Goal: Task Accomplishment & Management: Use online tool/utility

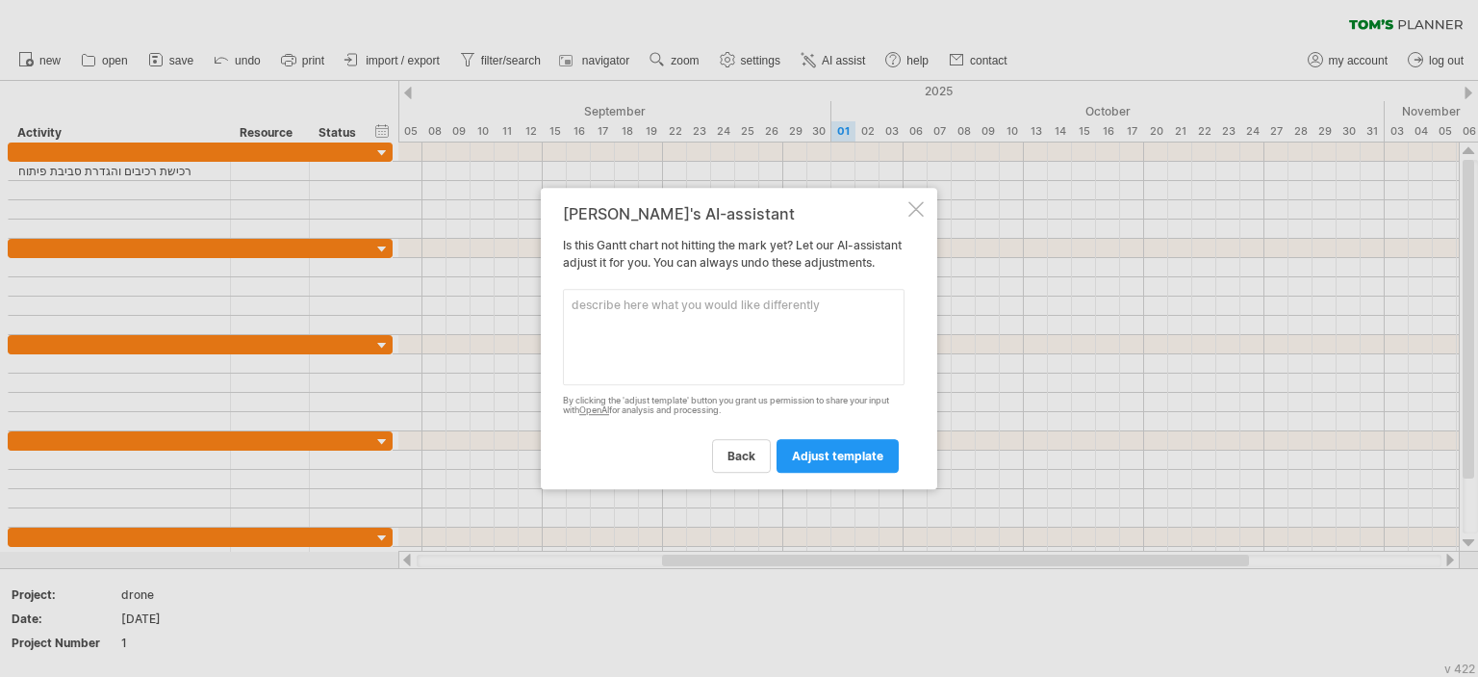
click at [702, 322] on textarea at bounding box center [734, 337] width 342 height 96
click at [731, 463] on span "back" at bounding box center [742, 455] width 28 height 14
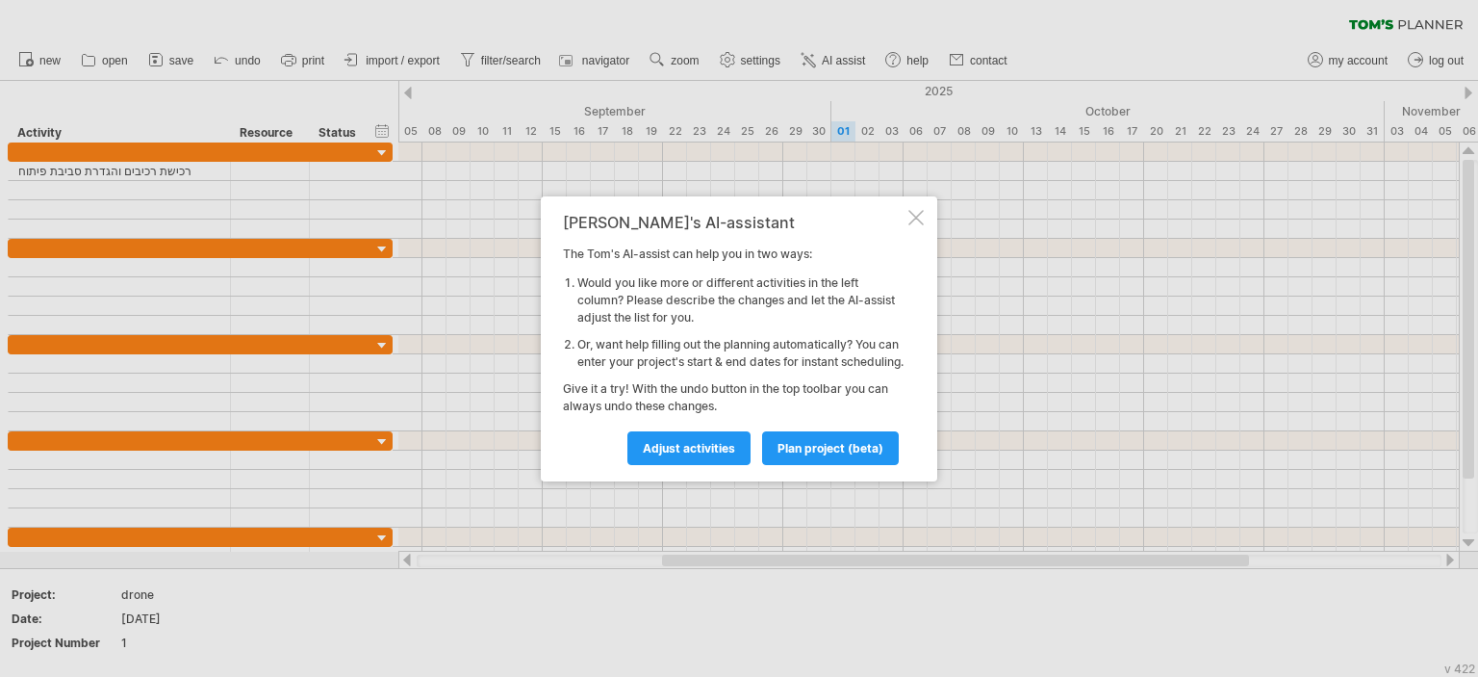
click at [921, 196] on div "[PERSON_NAME]'s AI-assistant The [PERSON_NAME]'s AI-assist can help you in two …" at bounding box center [739, 338] width 397 height 285
click at [910, 210] on div at bounding box center [916, 217] width 15 height 15
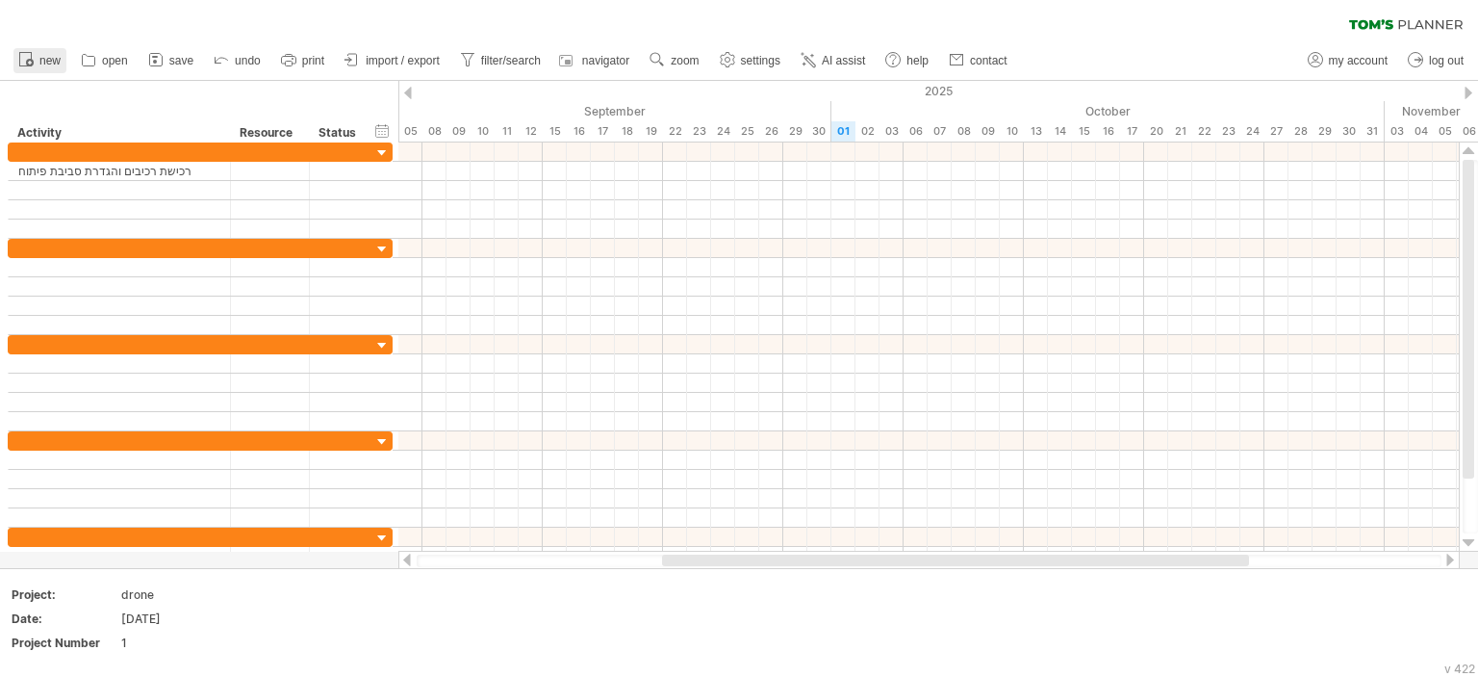
click at [54, 58] on span "new" at bounding box center [49, 60] width 21 height 13
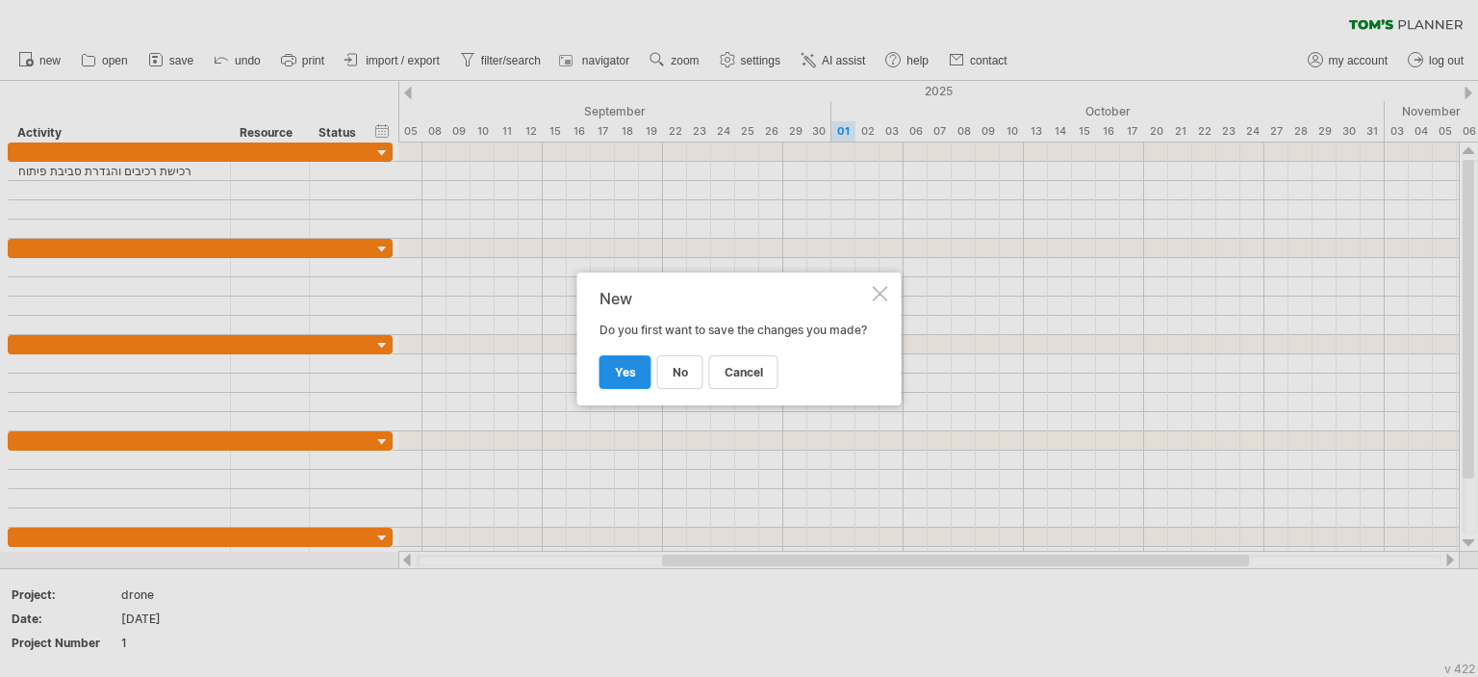
click at [626, 379] on span "yes" at bounding box center [625, 372] width 21 height 14
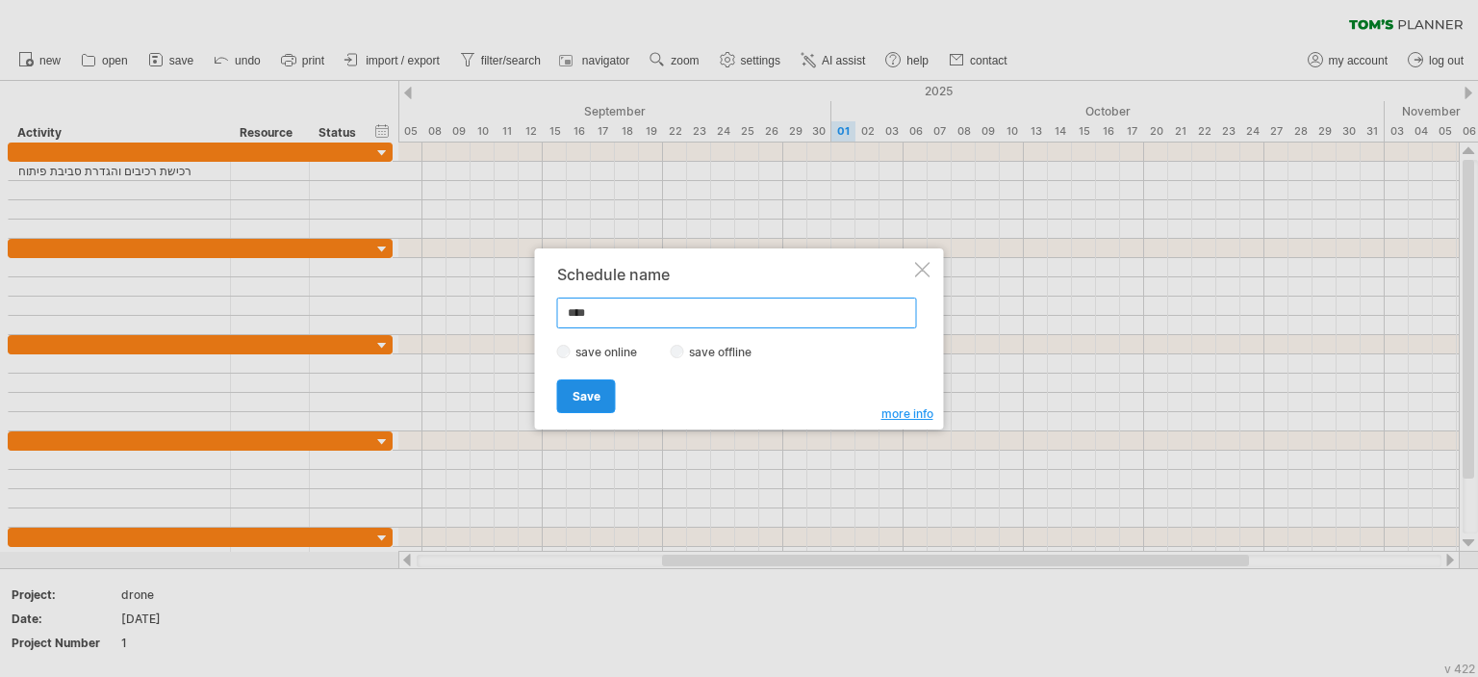
type input "*****"
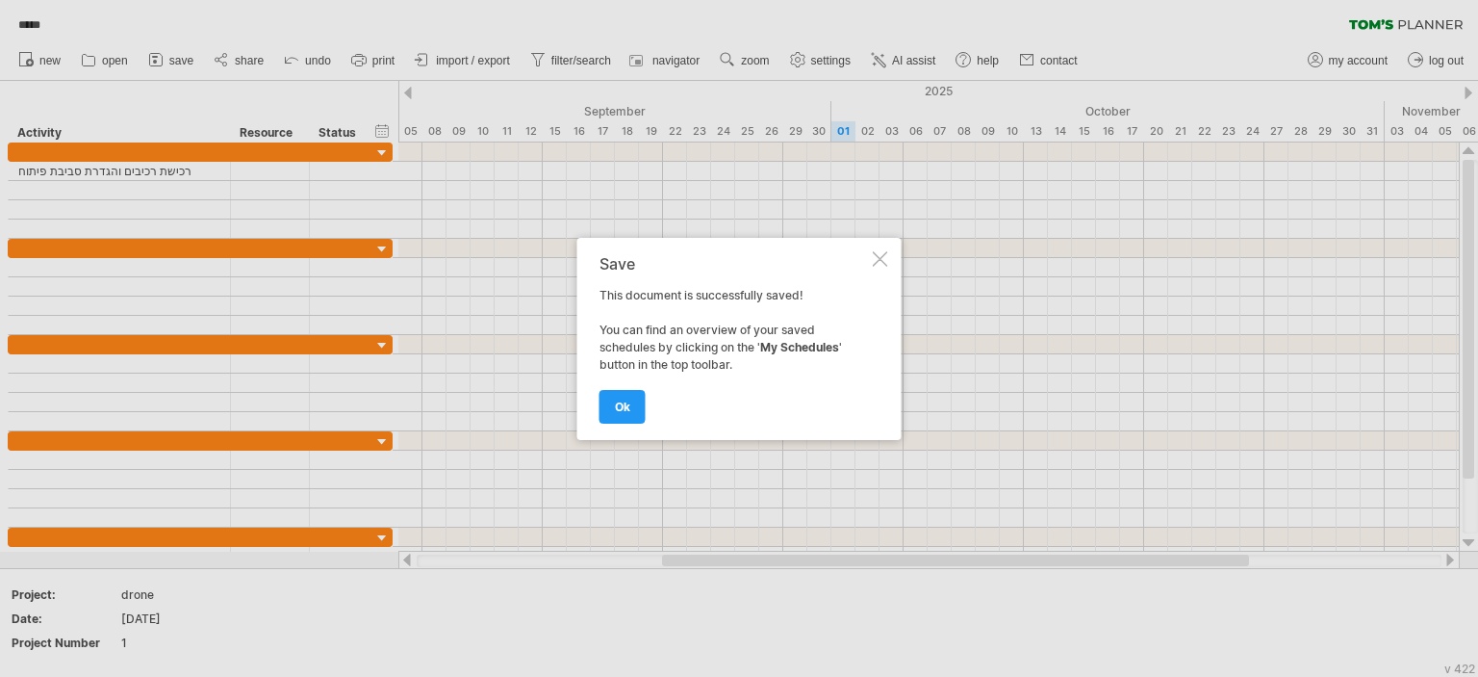
click at [600, 390] on link "ok" at bounding box center [623, 407] width 46 height 34
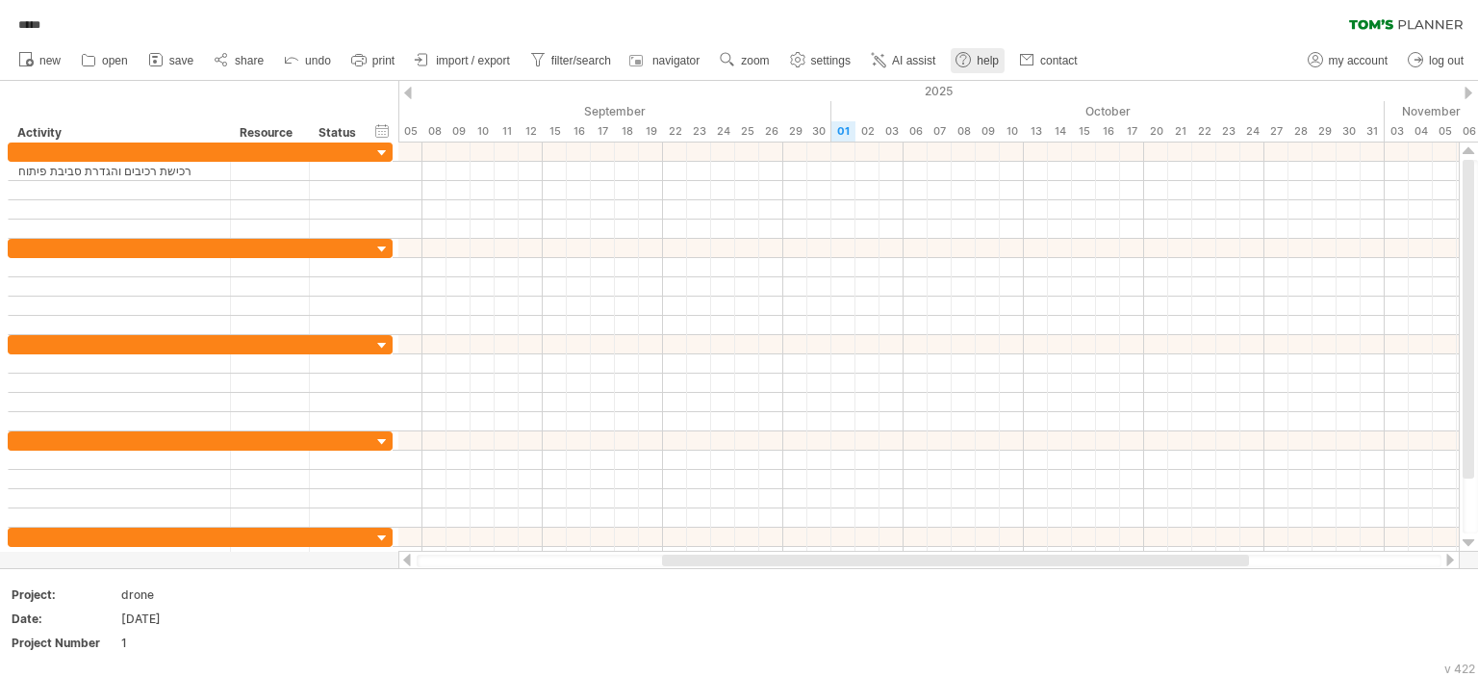
click at [975, 56] on link "help" at bounding box center [978, 60] width 54 height 25
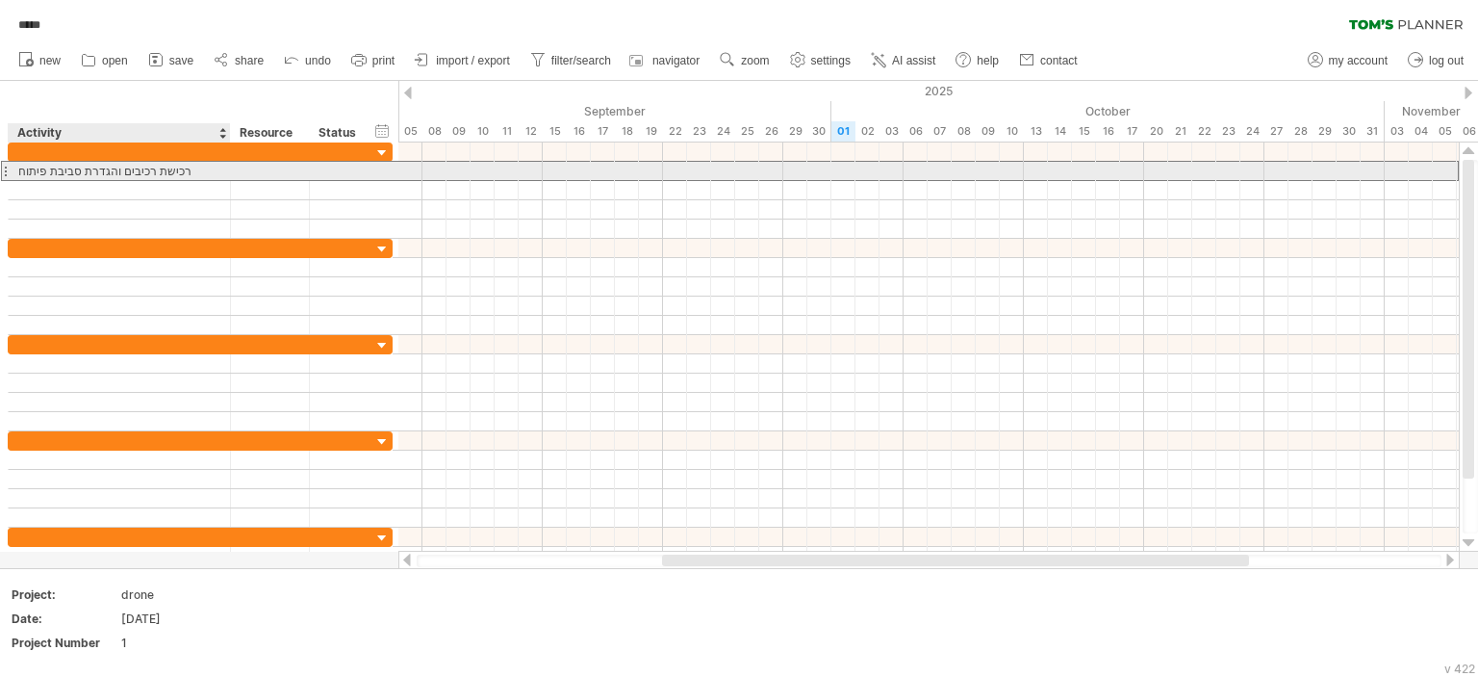
click at [97, 166] on div "רכישת רכיבים והגדרת סביבת פיתוח" at bounding box center [119, 171] width 202 height 18
click at [0, 0] on input "**********" at bounding box center [0, 0] width 0 height 0
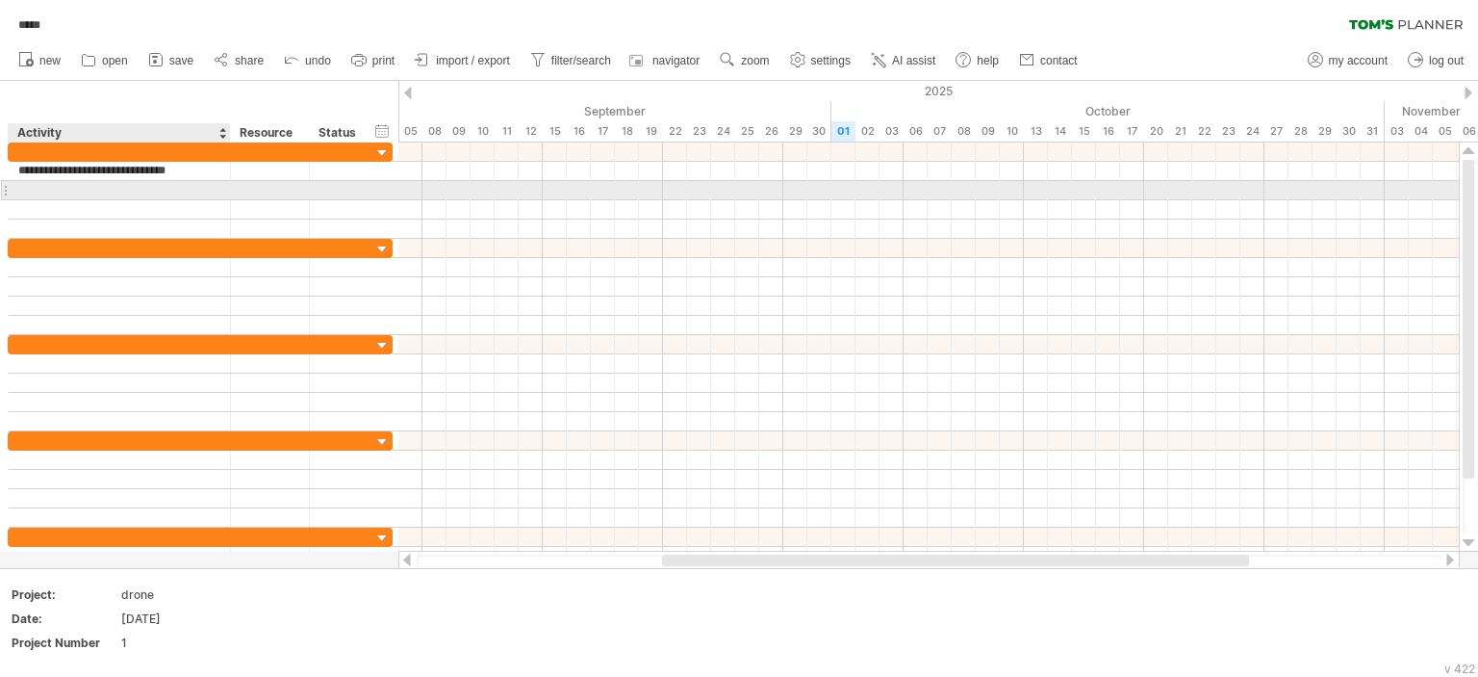
click at [81, 197] on div at bounding box center [119, 190] width 202 height 18
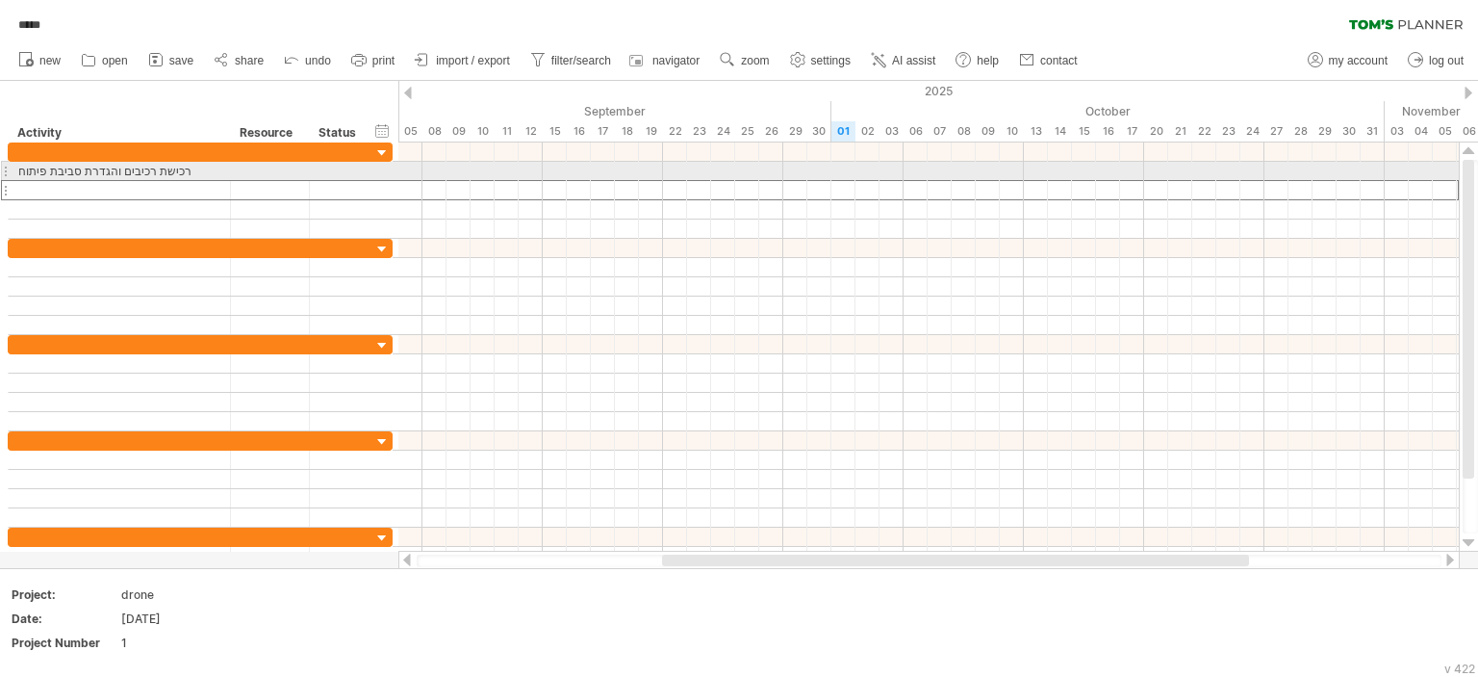
click at [7, 169] on div at bounding box center [5, 171] width 8 height 20
click at [4, 169] on div at bounding box center [5, 171] width 8 height 20
drag, startPoint x: 4, startPoint y: 169, endPoint x: 130, endPoint y: 169, distance: 126.1
click at [130, 169] on div "**********" at bounding box center [200, 171] width 385 height 20
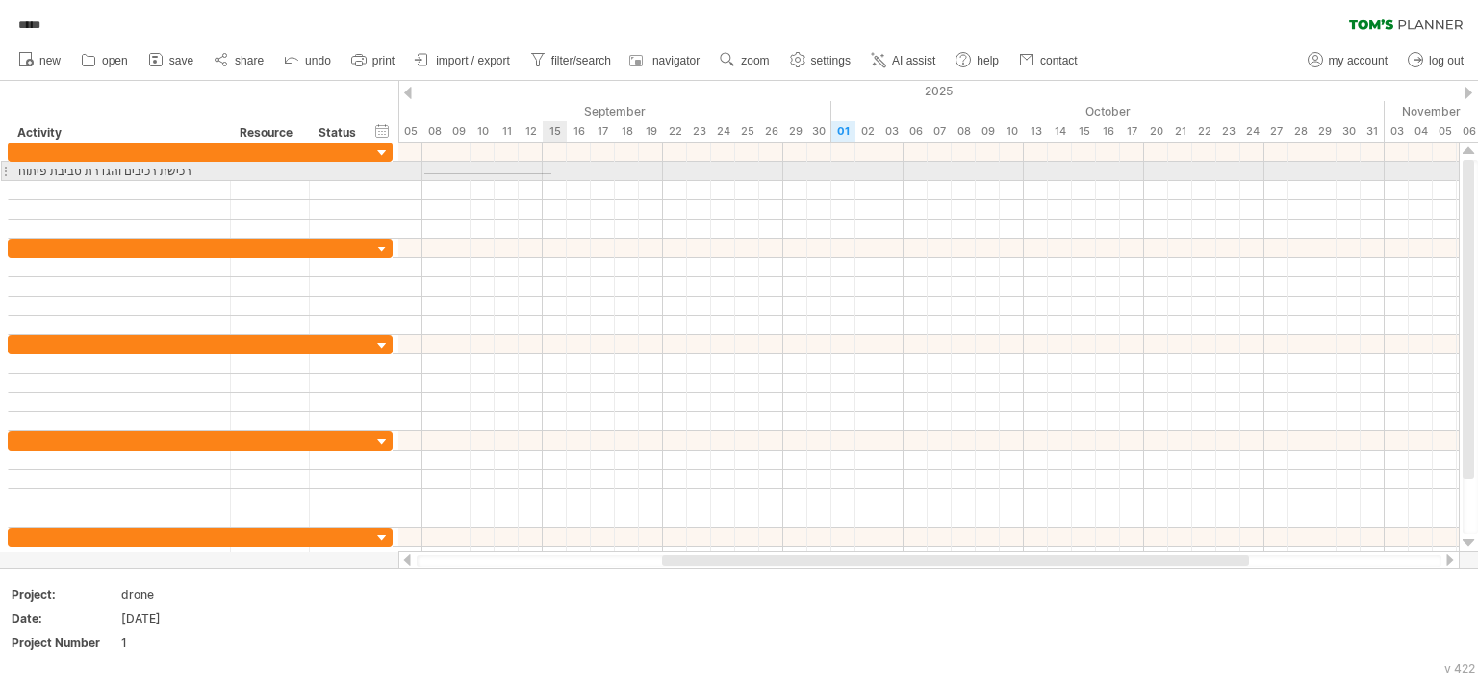
drag, startPoint x: 424, startPoint y: 174, endPoint x: 551, endPoint y: 173, distance: 127.0
click at [551, 173] on div at bounding box center [928, 171] width 1061 height 19
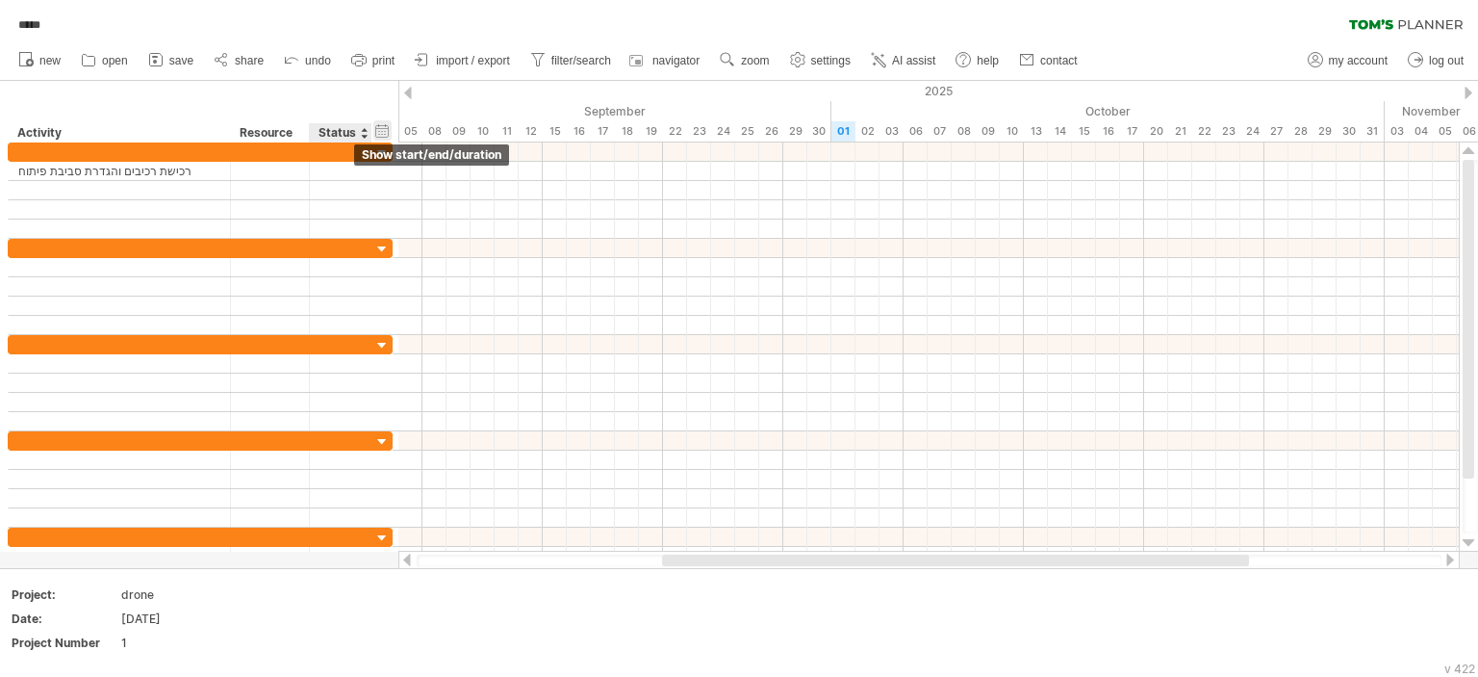
click at [379, 134] on div "hide start/end/duration show start/end/duration" at bounding box center [382, 130] width 18 height 20
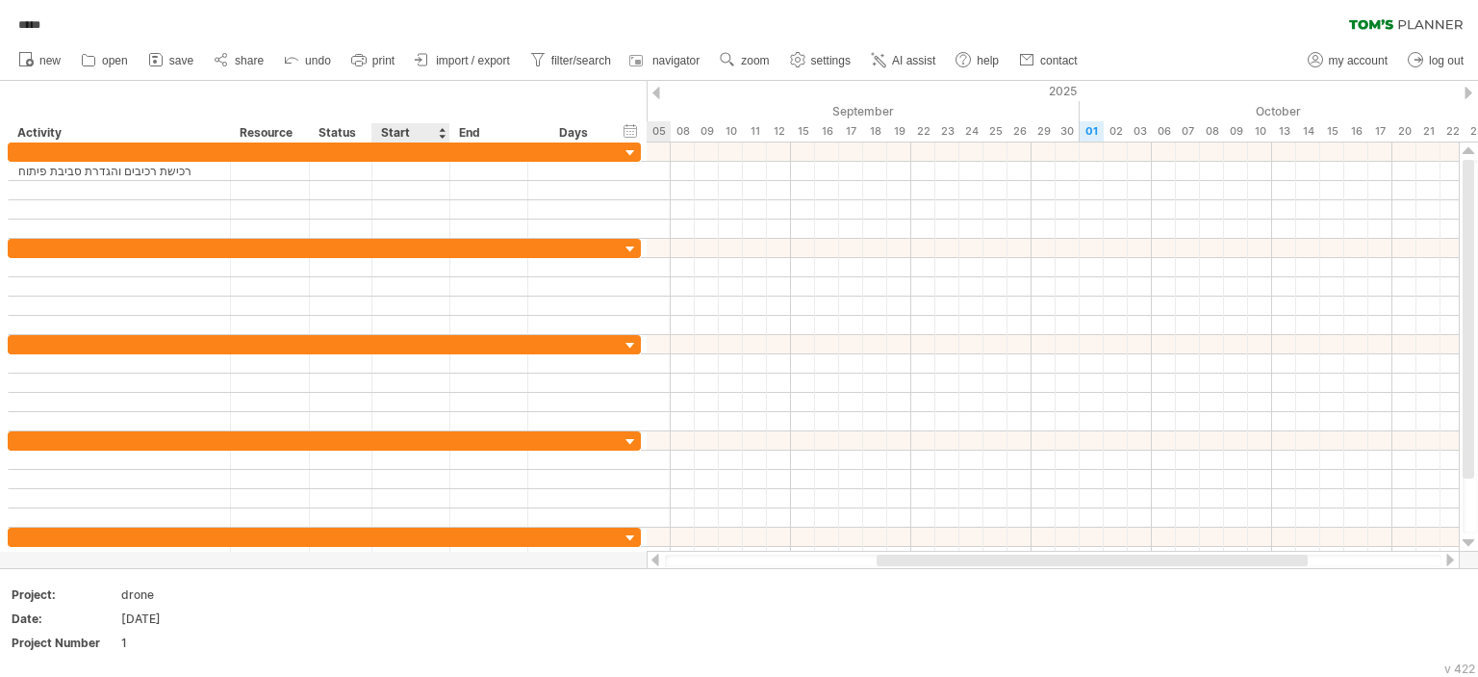
click at [397, 131] on div "Start" at bounding box center [410, 132] width 58 height 19
click at [408, 158] on div at bounding box center [411, 151] width 78 height 18
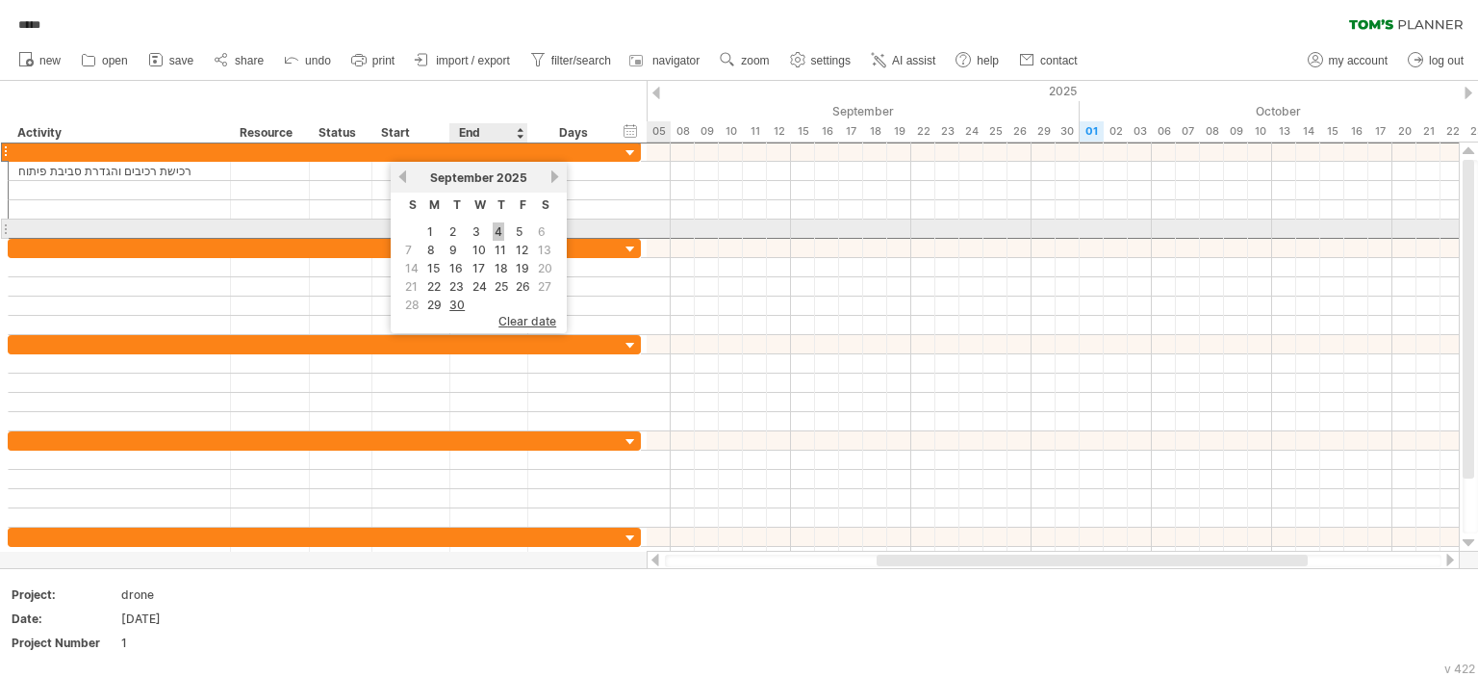
click at [493, 232] on link "4" at bounding box center [499, 231] width 12 height 18
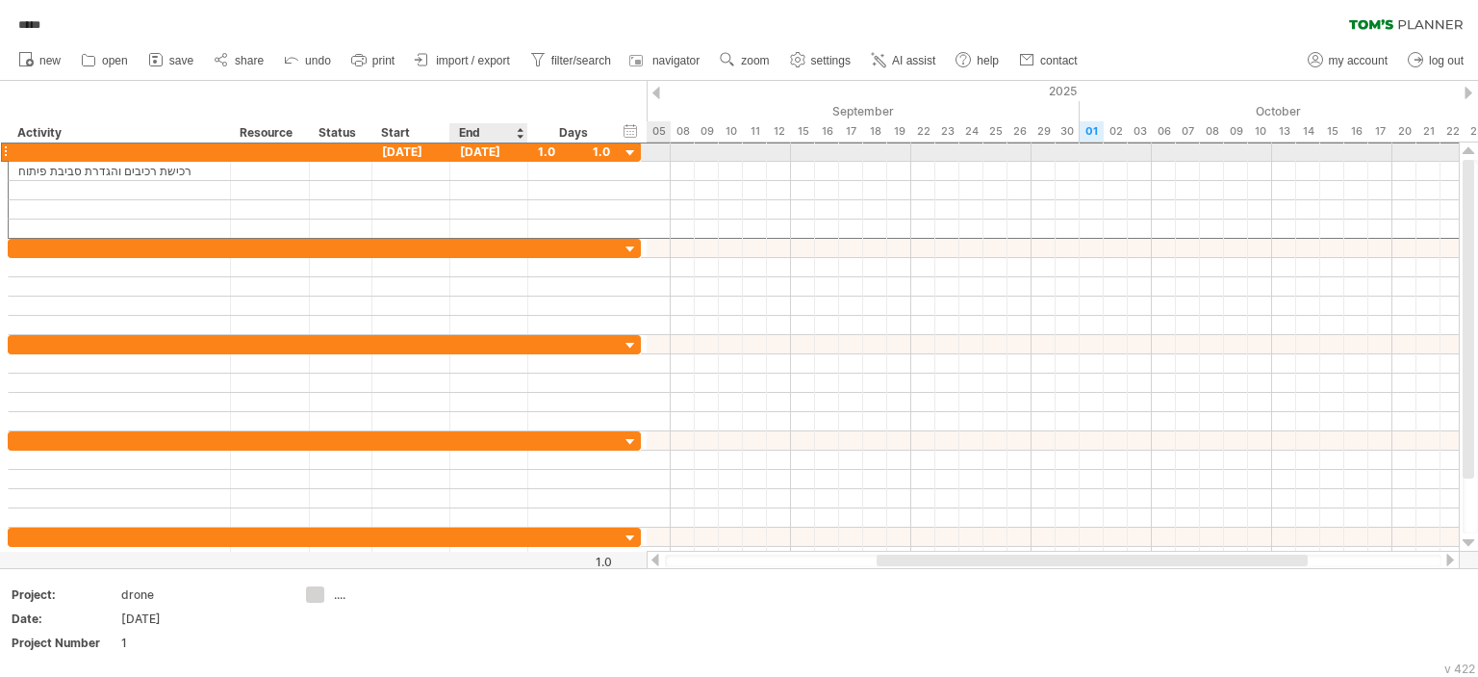
click at [487, 150] on div "[DATE]" at bounding box center [489, 151] width 78 height 18
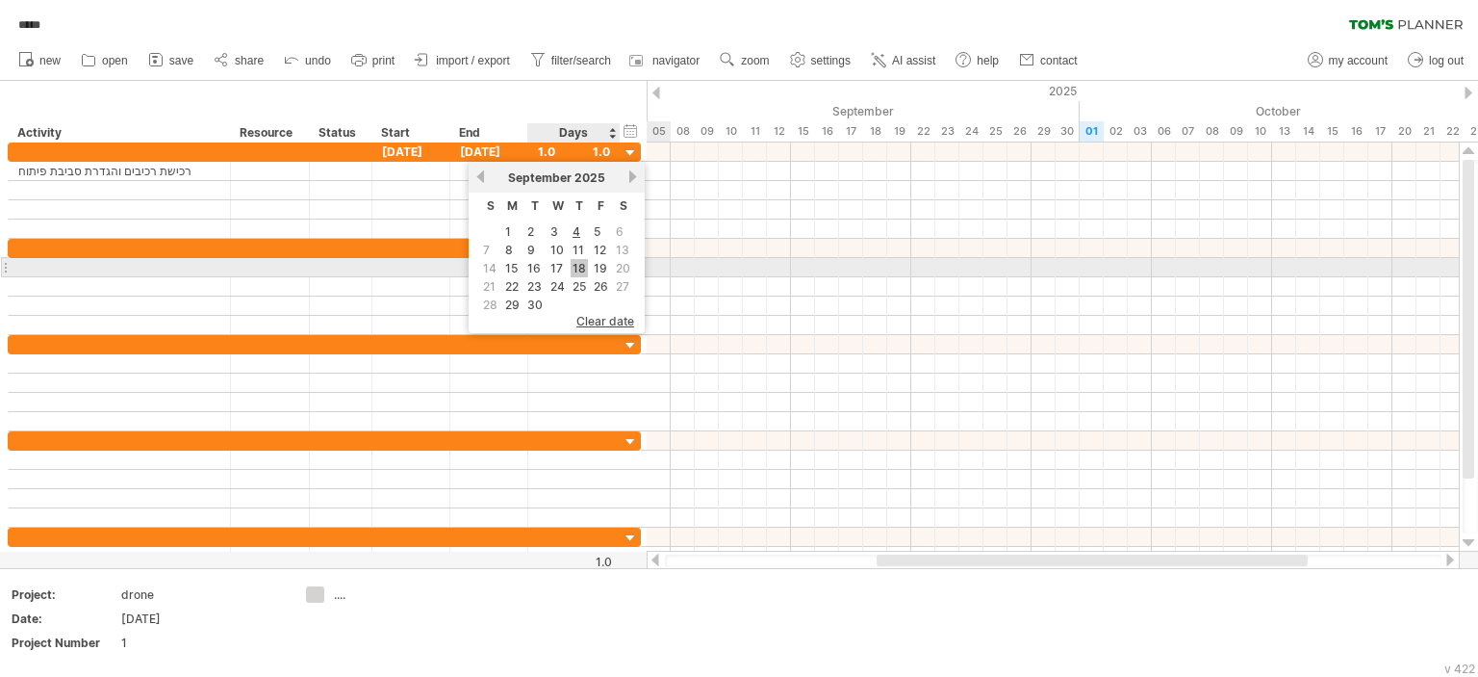
click at [580, 261] on link "18" at bounding box center [579, 268] width 17 height 18
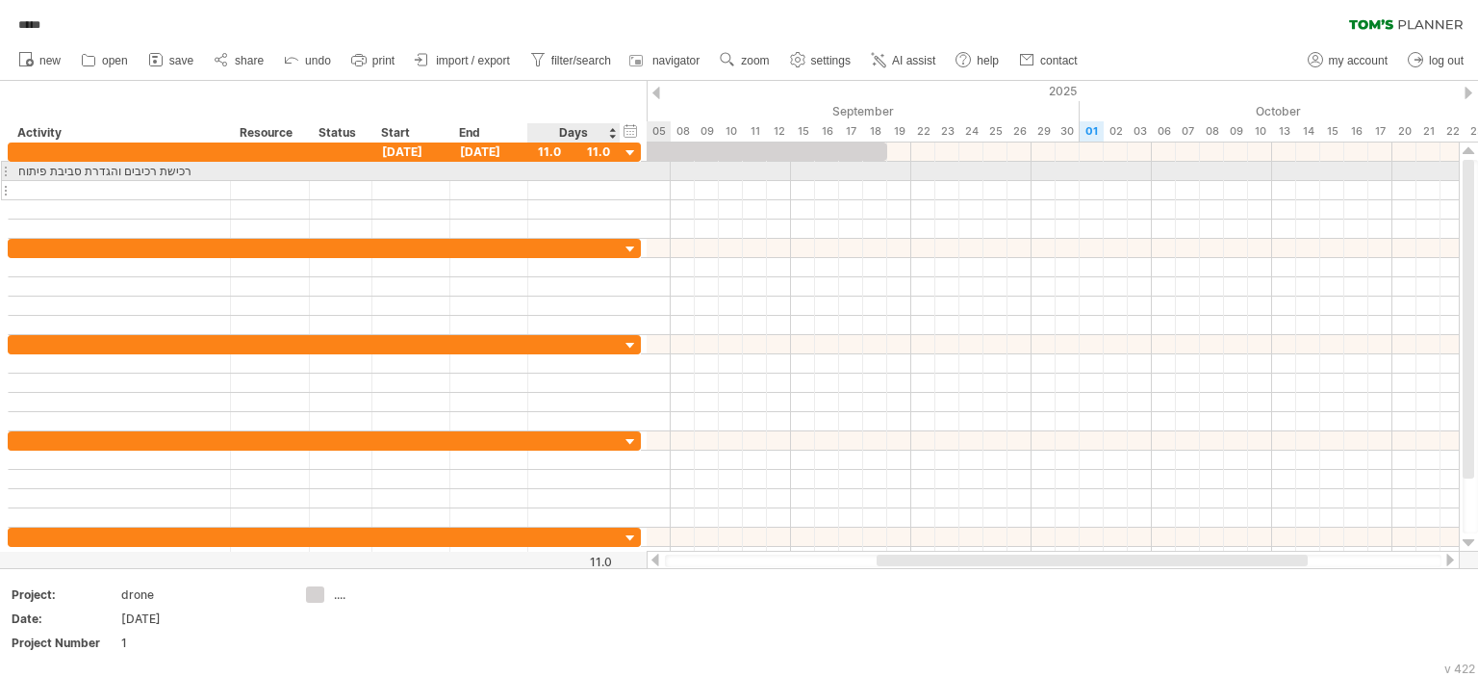
click at [588, 181] on div at bounding box center [574, 190] width 72 height 18
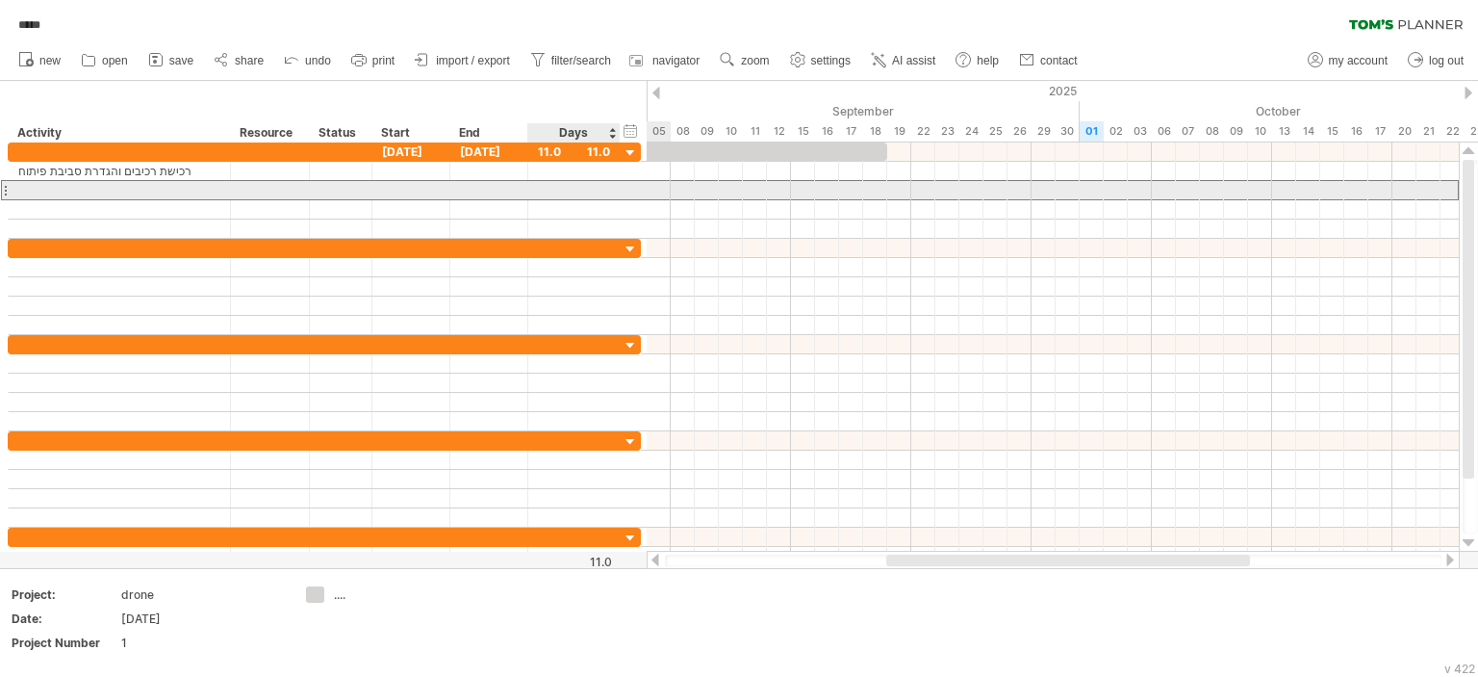
click at [550, 184] on div at bounding box center [574, 190] width 72 height 18
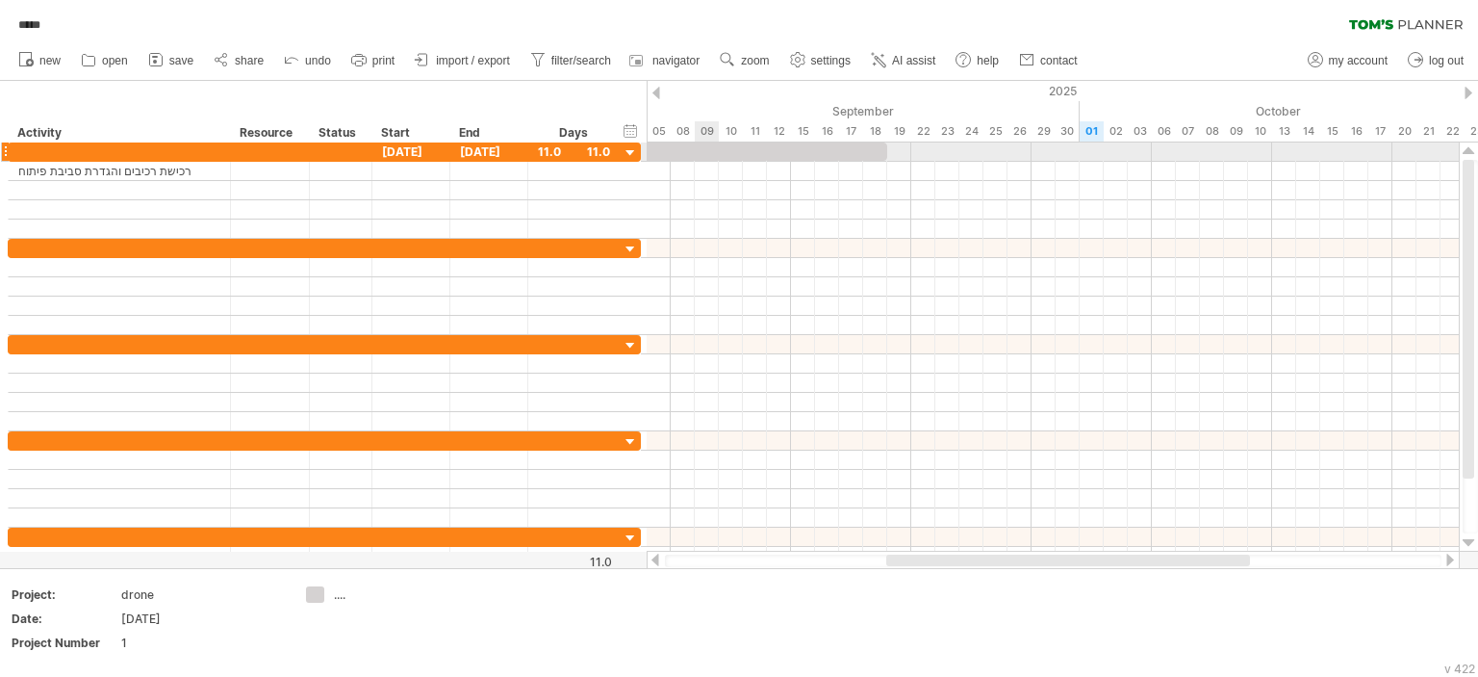
click at [712, 152] on div at bounding box center [755, 151] width 265 height 18
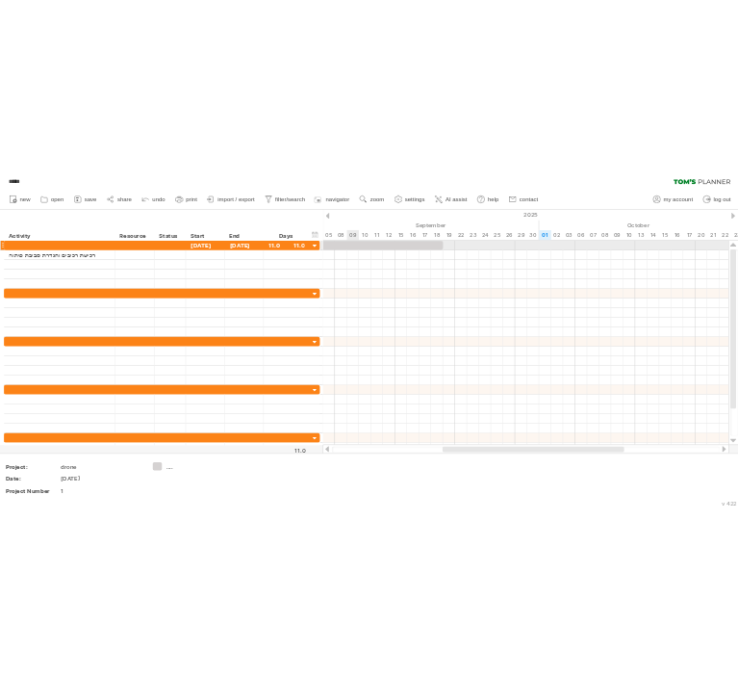
scroll to position [0, 0]
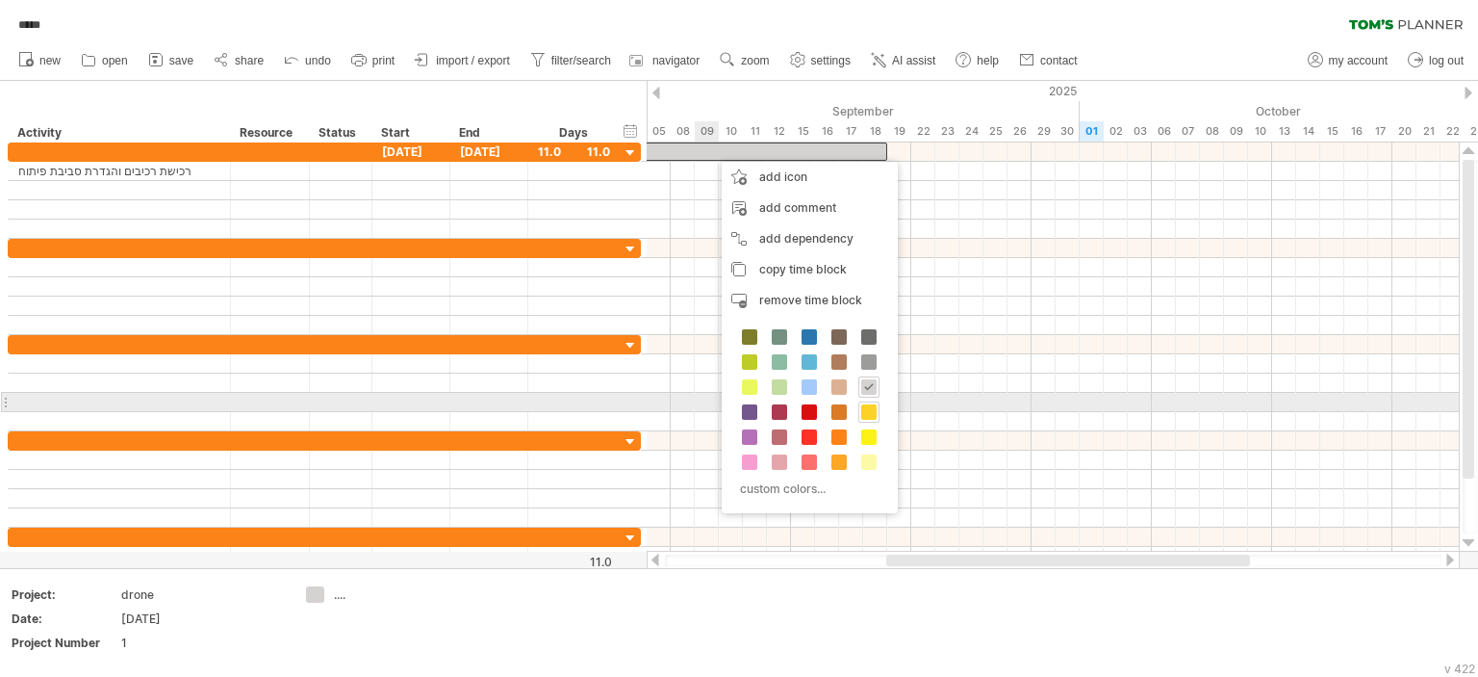
click at [868, 411] on span at bounding box center [868, 411] width 15 height 15
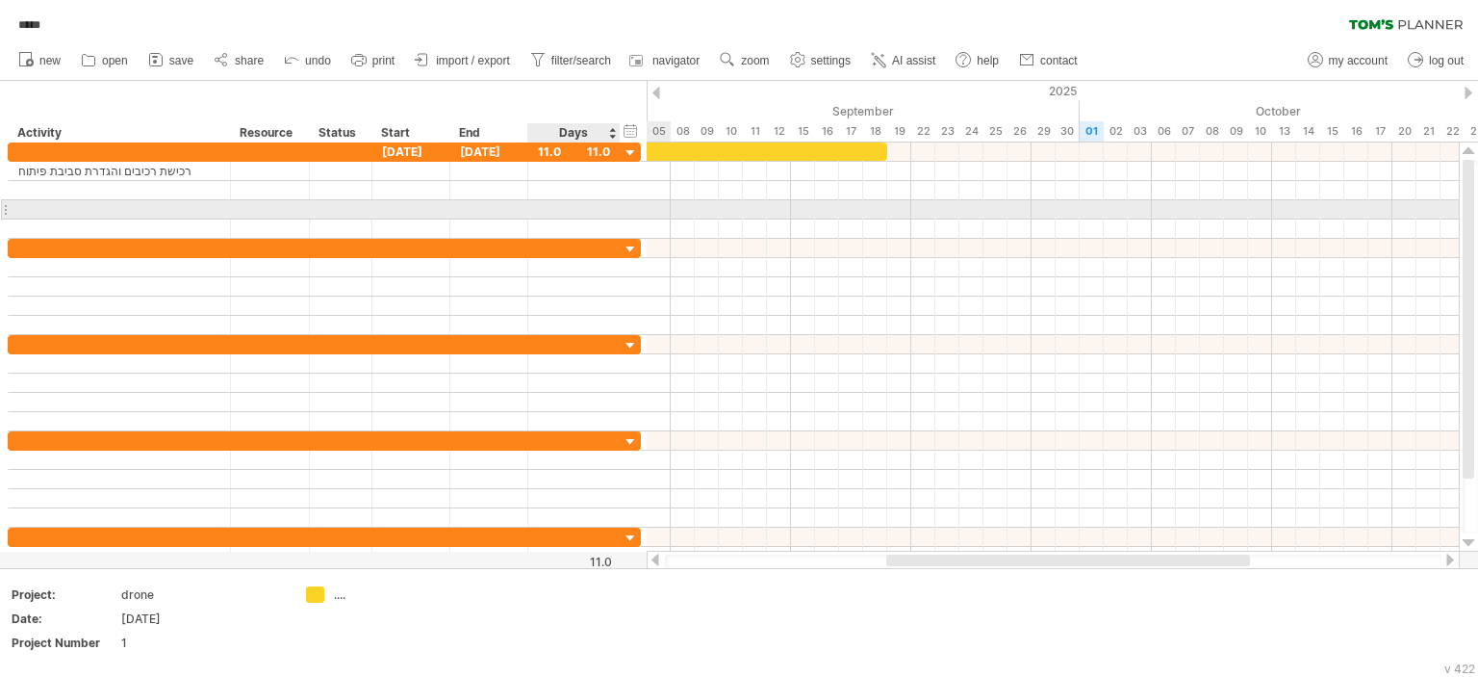
click at [616, 211] on div at bounding box center [618, 209] width 10 height 19
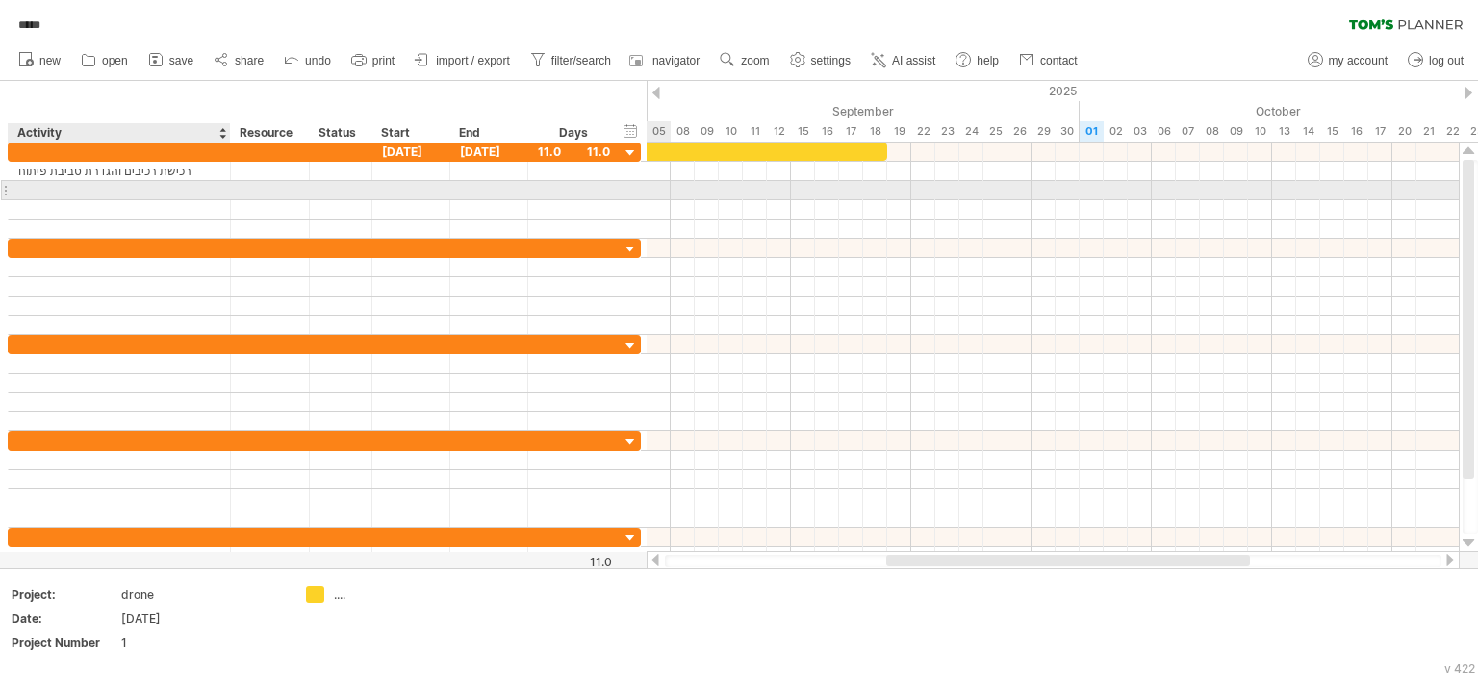
click at [141, 188] on div at bounding box center [119, 190] width 202 height 18
click at [148, 191] on div at bounding box center [119, 190] width 202 height 18
paste input "**********"
type input "**********"
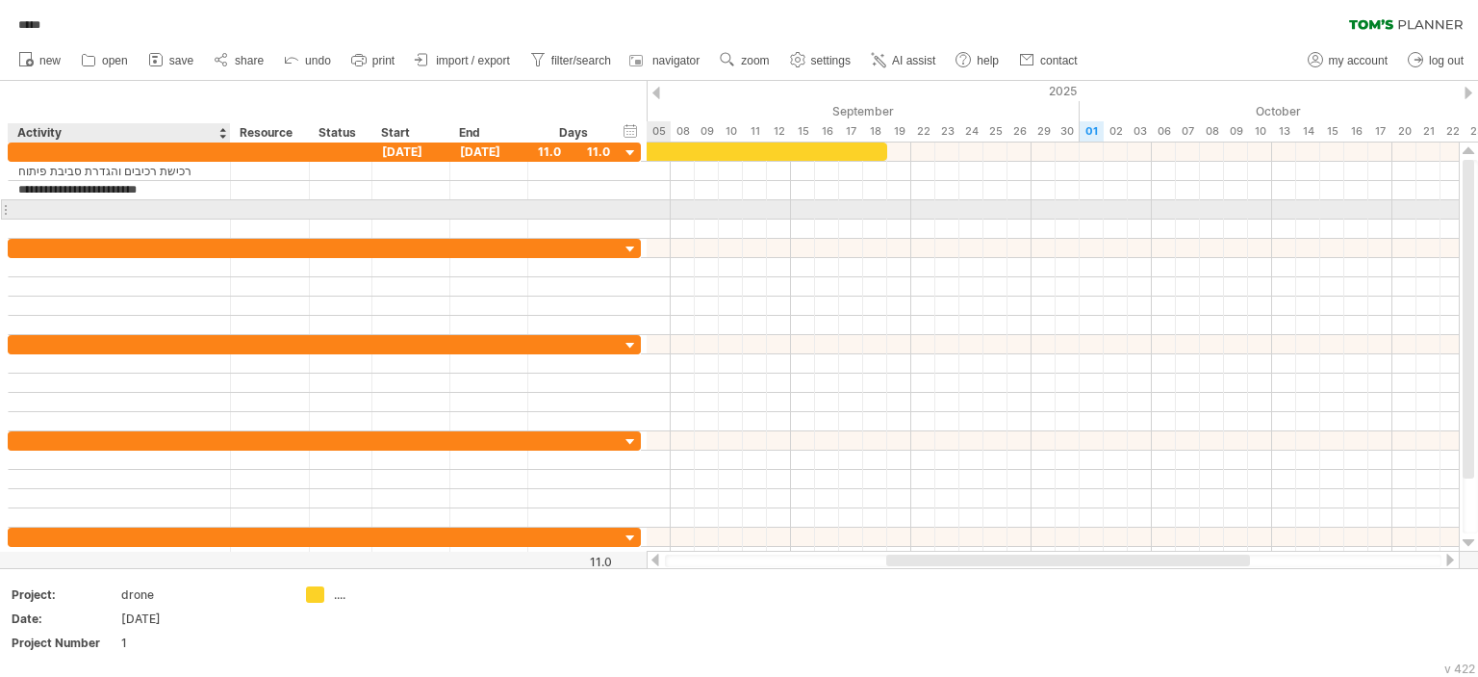
click at [146, 207] on div at bounding box center [119, 209] width 202 height 18
click at [134, 209] on div at bounding box center [119, 209] width 202 height 18
click at [134, 209] on input "text" at bounding box center [119, 209] width 202 height 18
paste input "**********"
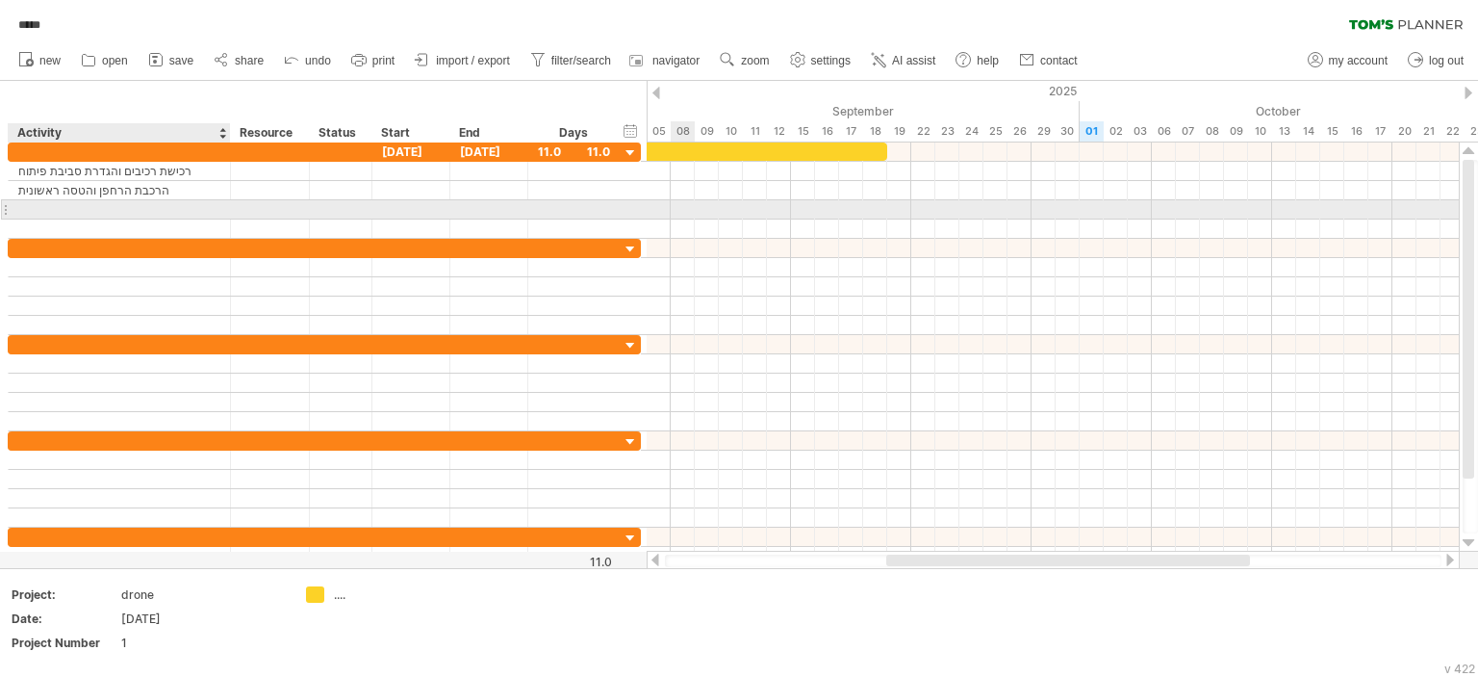
type input "**********"
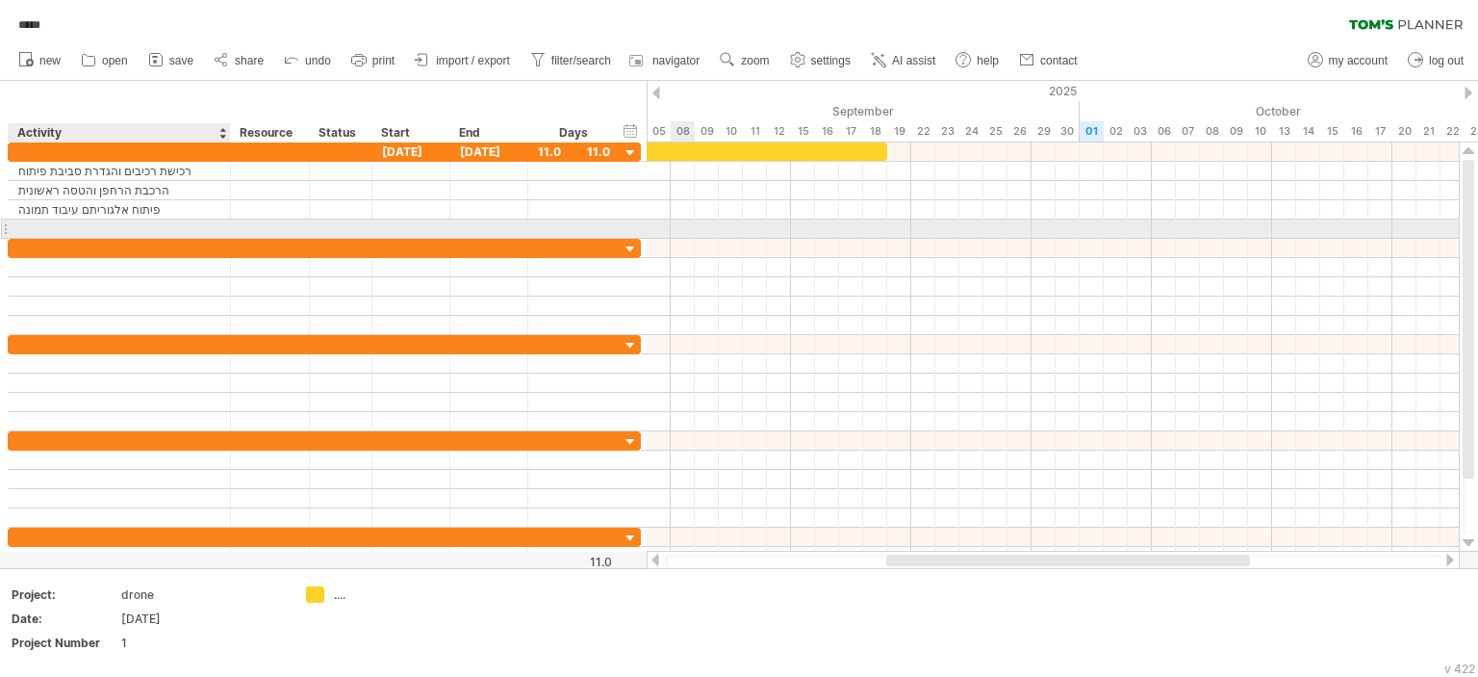
click at [125, 220] on div at bounding box center [119, 228] width 202 height 18
click at [125, 220] on input "text" at bounding box center [119, 228] width 202 height 18
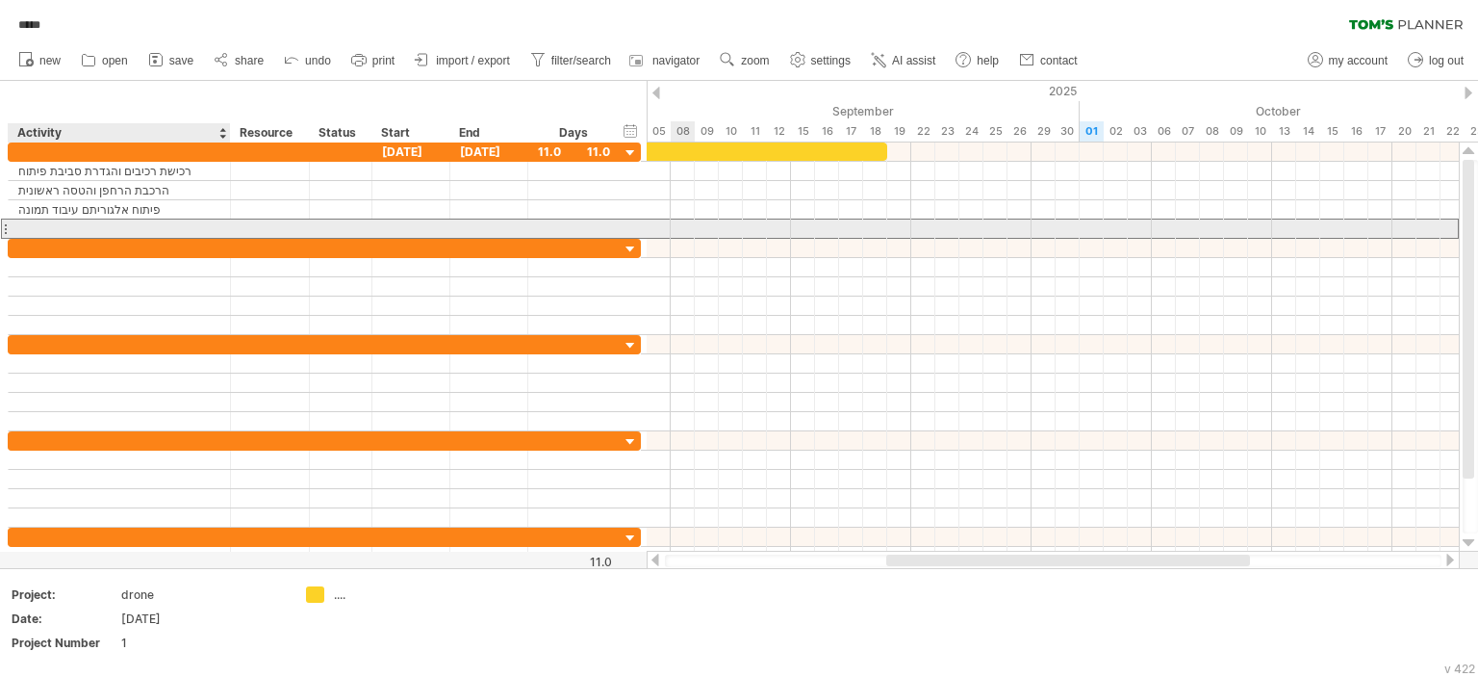
click at [125, 220] on input "text" at bounding box center [119, 228] width 202 height 18
paste input "**********"
type input "**********"
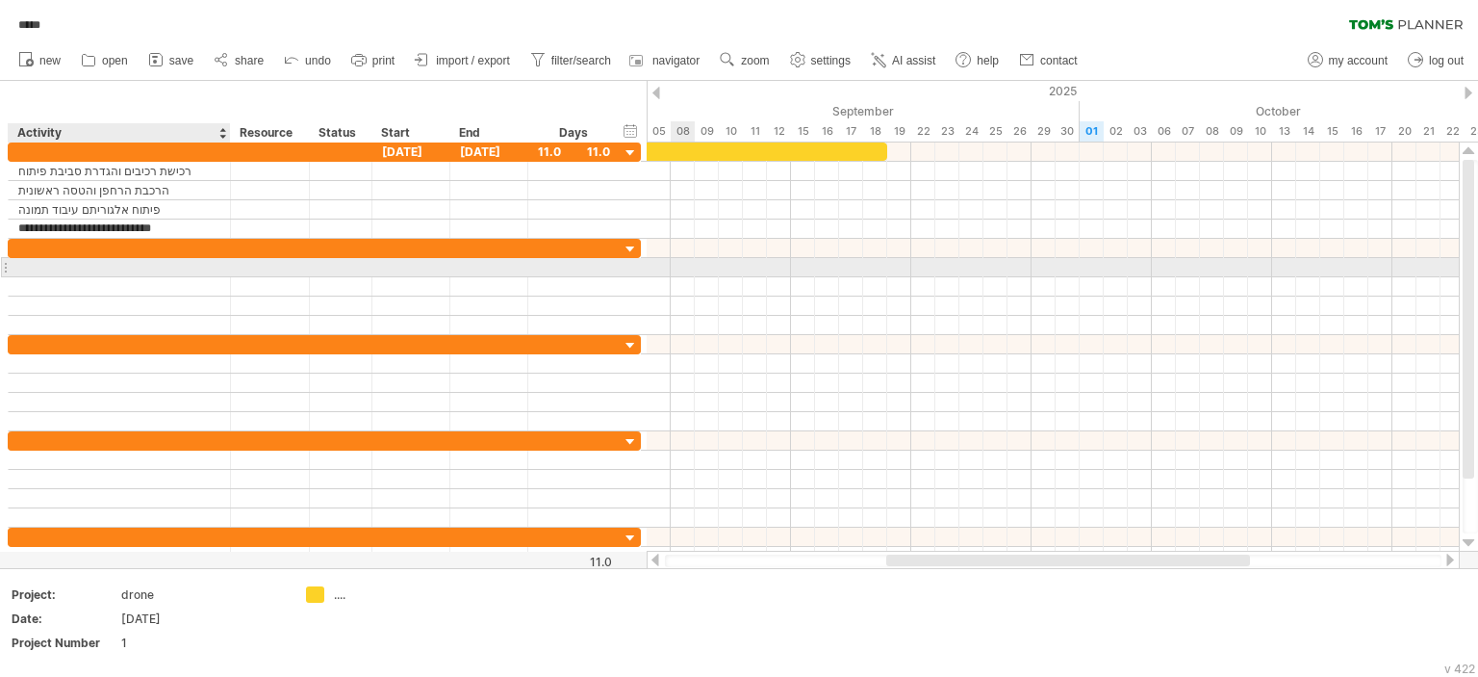
click at [90, 271] on div at bounding box center [119, 267] width 202 height 18
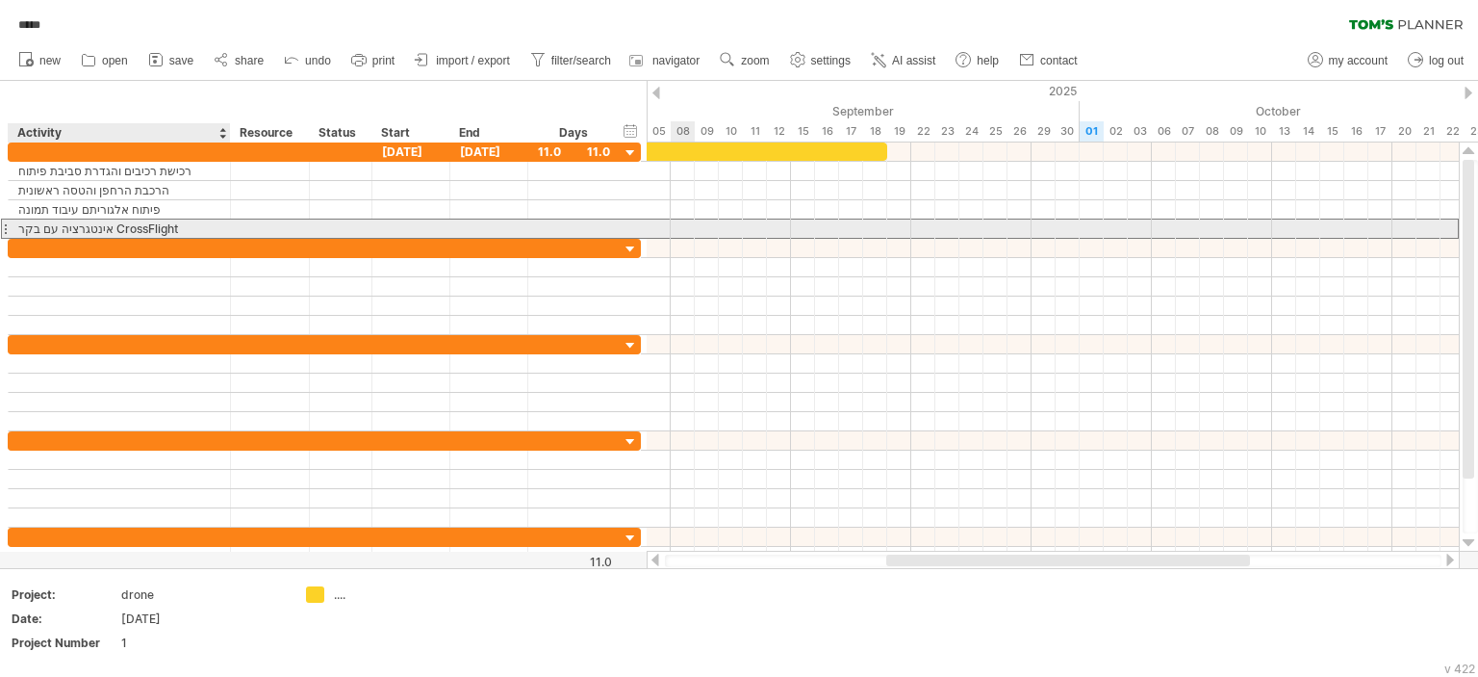
click at [111, 237] on div "**********" at bounding box center [325, 353] width 634 height 423
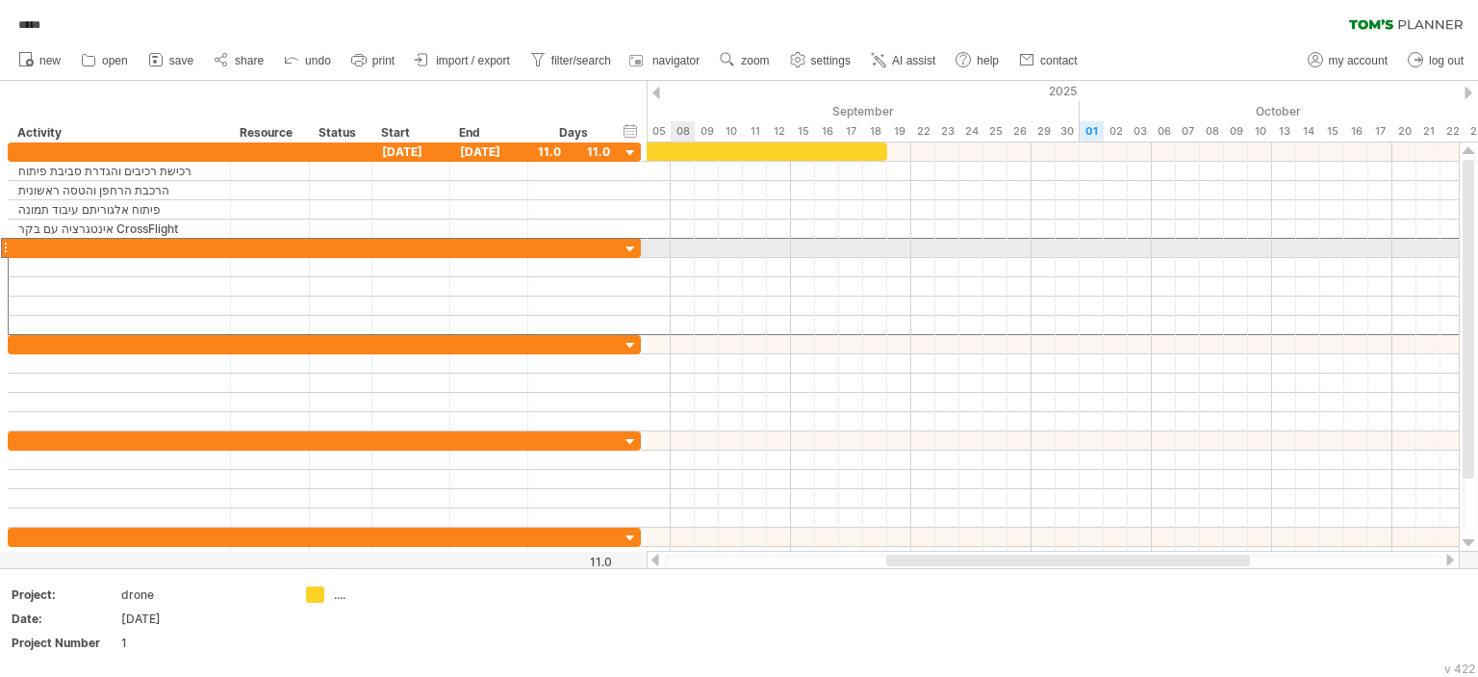
click at [11, 241] on div at bounding box center [120, 248] width 222 height 18
click at [8, 242] on div at bounding box center [5, 248] width 8 height 20
click at [6, 243] on div at bounding box center [5, 248] width 8 height 20
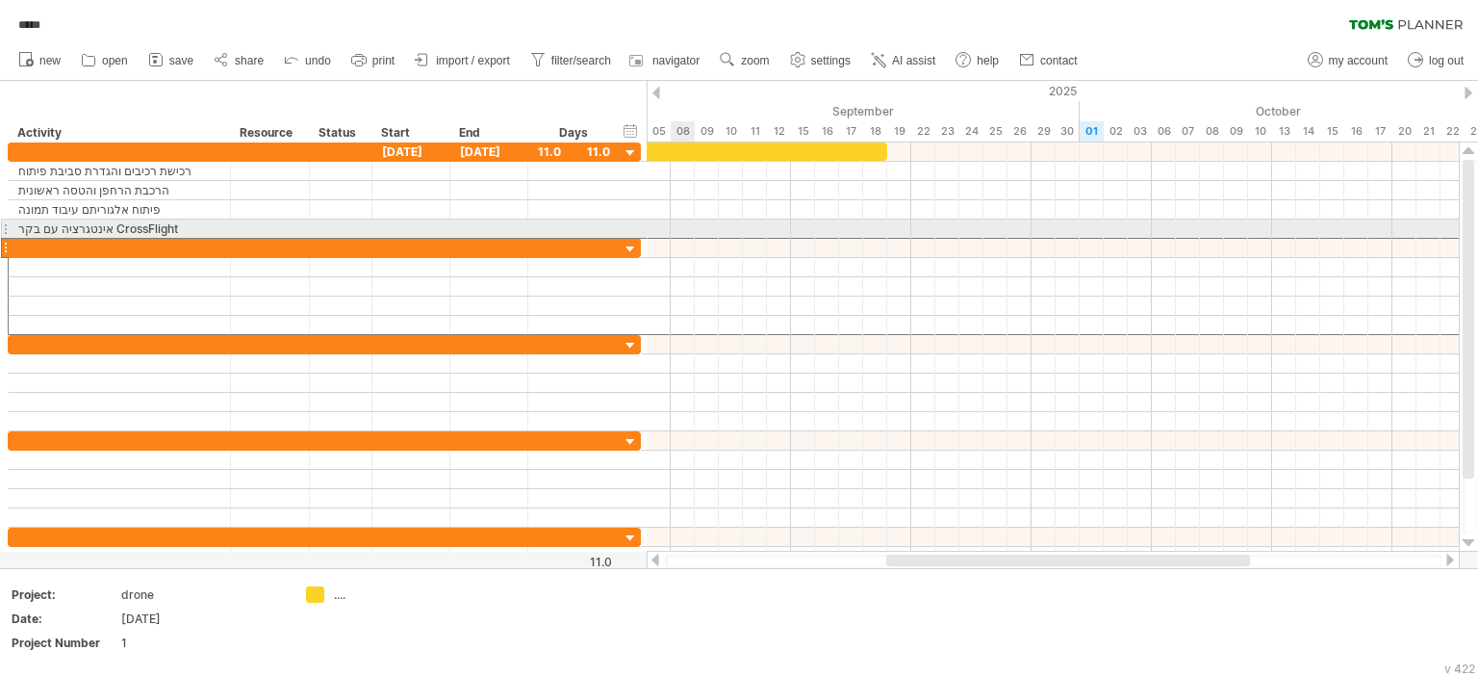
click at [5, 227] on div at bounding box center [5, 228] width 8 height 20
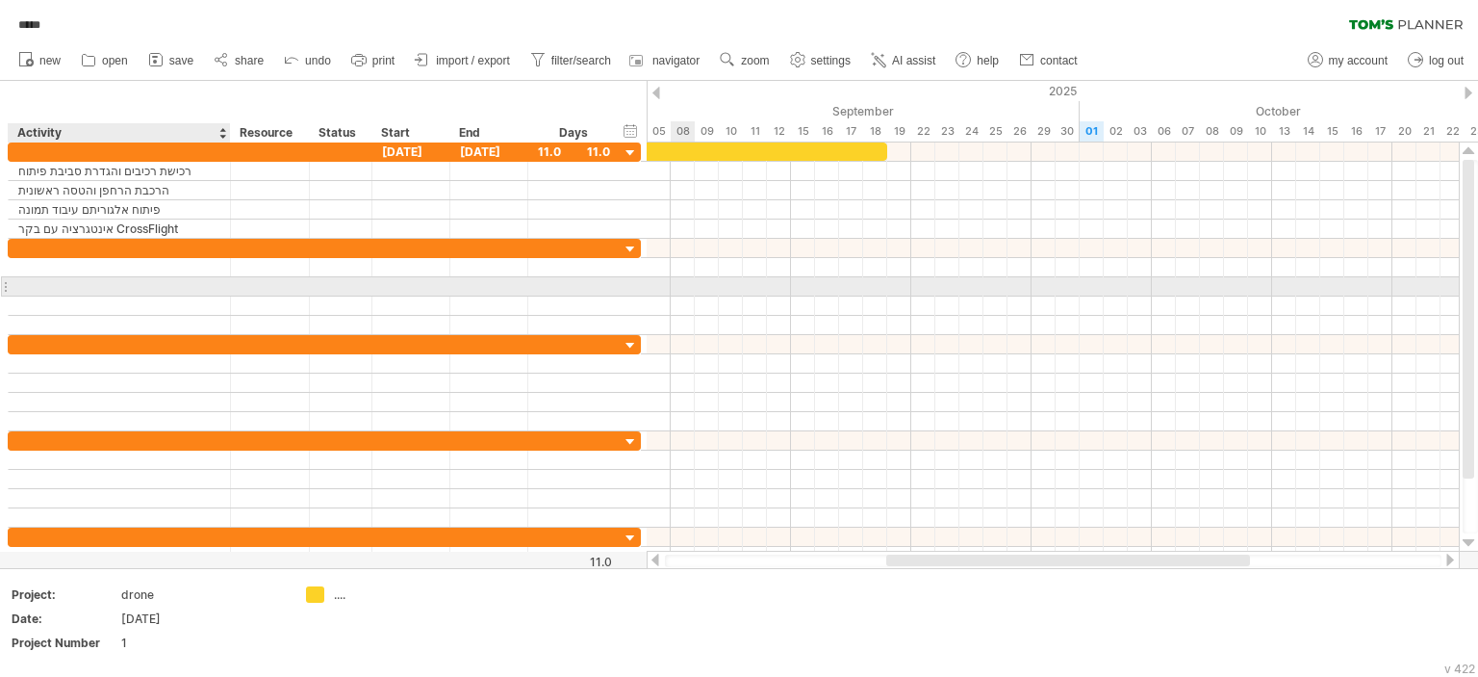
click at [78, 285] on div at bounding box center [119, 286] width 202 height 18
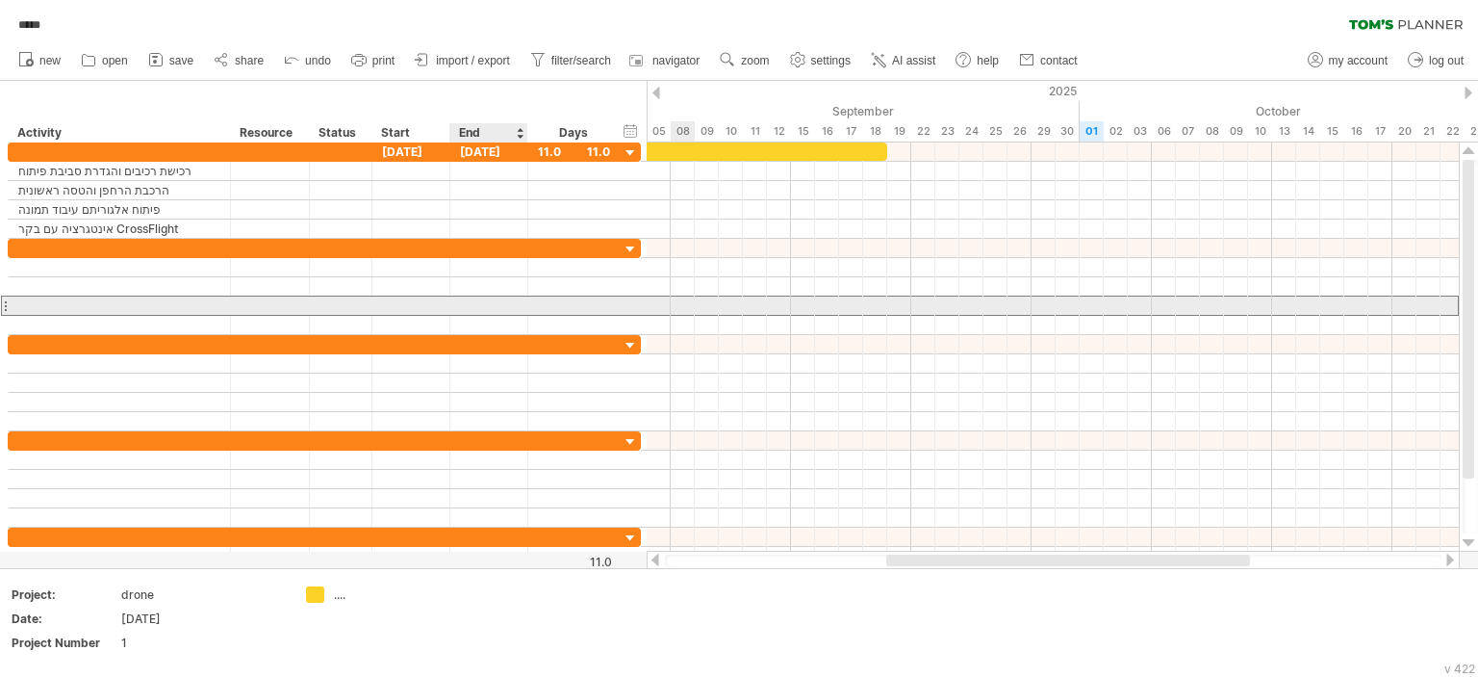
click at [474, 299] on div at bounding box center [489, 305] width 78 height 18
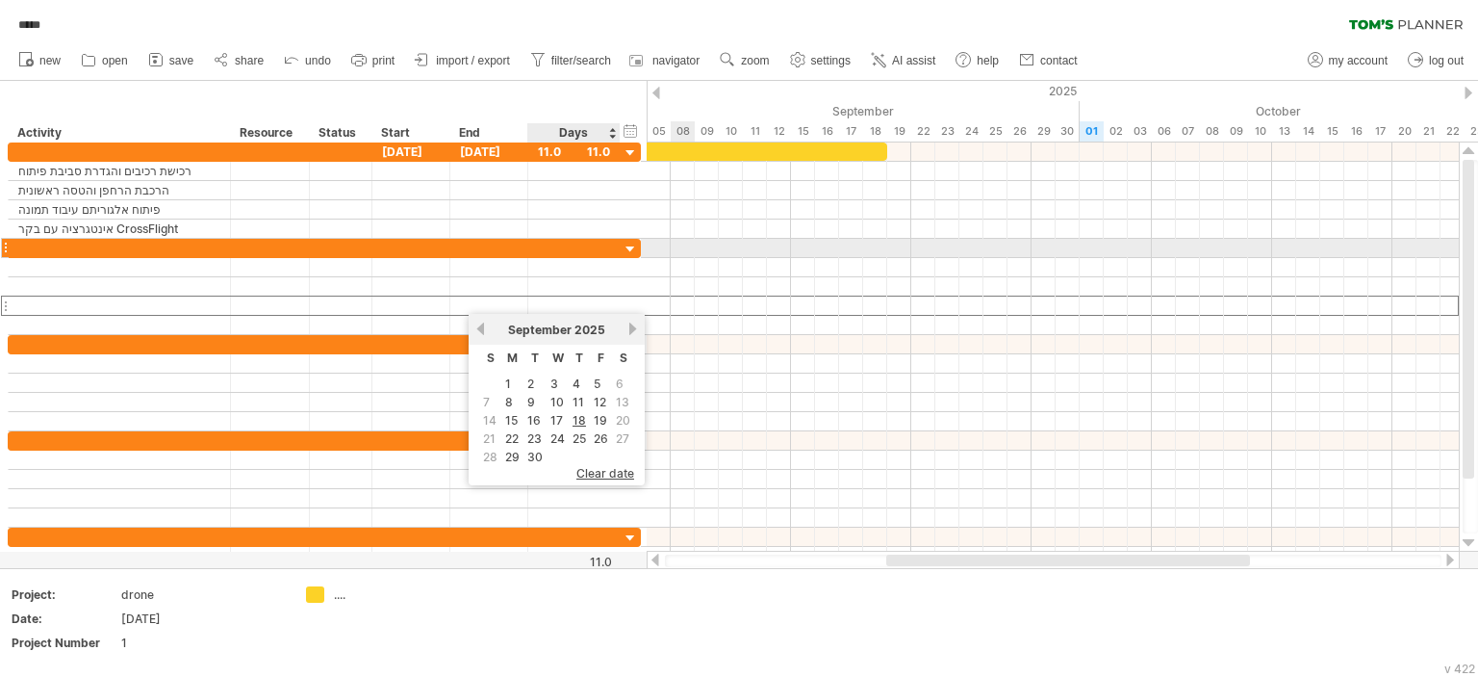
click at [620, 245] on div at bounding box center [324, 248] width 633 height 19
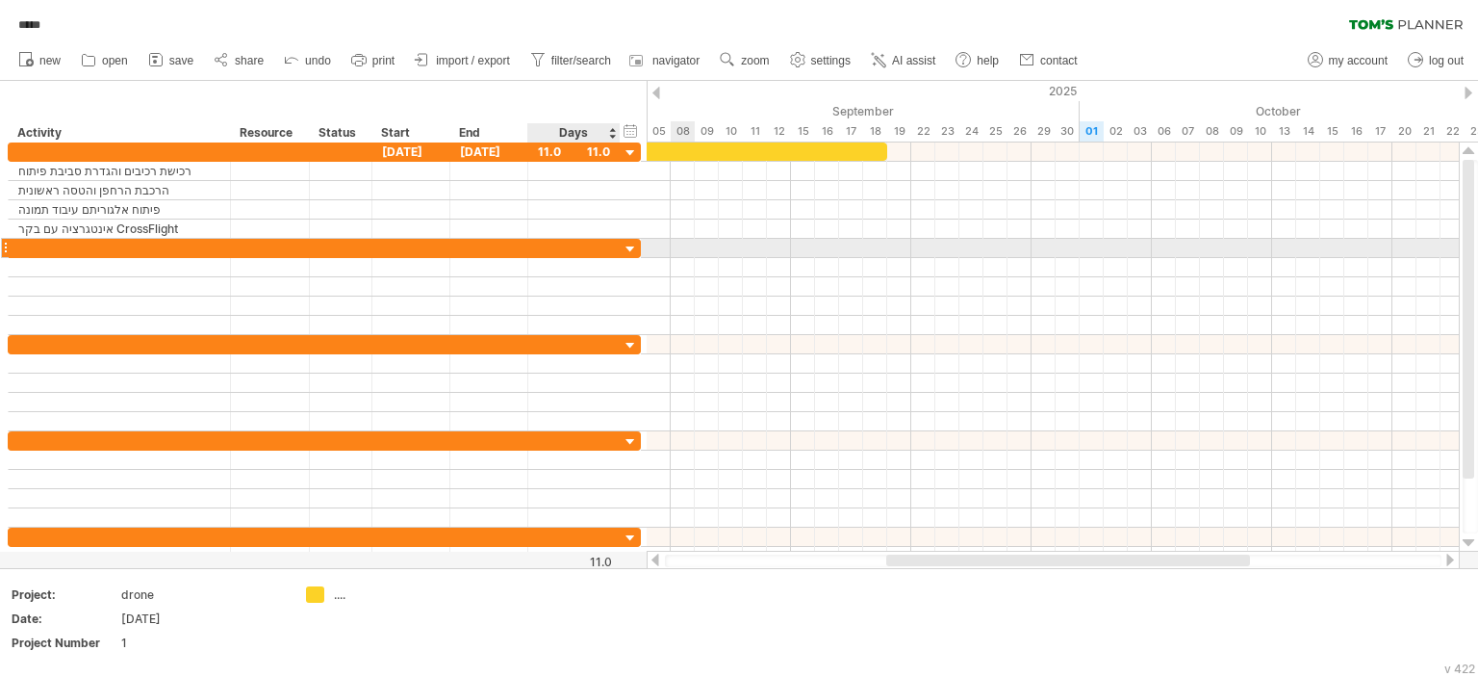
click at [627, 243] on div at bounding box center [631, 250] width 18 height 18
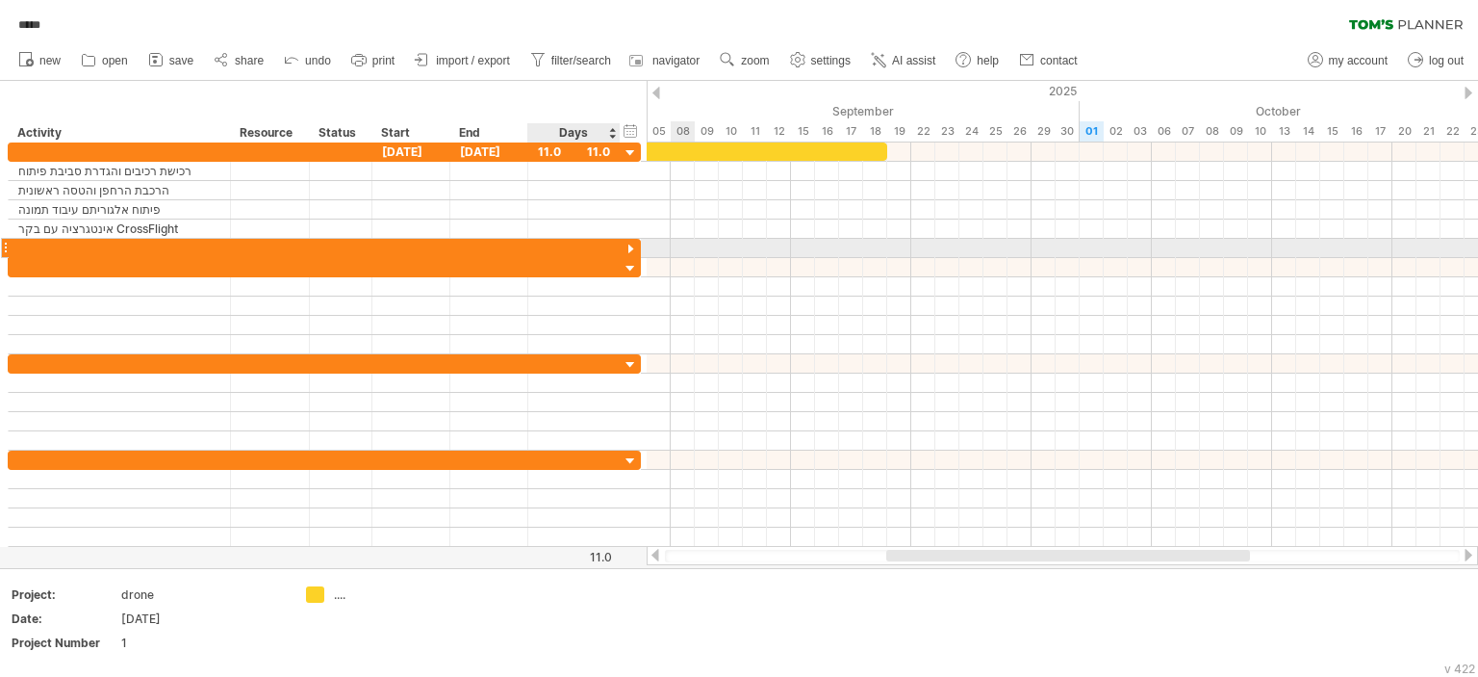
click at [627, 249] on div at bounding box center [631, 250] width 18 height 18
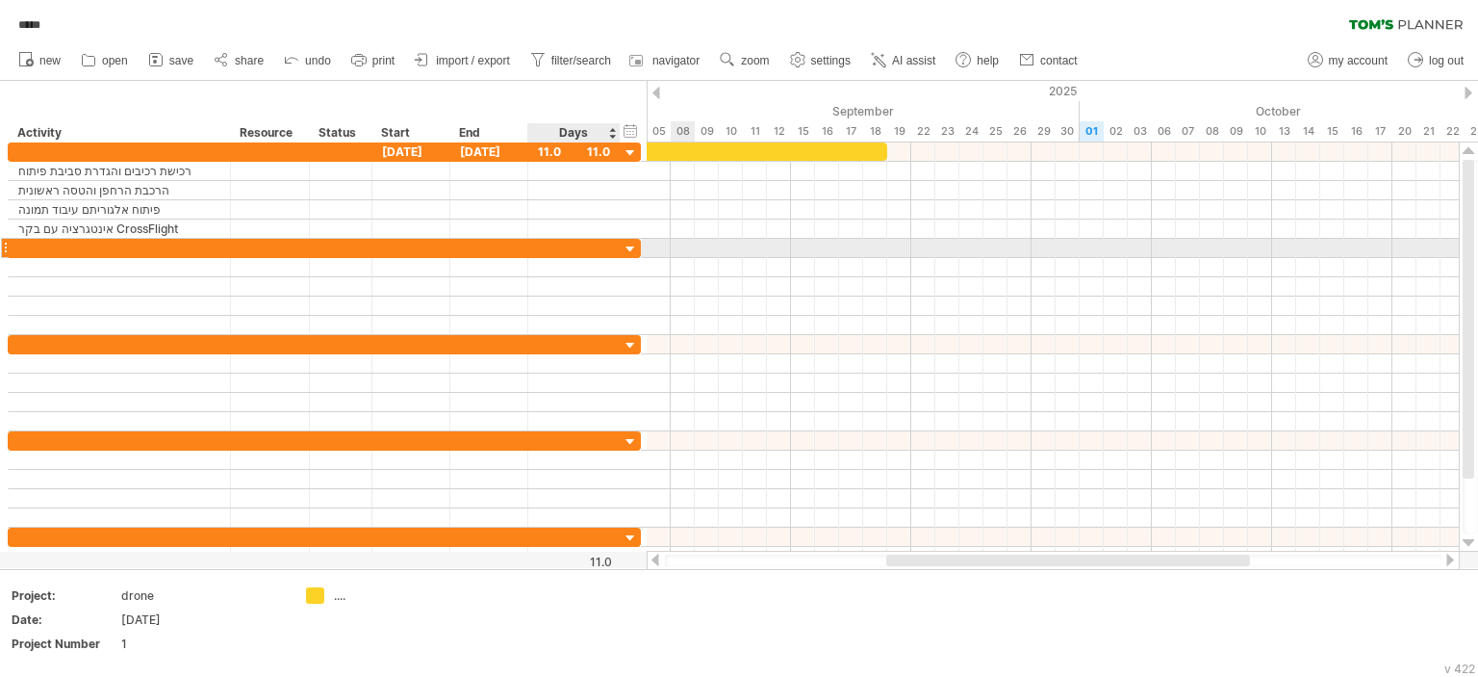
click at [627, 249] on div at bounding box center [631, 250] width 18 height 18
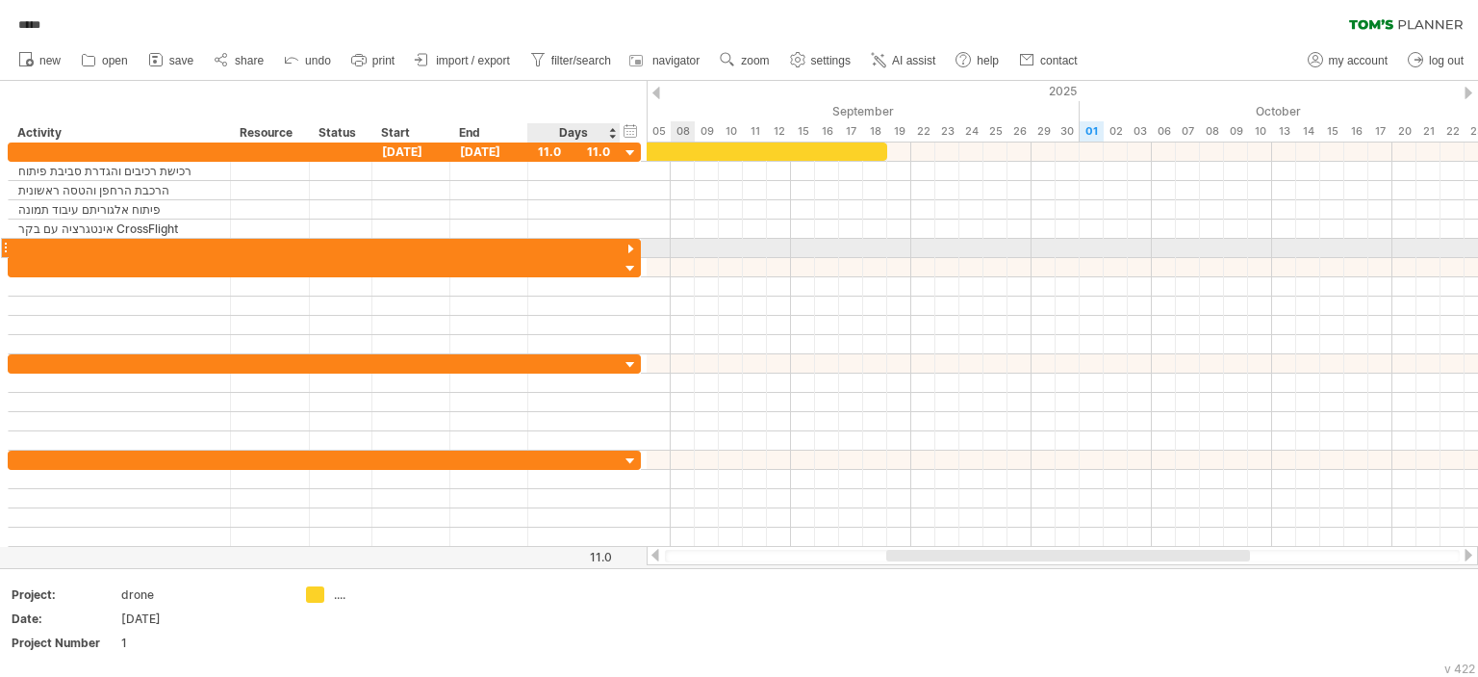
click at [627, 249] on div at bounding box center [631, 250] width 18 height 18
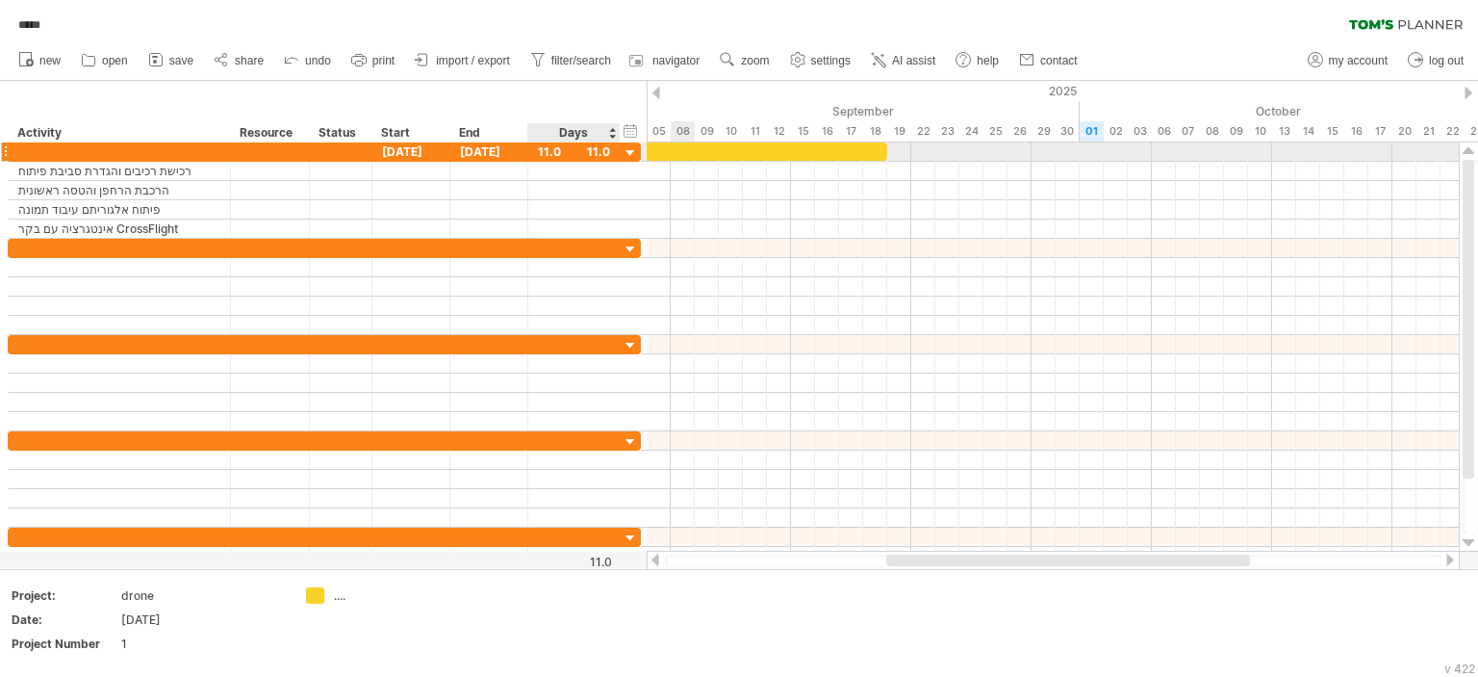
click at [627, 151] on div at bounding box center [631, 153] width 18 height 18
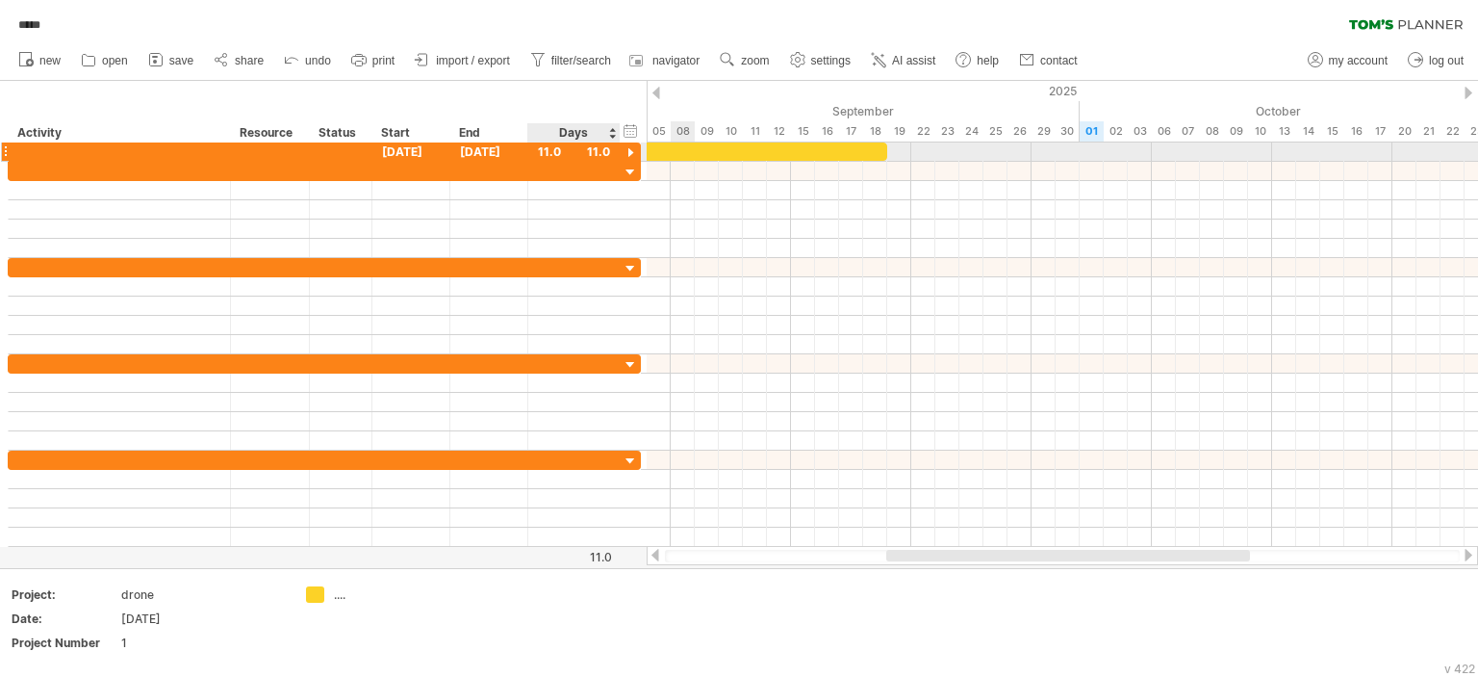
click at [627, 151] on div at bounding box center [631, 153] width 18 height 18
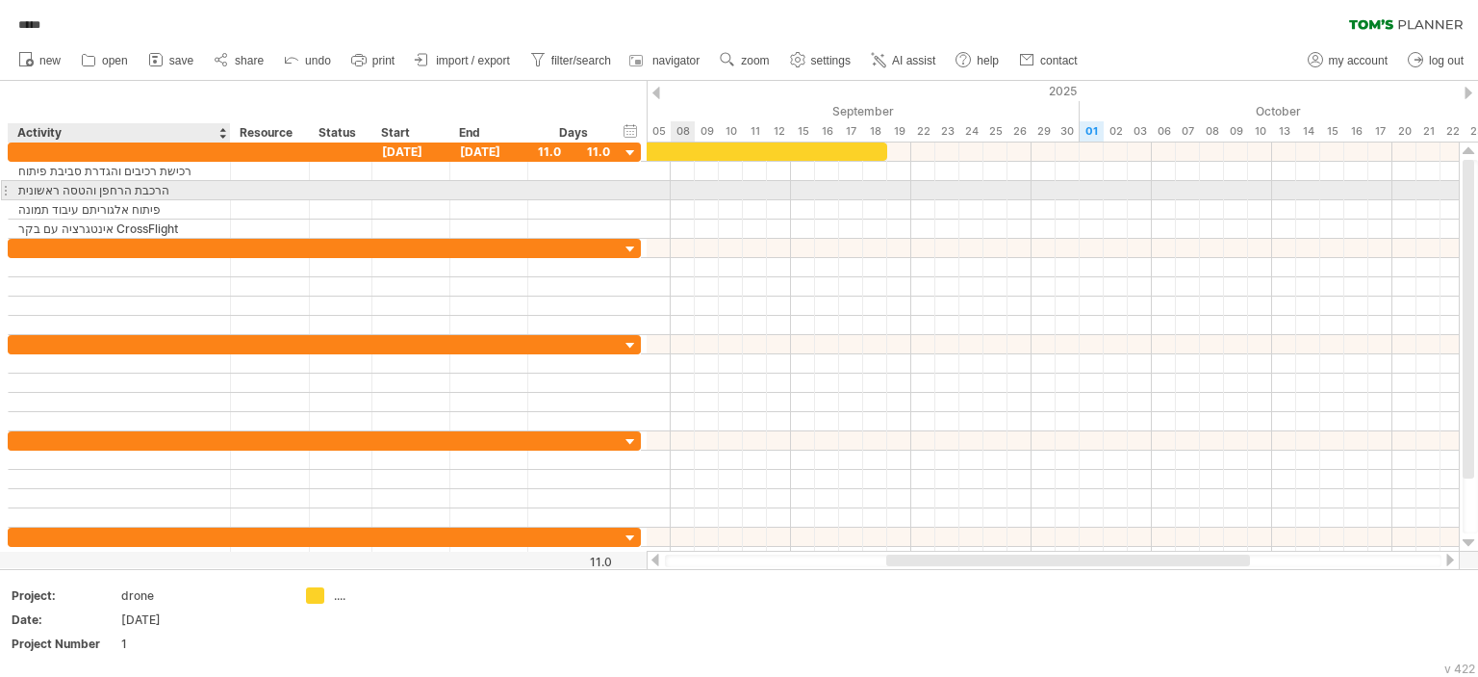
click at [122, 190] on div "הרכבת הרחפן והטסה ראשונית" at bounding box center [119, 190] width 202 height 18
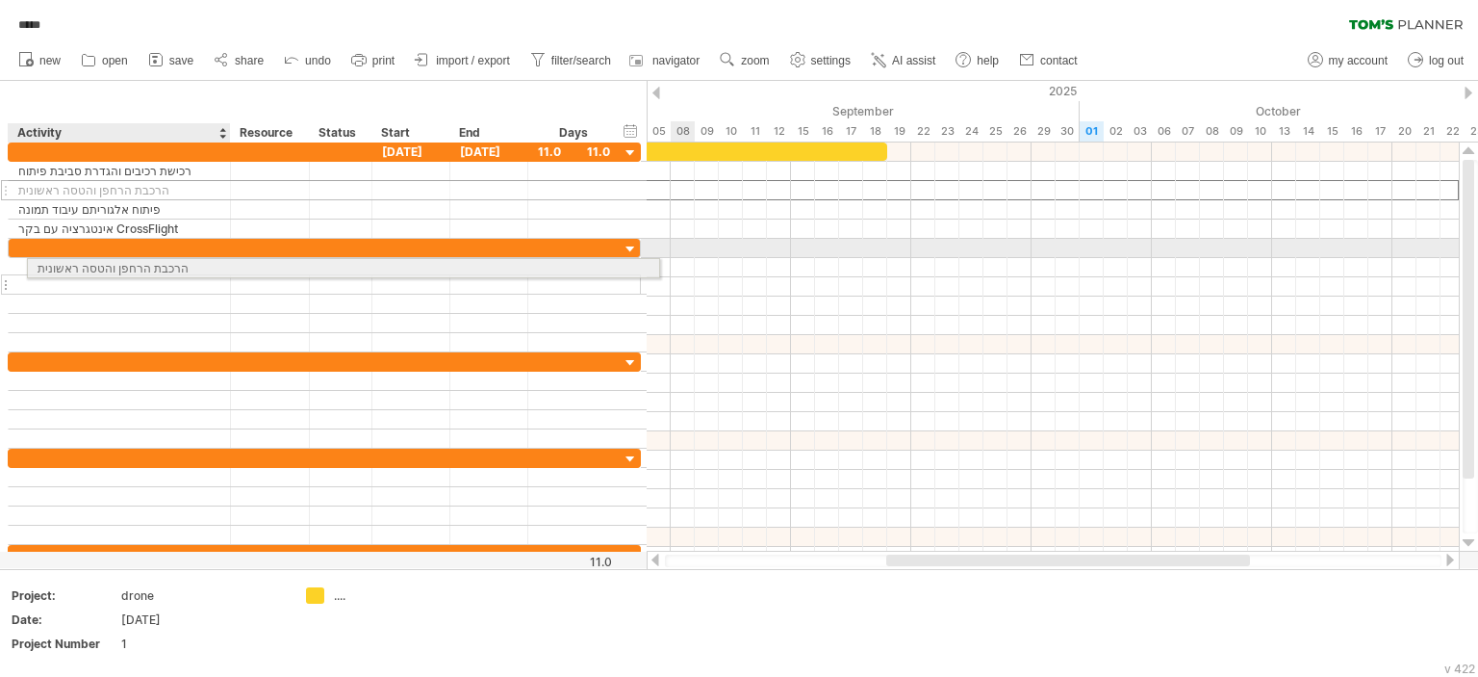
drag, startPoint x: 8, startPoint y: 190, endPoint x: 17, endPoint y: 263, distance: 73.8
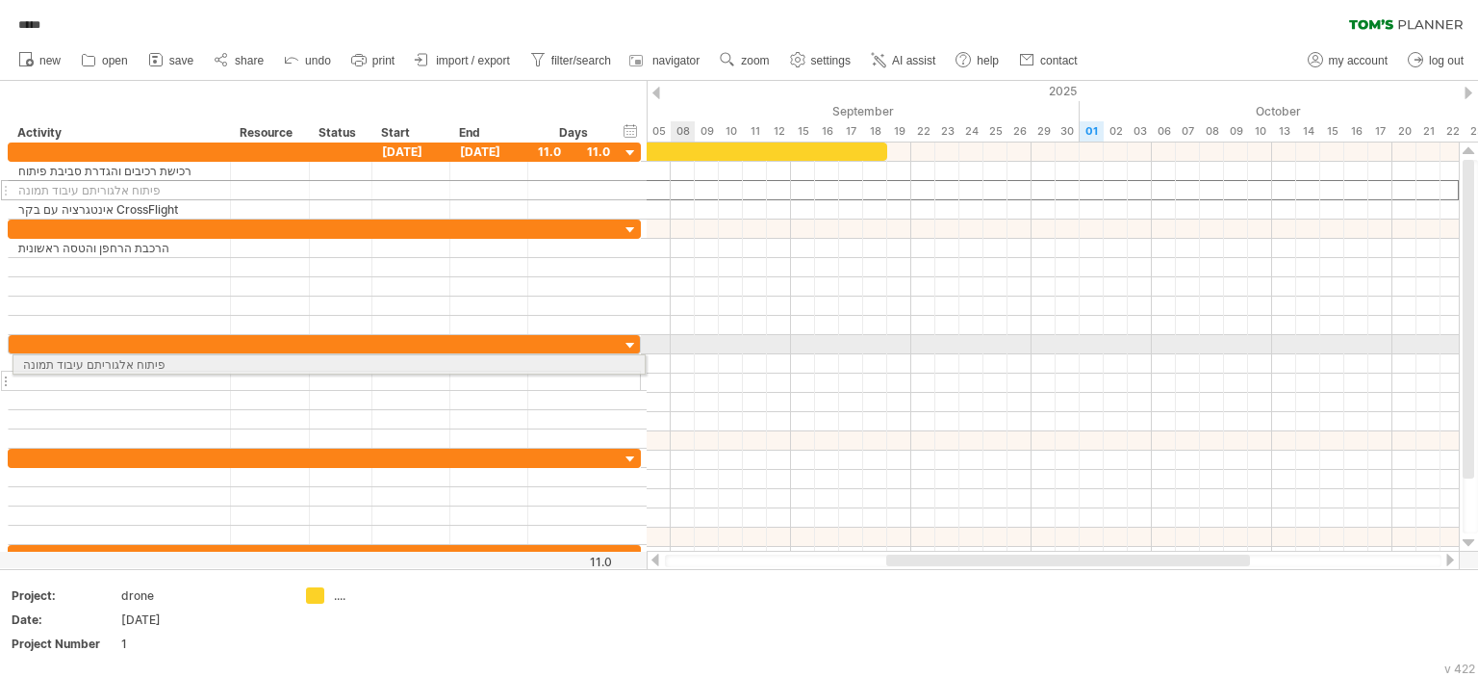
drag, startPoint x: 10, startPoint y: 189, endPoint x: 8, endPoint y: 361, distance: 172.3
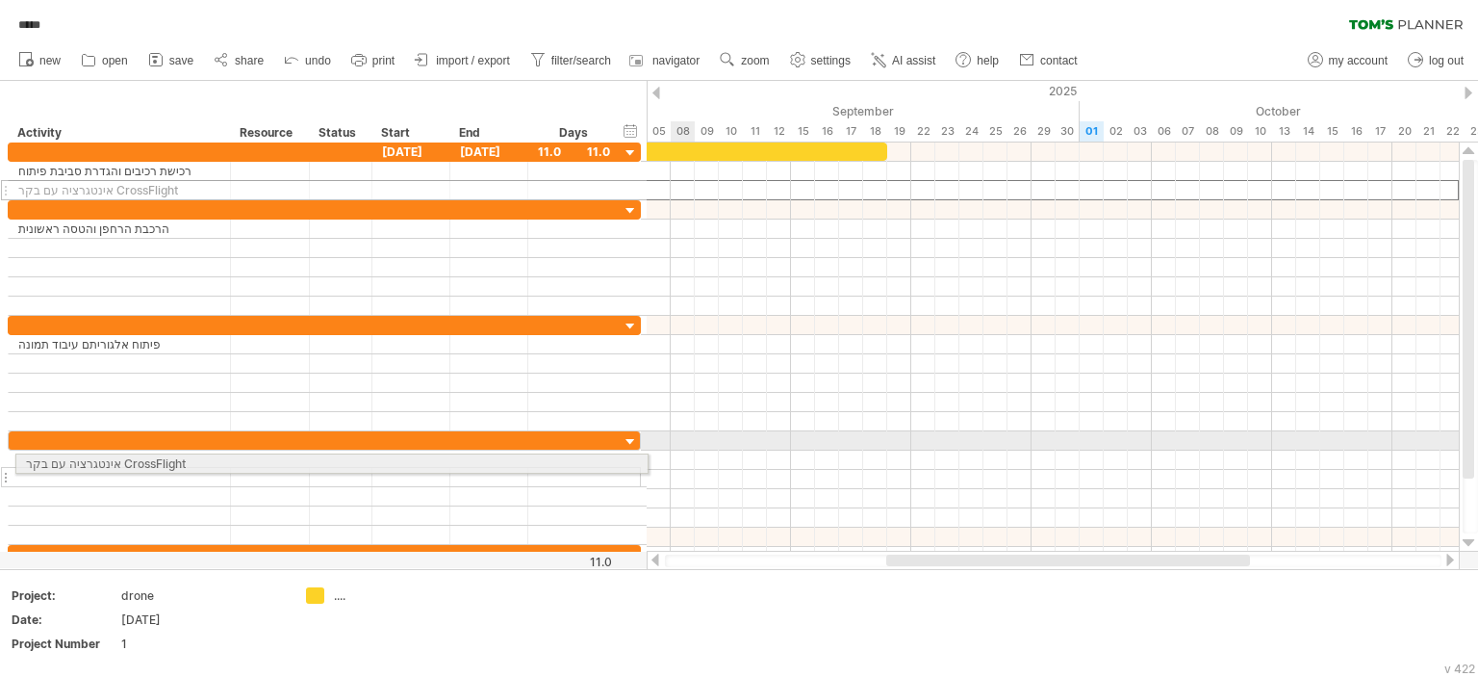
drag, startPoint x: 9, startPoint y: 189, endPoint x: 11, endPoint y: 454, distance: 265.6
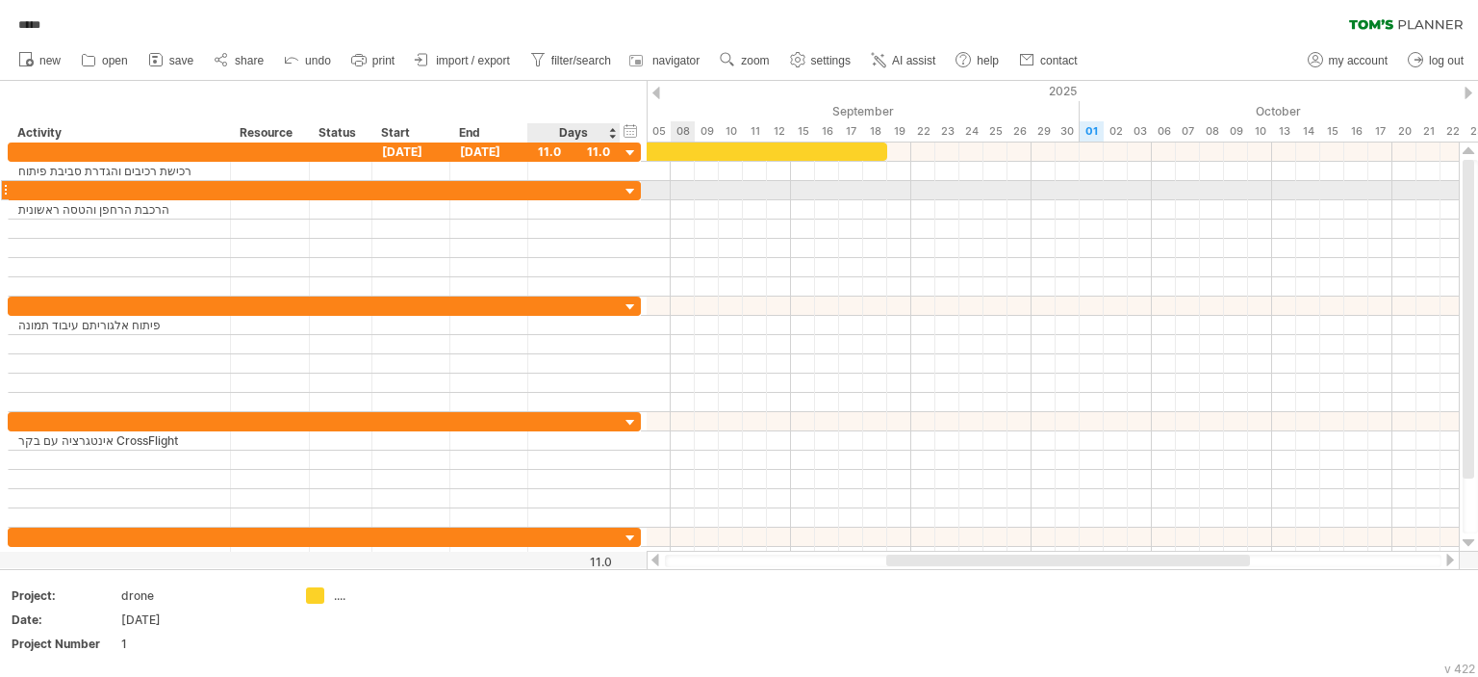
click at [631, 193] on div at bounding box center [631, 192] width 18 height 18
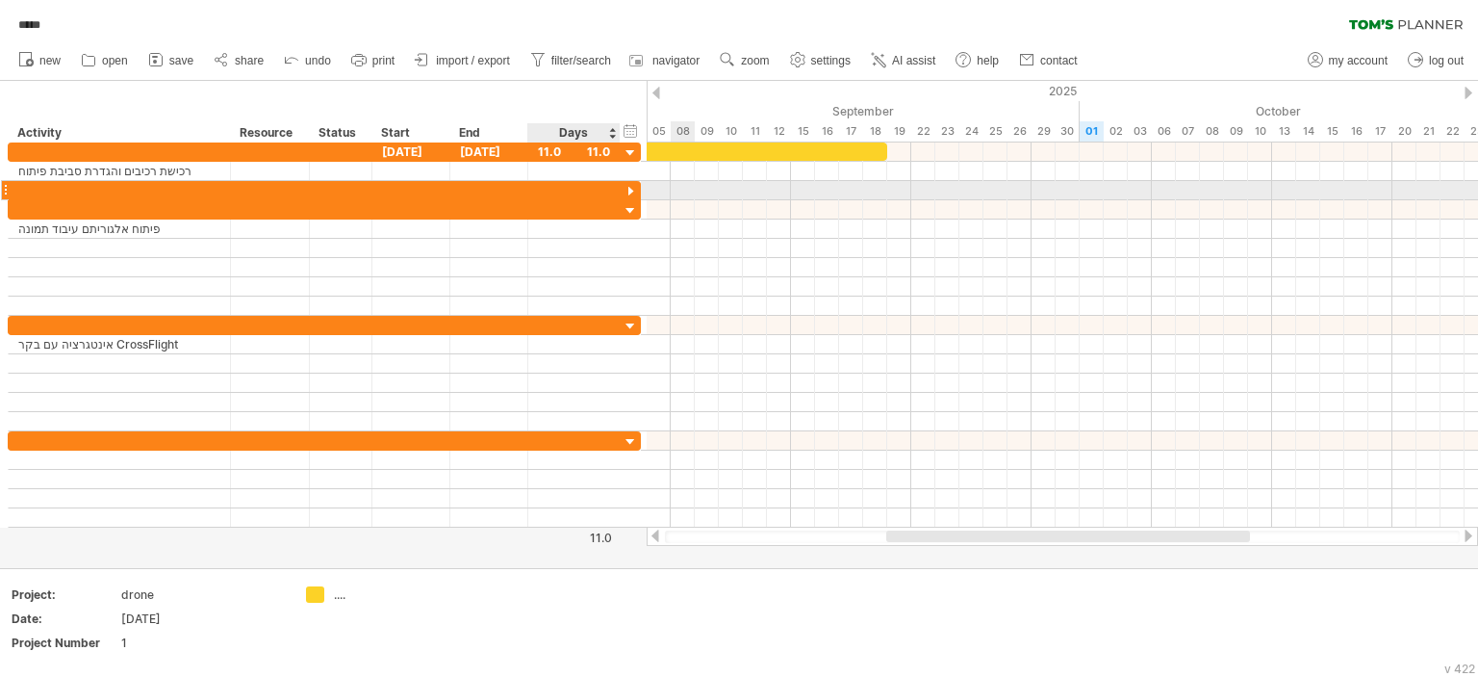
click at [631, 193] on div at bounding box center [631, 192] width 18 height 18
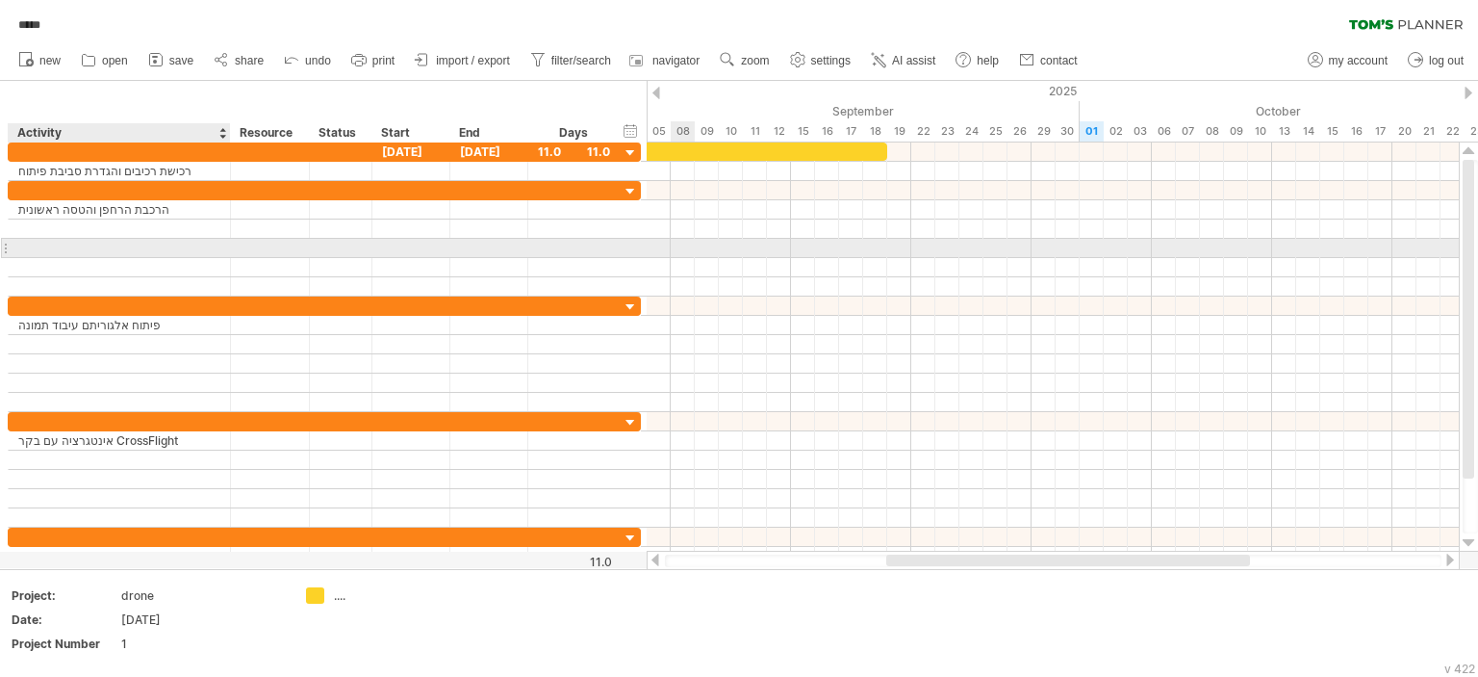
click at [105, 246] on div at bounding box center [119, 248] width 202 height 18
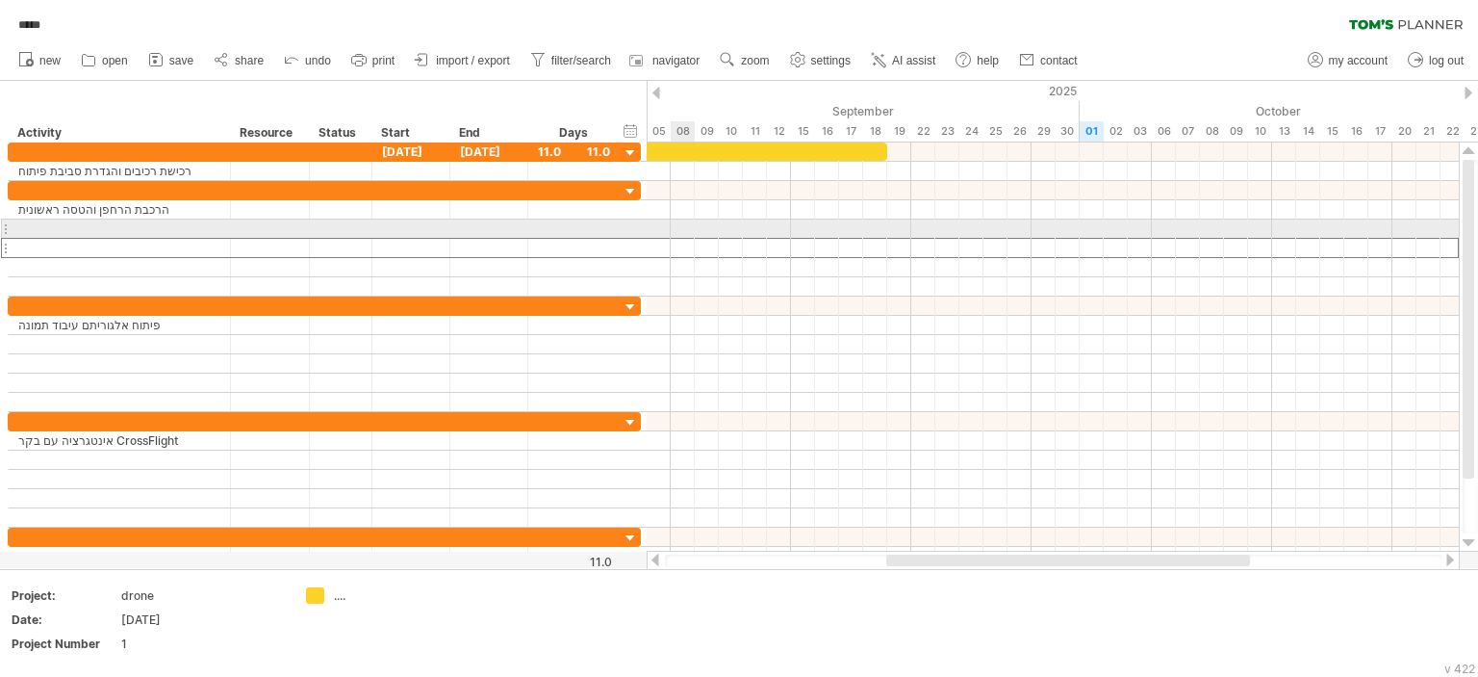
click at [11, 229] on div at bounding box center [120, 228] width 222 height 18
click at [8, 227] on div at bounding box center [5, 228] width 8 height 20
click at [7, 227] on div at bounding box center [5, 228] width 8 height 20
click at [45, 233] on div at bounding box center [119, 228] width 202 height 18
click at [7, 226] on div at bounding box center [5, 228] width 8 height 20
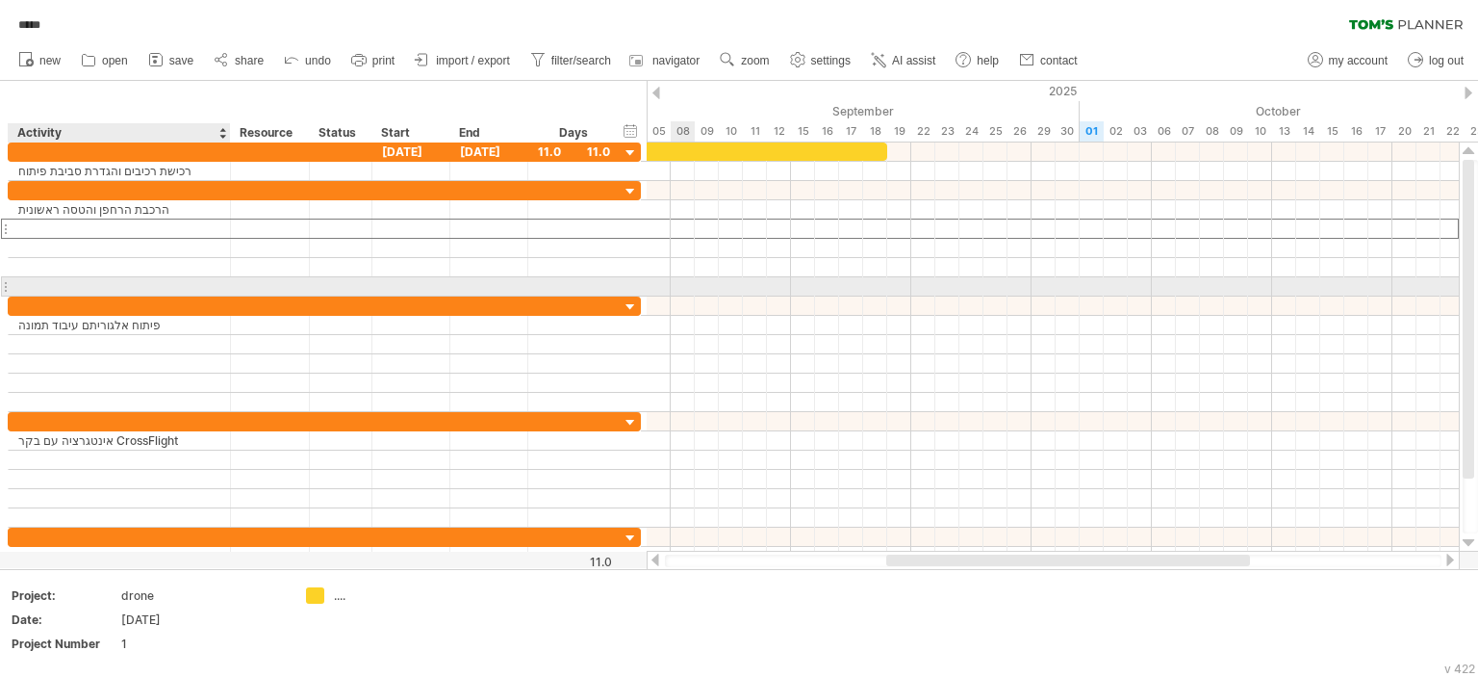
click at [47, 287] on div at bounding box center [119, 286] width 202 height 18
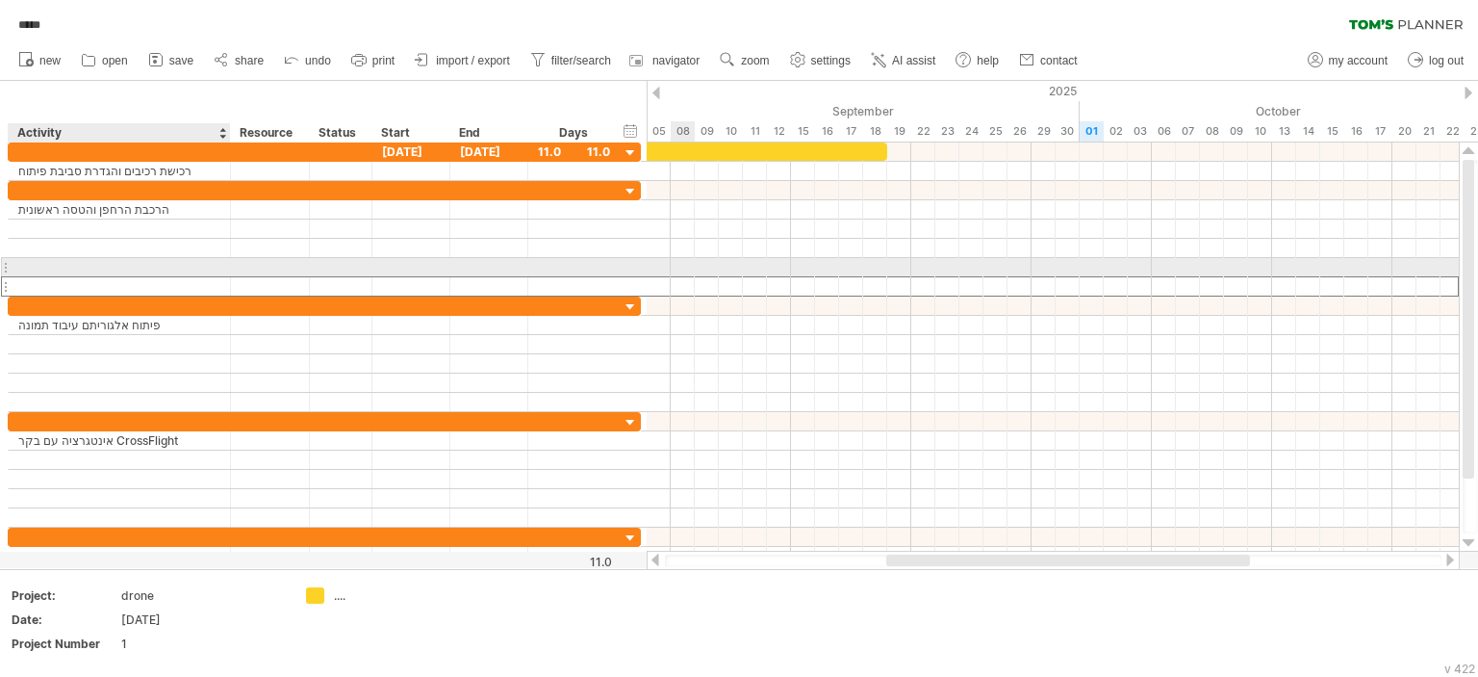
click at [50, 269] on div at bounding box center [119, 267] width 202 height 18
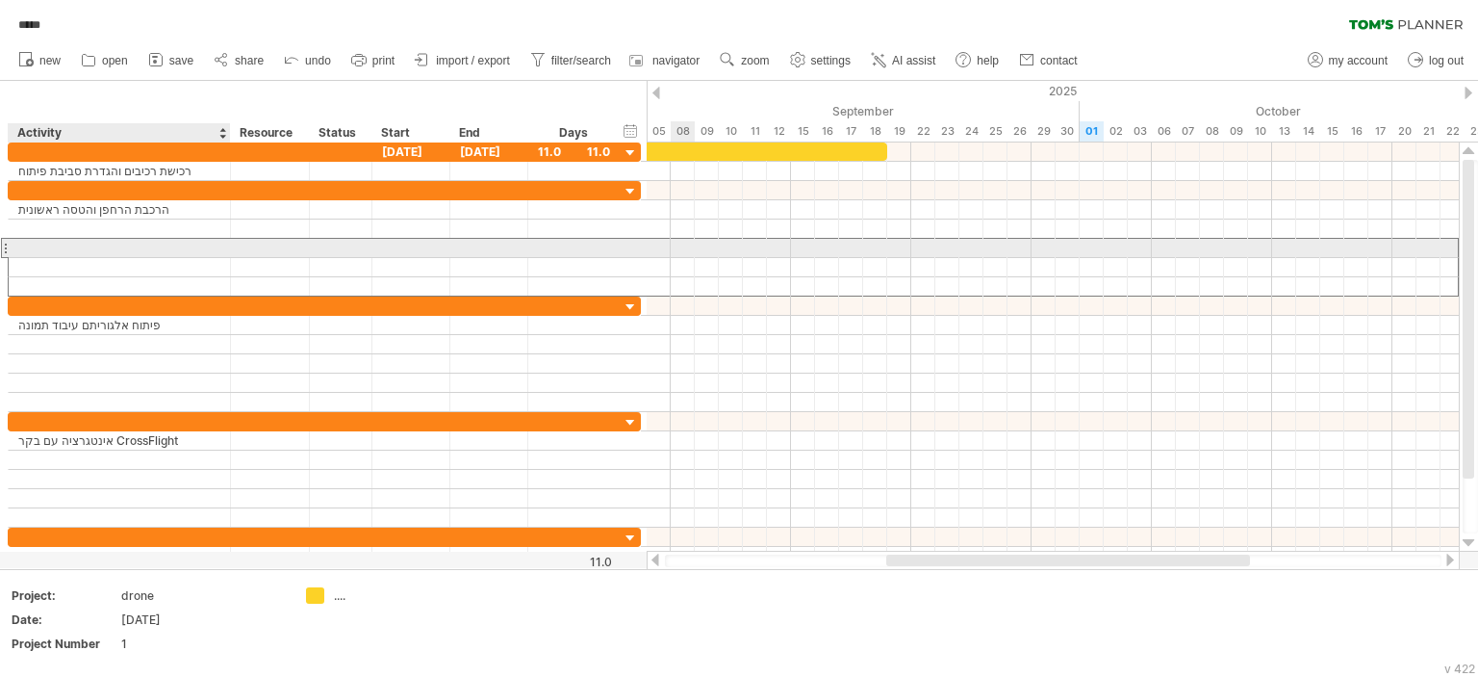
click at [39, 252] on div at bounding box center [119, 248] width 202 height 18
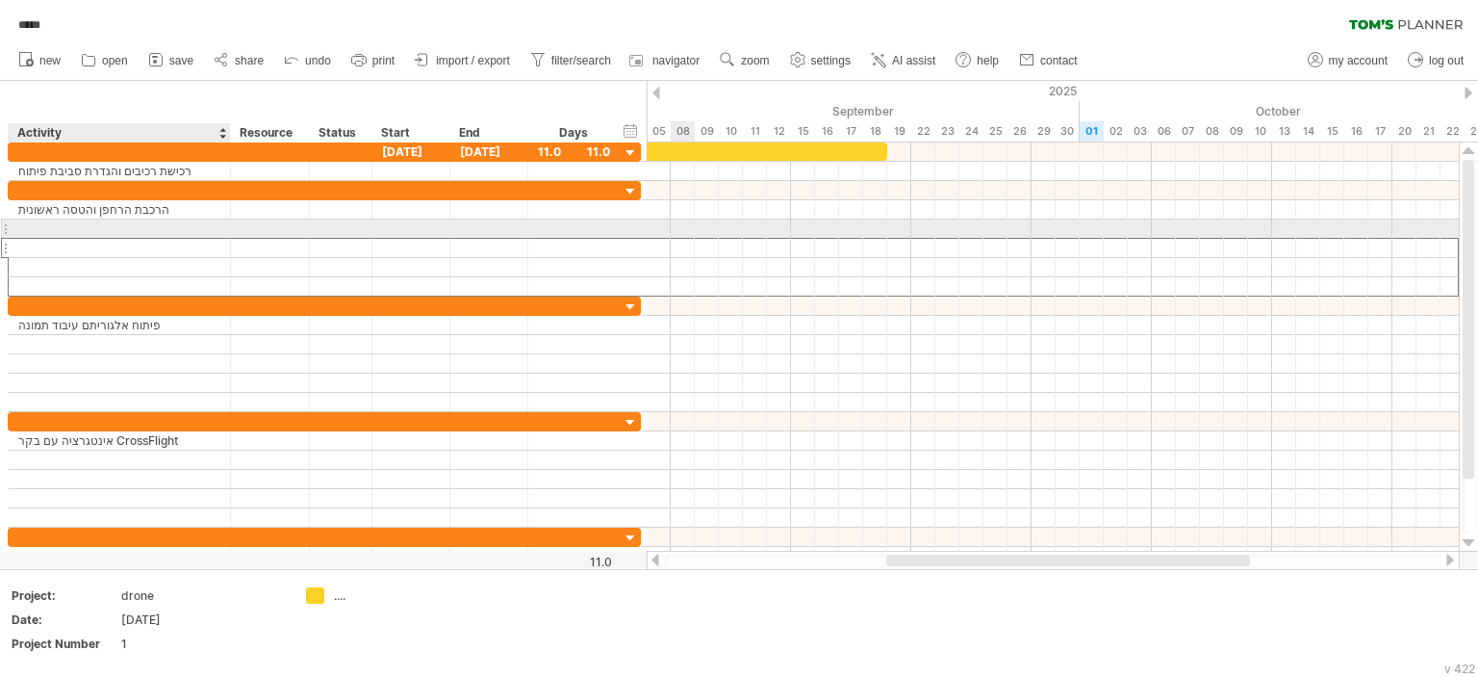
click at [38, 239] on input "text" at bounding box center [119, 248] width 202 height 18
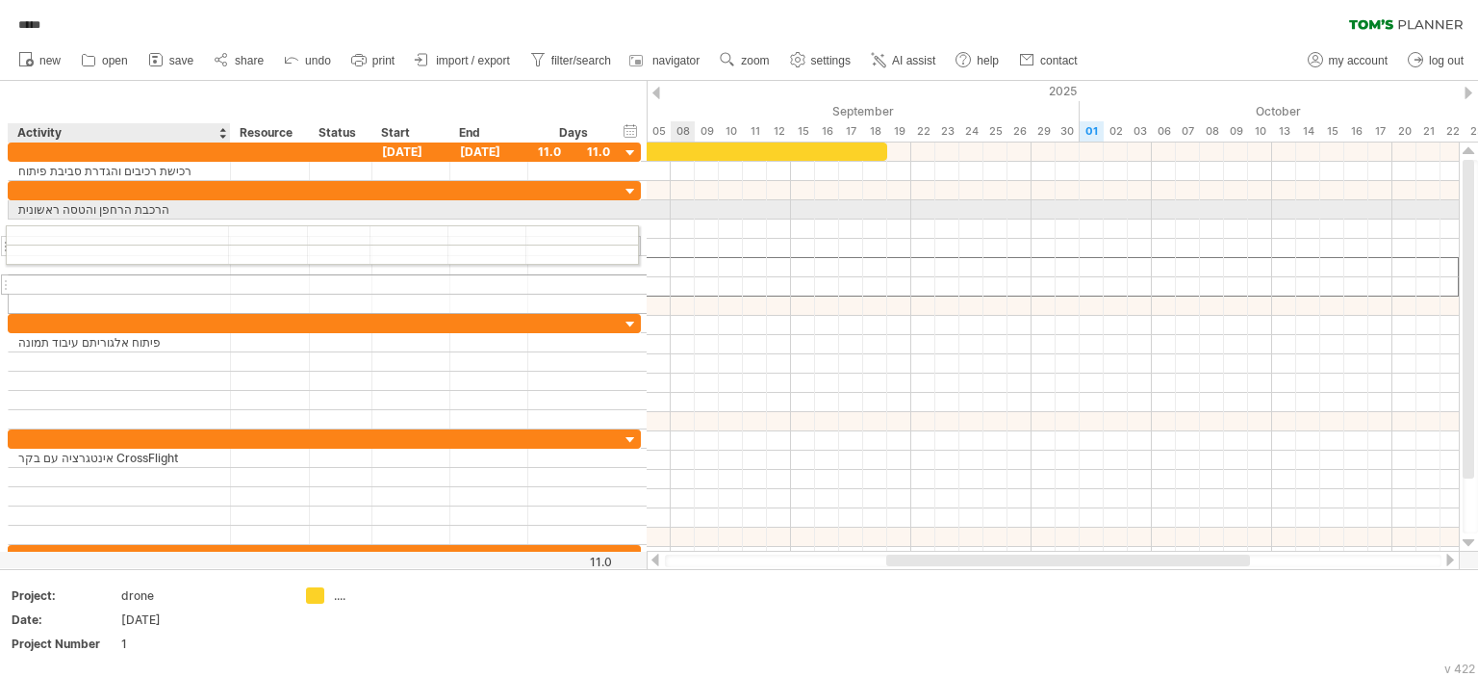
drag, startPoint x: 42, startPoint y: 280, endPoint x: 35, endPoint y: 232, distance: 48.7
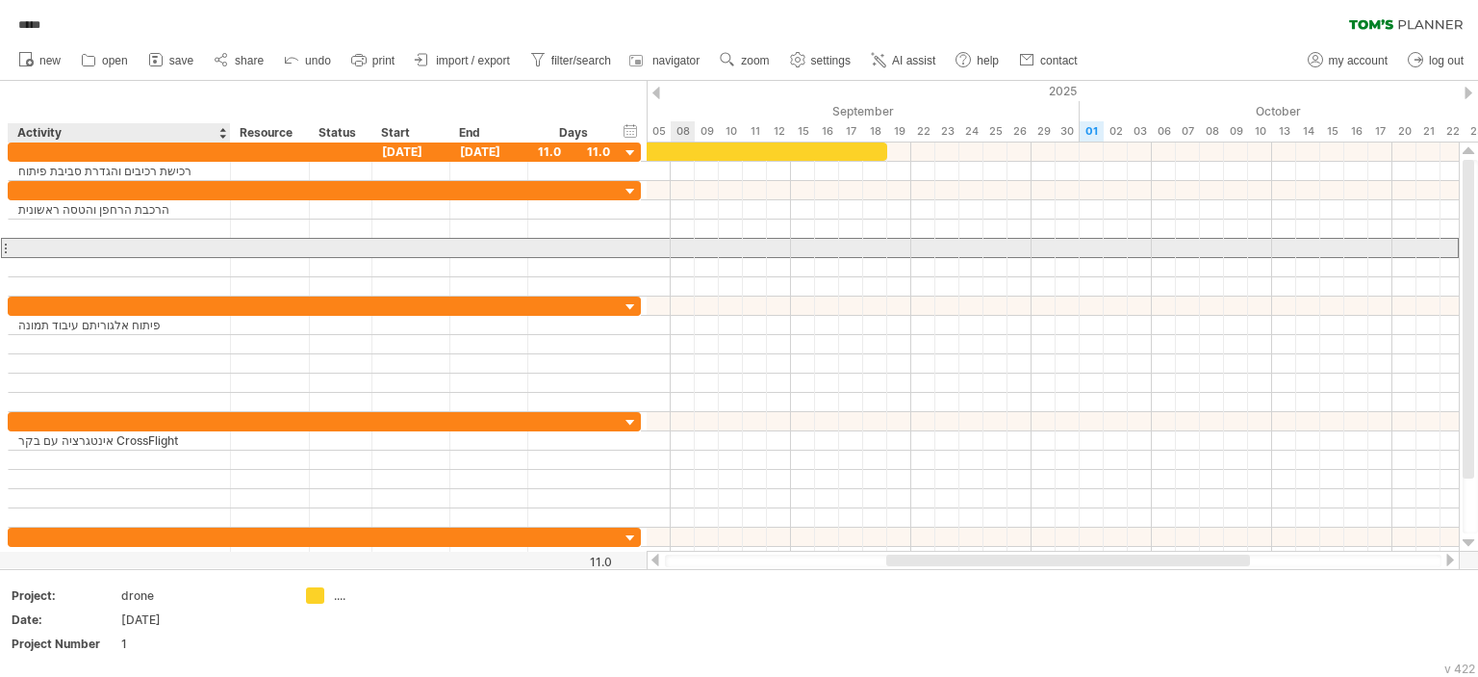
click at [62, 241] on div at bounding box center [119, 248] width 202 height 18
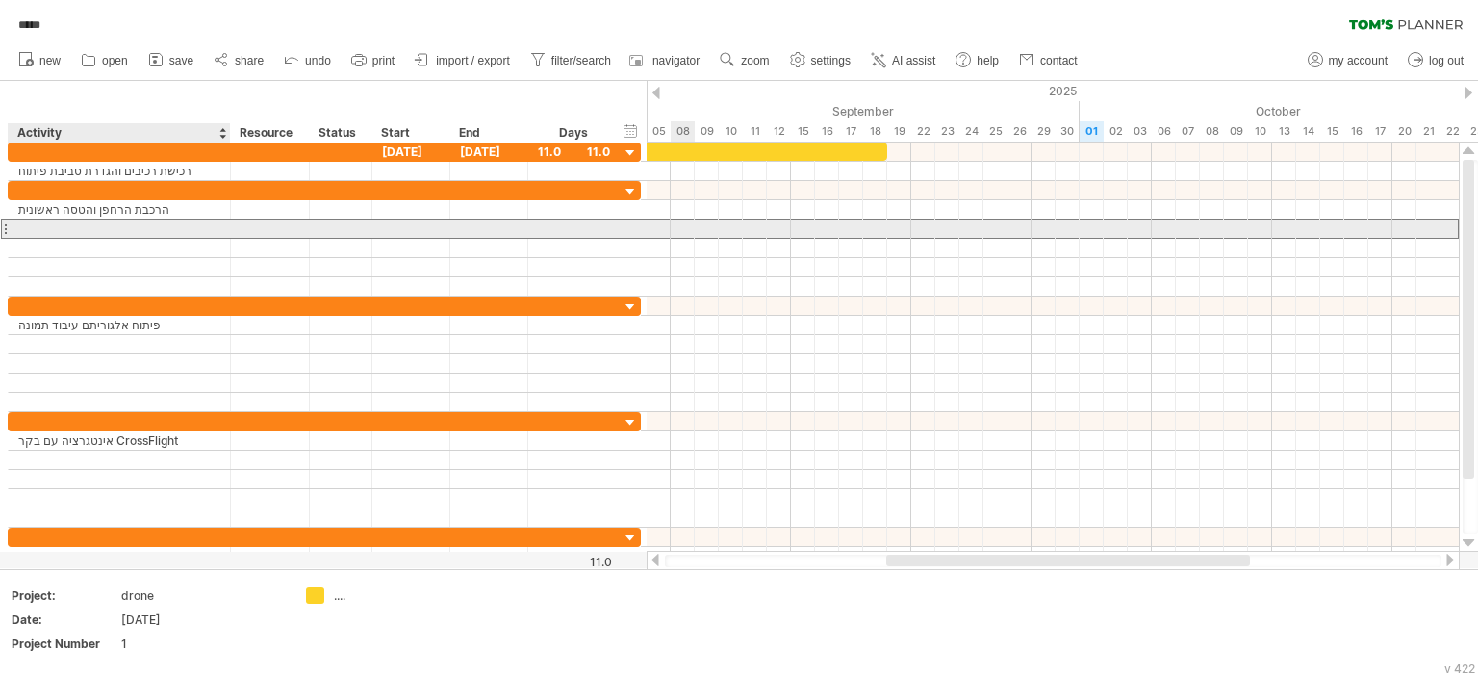
click at [52, 233] on div at bounding box center [119, 228] width 202 height 18
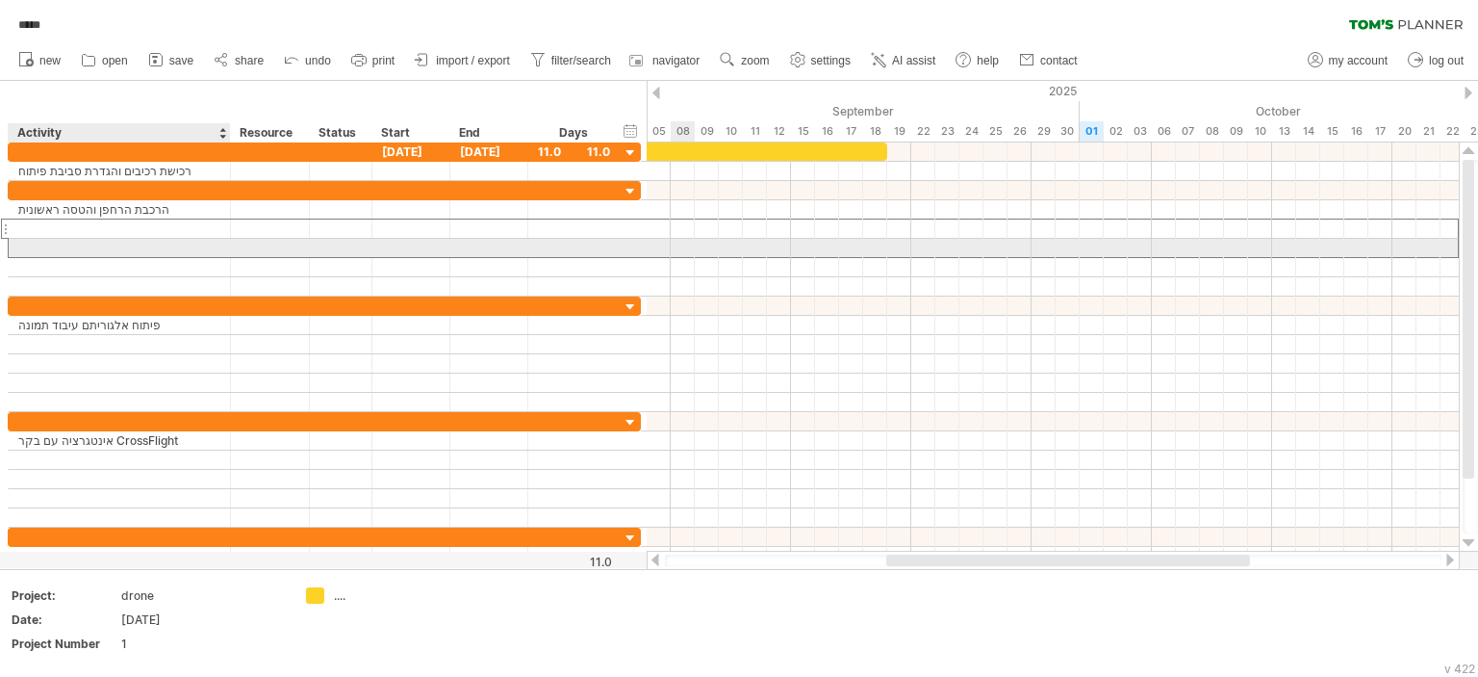
click at [52, 242] on div at bounding box center [119, 248] width 202 height 18
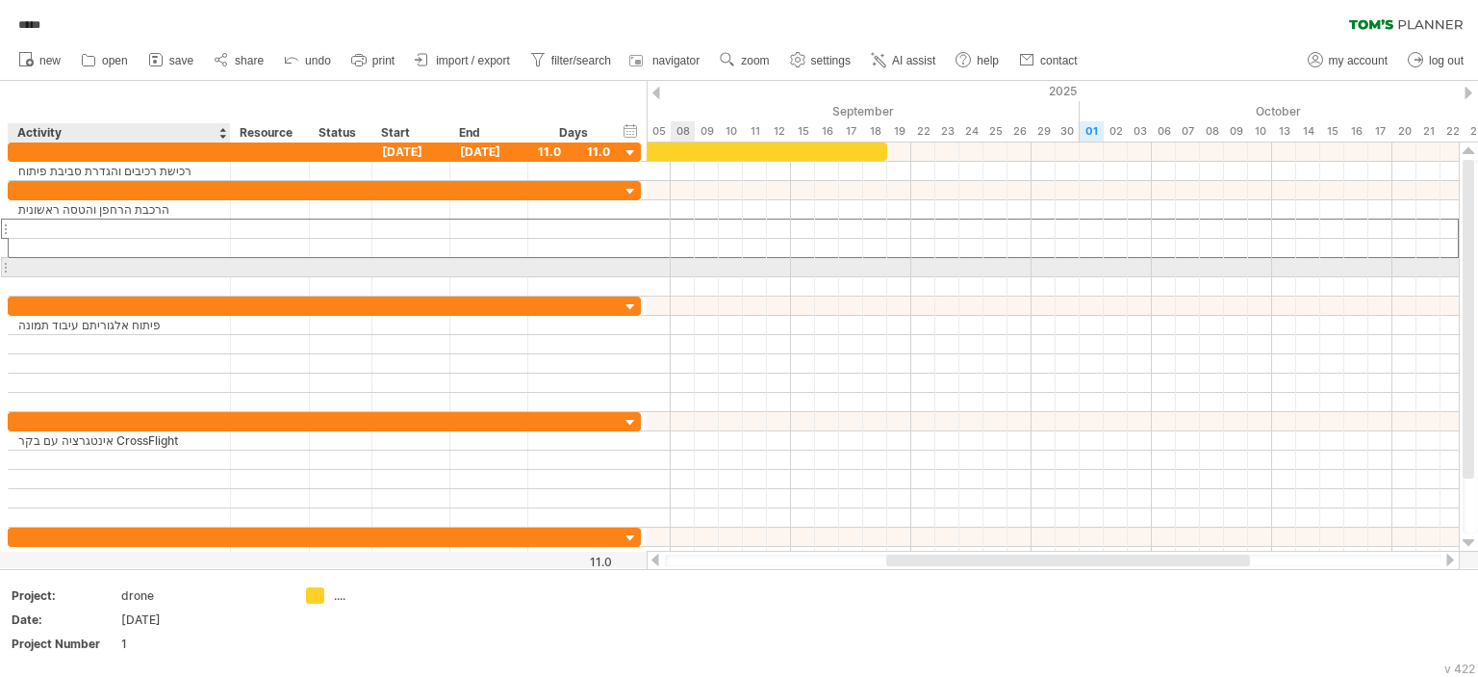
click at [23, 258] on div at bounding box center [119, 267] width 202 height 18
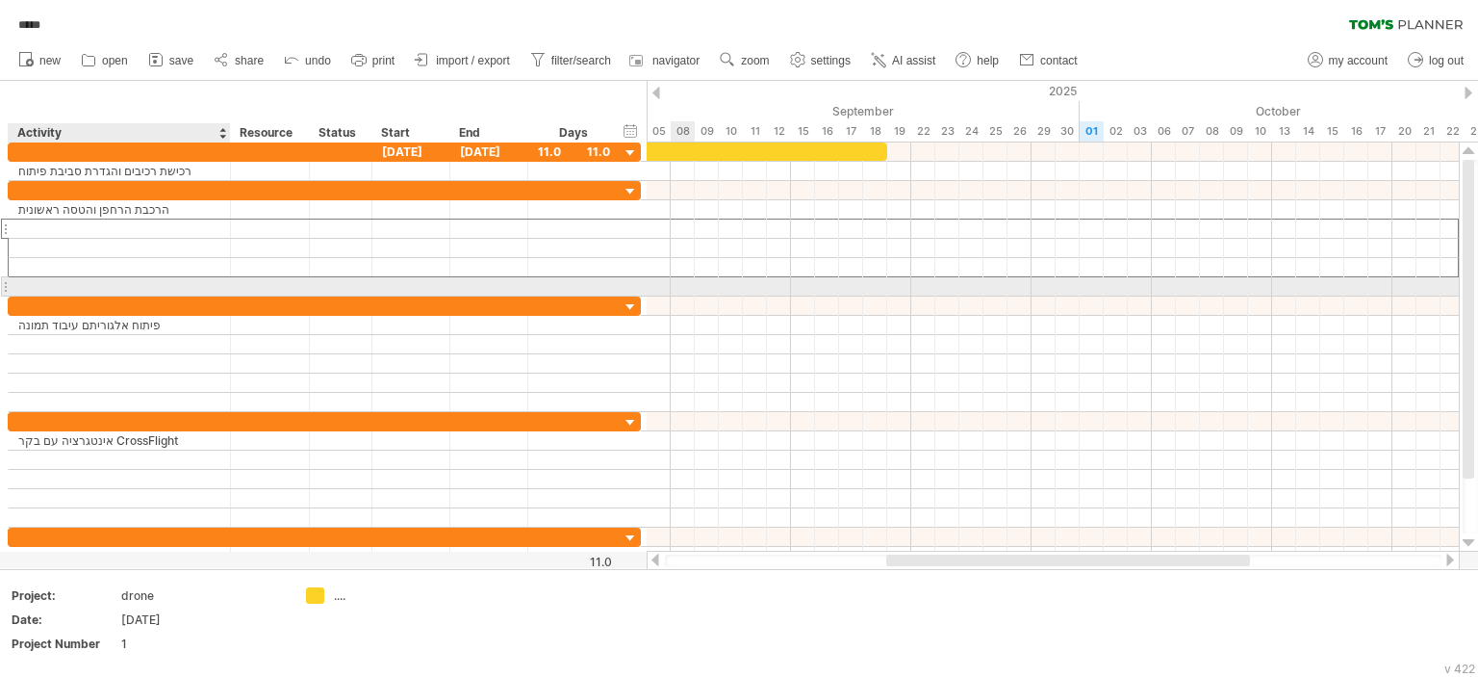
click at [34, 288] on div at bounding box center [119, 286] width 202 height 18
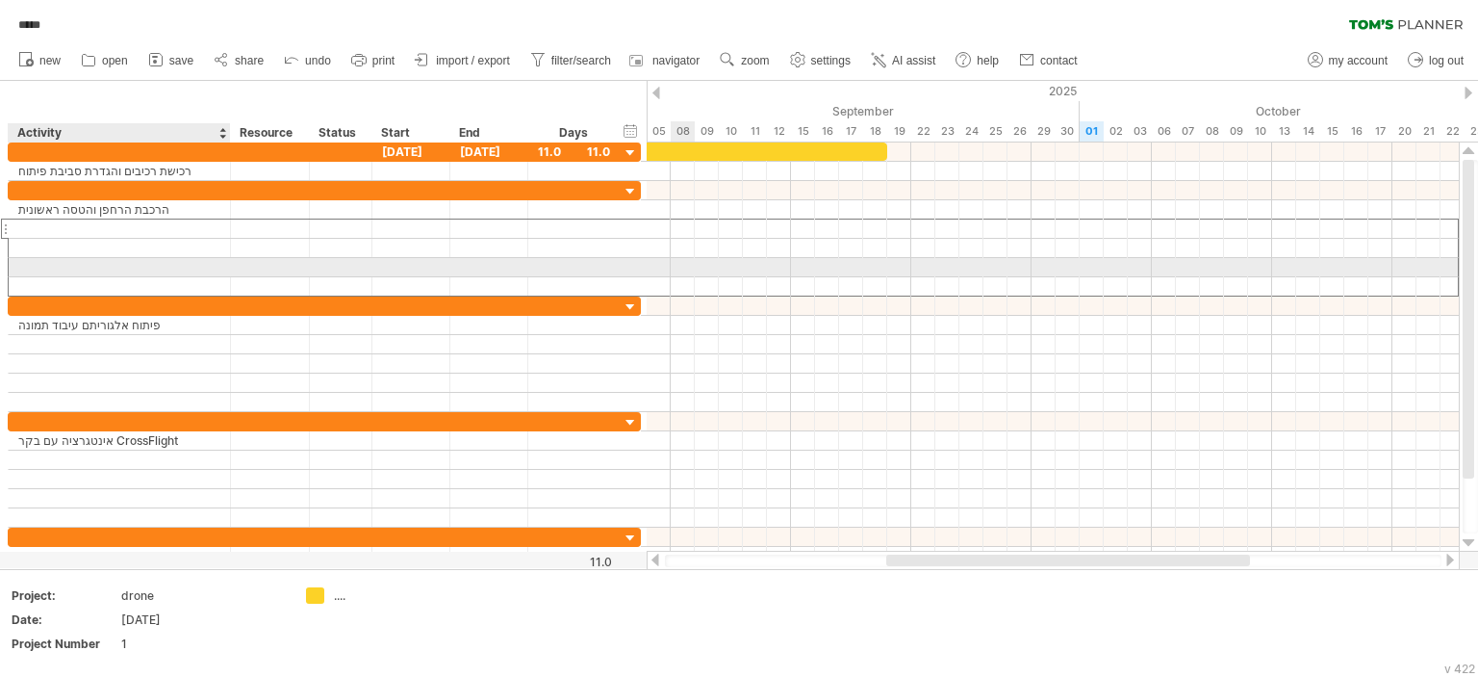
click at [103, 261] on div at bounding box center [119, 267] width 202 height 18
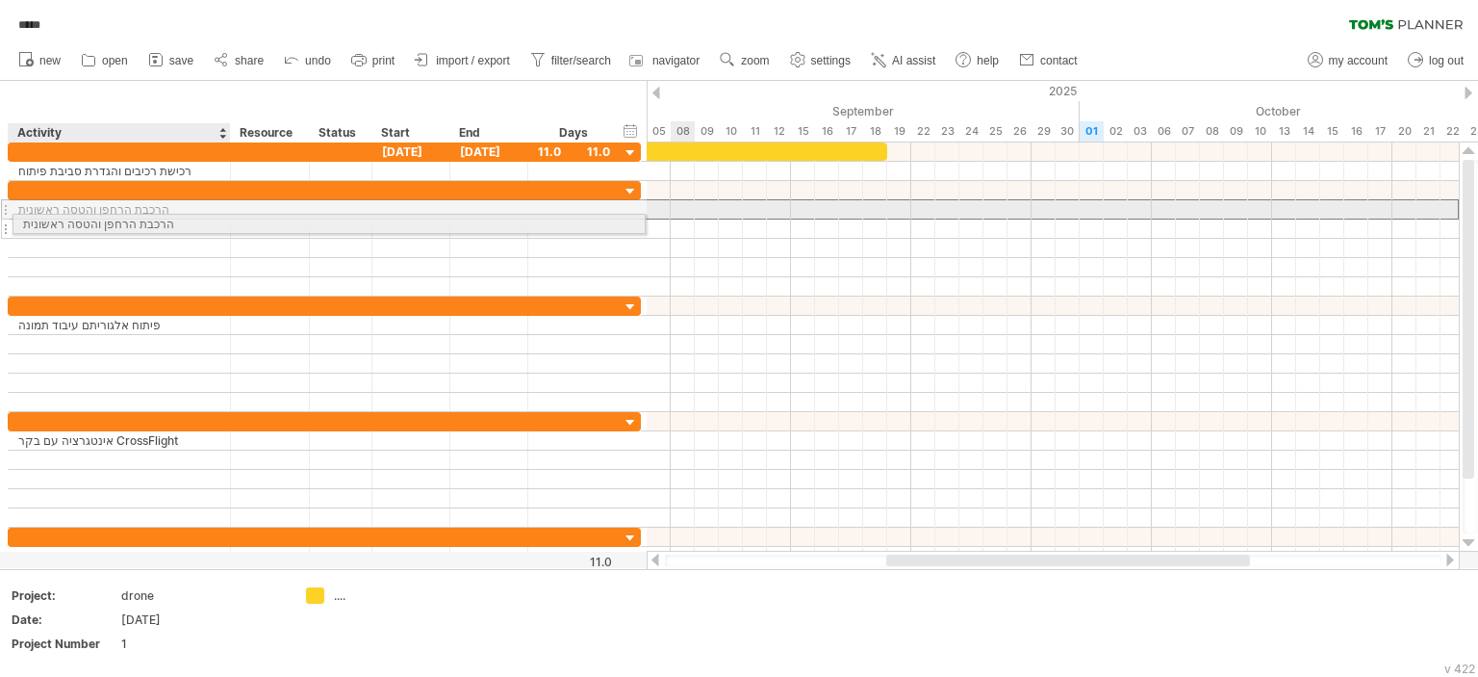
drag, startPoint x: 106, startPoint y: 210, endPoint x: 107, endPoint y: 220, distance: 10.6
click at [107, 220] on div "**********" at bounding box center [324, 238] width 633 height 115
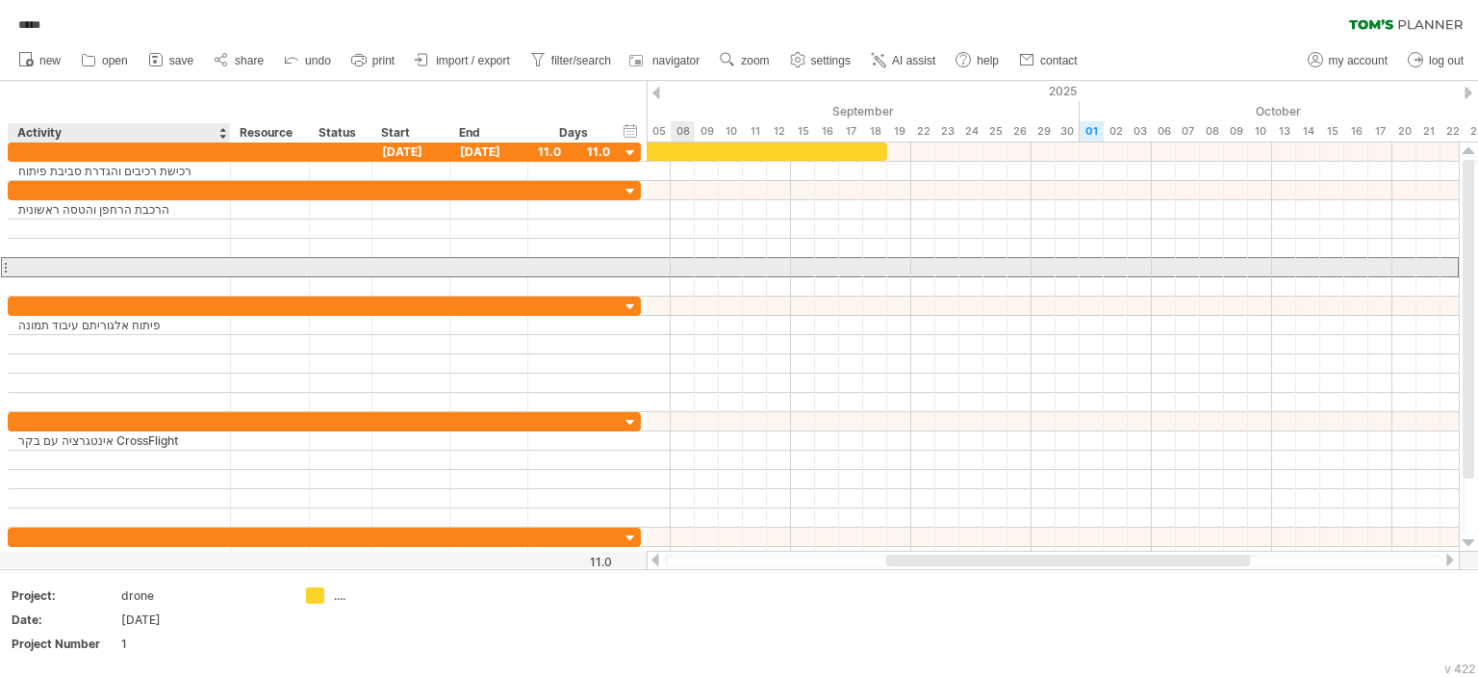
click at [108, 265] on div at bounding box center [119, 267] width 202 height 18
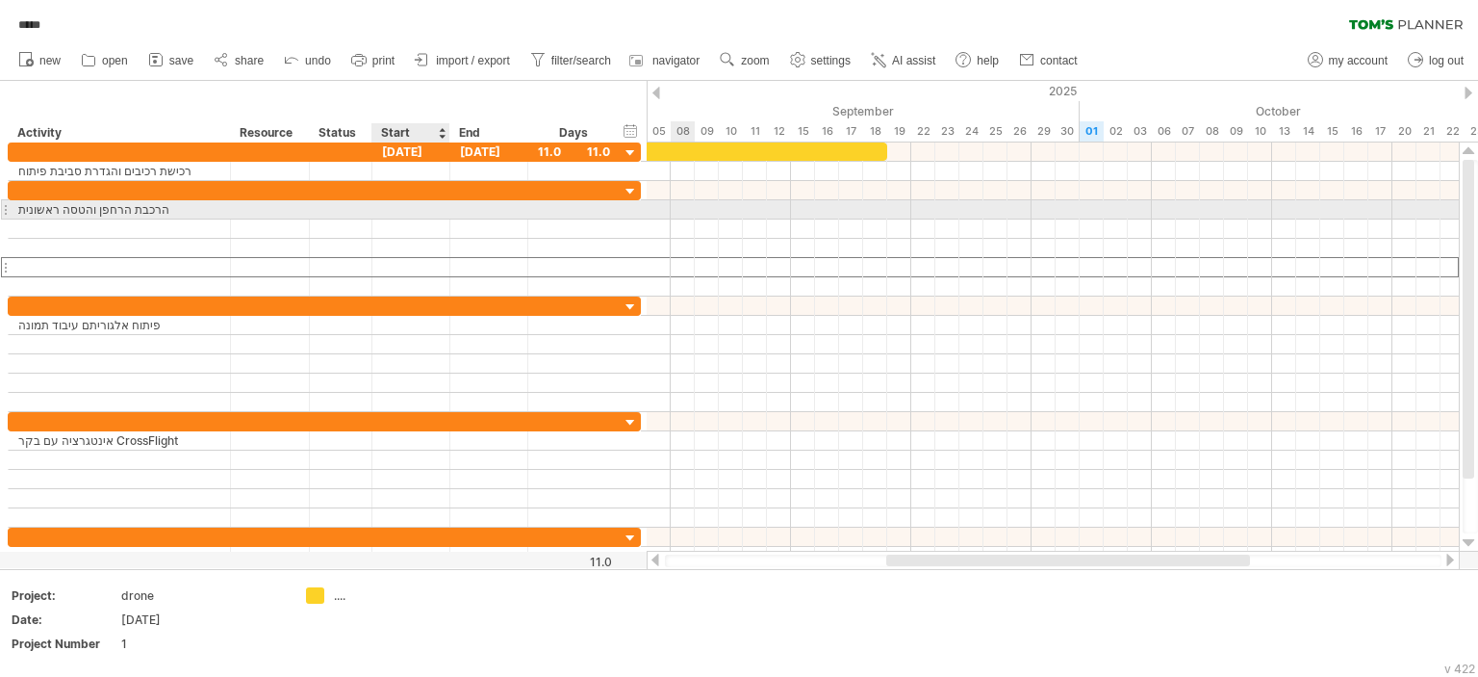
click at [398, 202] on div at bounding box center [411, 209] width 78 height 18
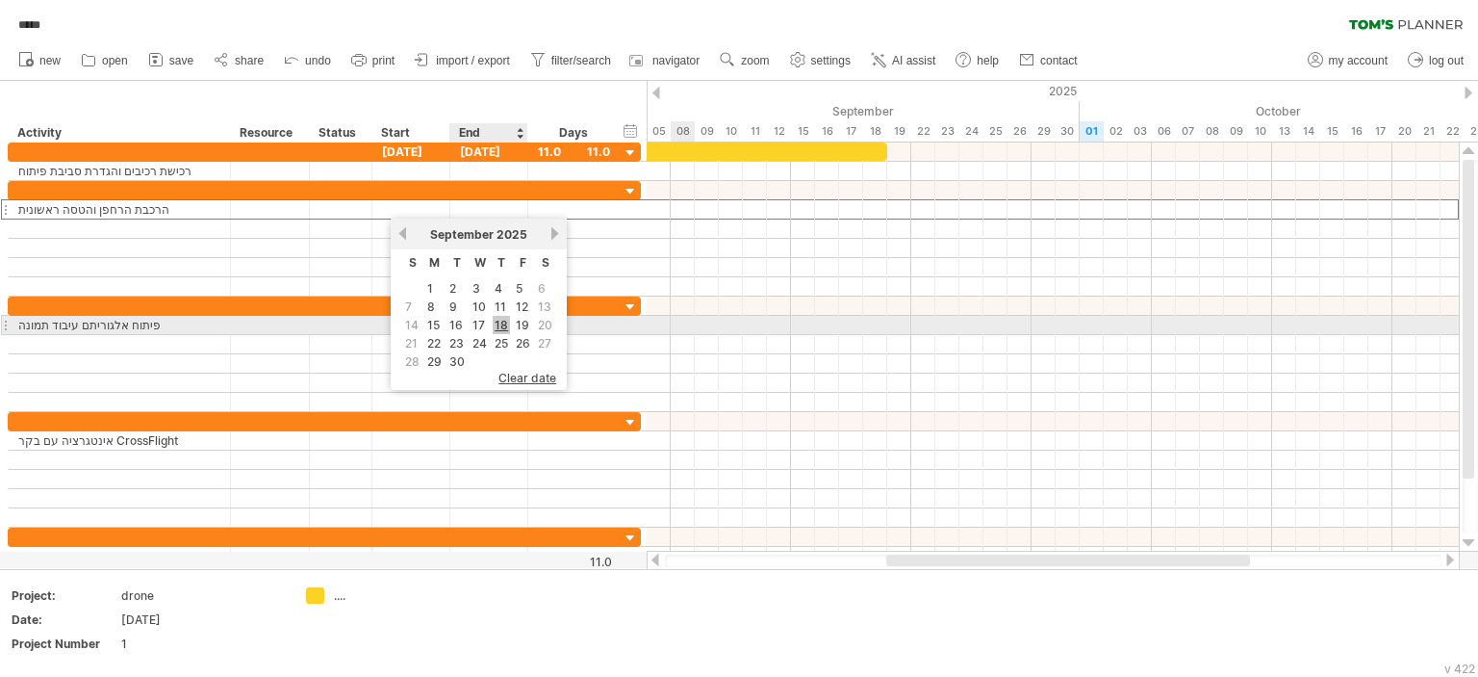
click at [499, 320] on link "18" at bounding box center [501, 325] width 17 height 18
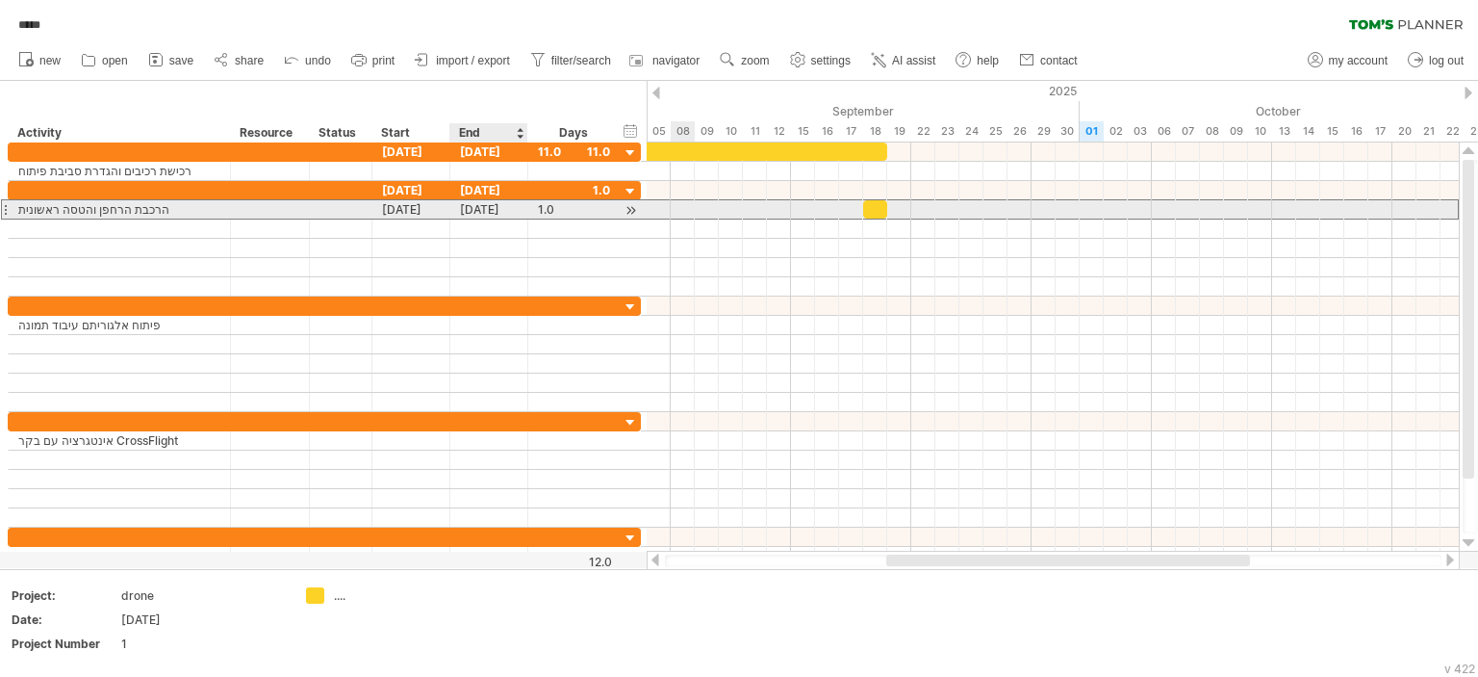
click at [484, 203] on div "[DATE]" at bounding box center [489, 209] width 78 height 18
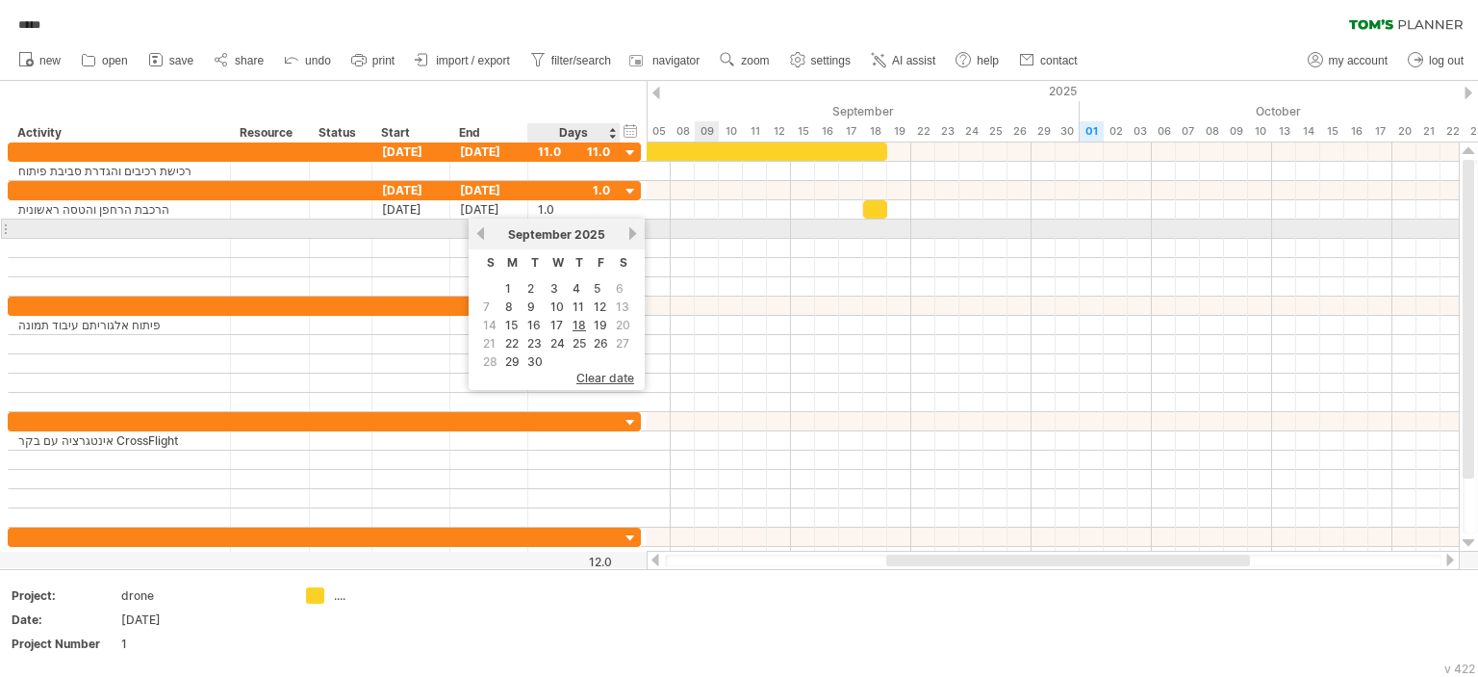
click at [624, 232] on div "[DATE]" at bounding box center [557, 234] width 140 height 14
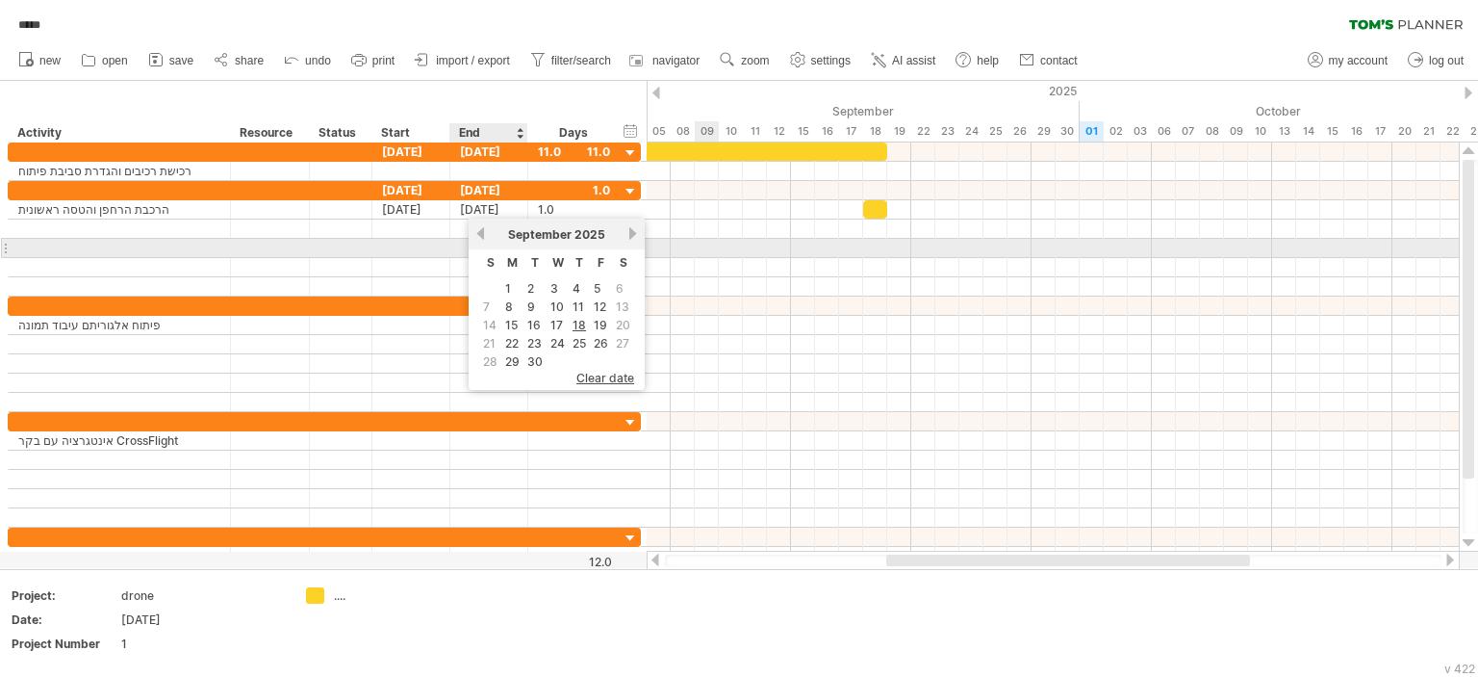
click at [477, 239] on link "previous" at bounding box center [481, 233] width 14 height 14
click at [624, 242] on div "[DATE]" at bounding box center [557, 234] width 140 height 14
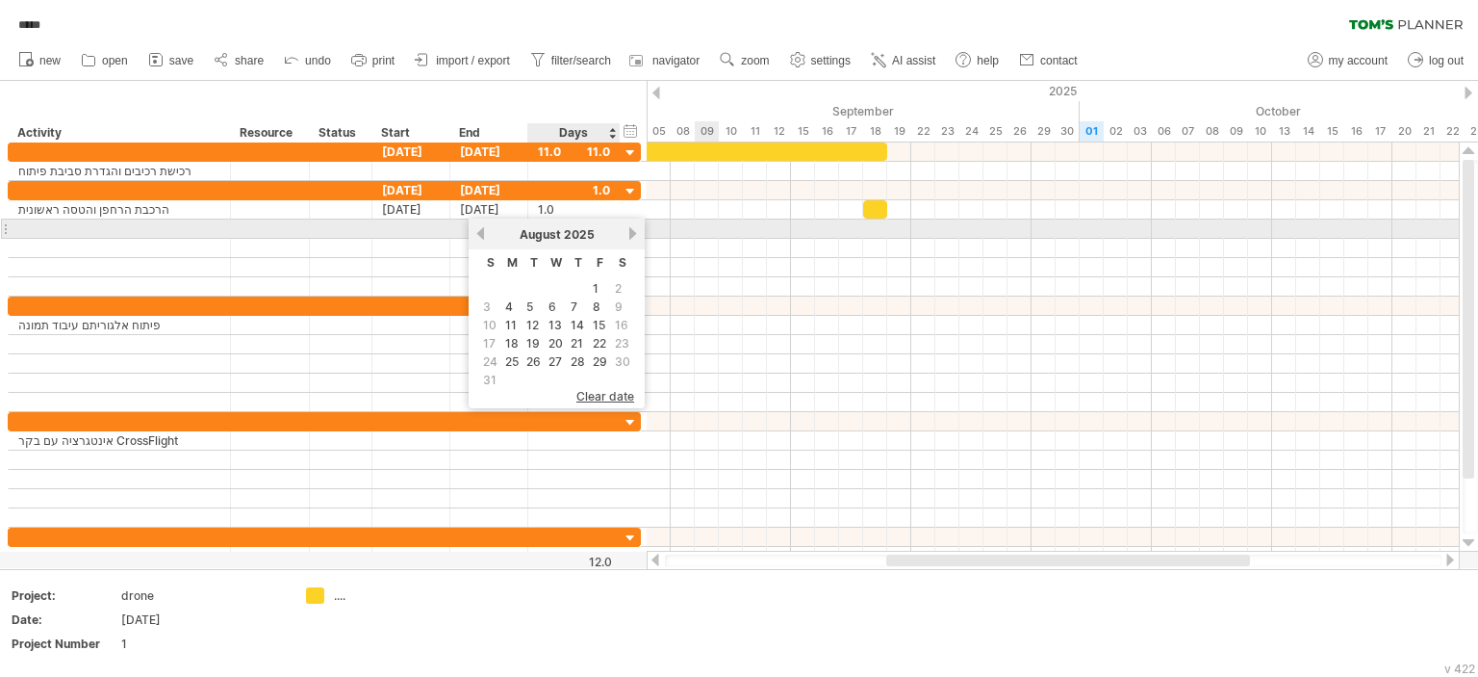
click at [626, 238] on link "next" at bounding box center [633, 233] width 14 height 14
click at [627, 237] on link "next" at bounding box center [633, 233] width 14 height 14
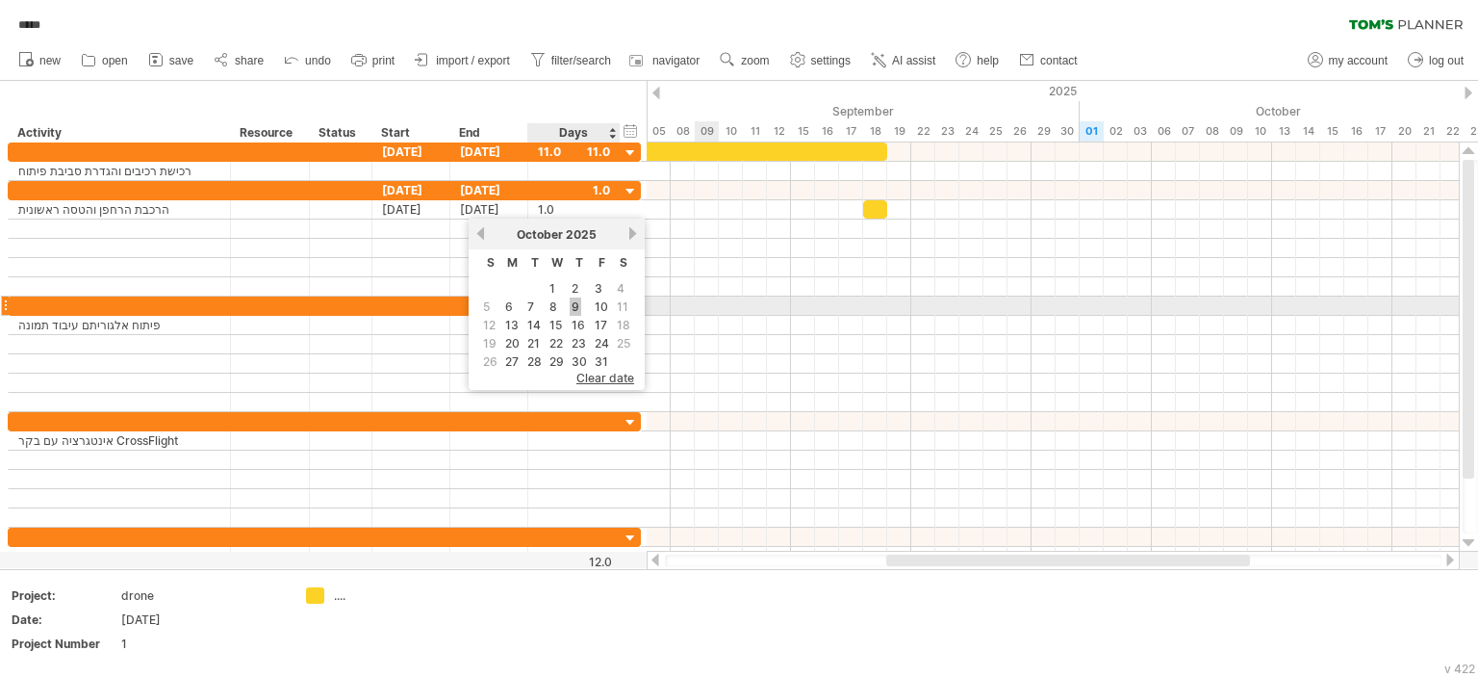
click at [576, 307] on link "9" at bounding box center [576, 306] width 12 height 18
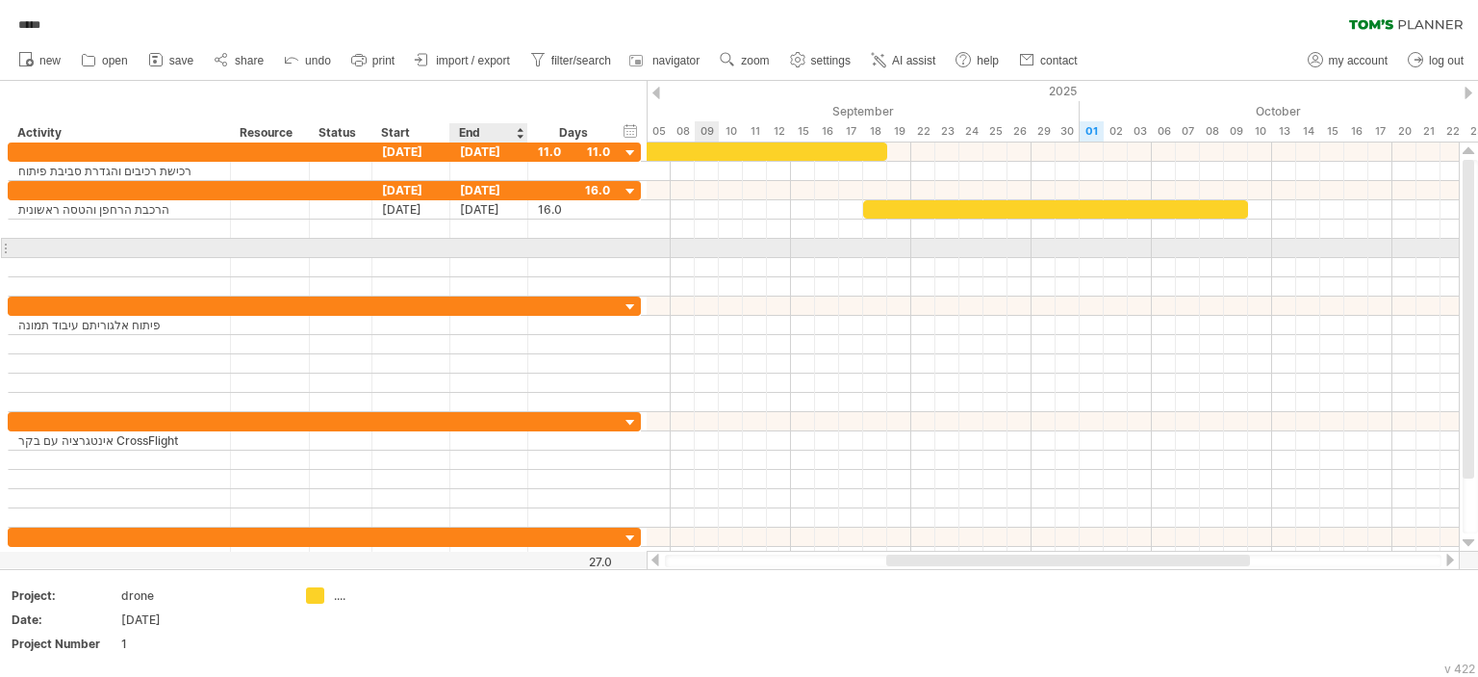
click at [486, 252] on div at bounding box center [489, 248] width 78 height 18
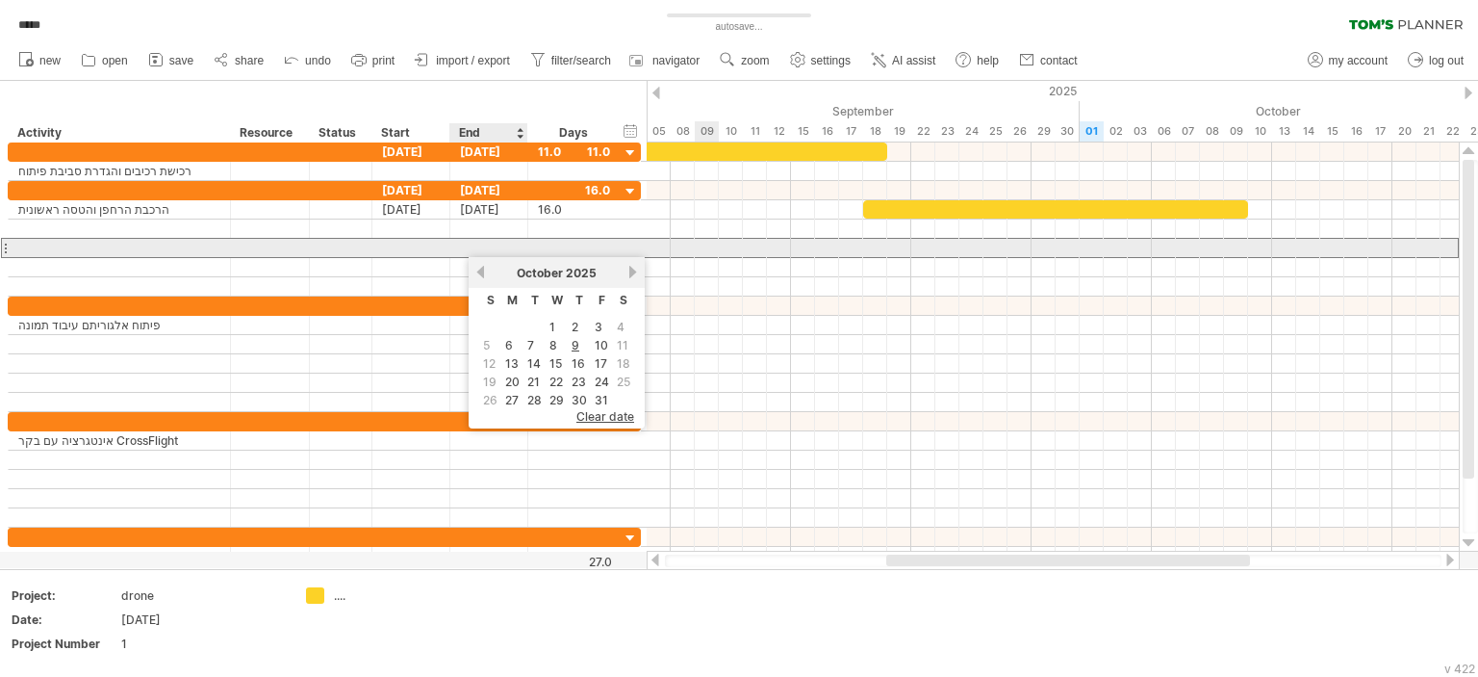
click at [423, 254] on div at bounding box center [411, 248] width 78 height 18
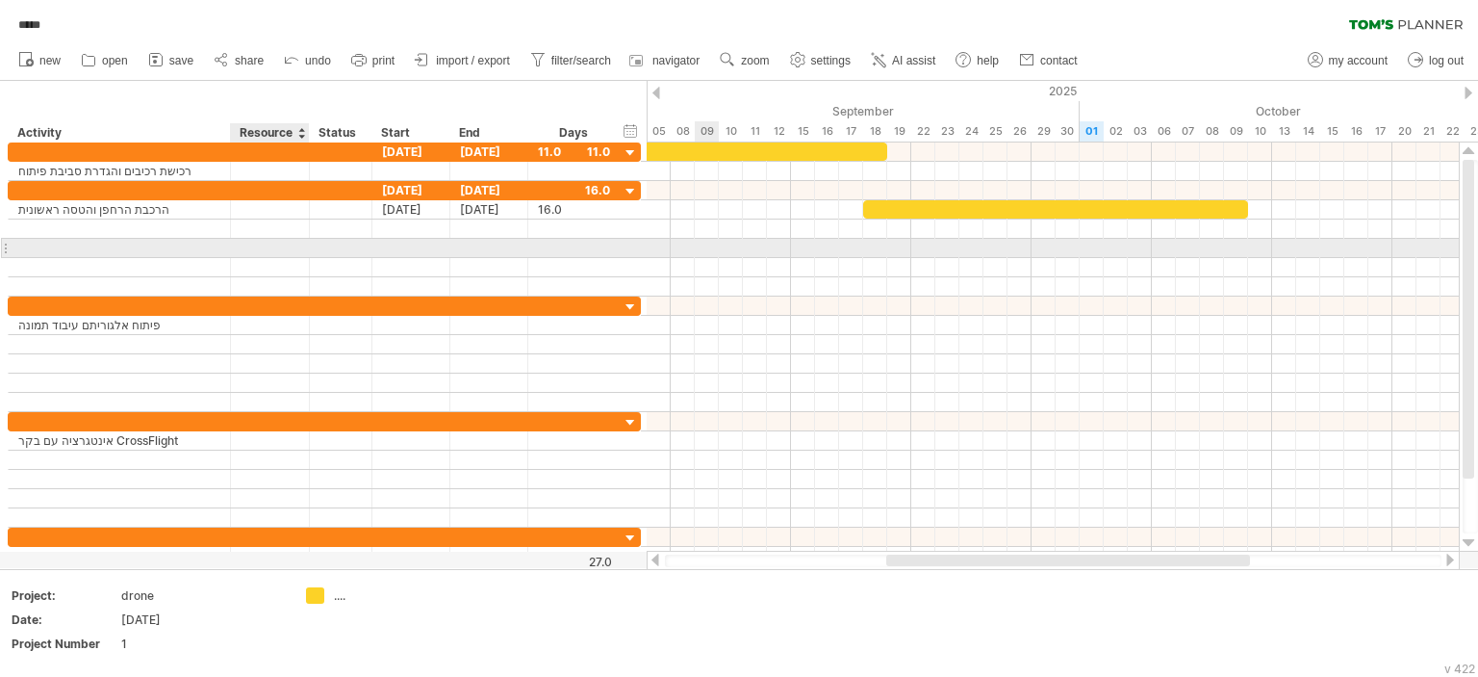
click at [302, 242] on div at bounding box center [307, 248] width 10 height 19
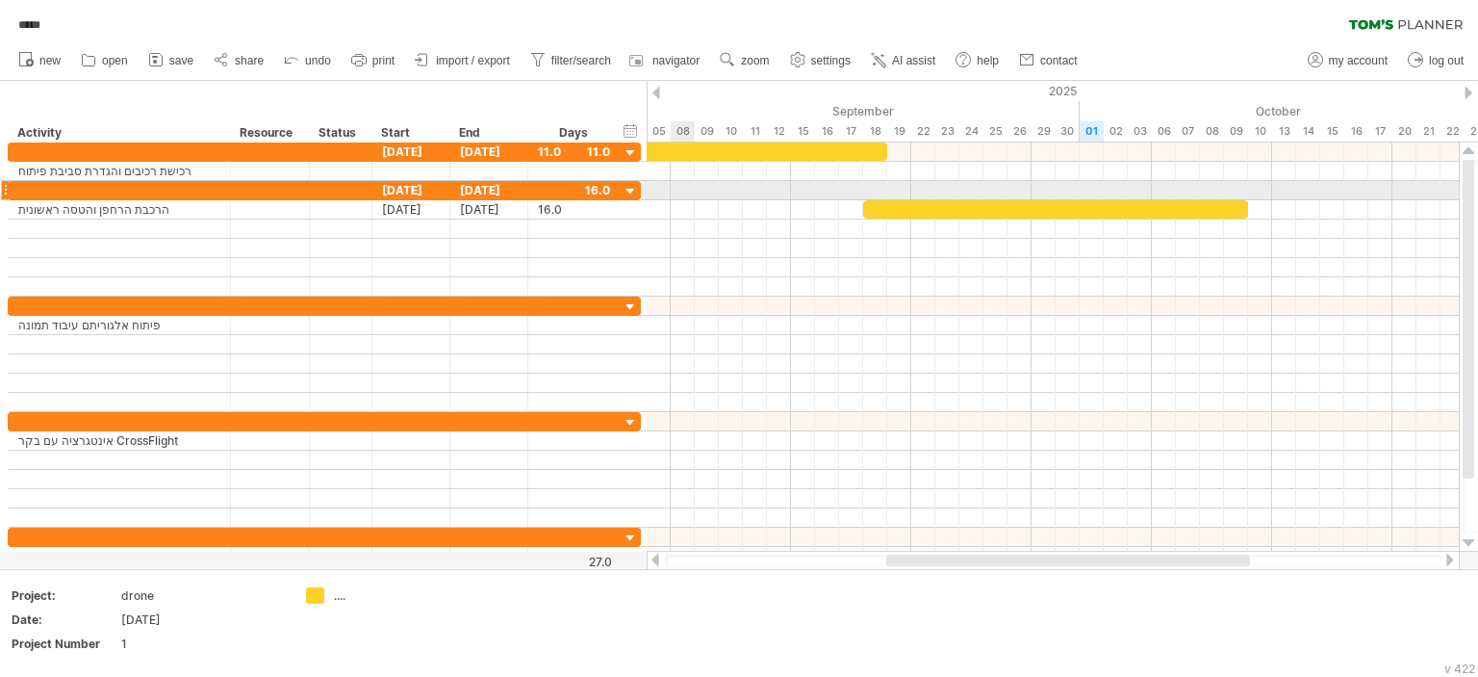
click at [675, 192] on div at bounding box center [1053, 190] width 812 height 19
click at [631, 190] on div at bounding box center [631, 192] width 18 height 18
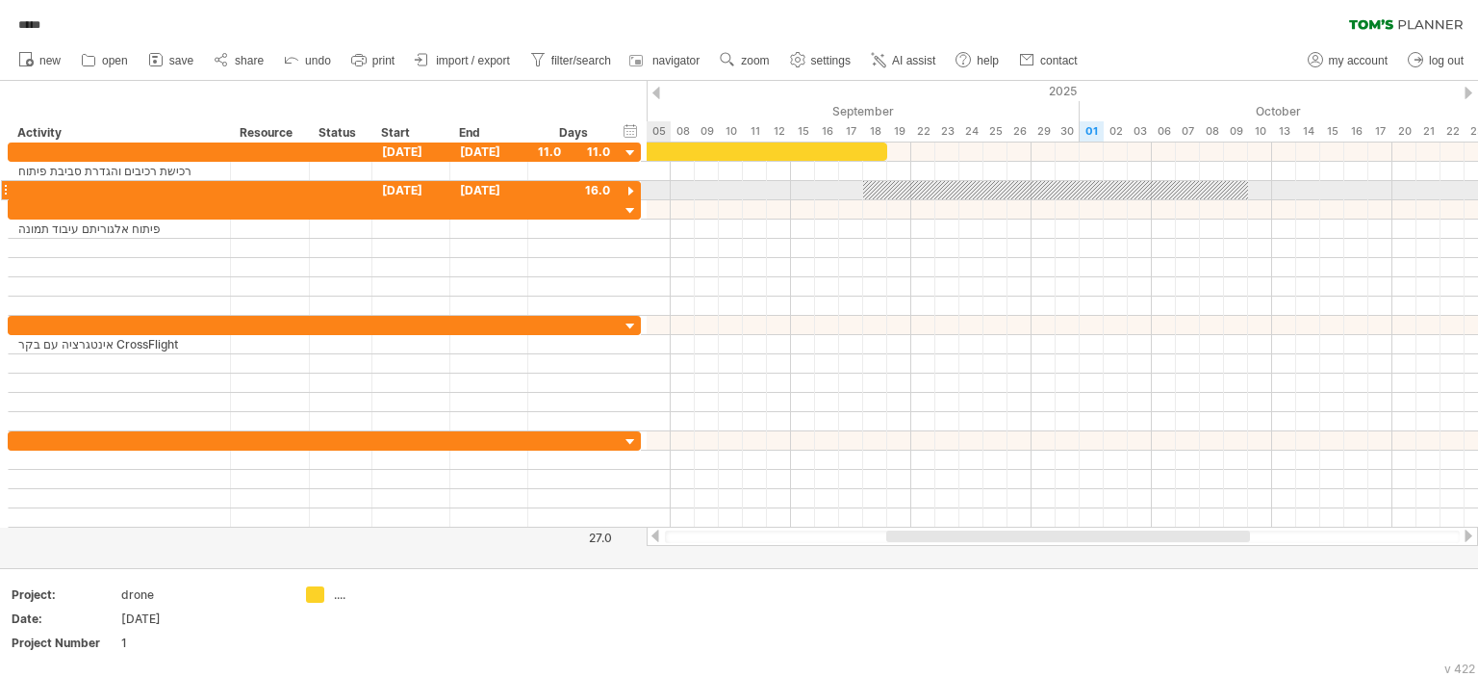
click at [631, 190] on div at bounding box center [631, 192] width 18 height 18
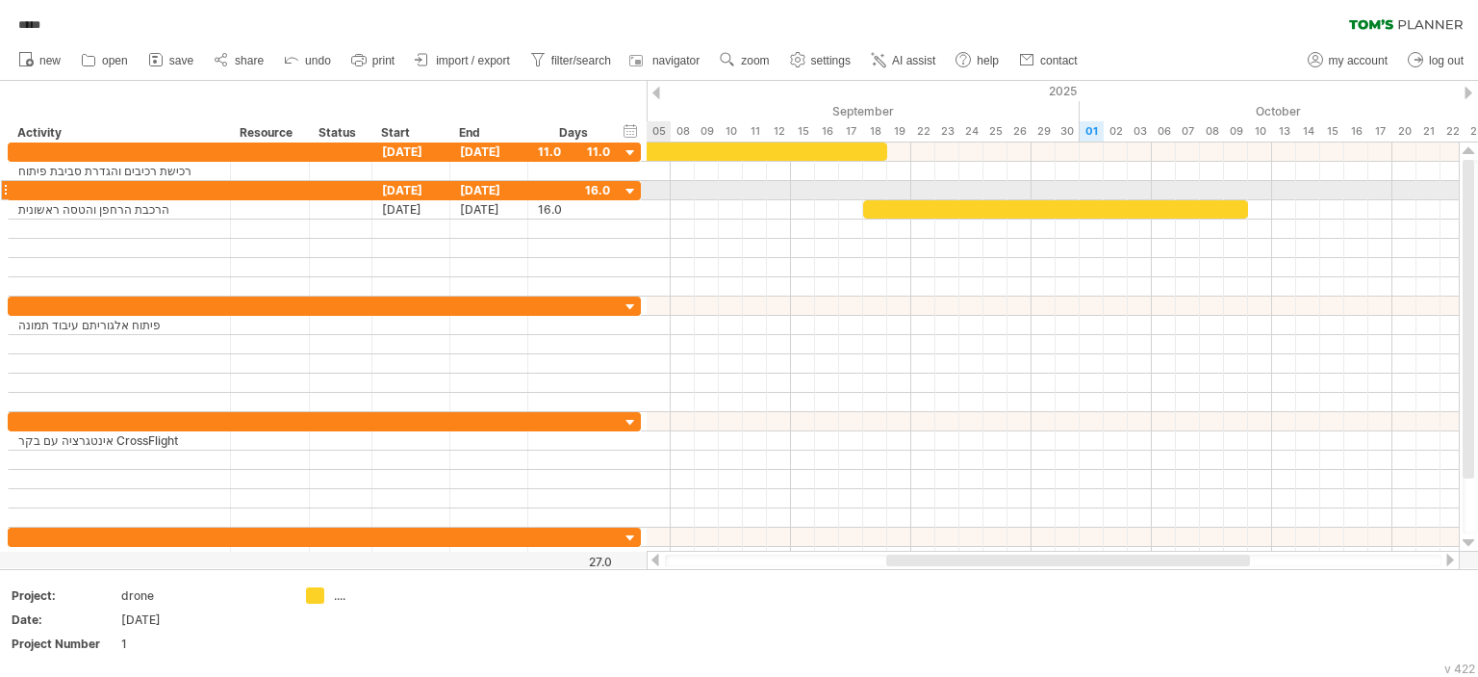
click at [631, 190] on div at bounding box center [631, 192] width 18 height 18
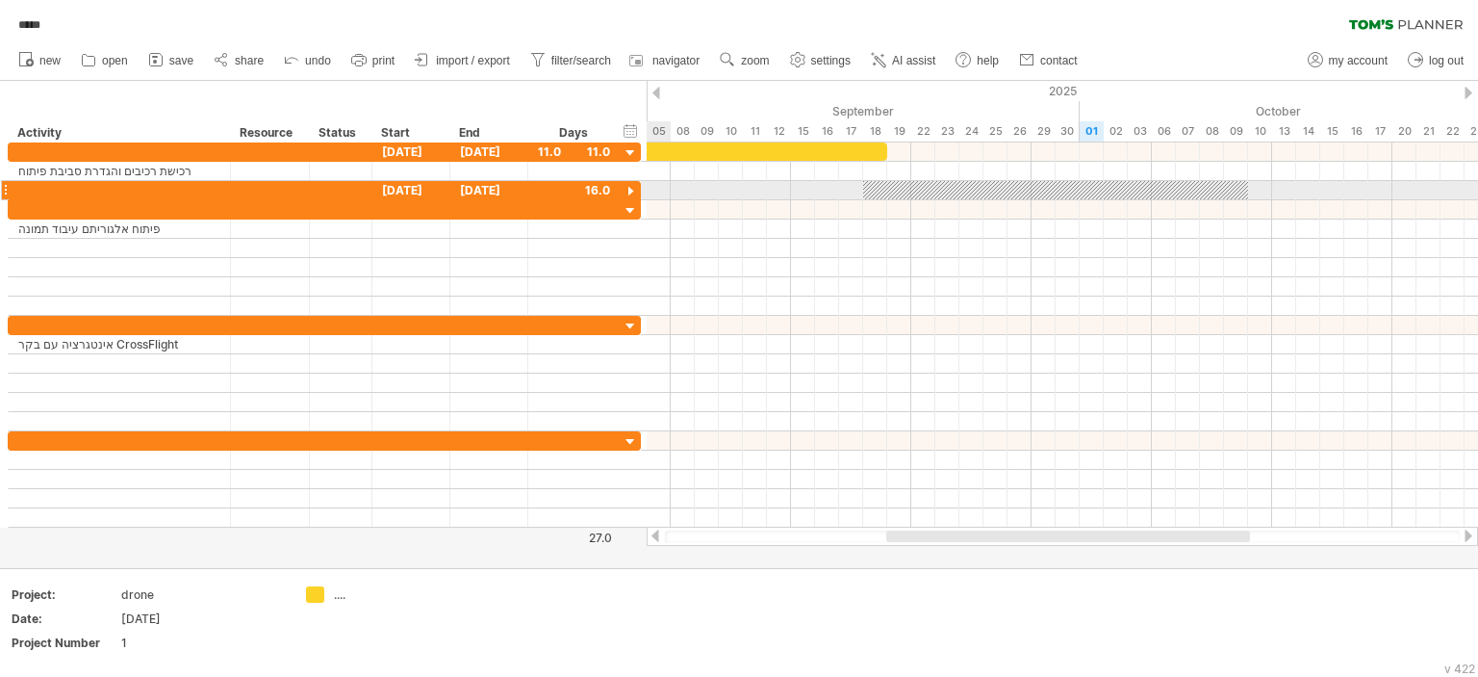
click at [631, 190] on div at bounding box center [631, 192] width 18 height 18
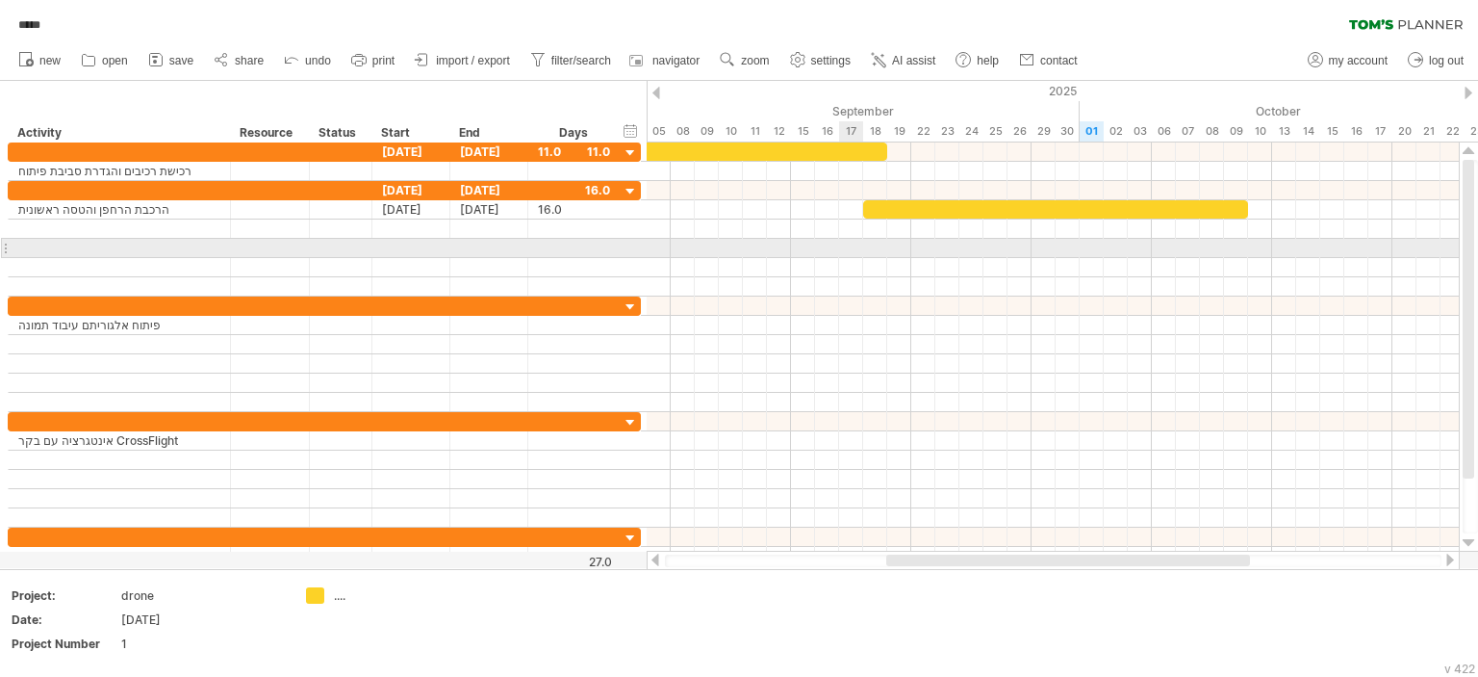
click at [863, 248] on div at bounding box center [1053, 248] width 812 height 19
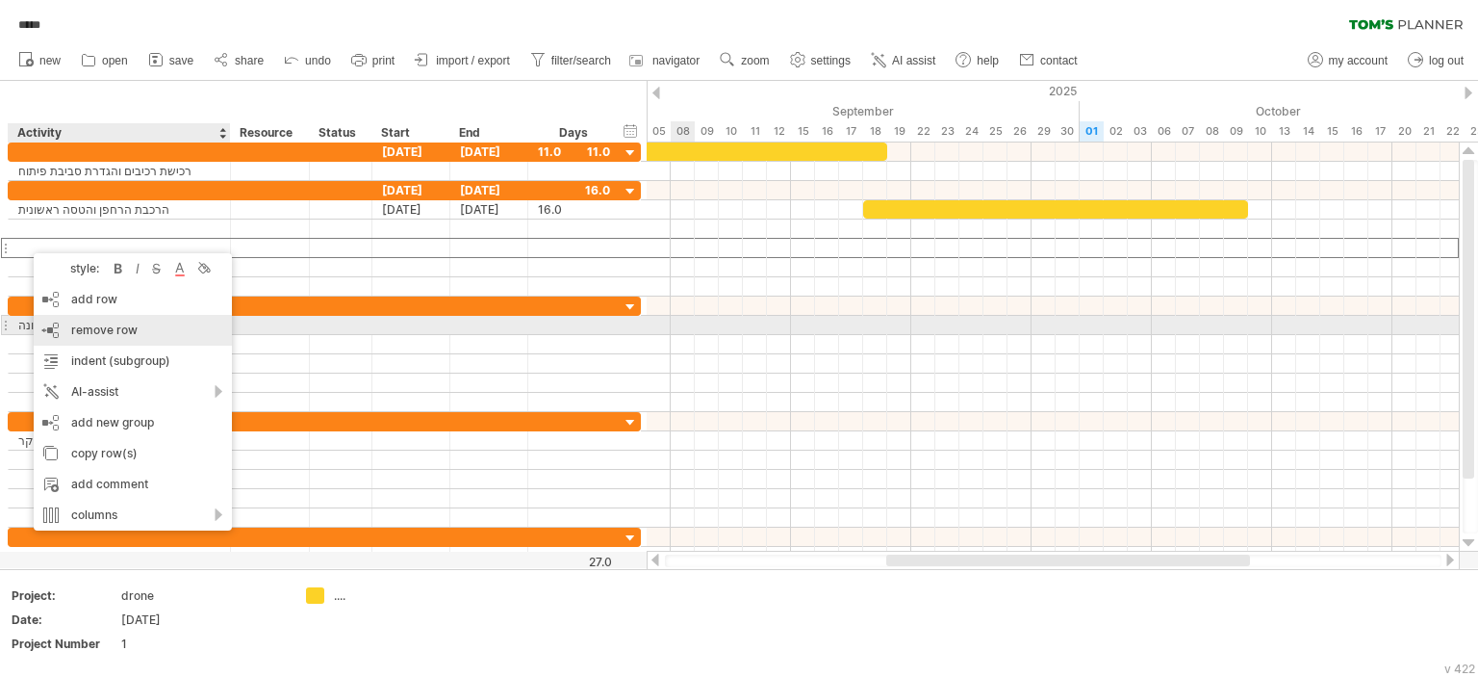
click at [123, 330] on span "remove row" at bounding box center [104, 329] width 66 height 14
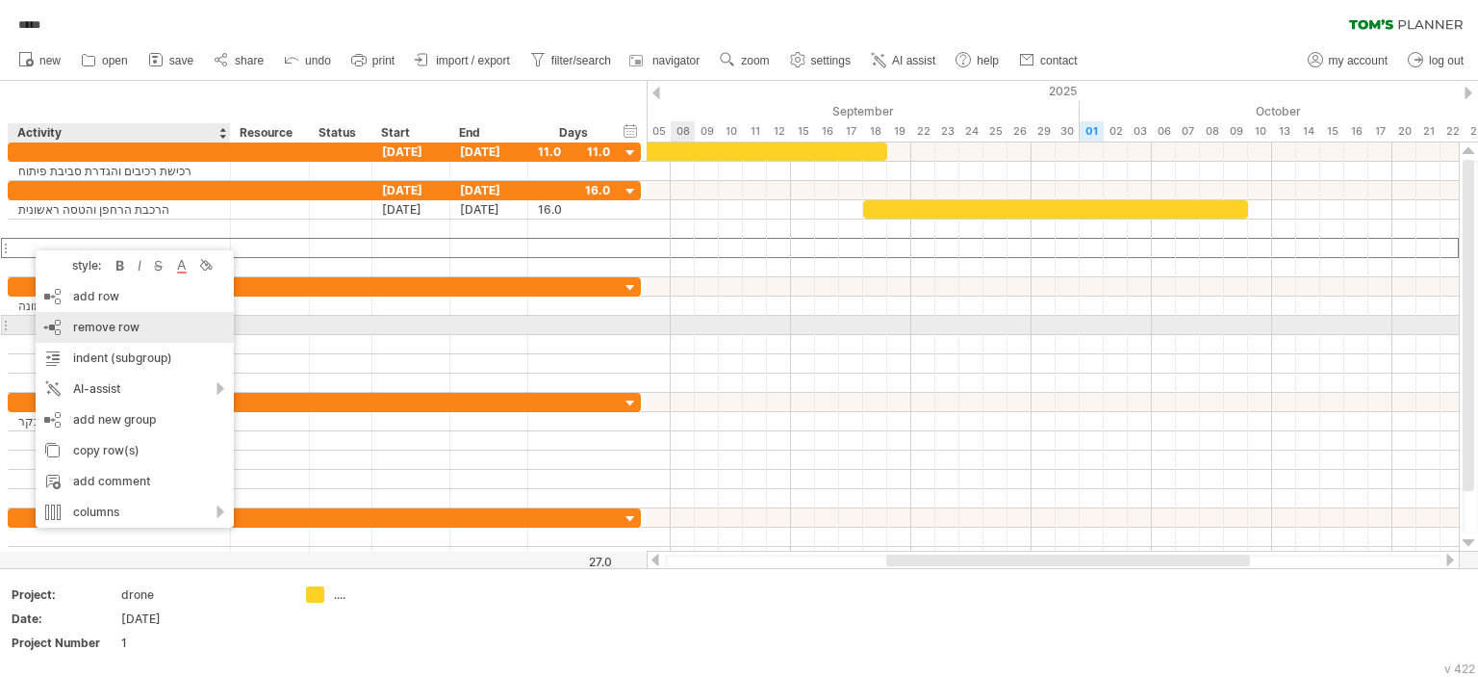
click at [116, 328] on span "remove row" at bounding box center [106, 327] width 66 height 14
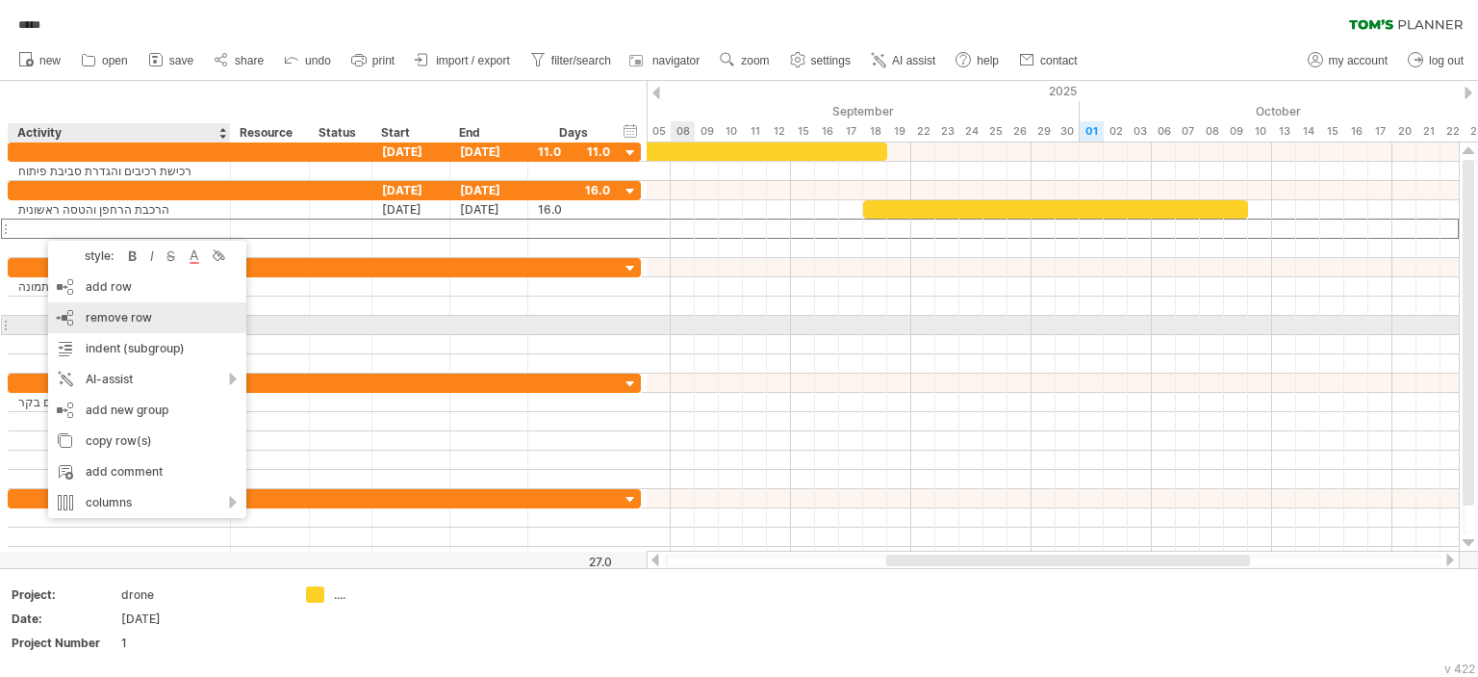
click at [118, 318] on span "remove row" at bounding box center [119, 317] width 66 height 14
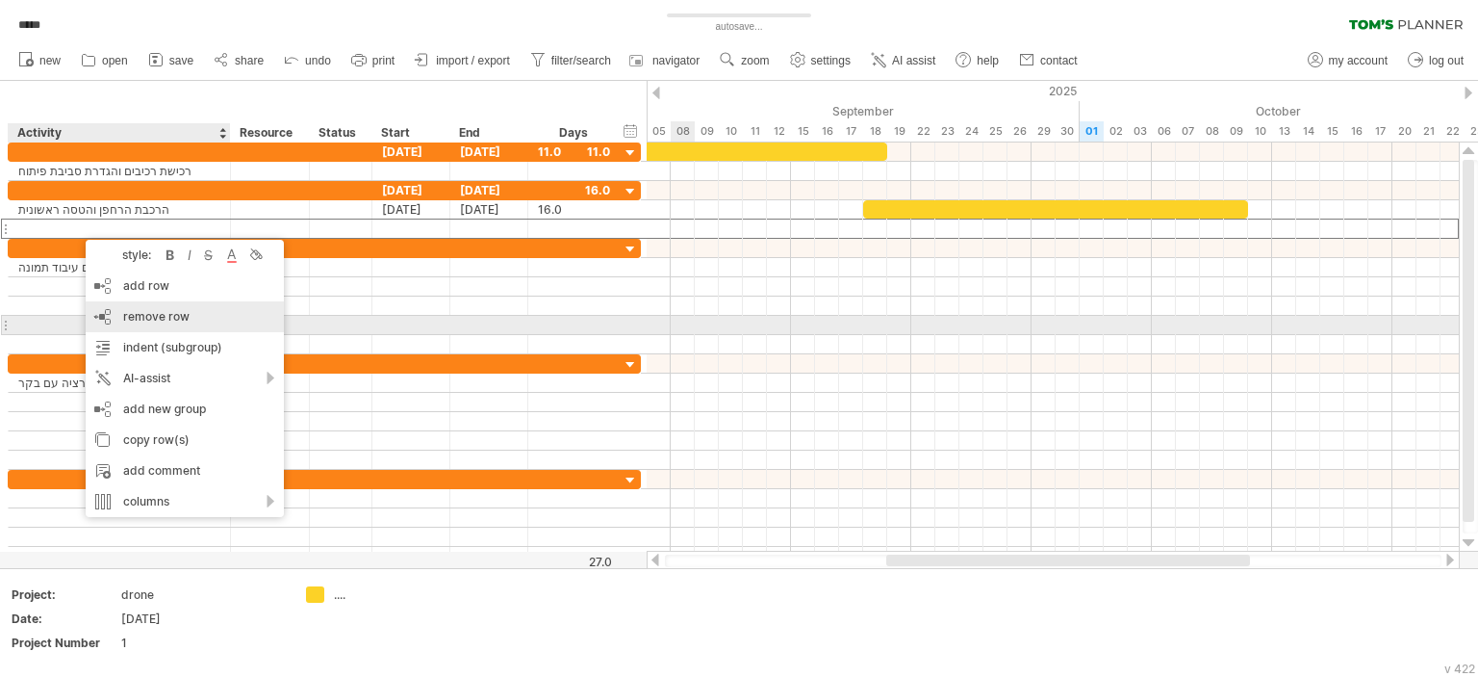
click at [158, 318] on span "remove row" at bounding box center [156, 316] width 66 height 14
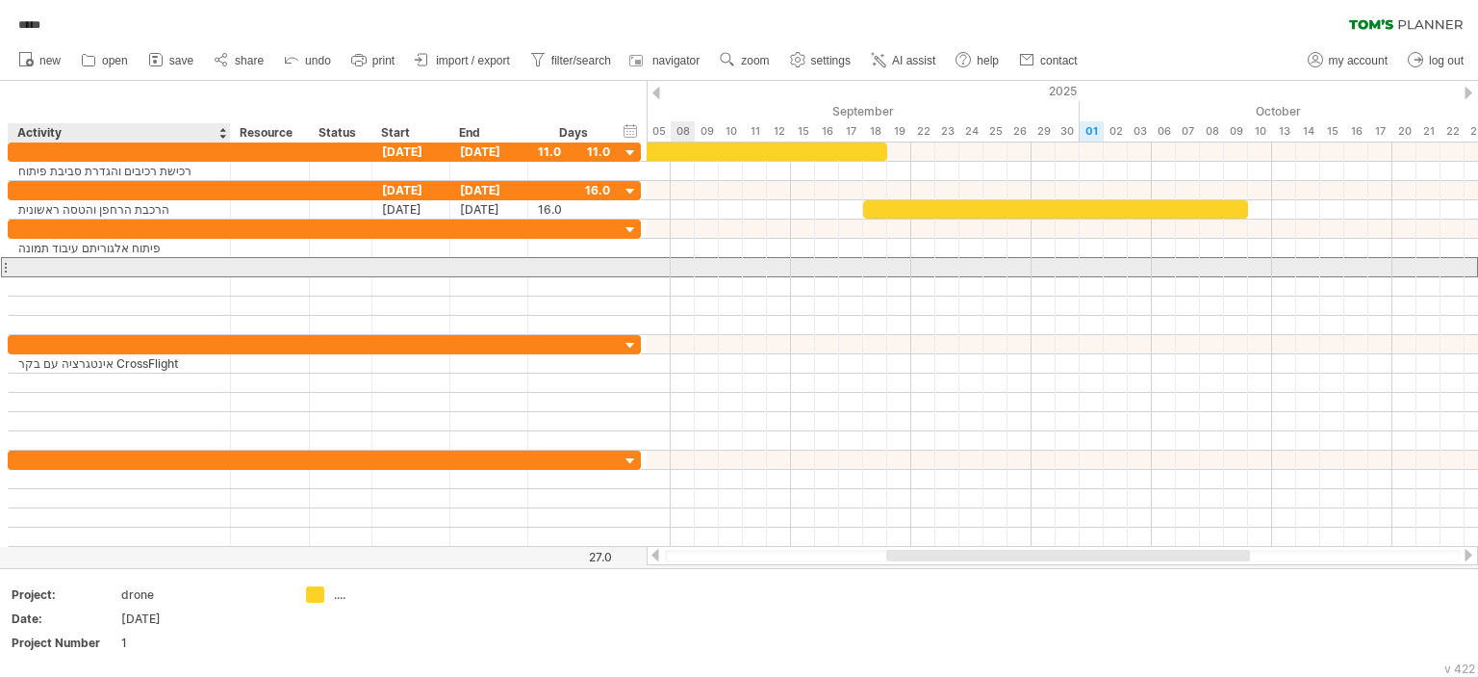
click at [62, 272] on div at bounding box center [119, 267] width 202 height 18
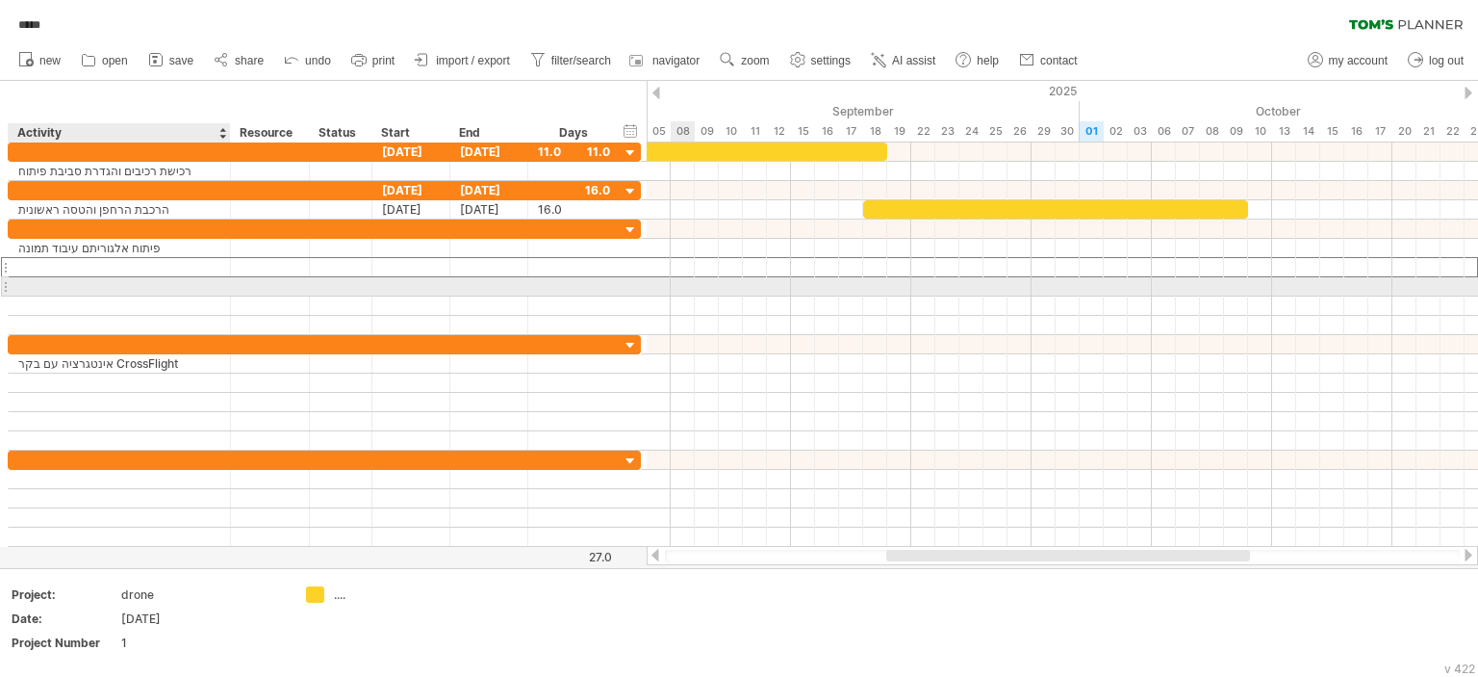
click at [59, 283] on div at bounding box center [119, 286] width 202 height 18
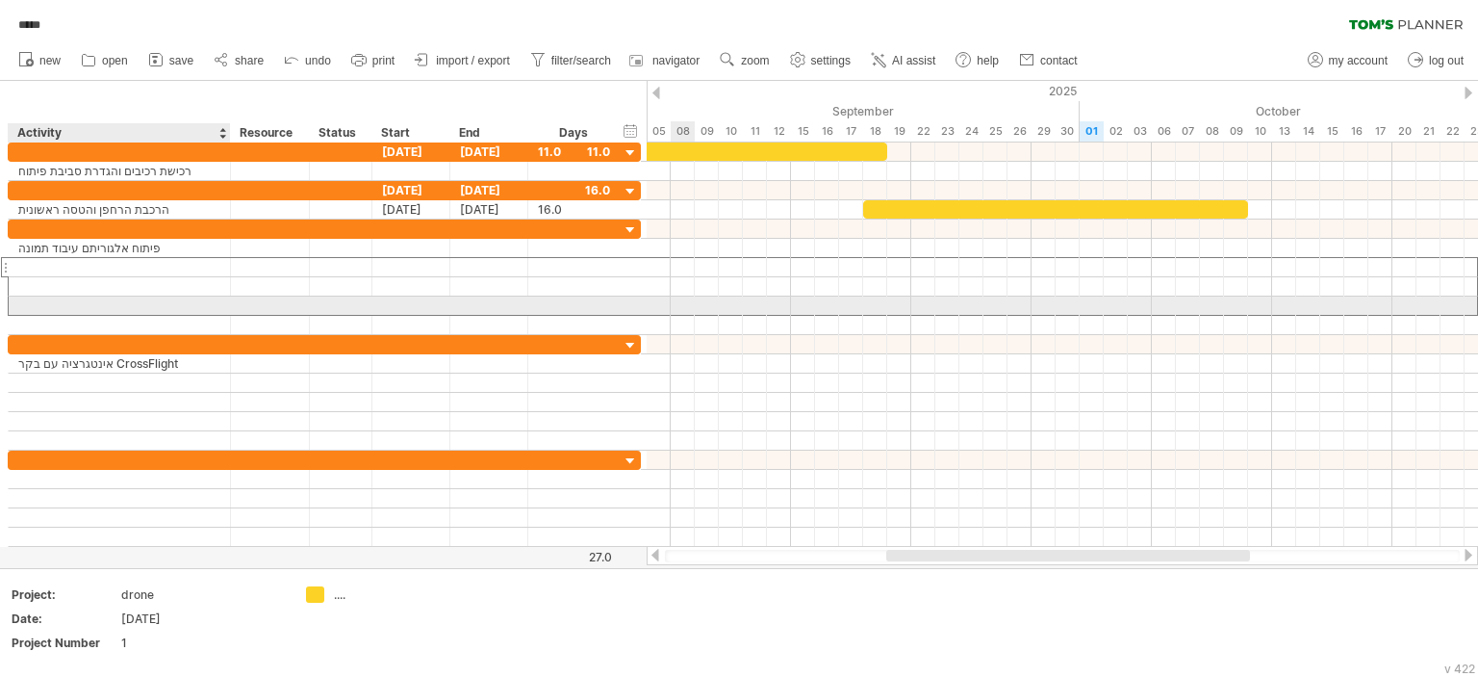
click at [53, 302] on div at bounding box center [119, 305] width 202 height 18
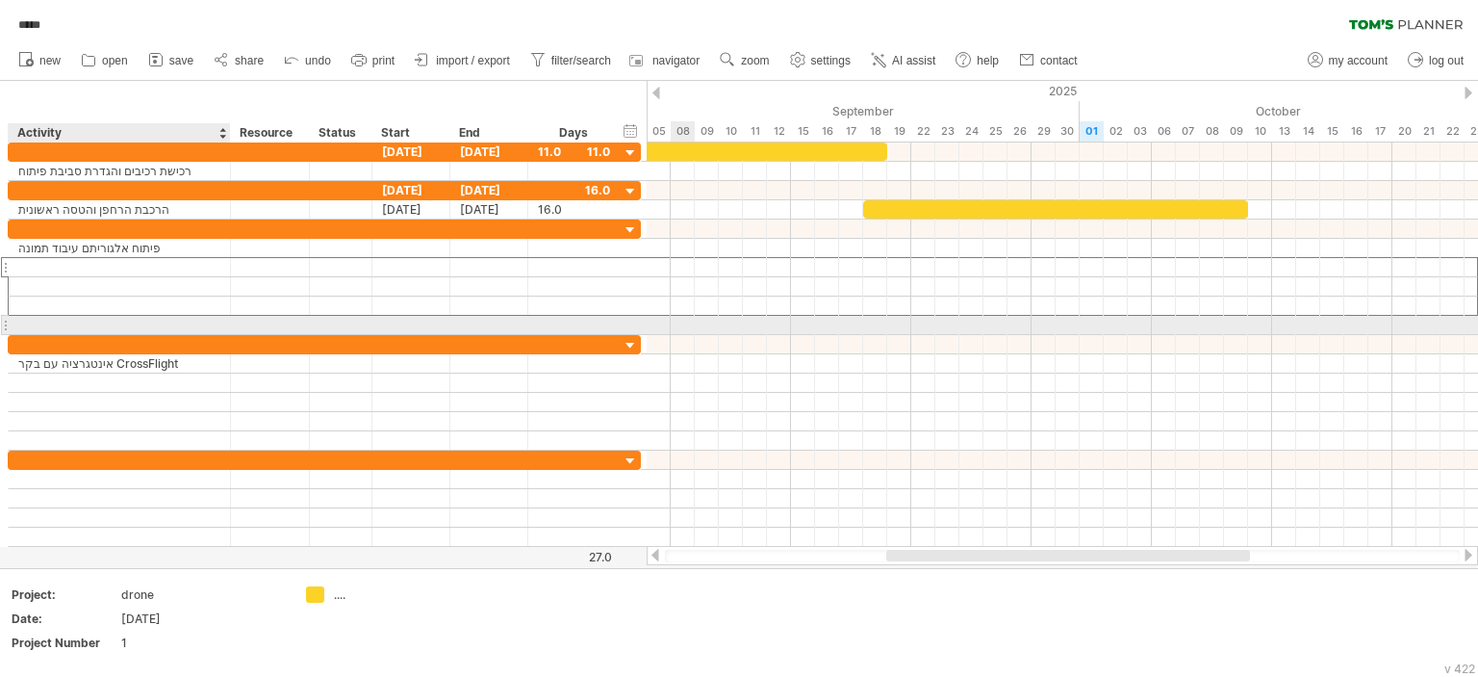
click at [50, 319] on div at bounding box center [119, 325] width 202 height 18
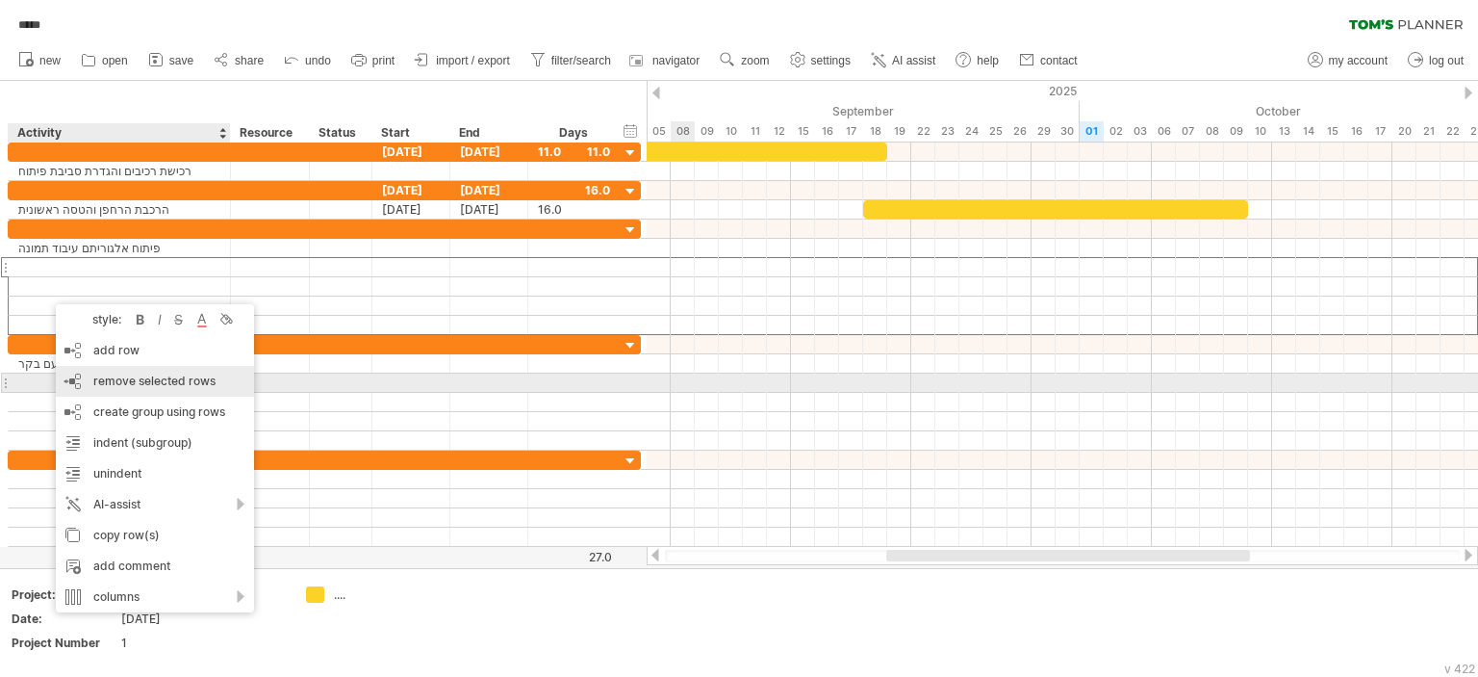
click at [153, 383] on span "remove selected rows" at bounding box center [154, 380] width 122 height 14
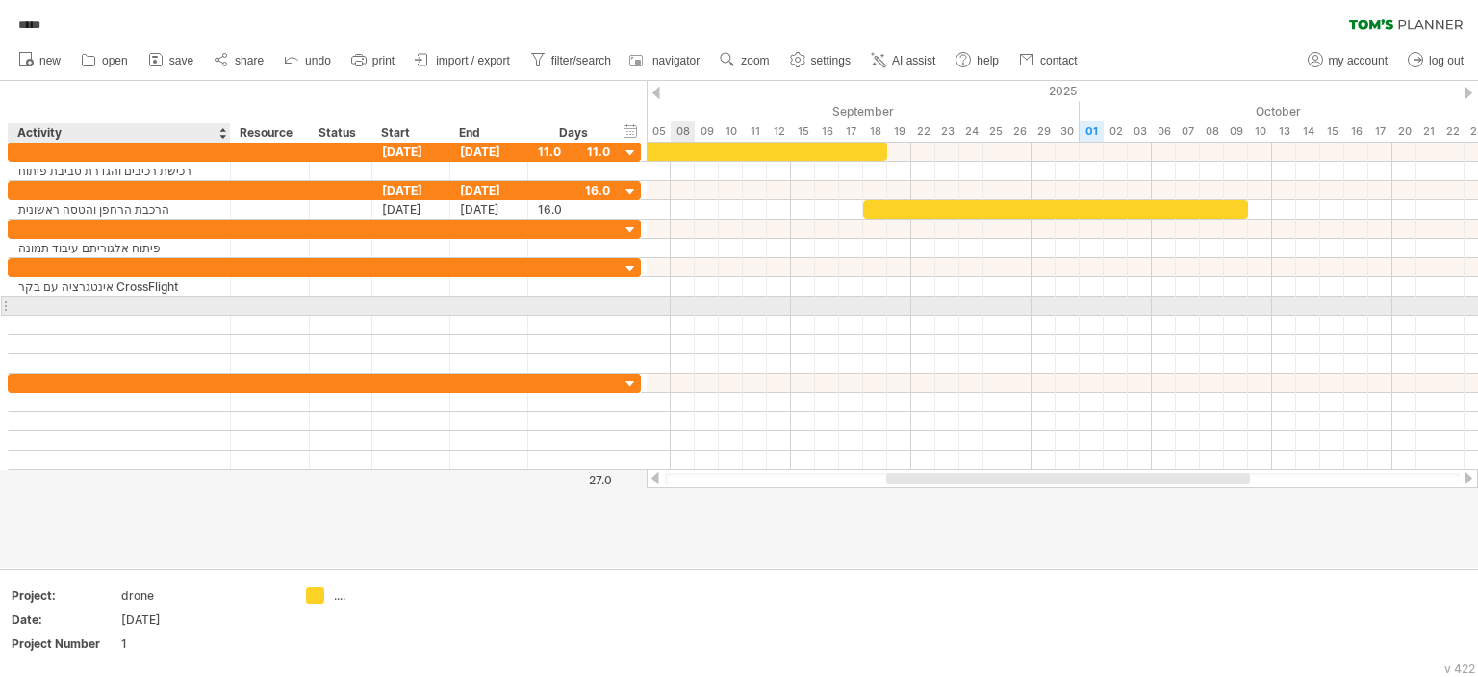
click at [86, 308] on div at bounding box center [119, 305] width 202 height 18
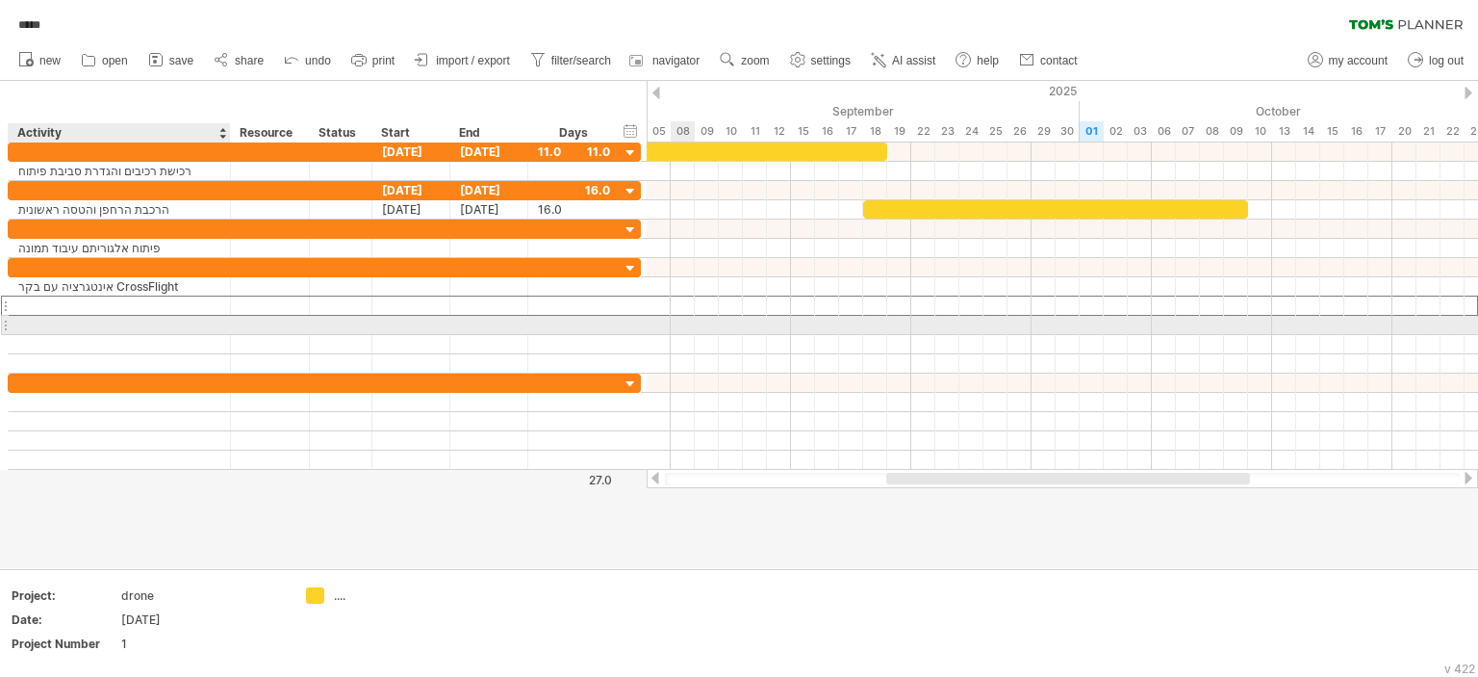
click at [83, 317] on div at bounding box center [119, 325] width 202 height 18
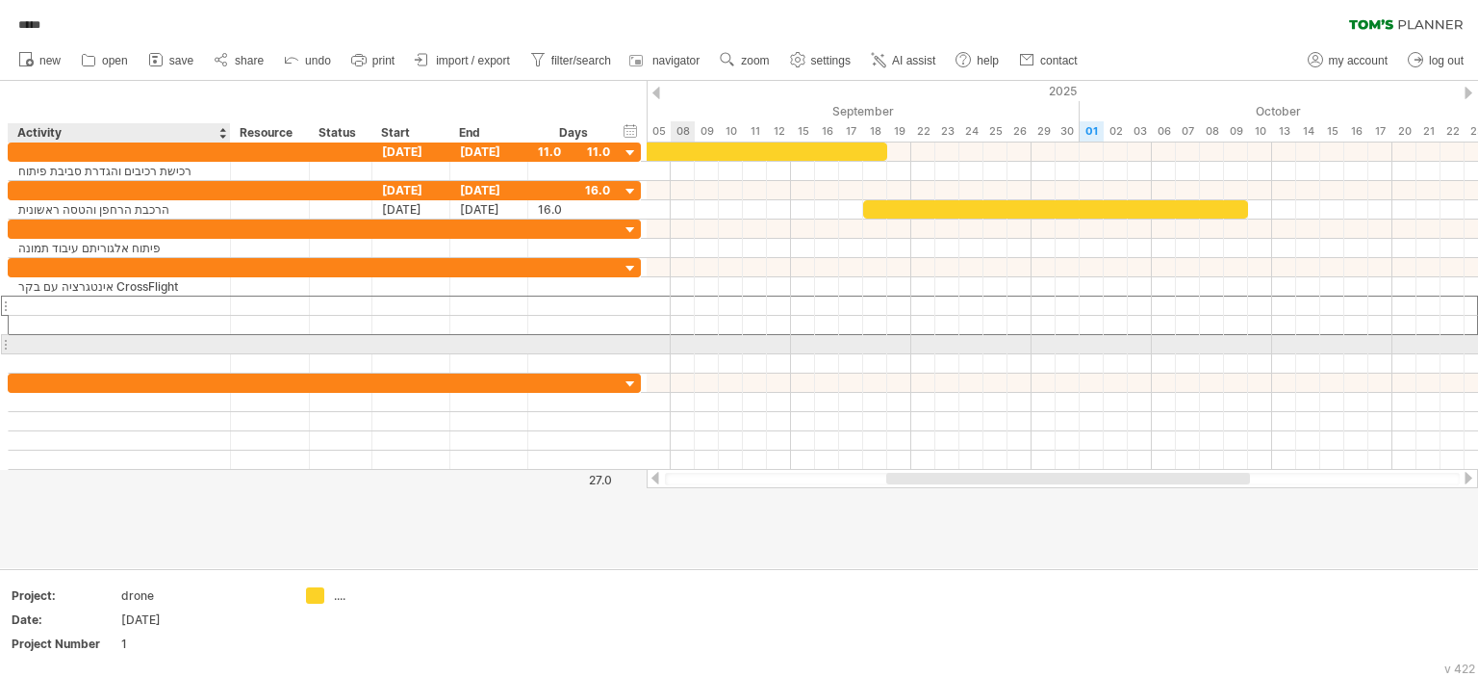
click at [77, 342] on div at bounding box center [119, 344] width 202 height 18
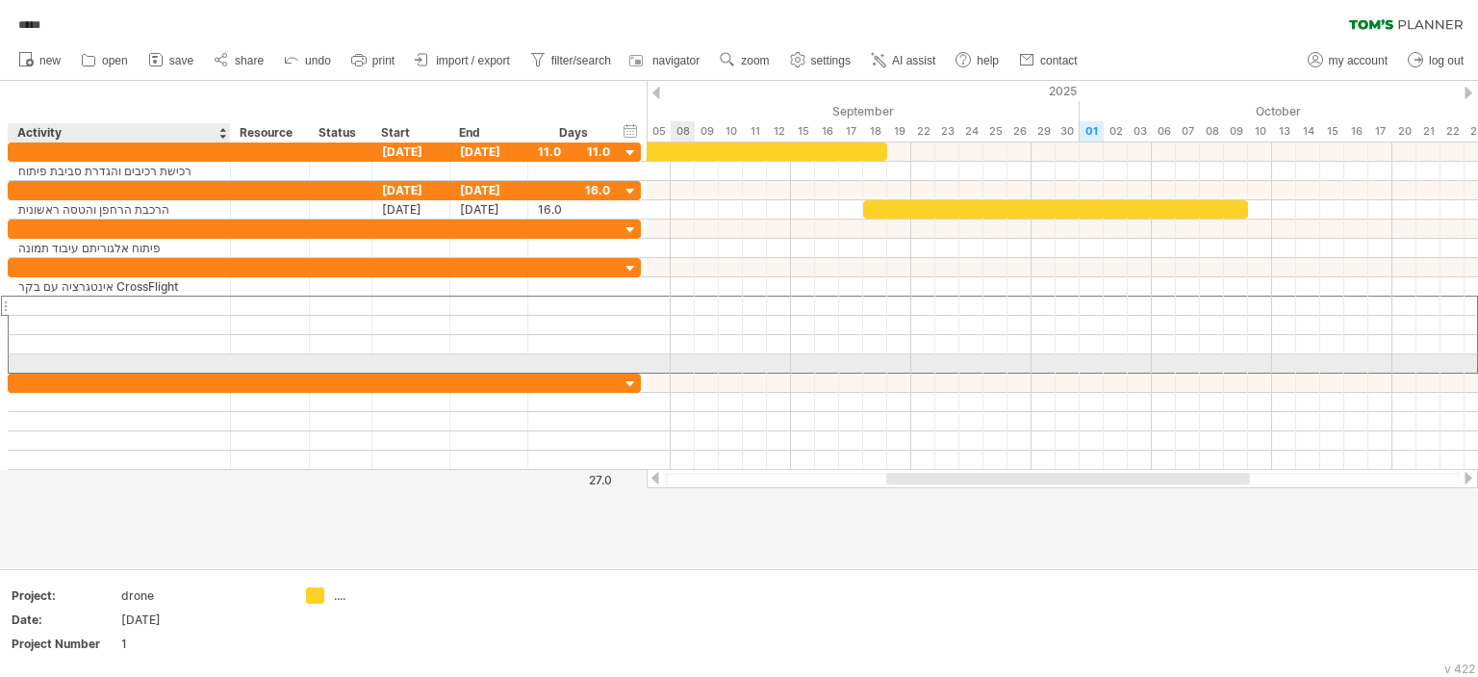
click at [73, 361] on div at bounding box center [119, 363] width 202 height 18
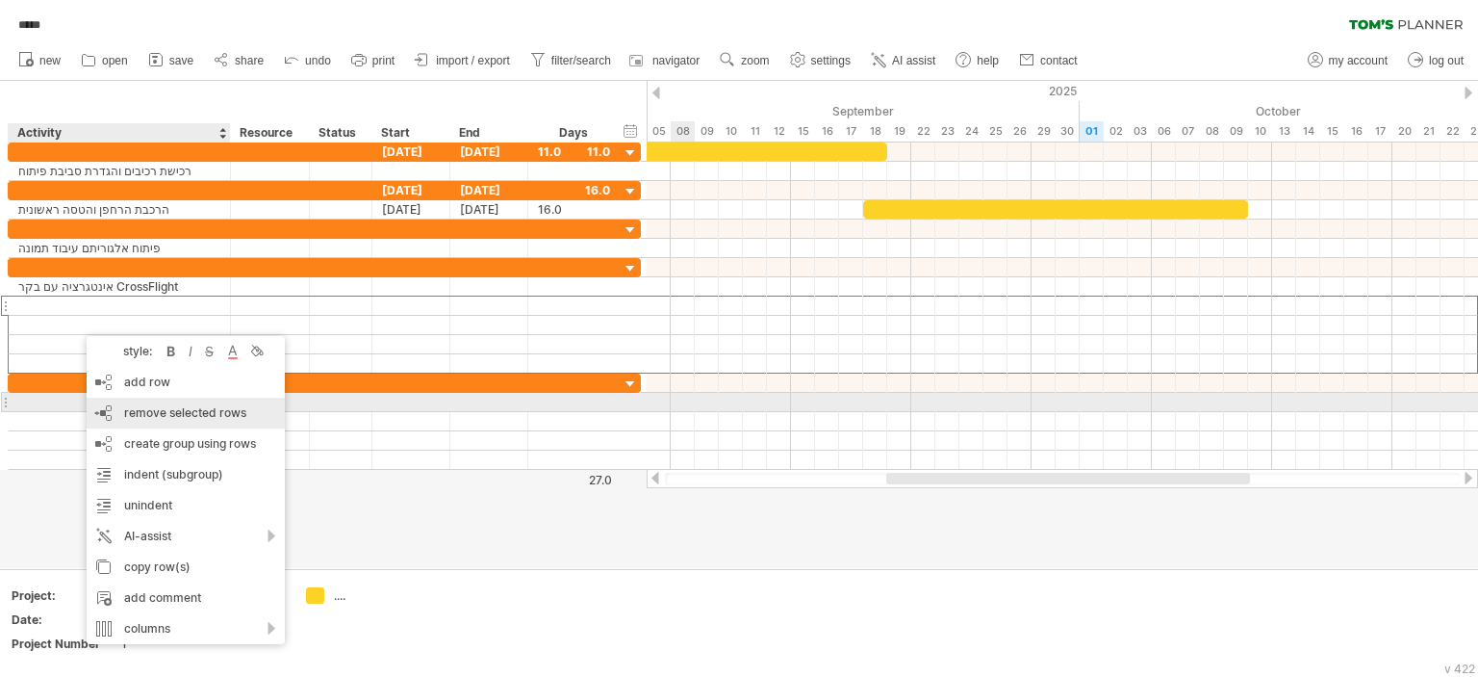
click at [166, 412] on span "remove selected rows" at bounding box center [185, 412] width 122 height 14
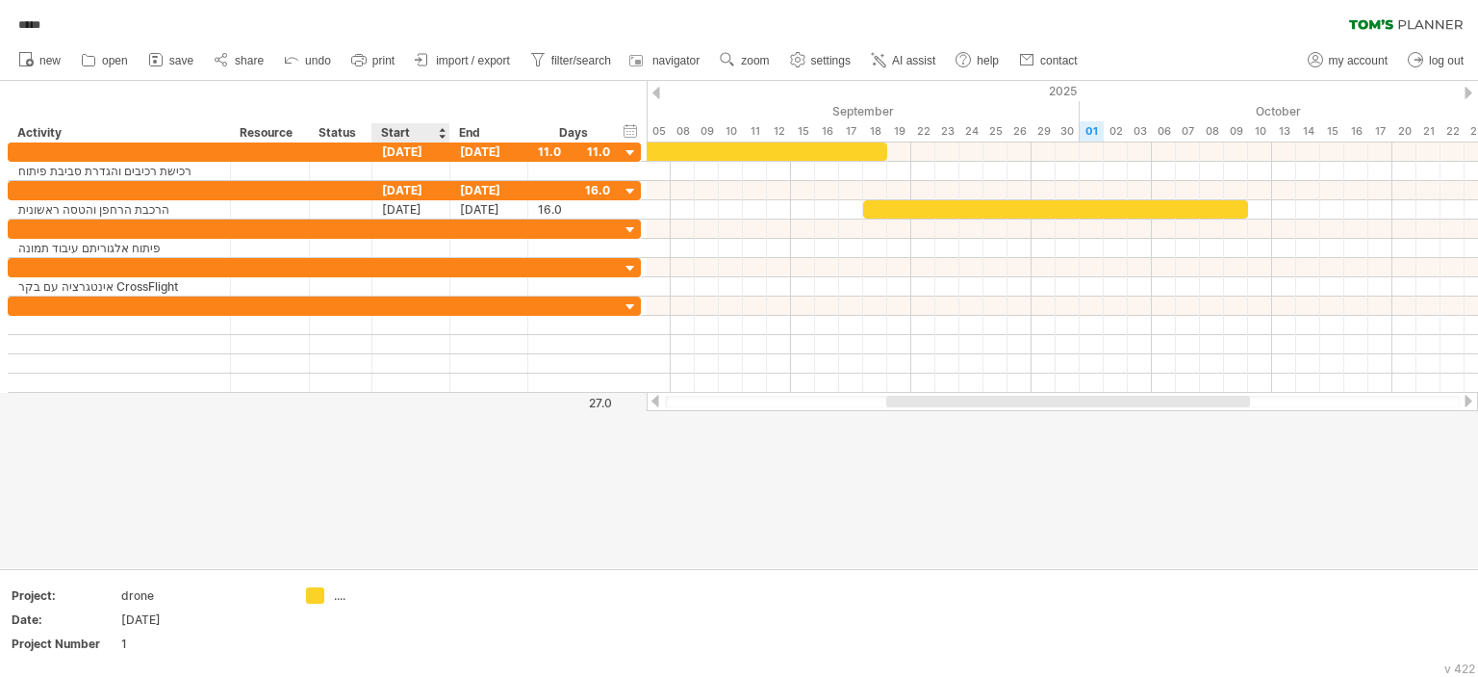
drag, startPoint x: 410, startPoint y: 394, endPoint x: 405, endPoint y: 402, distance: 9.9
click at [410, 395] on div at bounding box center [739, 324] width 1478 height 487
click at [431, 493] on div at bounding box center [739, 324] width 1478 height 487
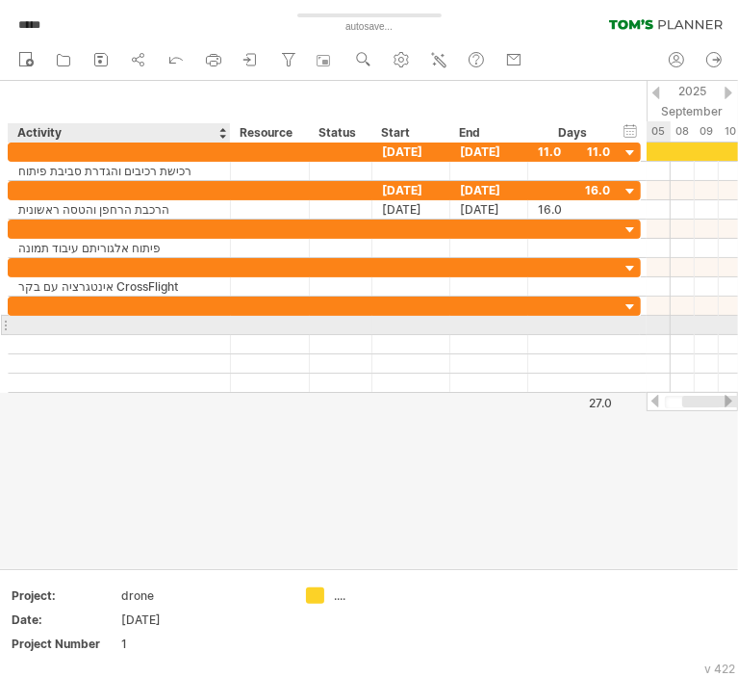
click at [96, 321] on div at bounding box center [119, 325] width 202 height 18
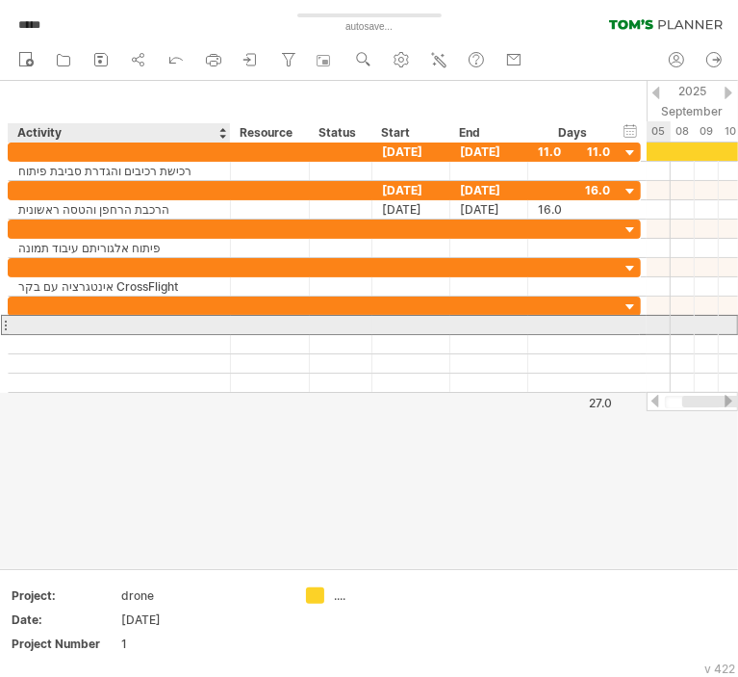
paste input "********"
type input "********"
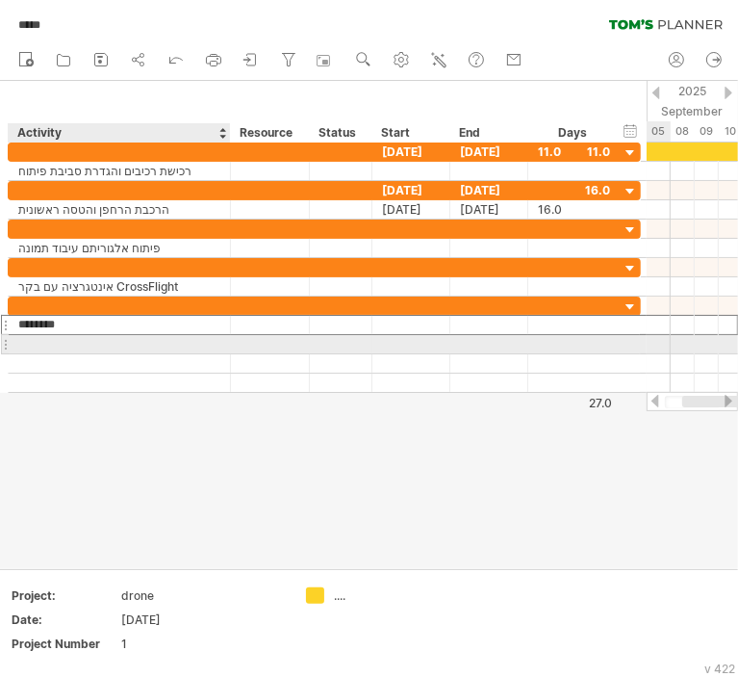
click at [115, 349] on div at bounding box center [119, 344] width 202 height 18
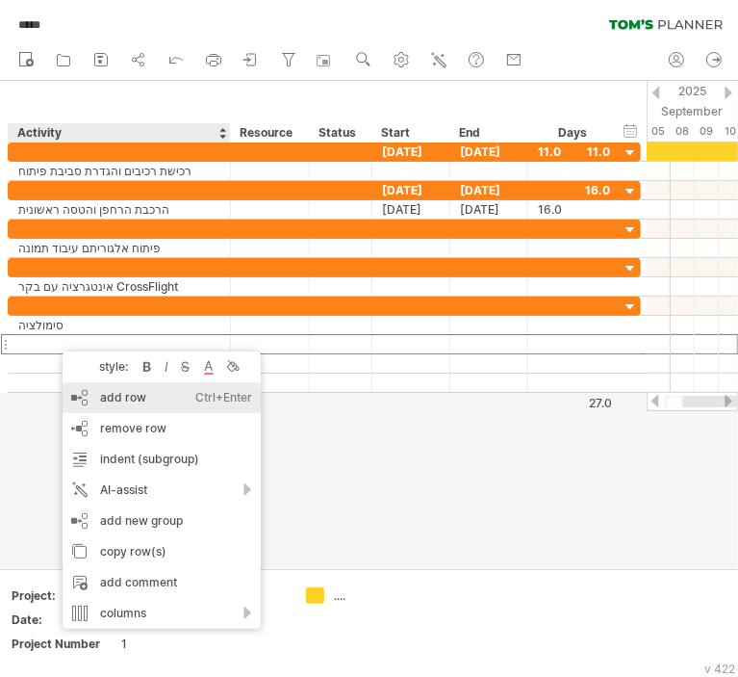
click at [122, 399] on div "add row Ctrl+Enter Cmd+Enter" at bounding box center [162, 397] width 198 height 31
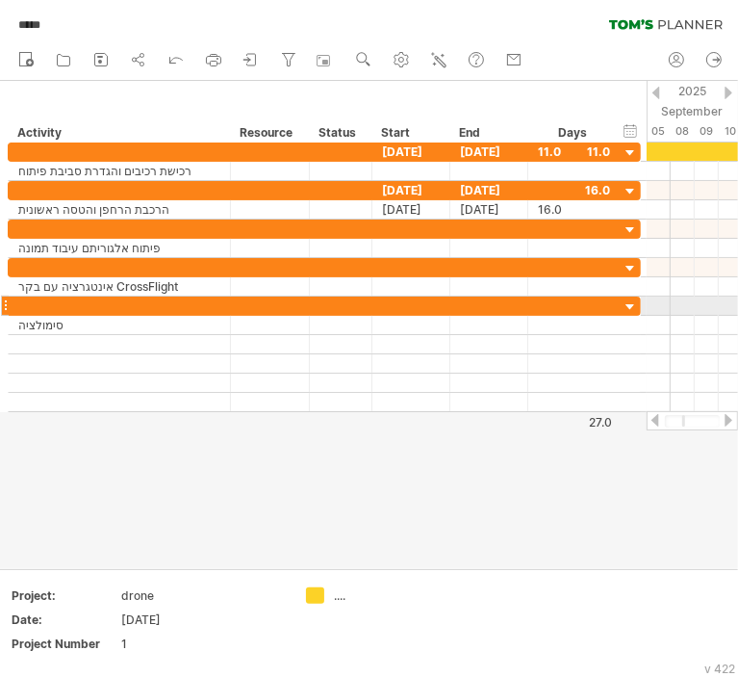
click at [4, 303] on div at bounding box center [5, 305] width 8 height 20
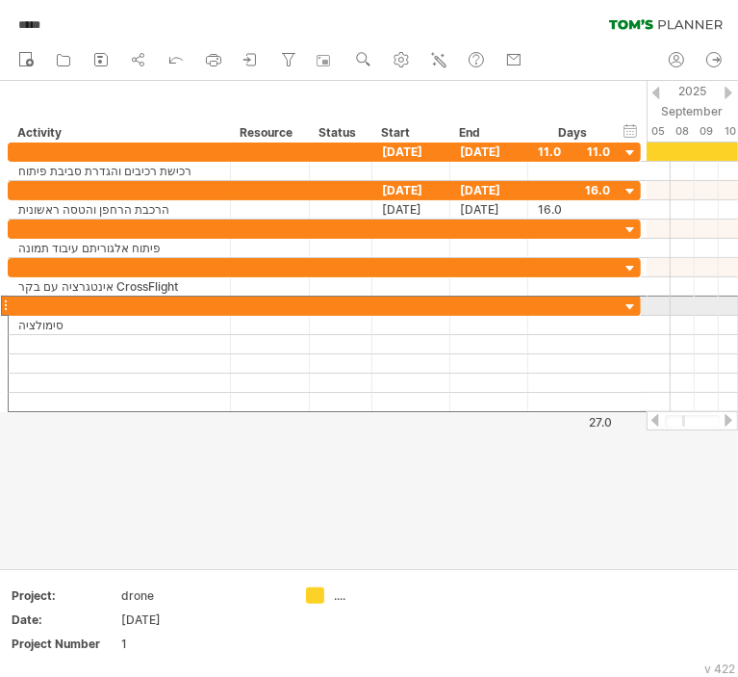
click at [4, 303] on div at bounding box center [5, 305] width 8 height 20
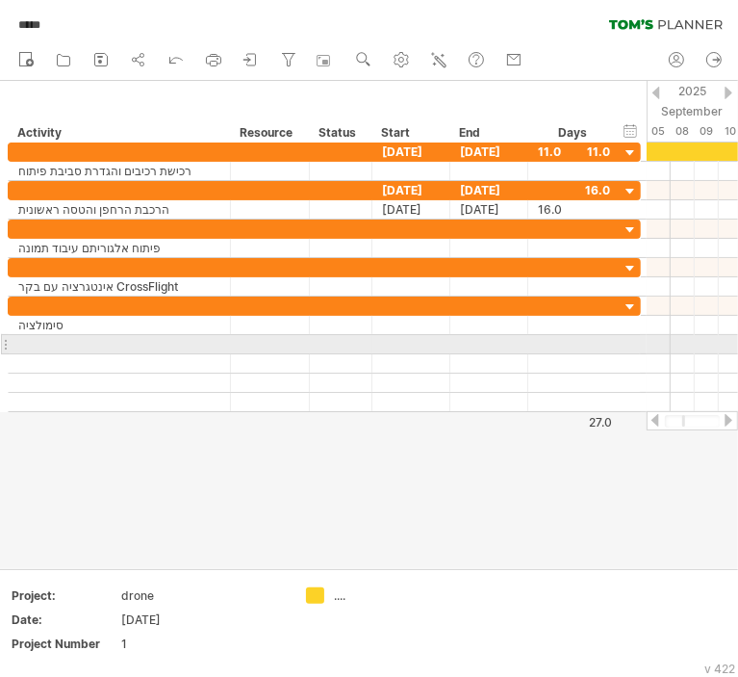
click at [13, 343] on div at bounding box center [120, 344] width 222 height 18
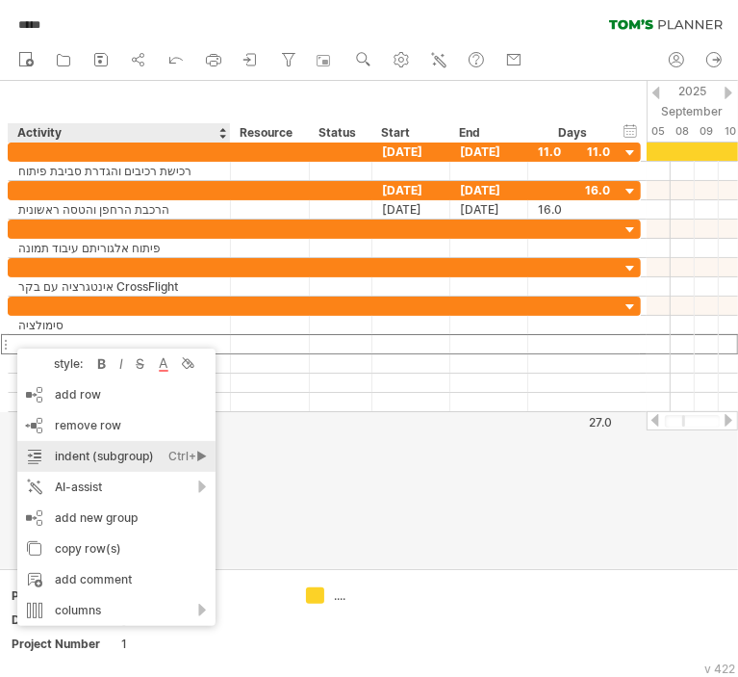
click at [183, 453] on div "Ctrl+►" at bounding box center [187, 456] width 38 height 31
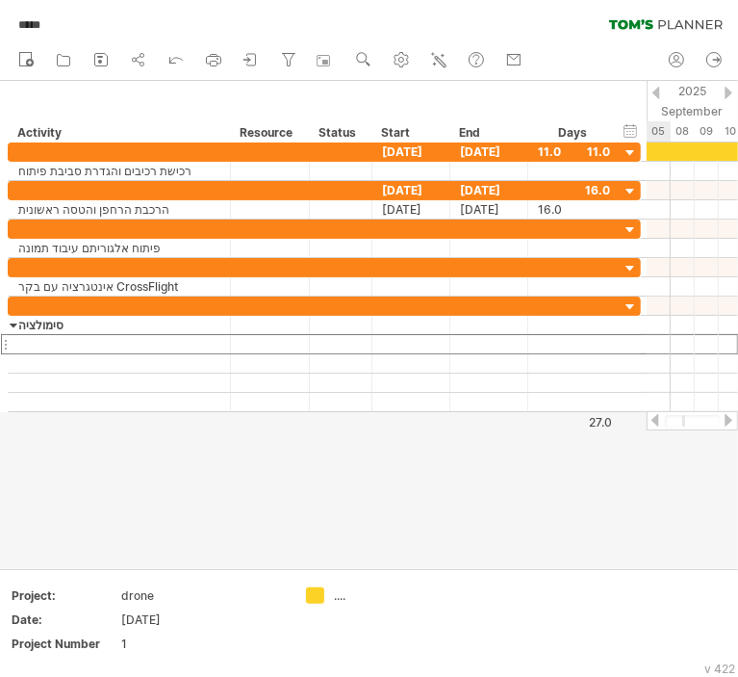
click at [92, 459] on div at bounding box center [369, 324] width 738 height 487
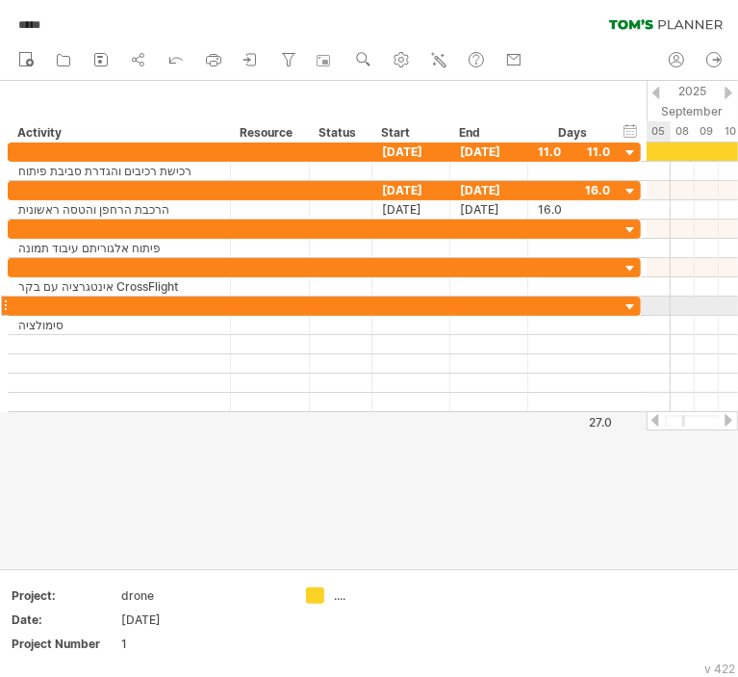
click at [92, 305] on div at bounding box center [119, 305] width 202 height 18
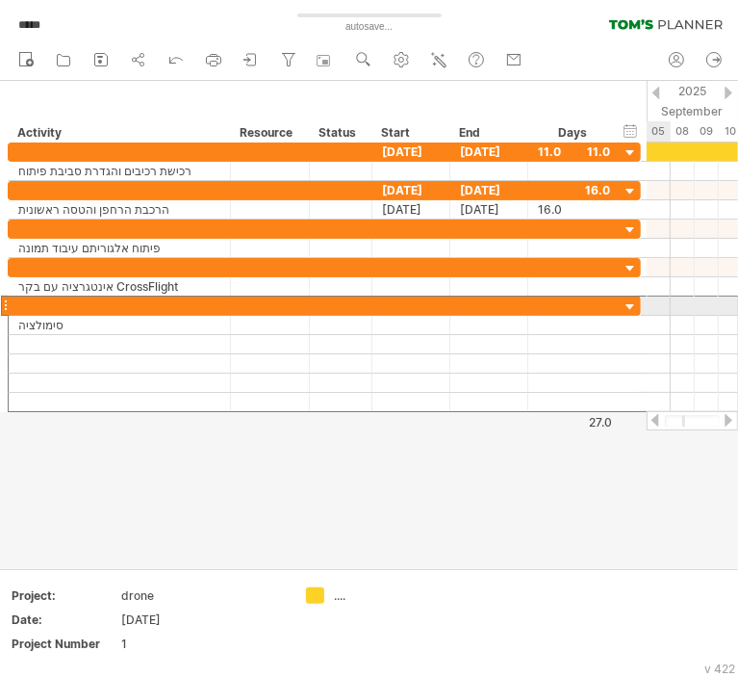
click at [8, 303] on div at bounding box center [5, 305] width 8 height 20
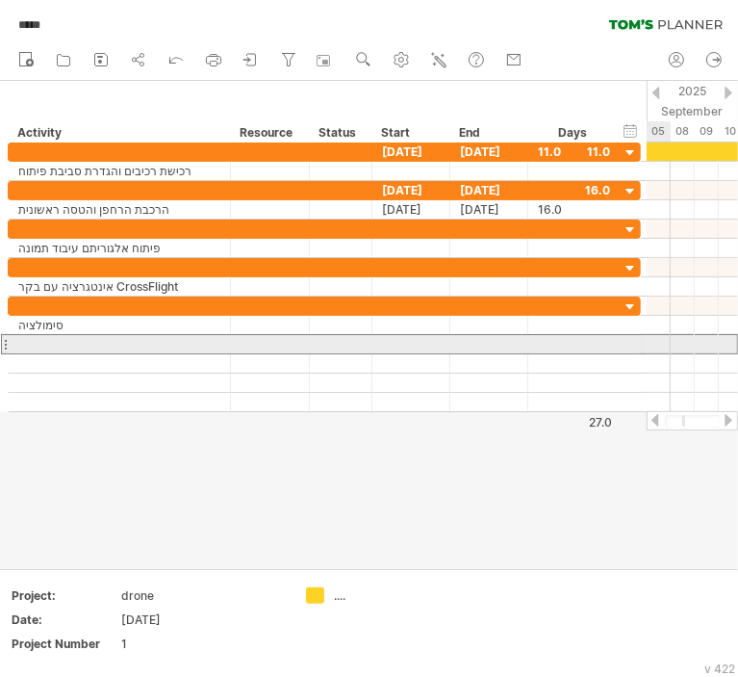
click at [11, 350] on div at bounding box center [120, 344] width 222 height 18
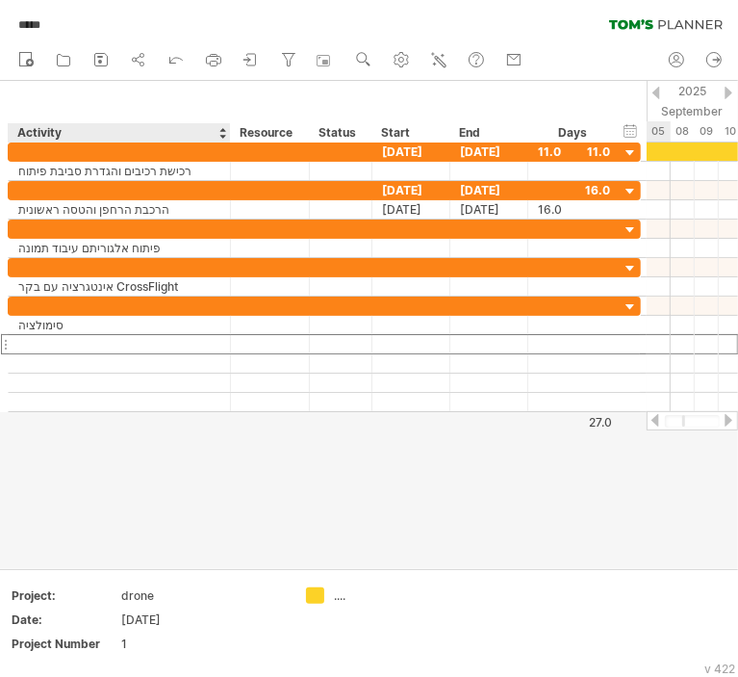
click at [142, 457] on div at bounding box center [369, 324] width 738 height 487
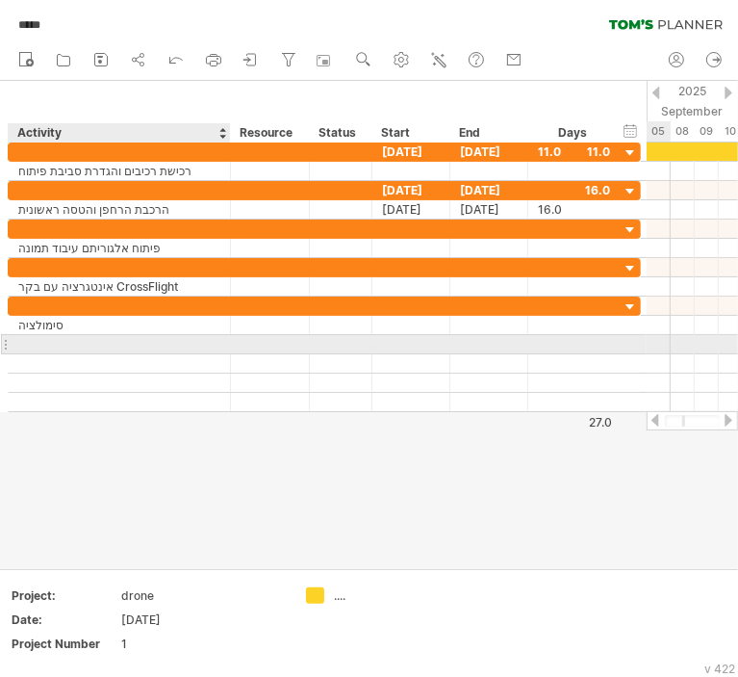
click at [113, 338] on div at bounding box center [119, 344] width 202 height 18
paste input "**********"
type input "**********"
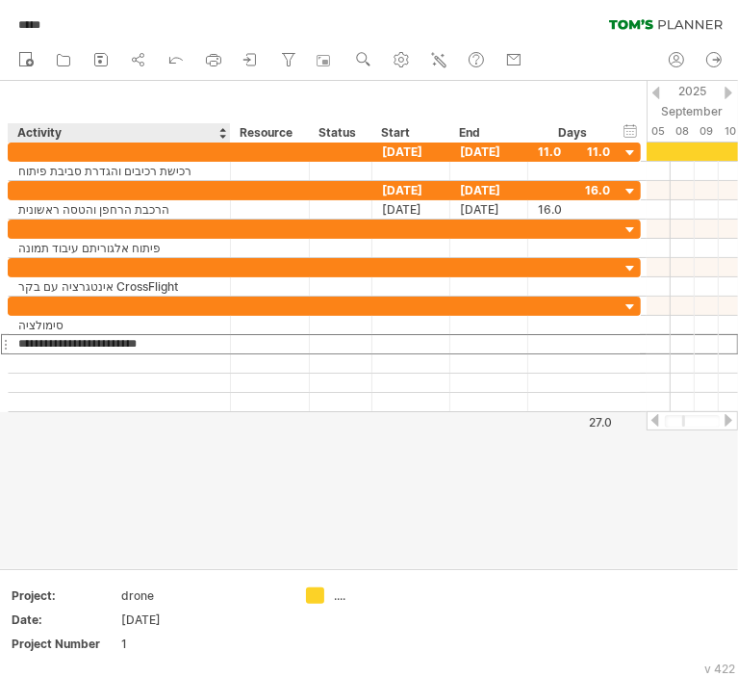
click at [236, 461] on div at bounding box center [369, 324] width 738 height 487
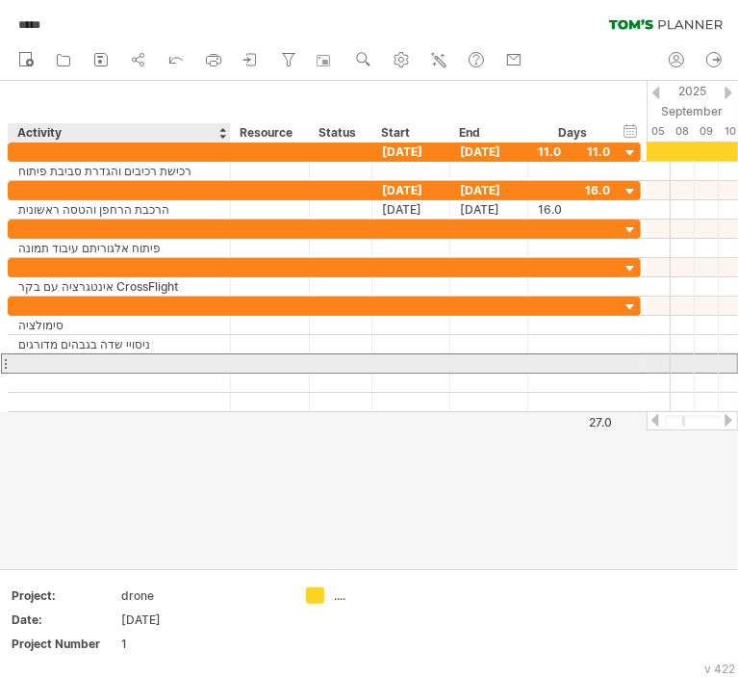
click at [145, 366] on div at bounding box center [119, 363] width 202 height 18
paste input "**********"
type input "**********"
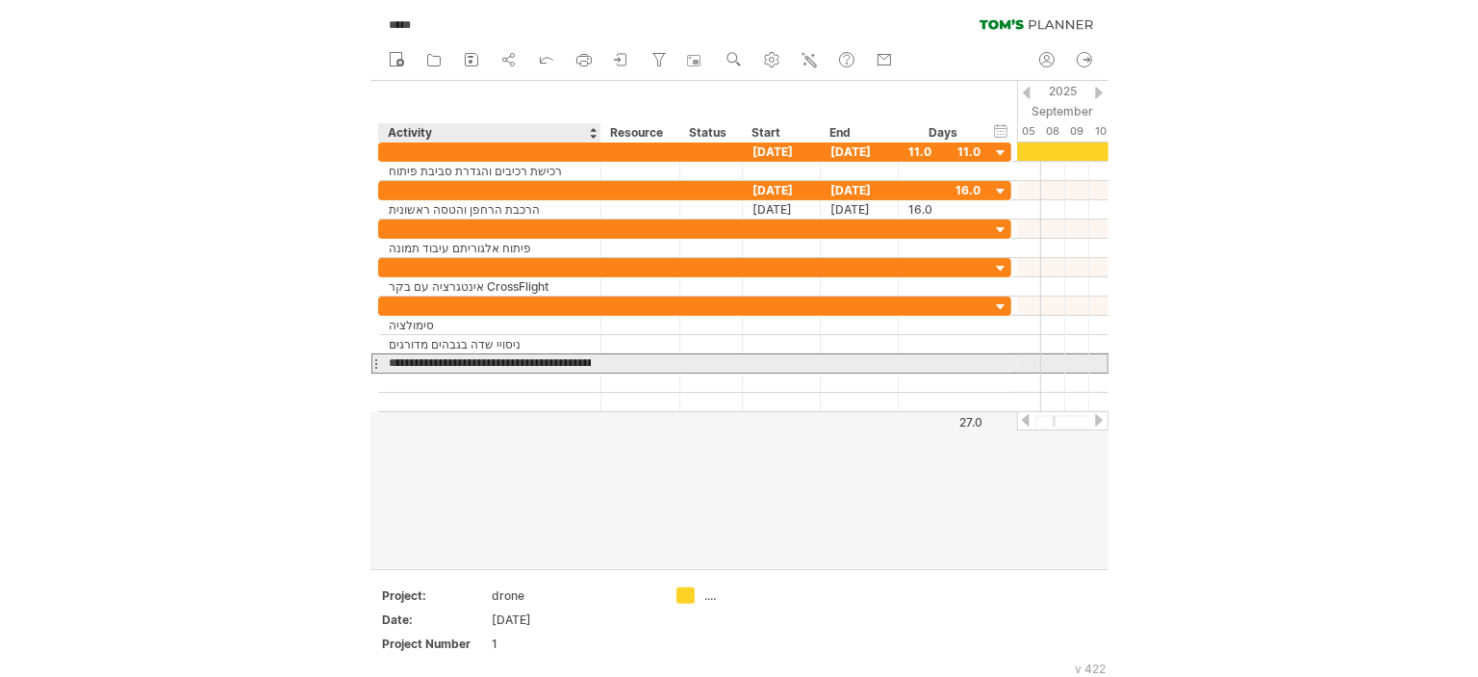
scroll to position [0, 13]
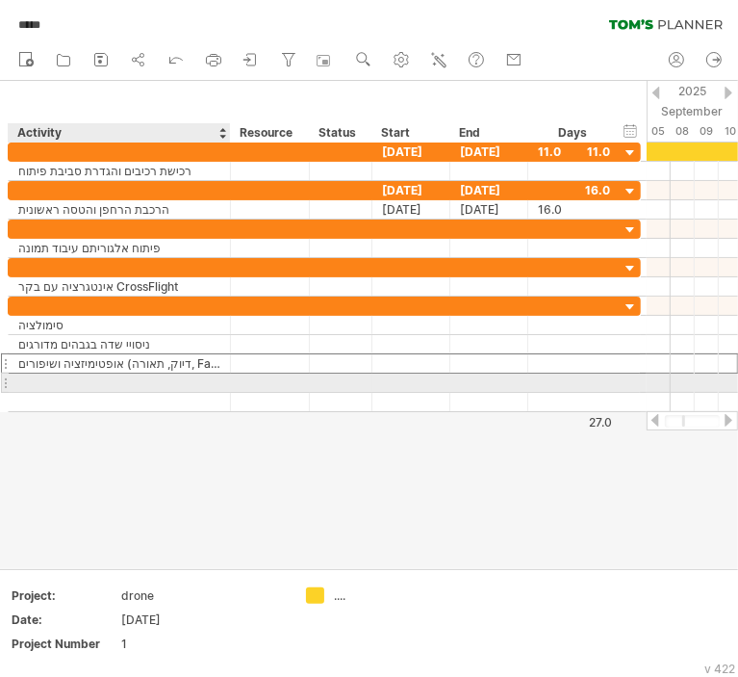
click at [148, 387] on div at bounding box center [119, 382] width 202 height 18
click at [0, 0] on input "text" at bounding box center [0, 0] width 0 height 0
click at [148, 387] on input "text" at bounding box center [119, 382] width 202 height 18
paste input "**********"
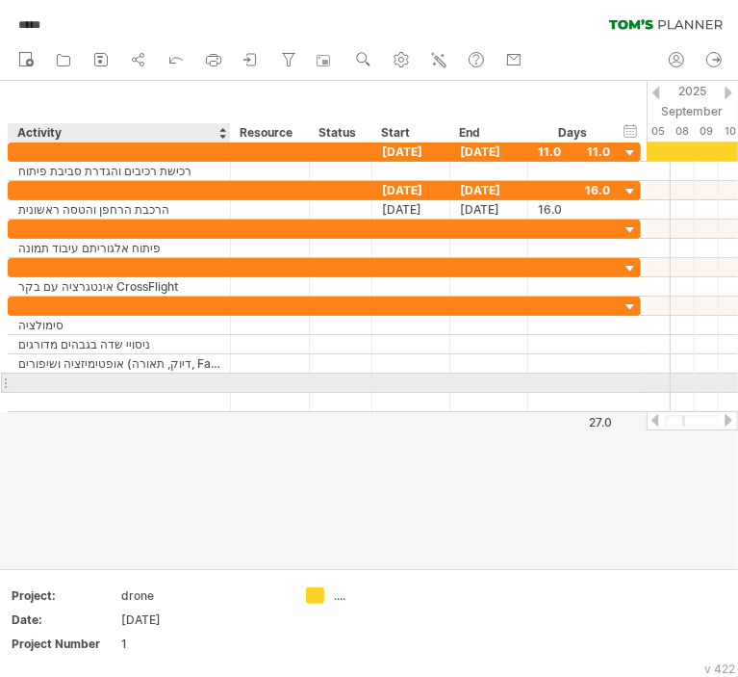
type input "**********"
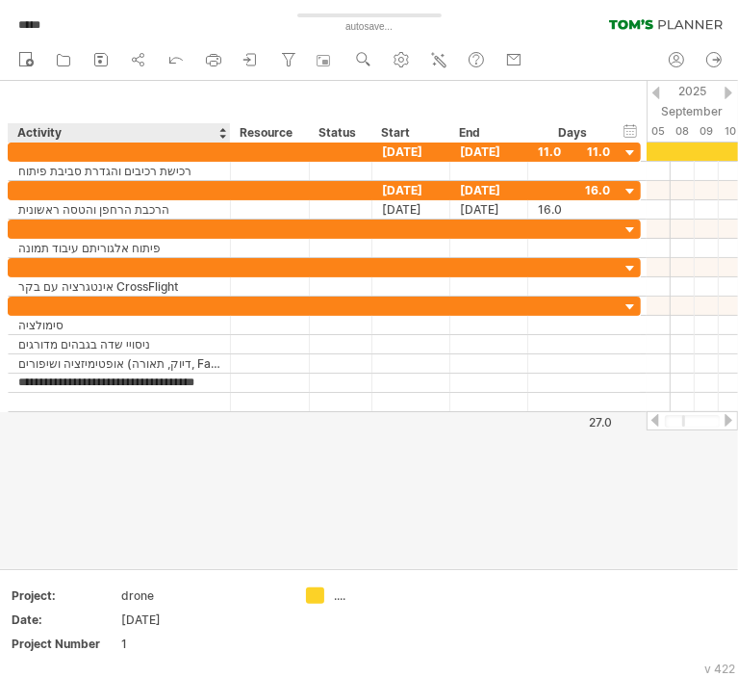
click at [160, 448] on div at bounding box center [369, 324] width 738 height 487
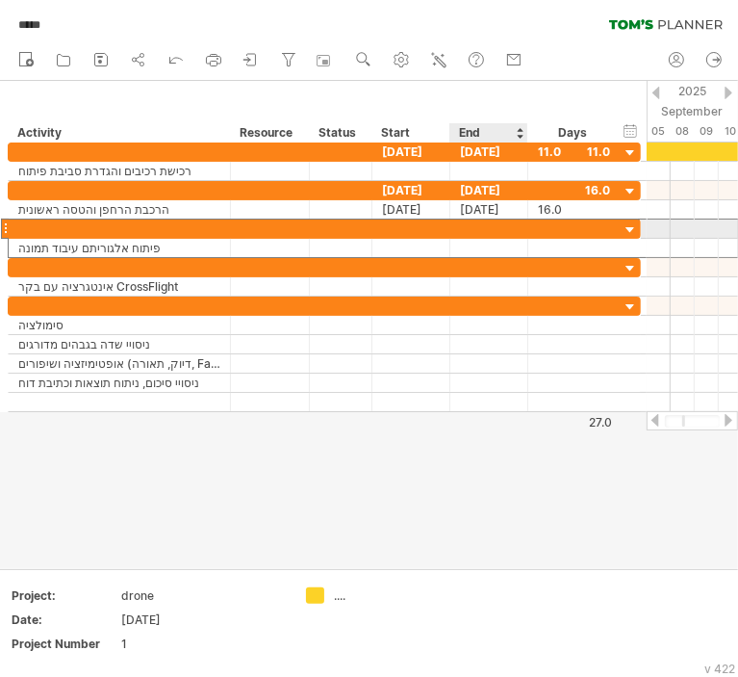
click at [470, 230] on div at bounding box center [489, 228] width 78 height 18
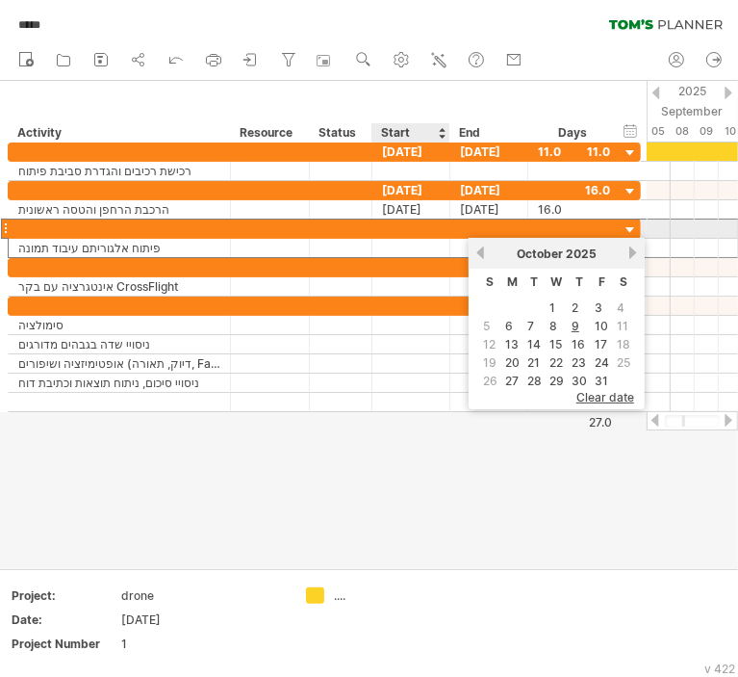
click at [422, 226] on div at bounding box center [411, 228] width 78 height 18
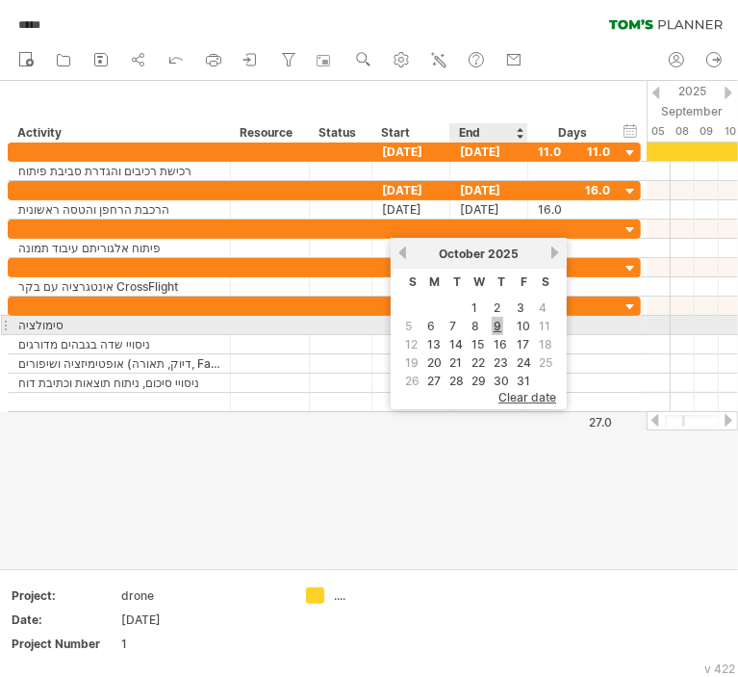
click at [498, 322] on link "9" at bounding box center [498, 326] width 12 height 18
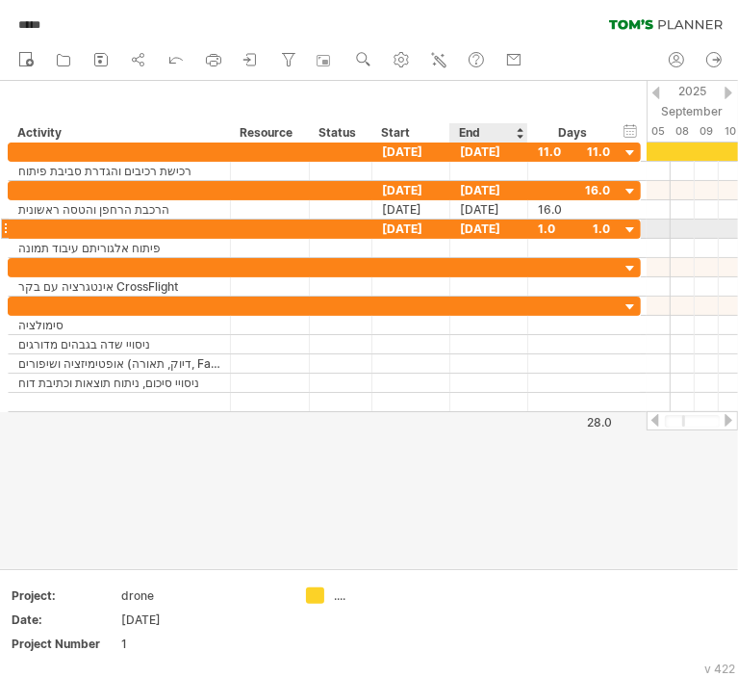
click at [502, 230] on div "[DATE]" at bounding box center [489, 228] width 78 height 18
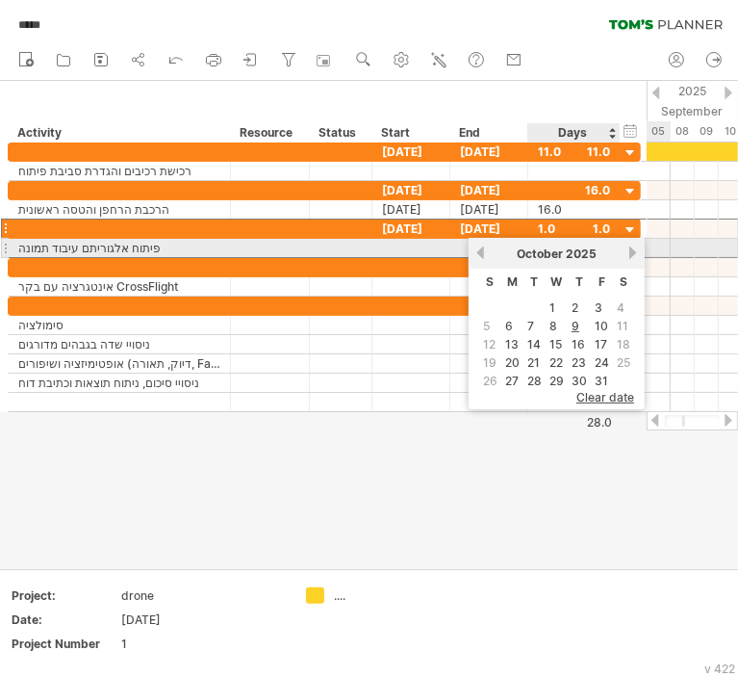
click at [627, 253] on link "next" at bounding box center [633, 252] width 14 height 14
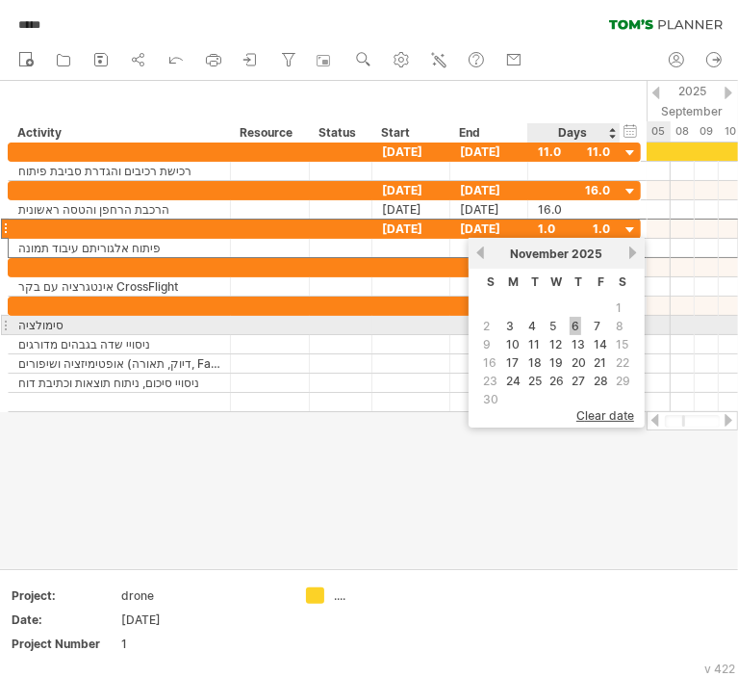
click at [576, 322] on link "6" at bounding box center [576, 326] width 12 height 18
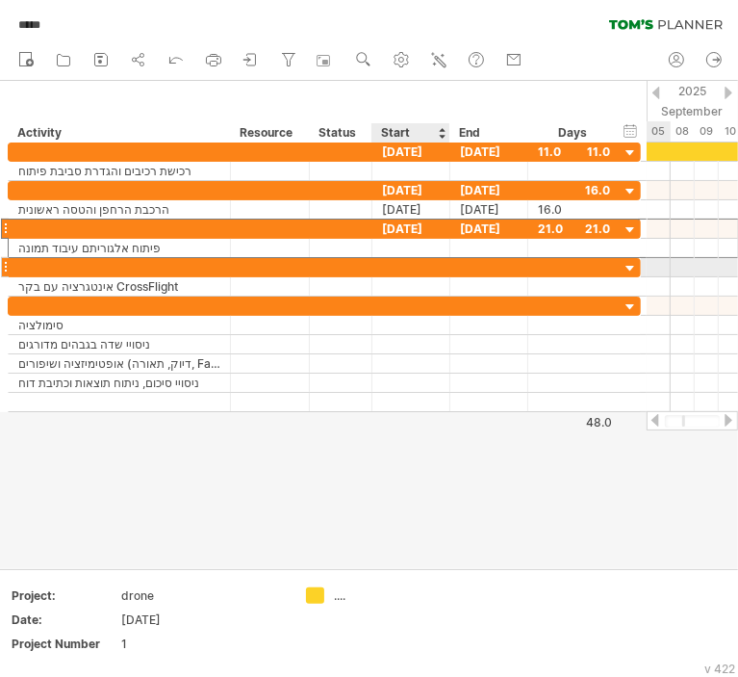
click at [404, 266] on div at bounding box center [411, 267] width 78 height 18
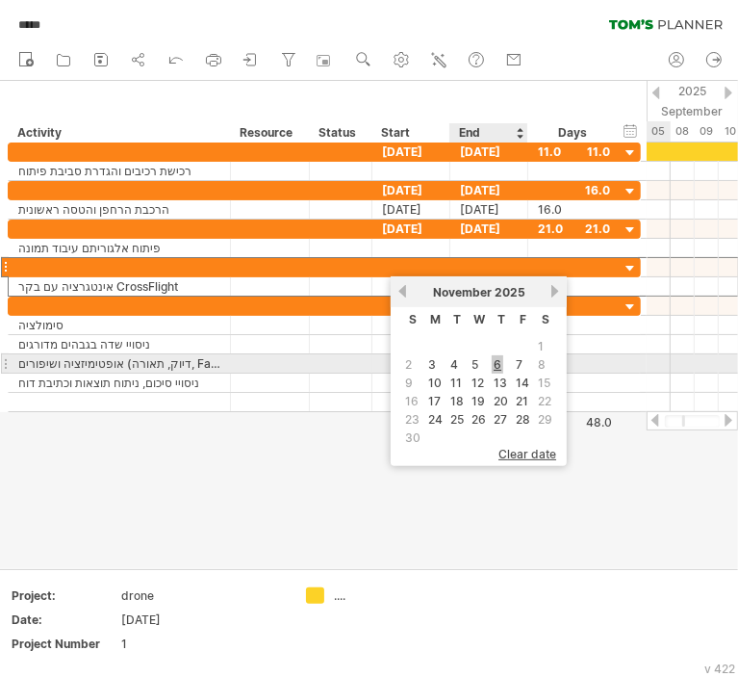
click at [500, 368] on link "6" at bounding box center [498, 364] width 12 height 18
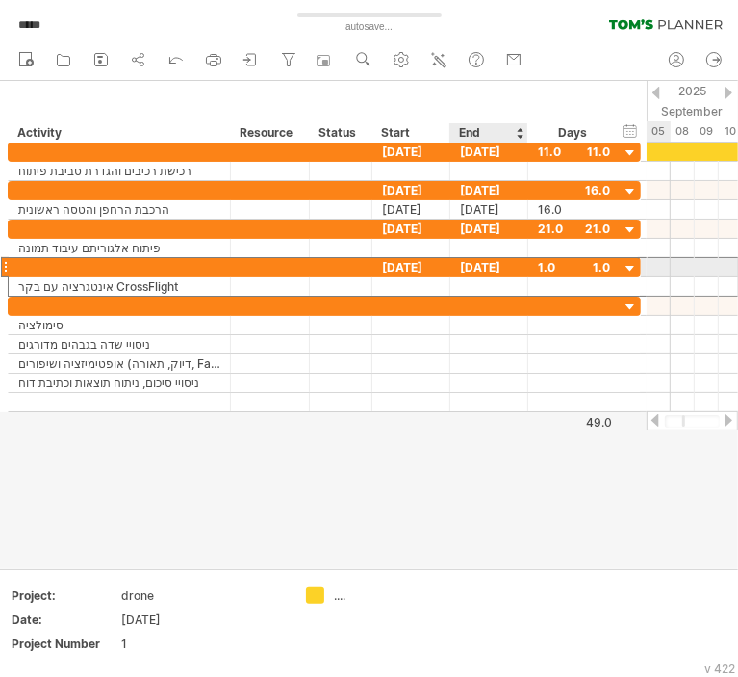
click at [490, 269] on div "[DATE]" at bounding box center [489, 267] width 78 height 18
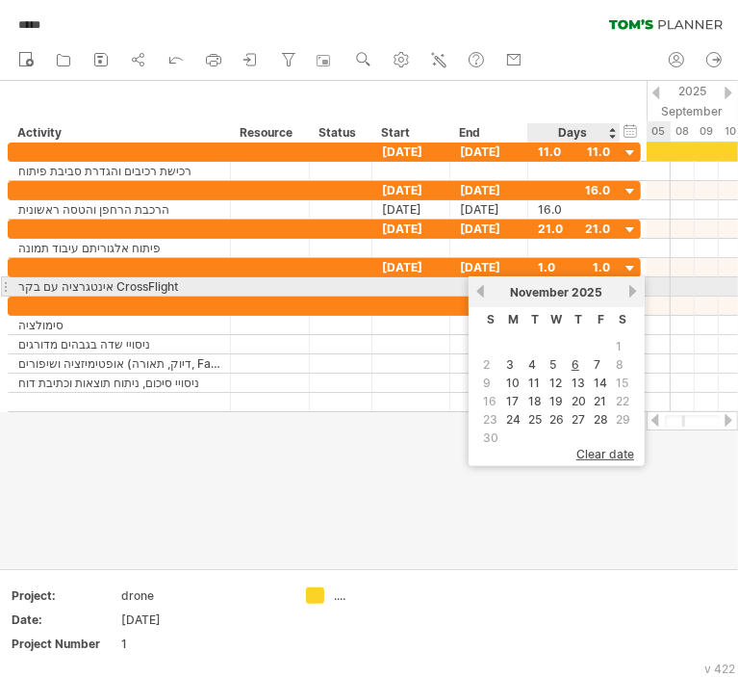
click at [627, 292] on link "next" at bounding box center [633, 291] width 14 height 14
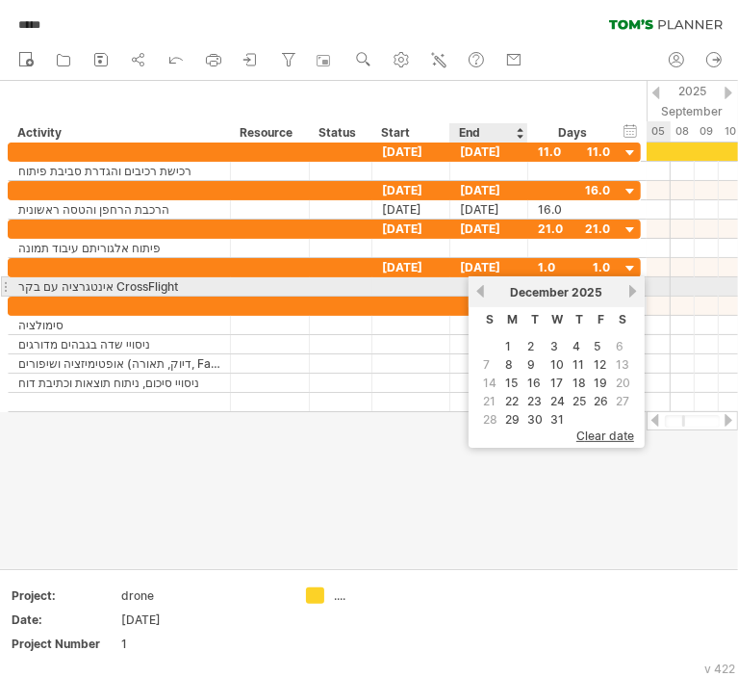
click at [485, 293] on link "previous" at bounding box center [481, 291] width 14 height 14
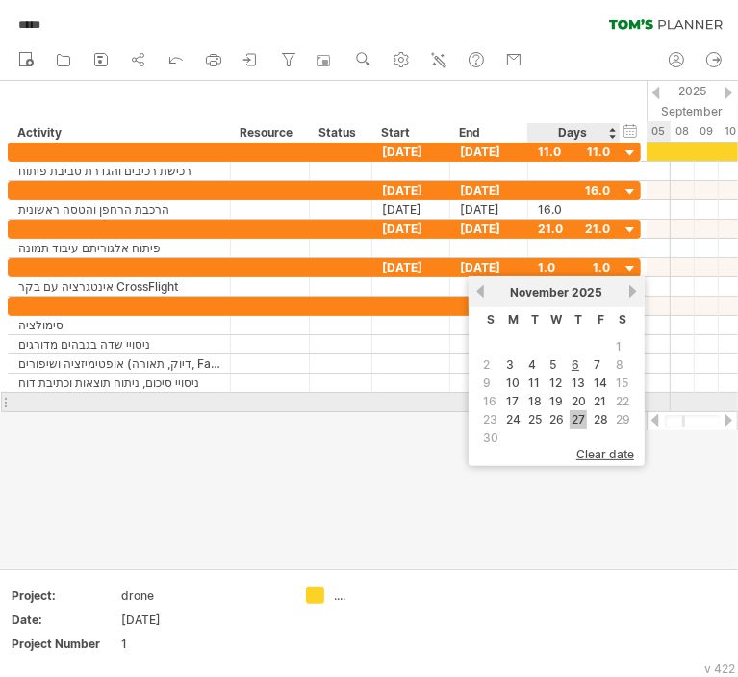
click at [577, 410] on link "27" at bounding box center [578, 419] width 17 height 18
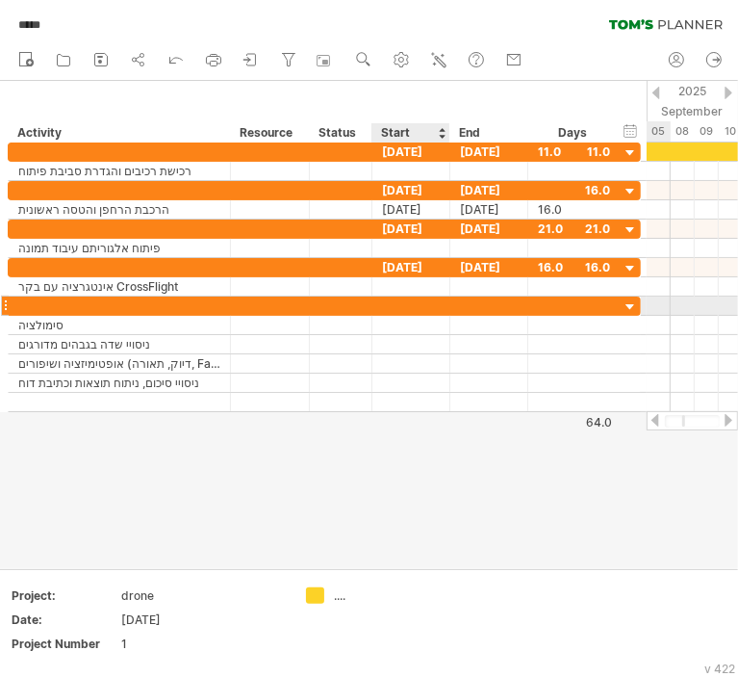
click at [411, 309] on div at bounding box center [411, 305] width 78 height 18
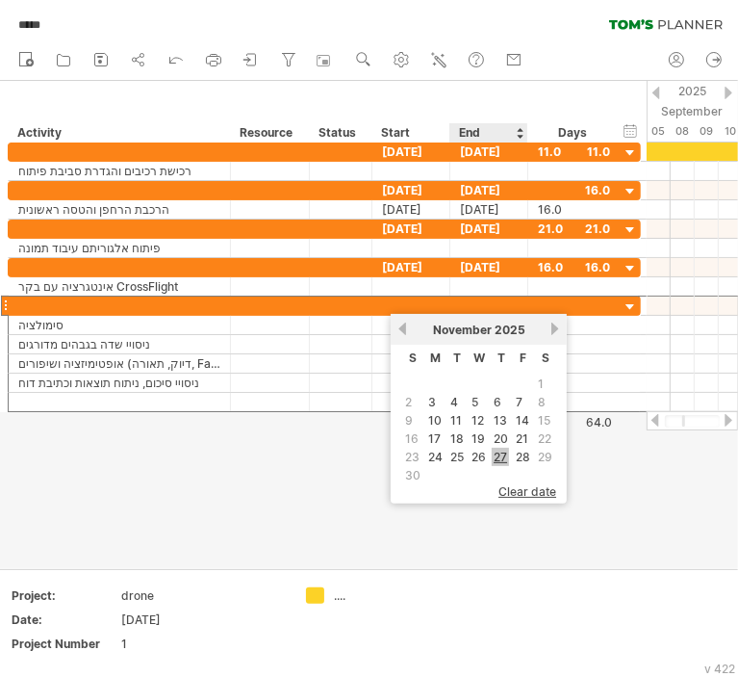
click at [503, 453] on link "27" at bounding box center [500, 457] width 17 height 18
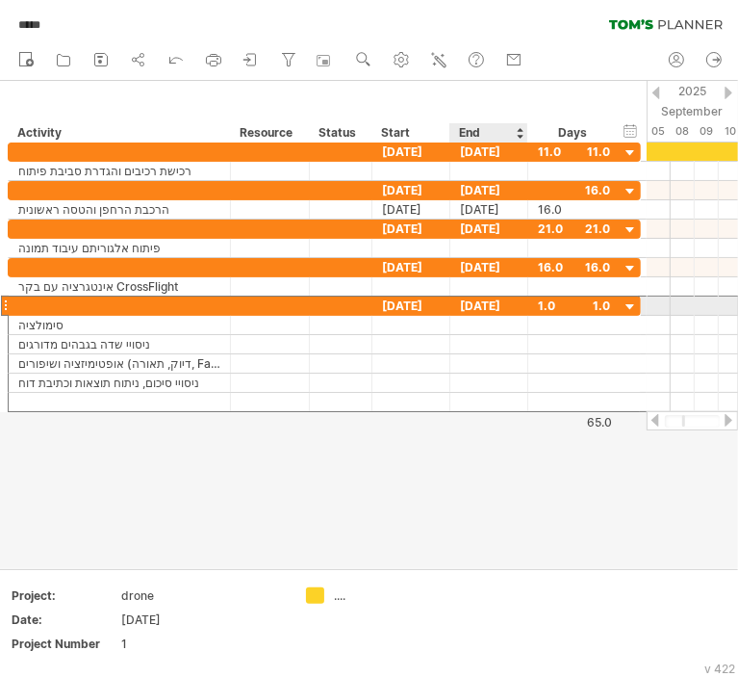
click at [485, 307] on div "[DATE]" at bounding box center [489, 305] width 78 height 18
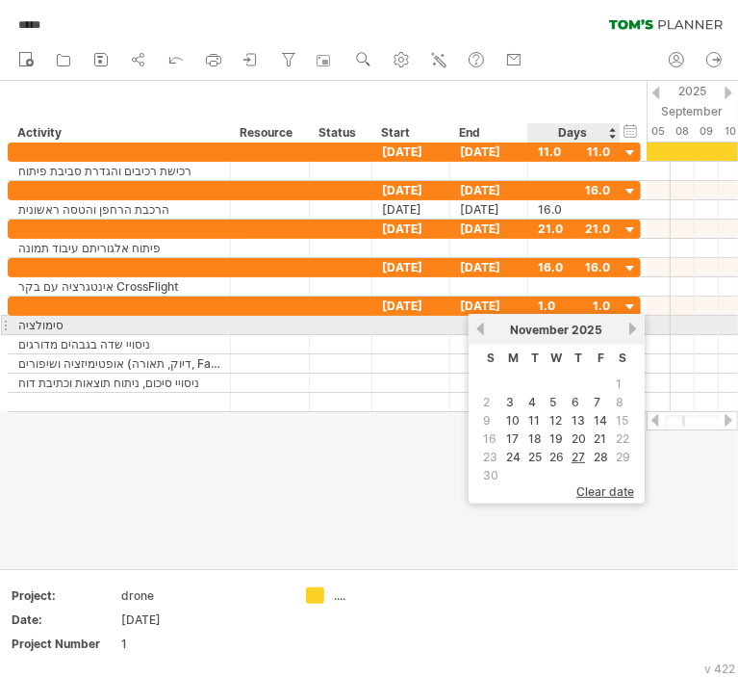
click at [626, 334] on link "next" at bounding box center [633, 328] width 14 height 14
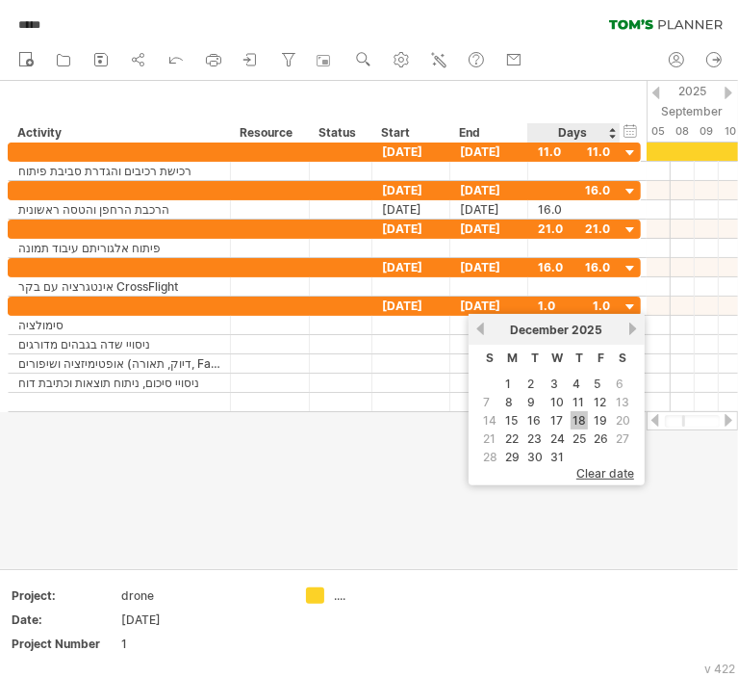
click at [571, 413] on link "18" at bounding box center [579, 420] width 17 height 18
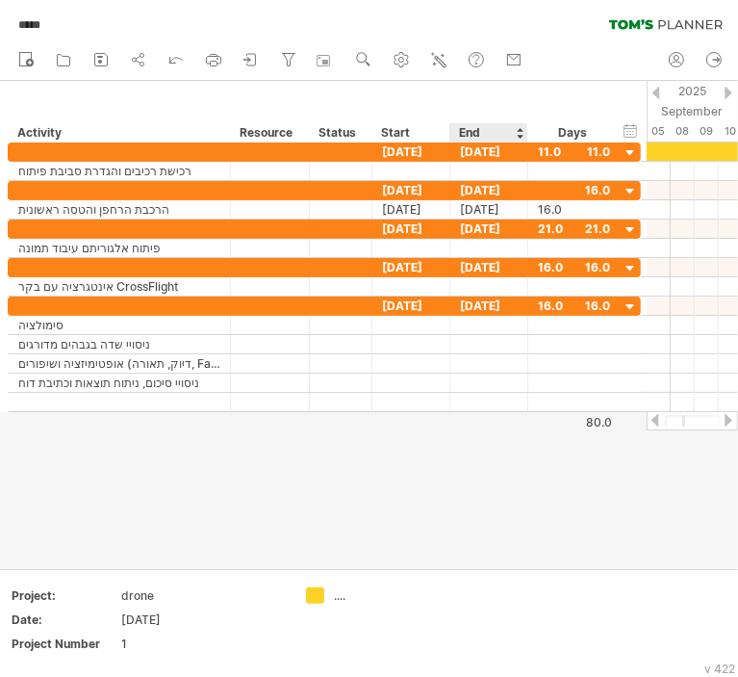
click at [459, 459] on div at bounding box center [369, 324] width 738 height 487
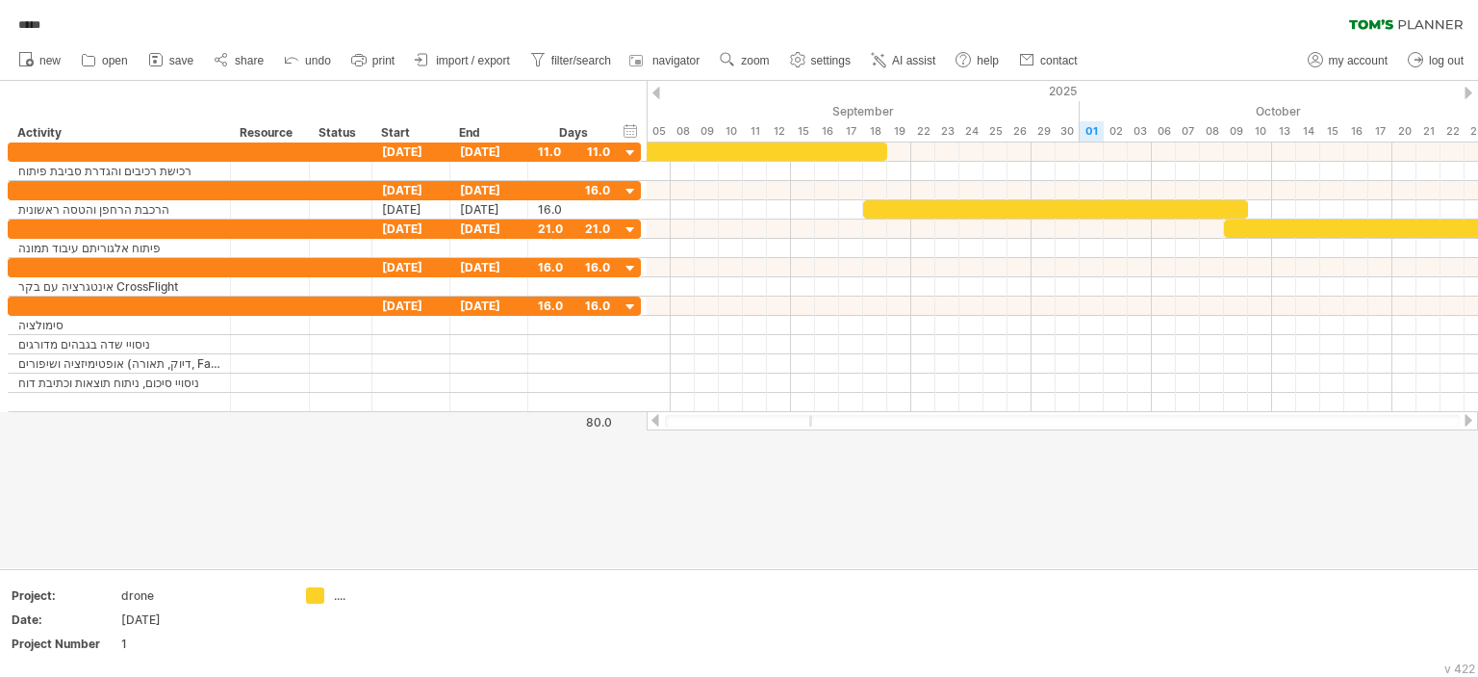
drag, startPoint x: 743, startPoint y: 499, endPoint x: 760, endPoint y: 492, distance: 18.6
click at [749, 499] on div at bounding box center [739, 324] width 1478 height 487
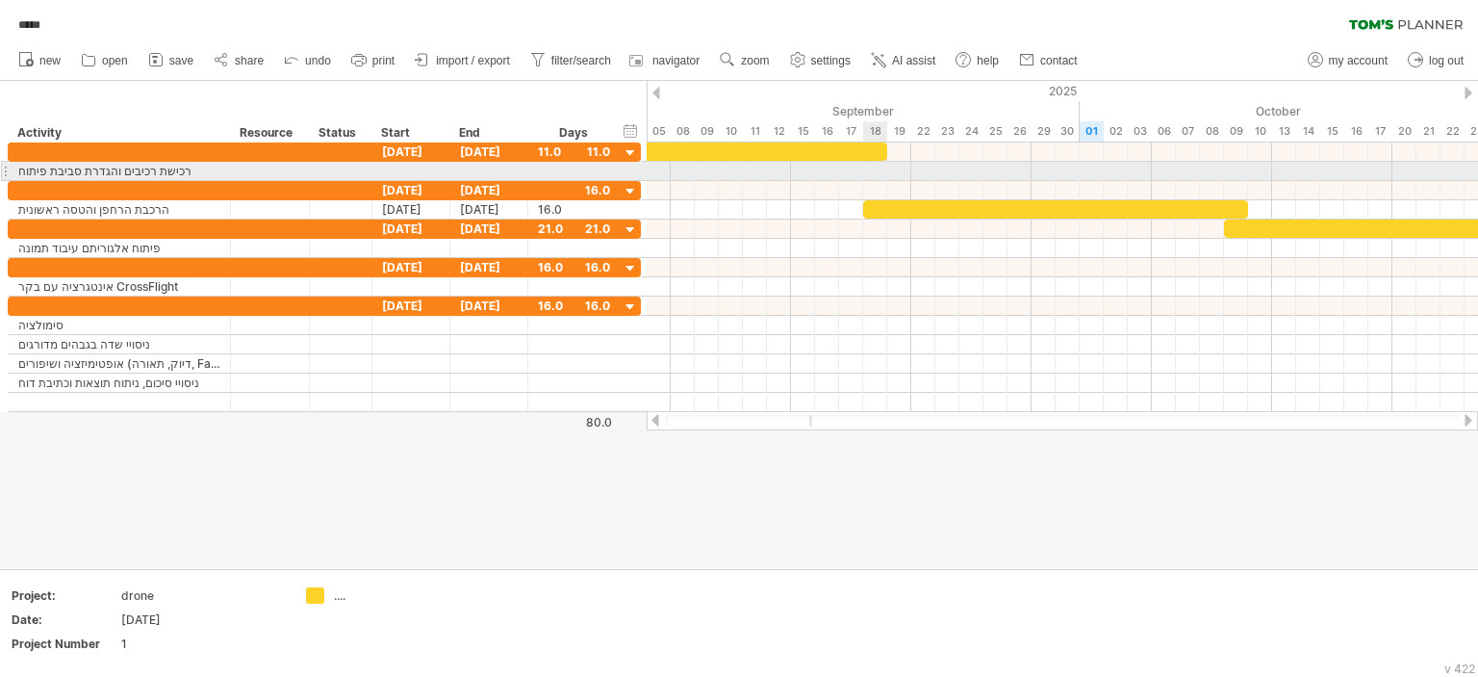
click at [874, 175] on div at bounding box center [1063, 171] width 832 height 19
click at [789, 168] on div at bounding box center [1063, 171] width 832 height 19
click at [535, 172] on div at bounding box center [574, 171] width 92 height 18
click at [498, 172] on div at bounding box center [489, 171] width 78 height 18
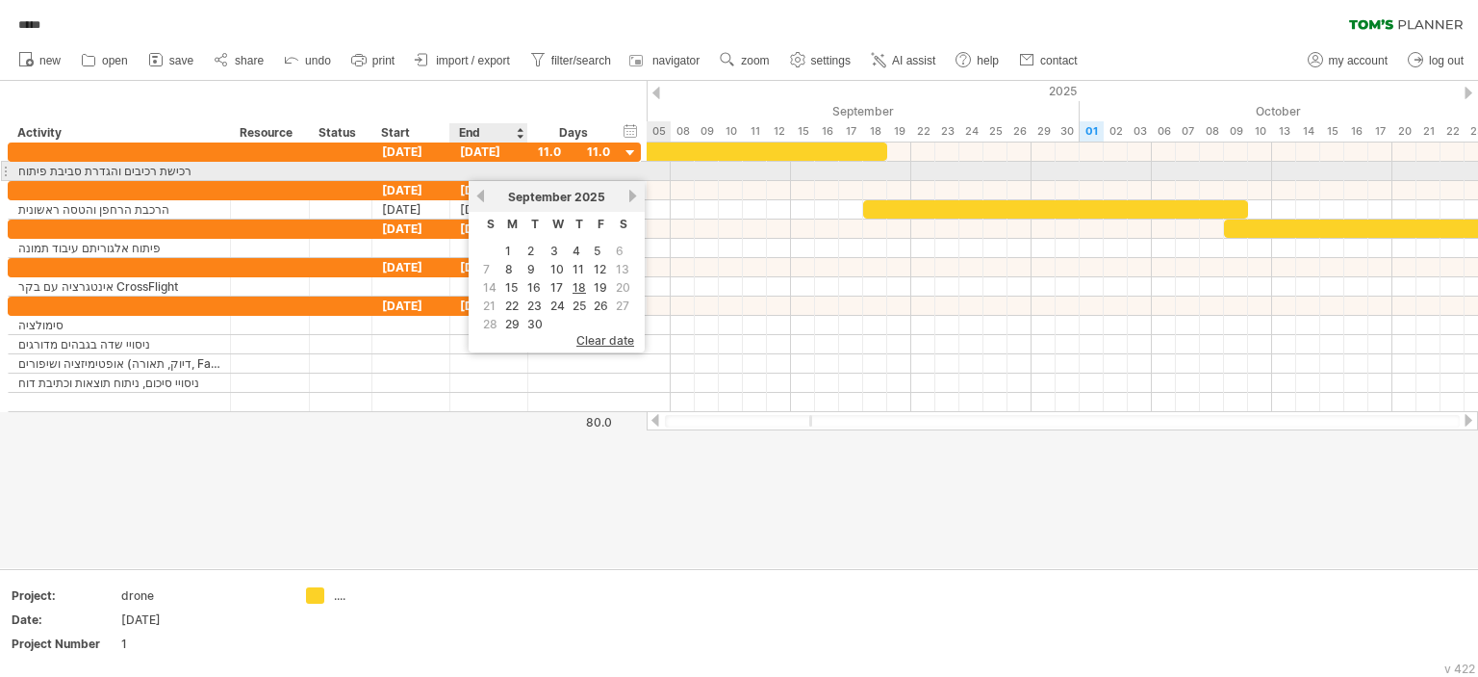
click at [471, 171] on div at bounding box center [489, 171] width 78 height 18
click at [416, 170] on div at bounding box center [411, 171] width 78 height 18
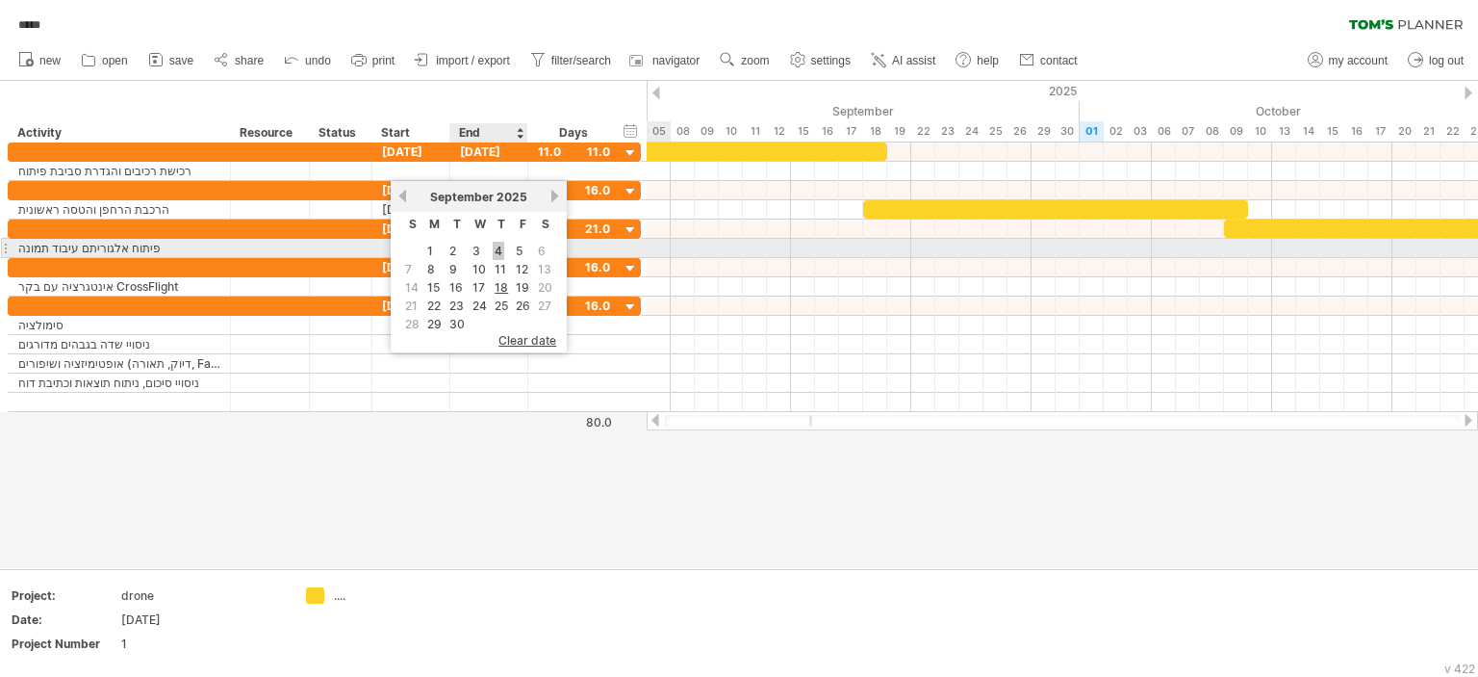
click at [493, 248] on link "4" at bounding box center [499, 251] width 12 height 18
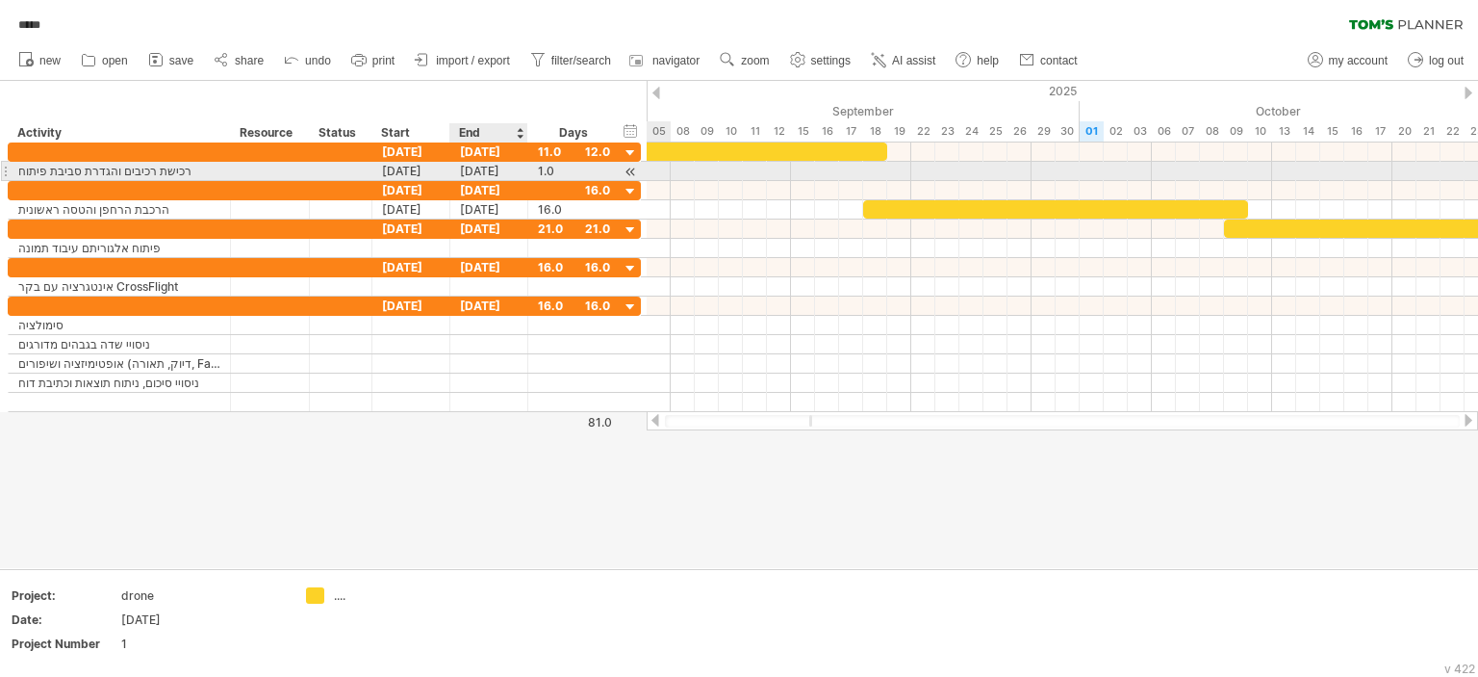
click at [493, 172] on div "[DATE]" at bounding box center [489, 171] width 78 height 18
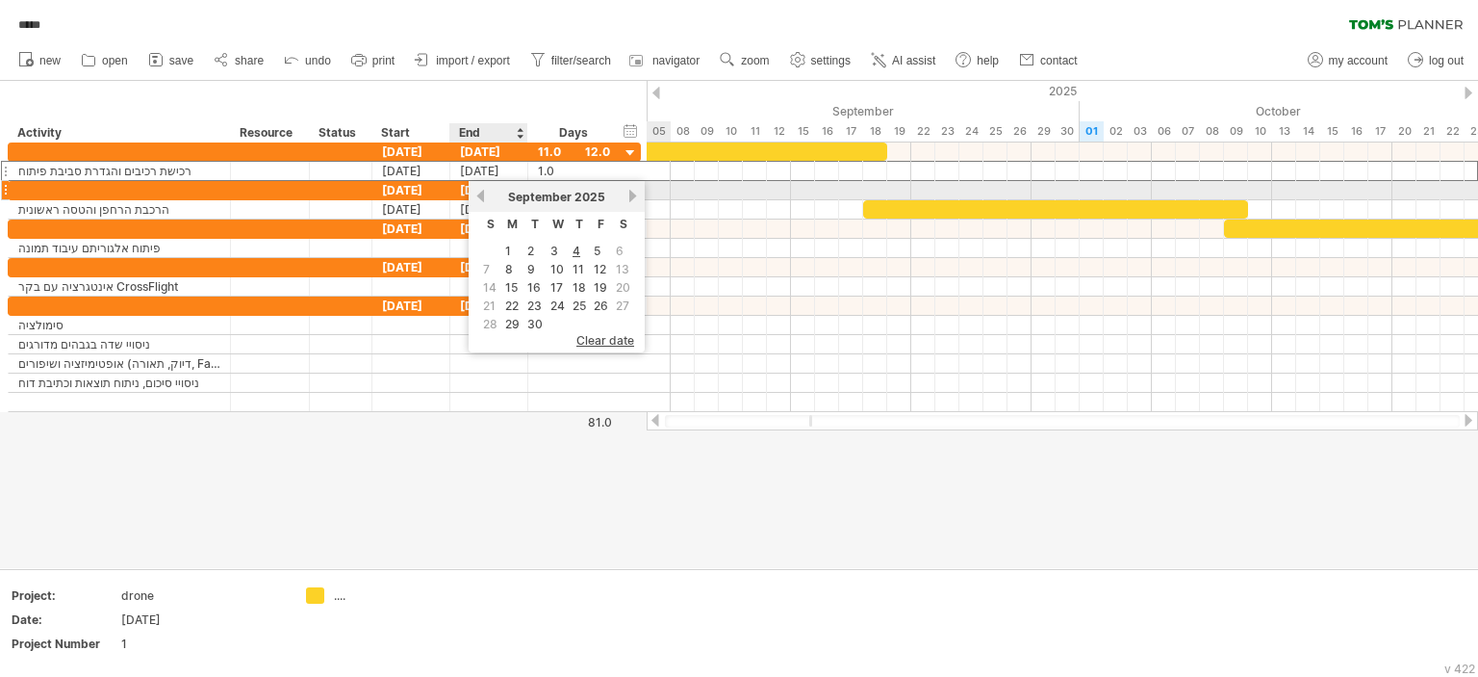
click at [480, 199] on link "previous" at bounding box center [481, 196] width 14 height 14
click at [626, 196] on link "next" at bounding box center [633, 196] width 14 height 14
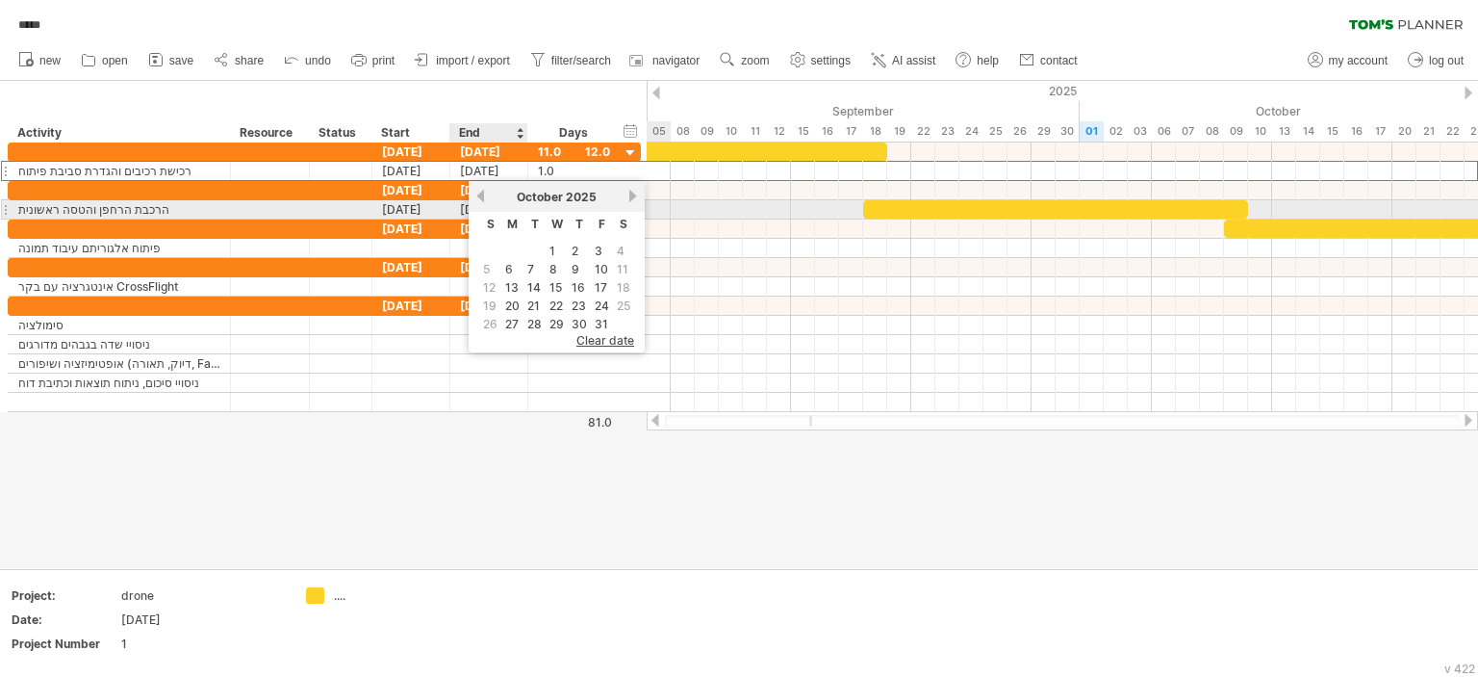
click at [487, 198] on div "[DATE]" at bounding box center [557, 197] width 140 height 14
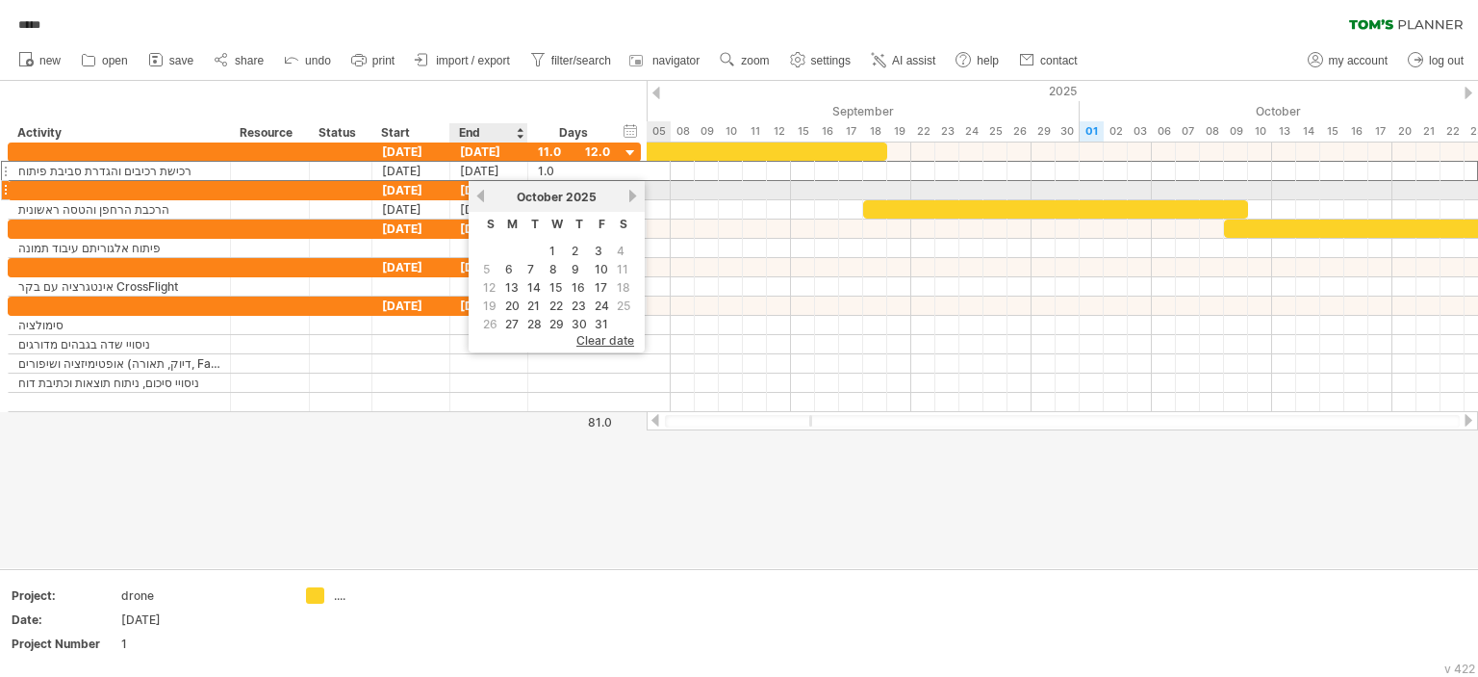
click at [481, 196] on link "previous" at bounding box center [481, 196] width 14 height 14
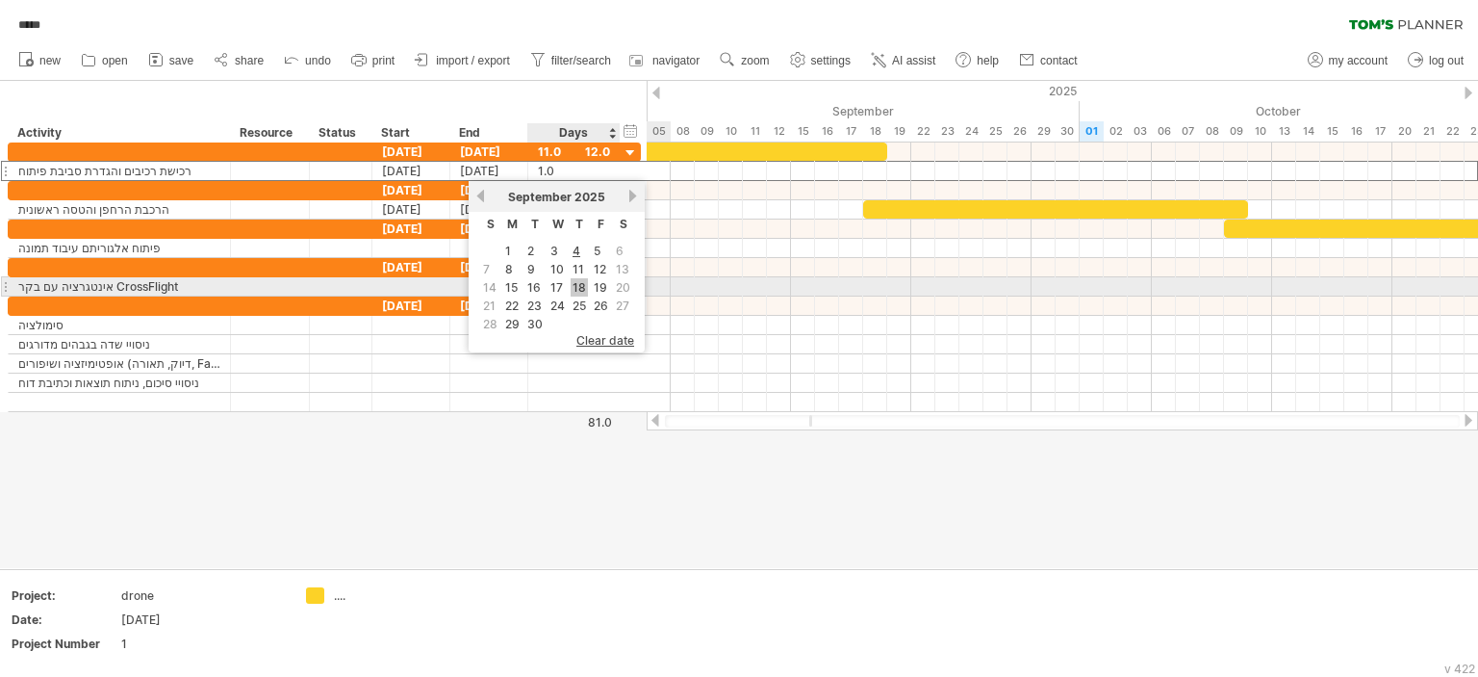
click at [571, 285] on link "18" at bounding box center [579, 287] width 17 height 18
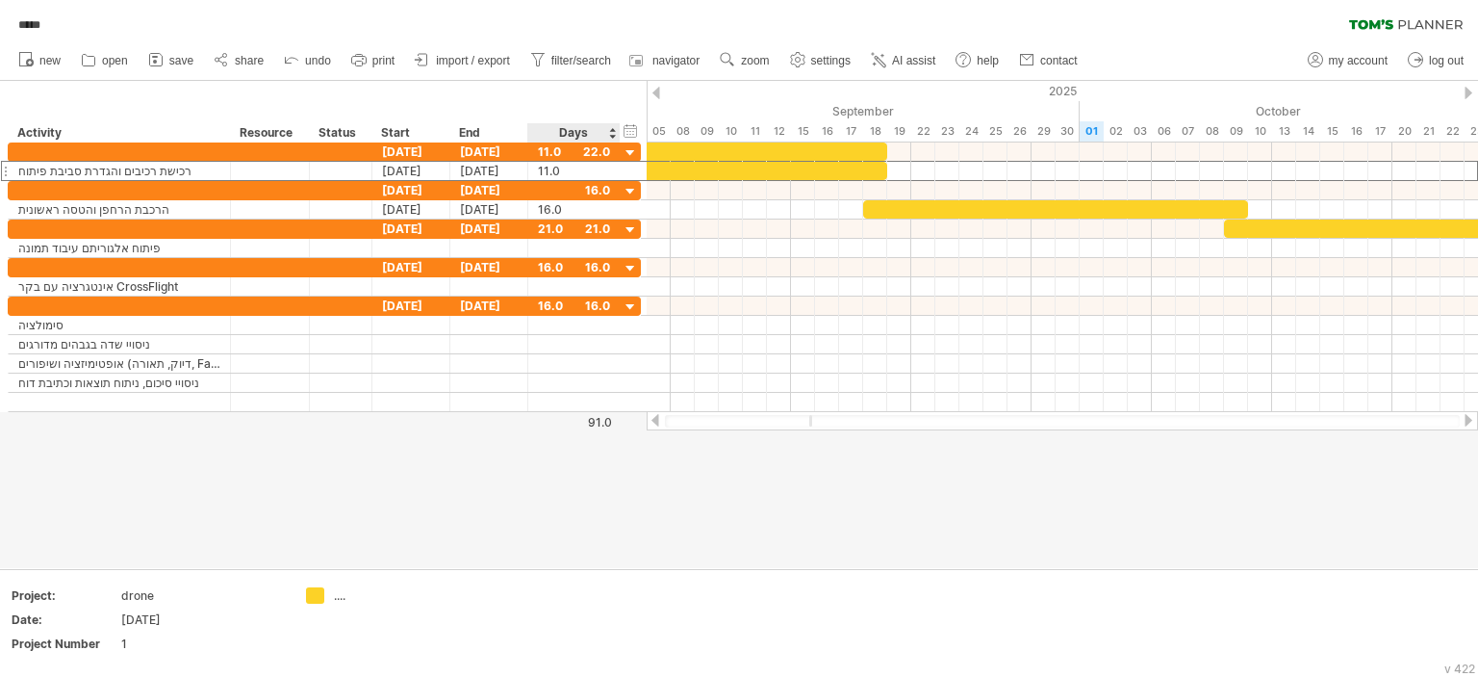
click at [608, 488] on div at bounding box center [739, 324] width 1478 height 487
click at [491, 149] on div "[DATE]" at bounding box center [489, 151] width 78 height 18
click at [7, 149] on div at bounding box center [5, 151] width 8 height 20
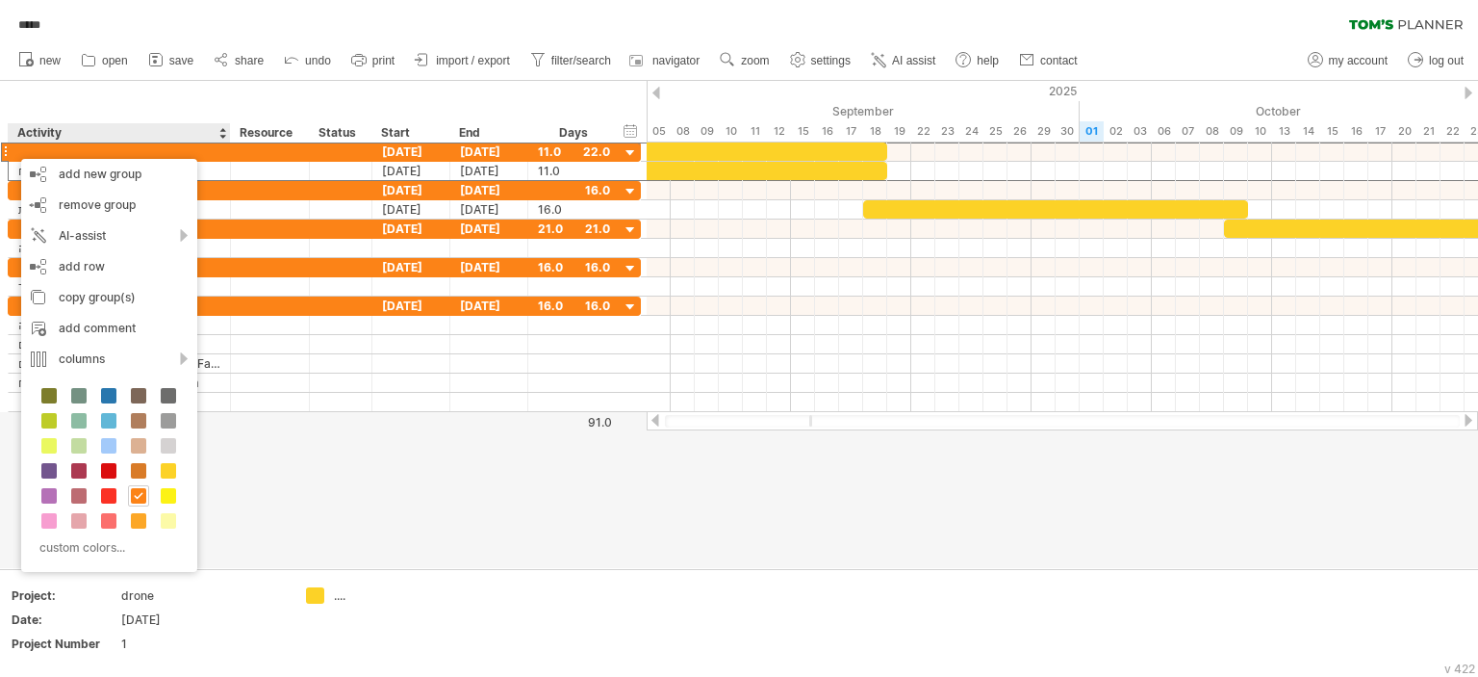
click at [331, 488] on div at bounding box center [739, 324] width 1478 height 487
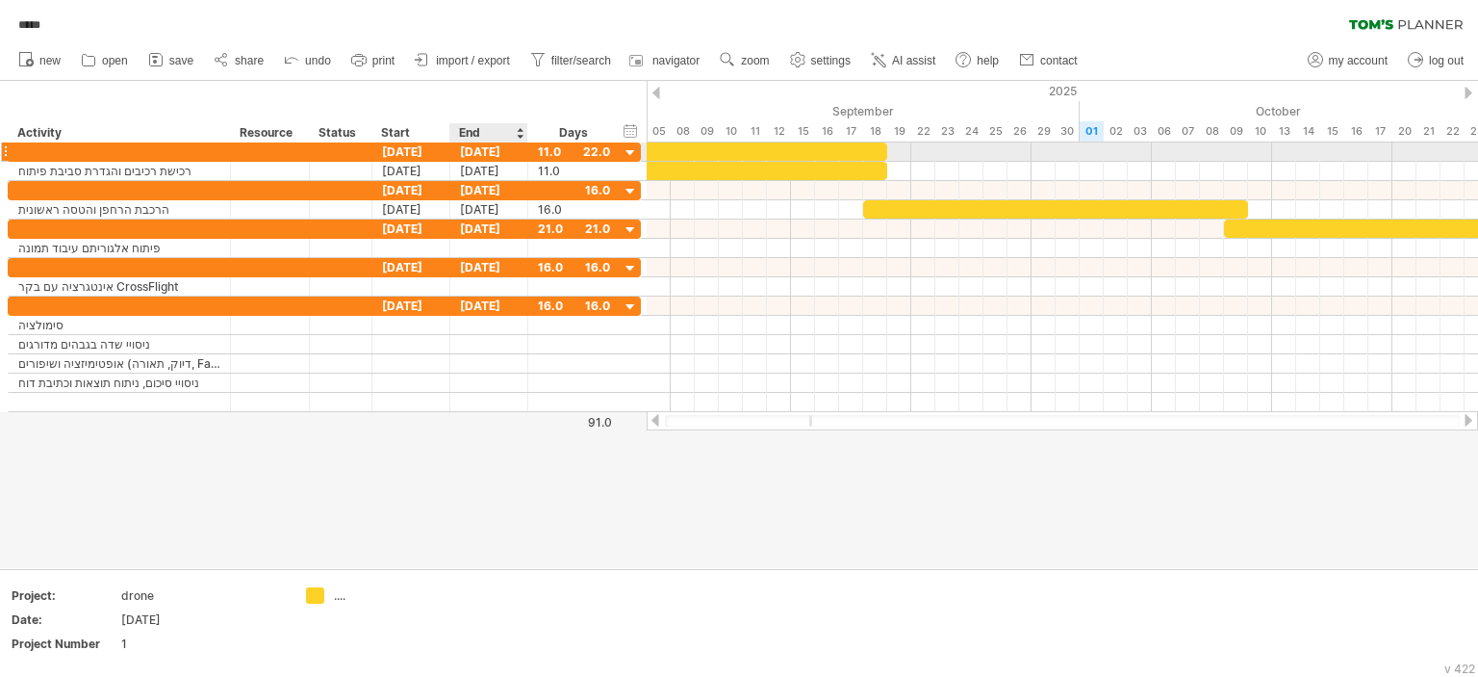
click at [468, 152] on div "[DATE]" at bounding box center [489, 151] width 78 height 18
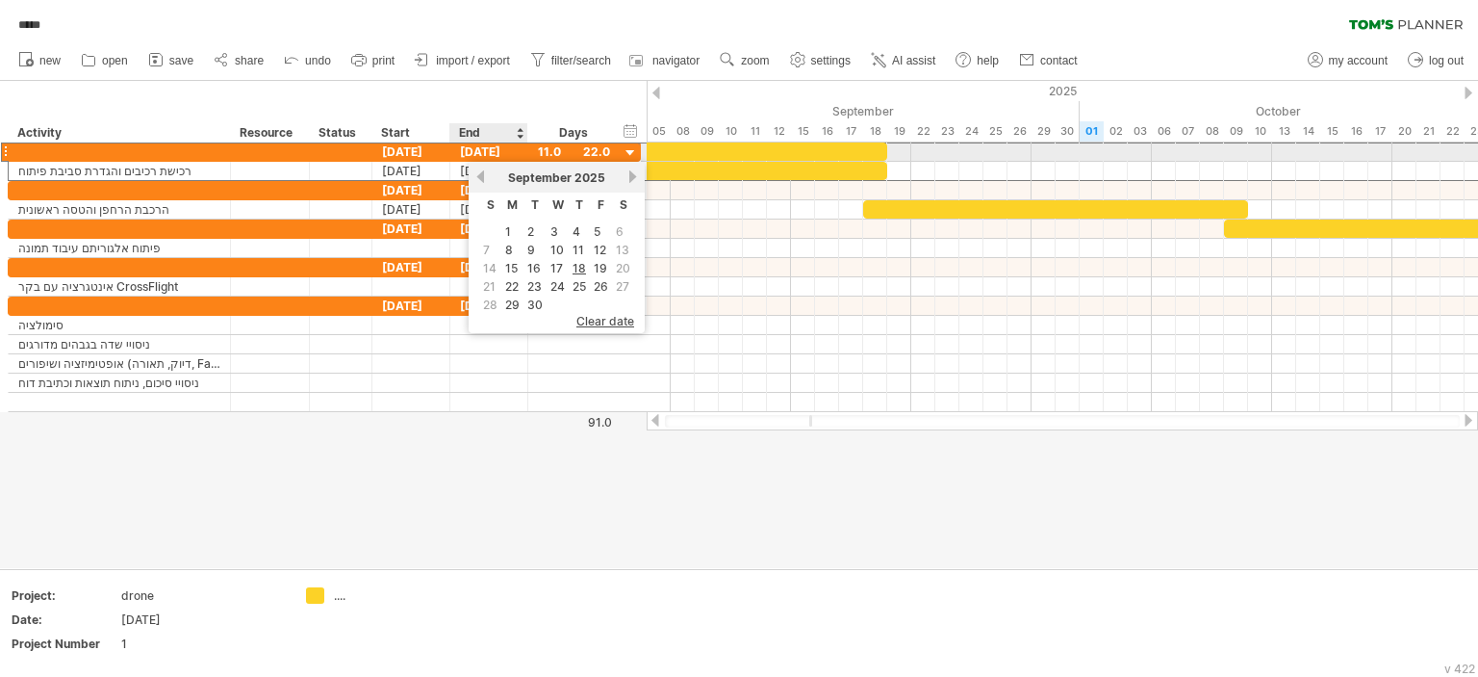
click at [468, 152] on div "[DATE]" at bounding box center [489, 151] width 78 height 18
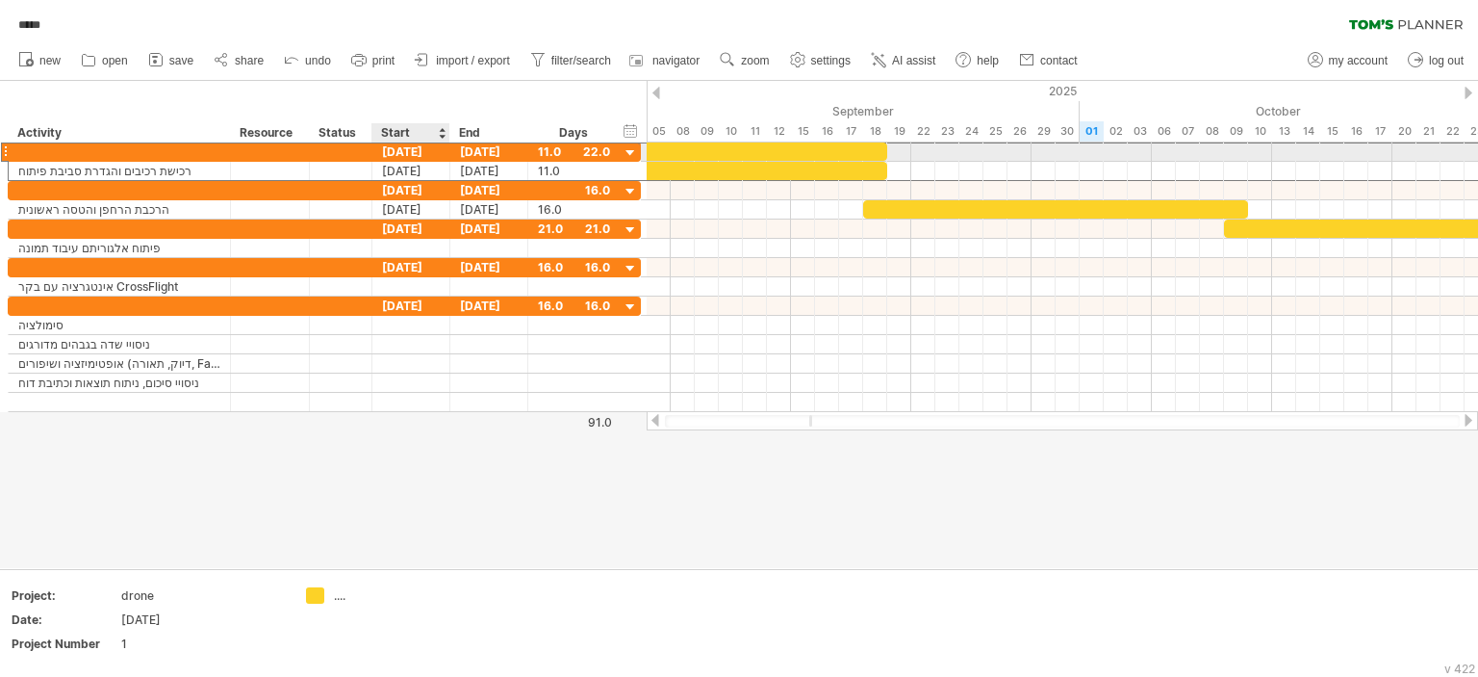
click at [427, 149] on div "[DATE]" at bounding box center [411, 151] width 78 height 18
click at [670, 422] on div at bounding box center [1062, 421] width 795 height 13
click at [859, 154] on div at bounding box center [755, 151] width 265 height 18
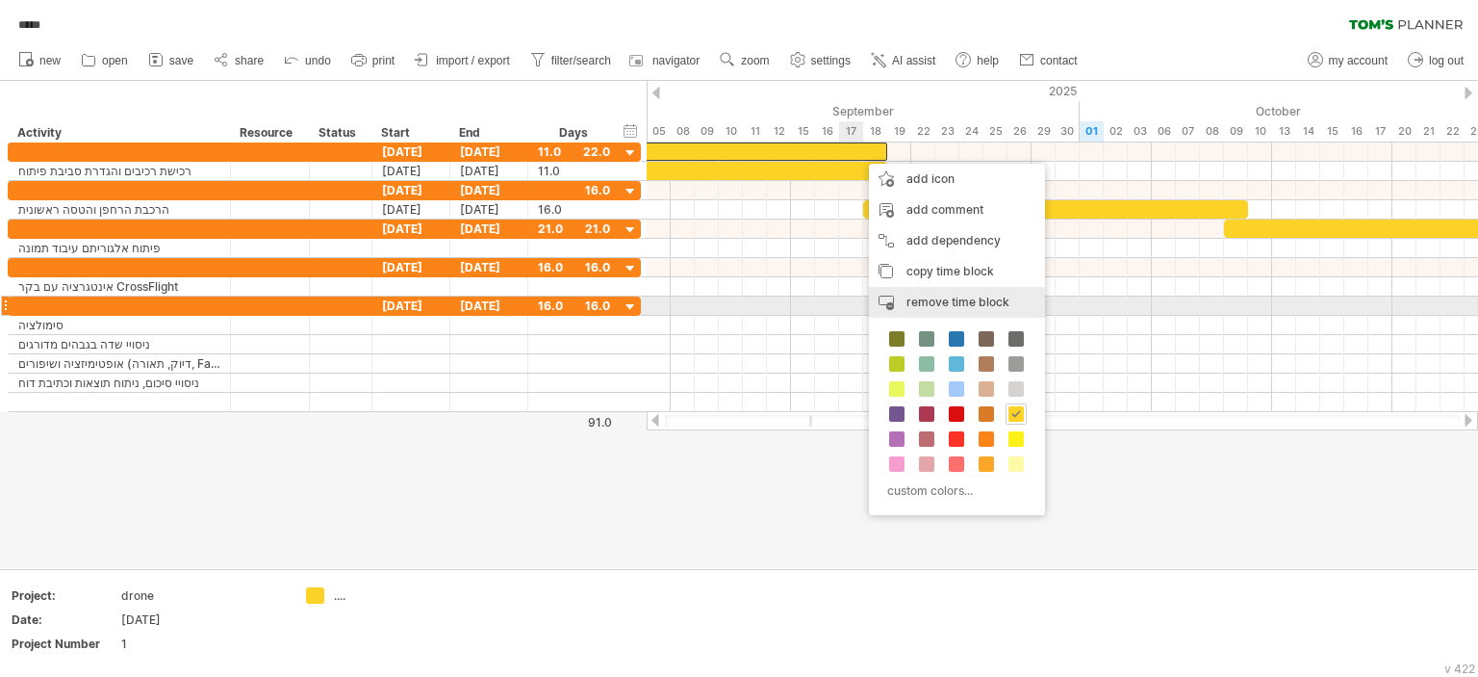
click at [939, 296] on span "remove time block" at bounding box center [958, 301] width 103 height 14
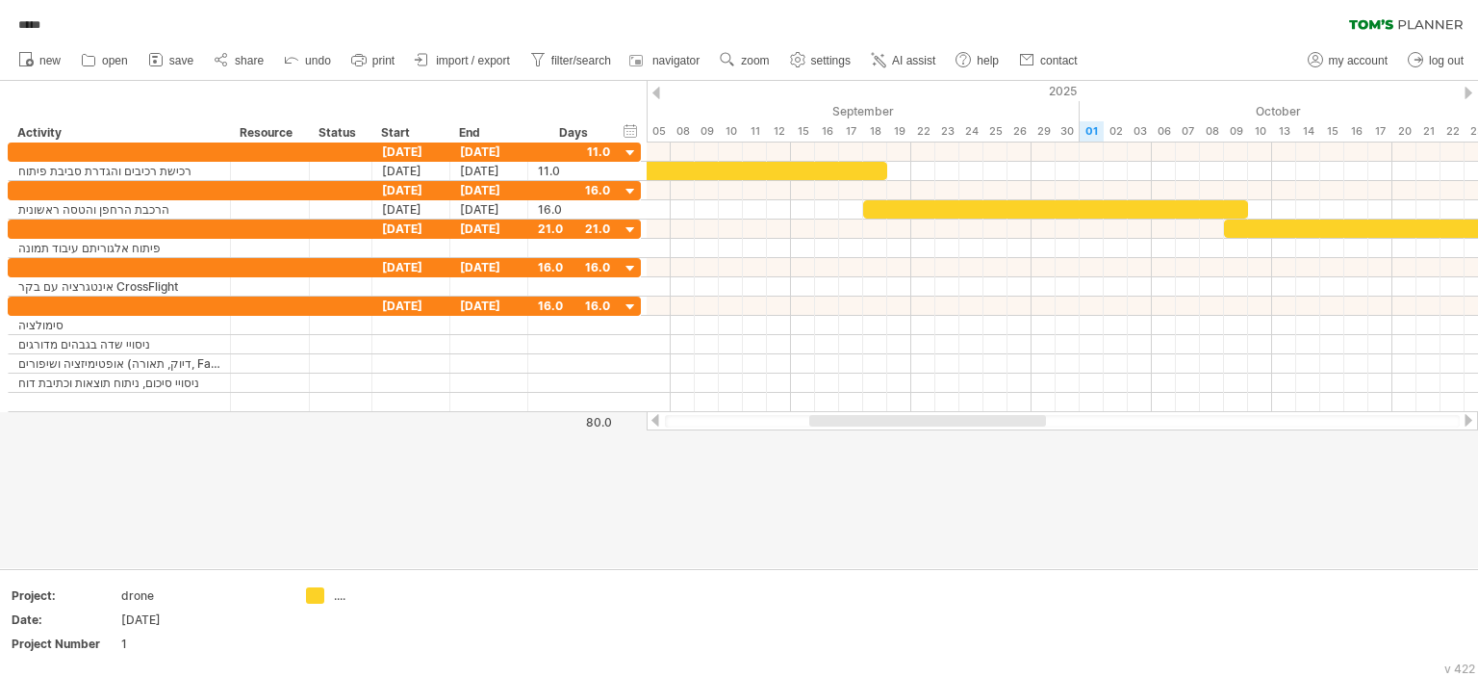
click at [901, 463] on div at bounding box center [739, 324] width 1478 height 487
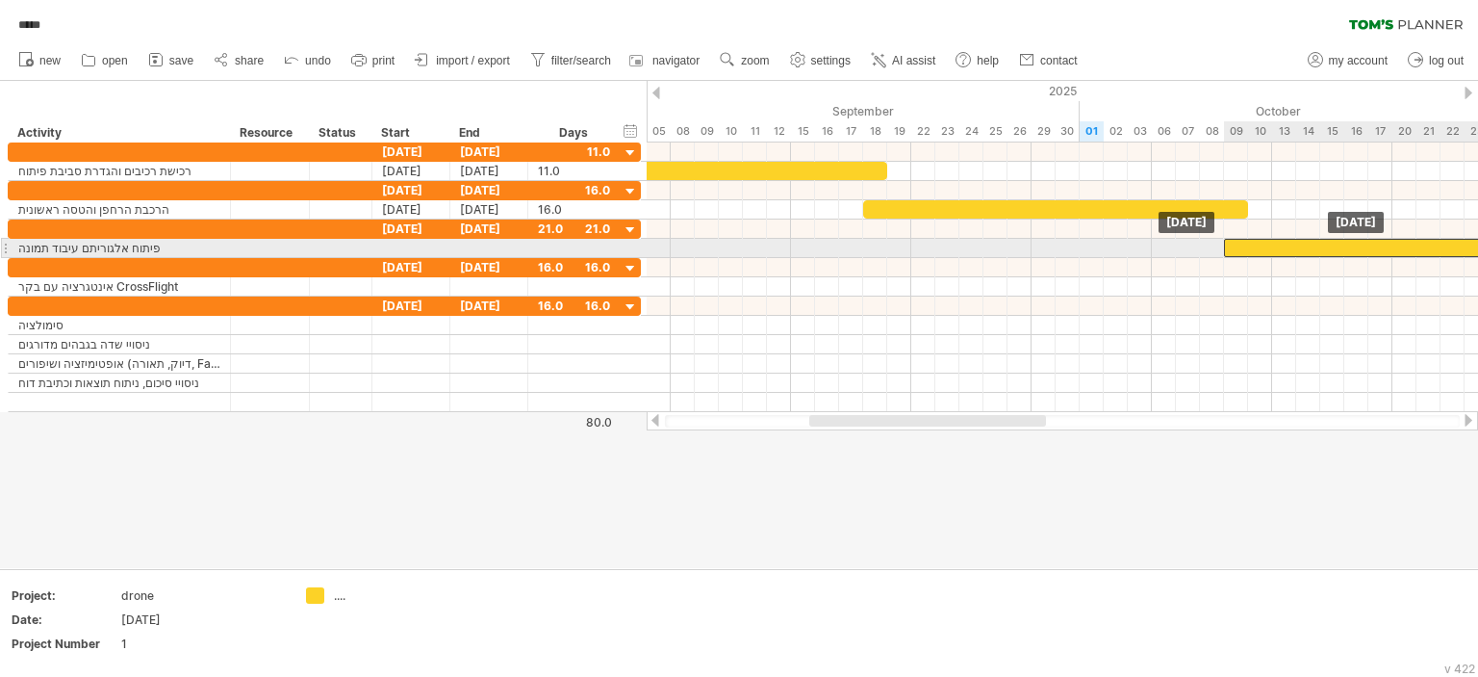
drag, startPoint x: 1234, startPoint y: 225, endPoint x: 1238, endPoint y: 242, distance: 16.8
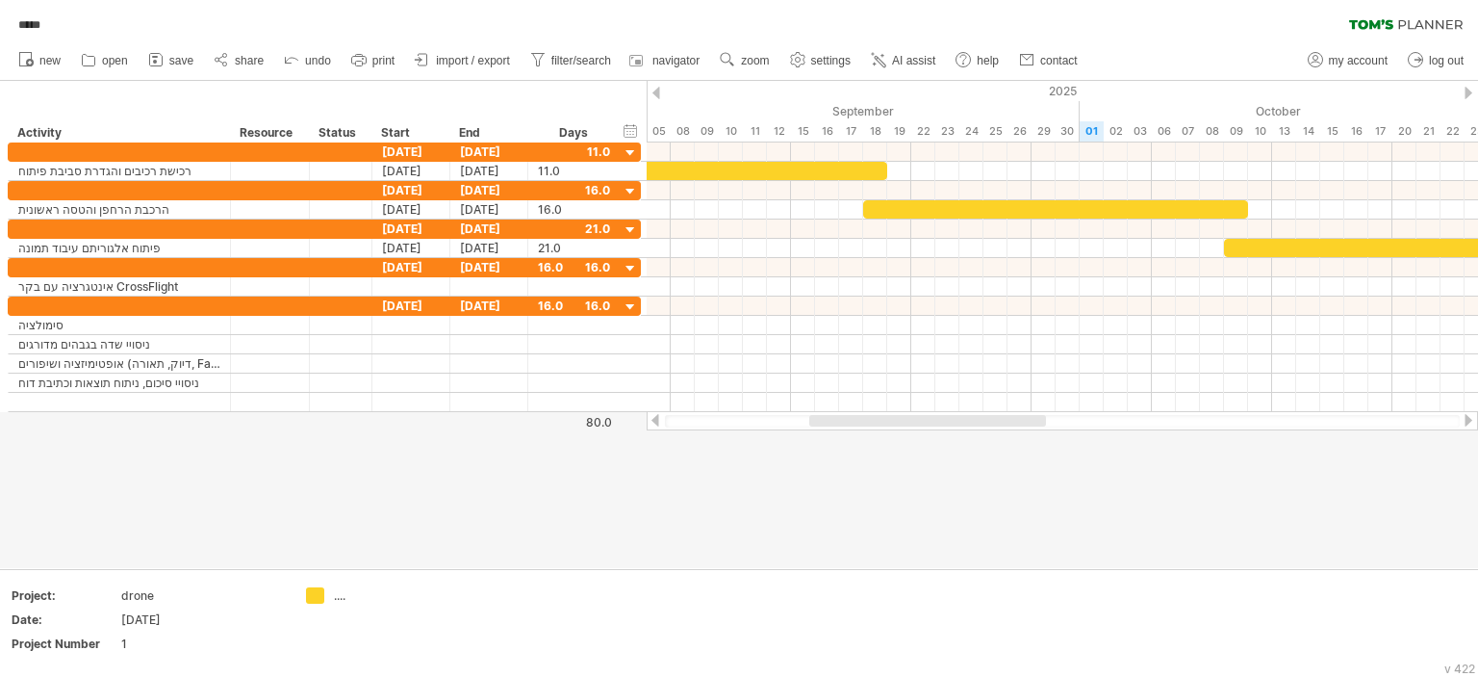
click at [712, 508] on div at bounding box center [739, 324] width 1478 height 487
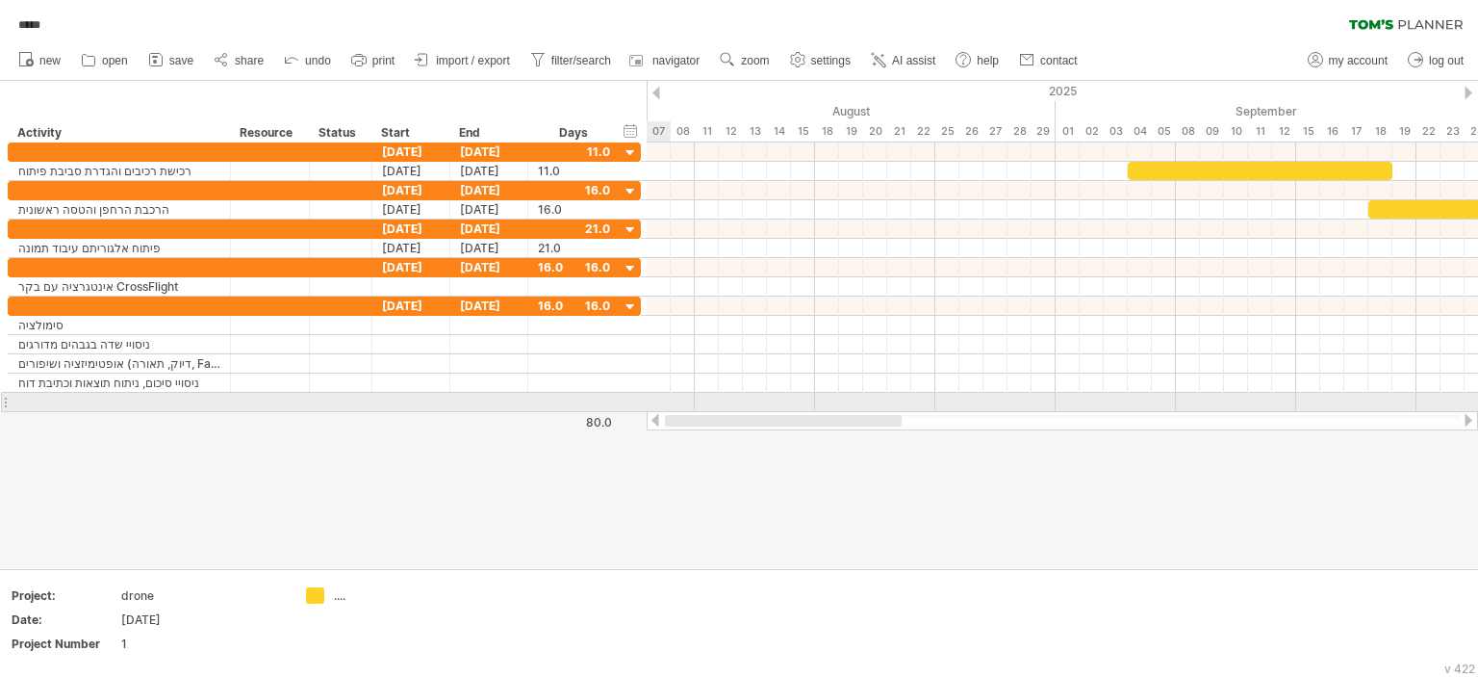
drag, startPoint x: 974, startPoint y: 424, endPoint x: 813, endPoint y: 403, distance: 162.1
click at [813, 408] on div "Trying to reach [DOMAIN_NAME] Connected again... 0% autosave... ***** clear fil…" at bounding box center [739, 338] width 1478 height 677
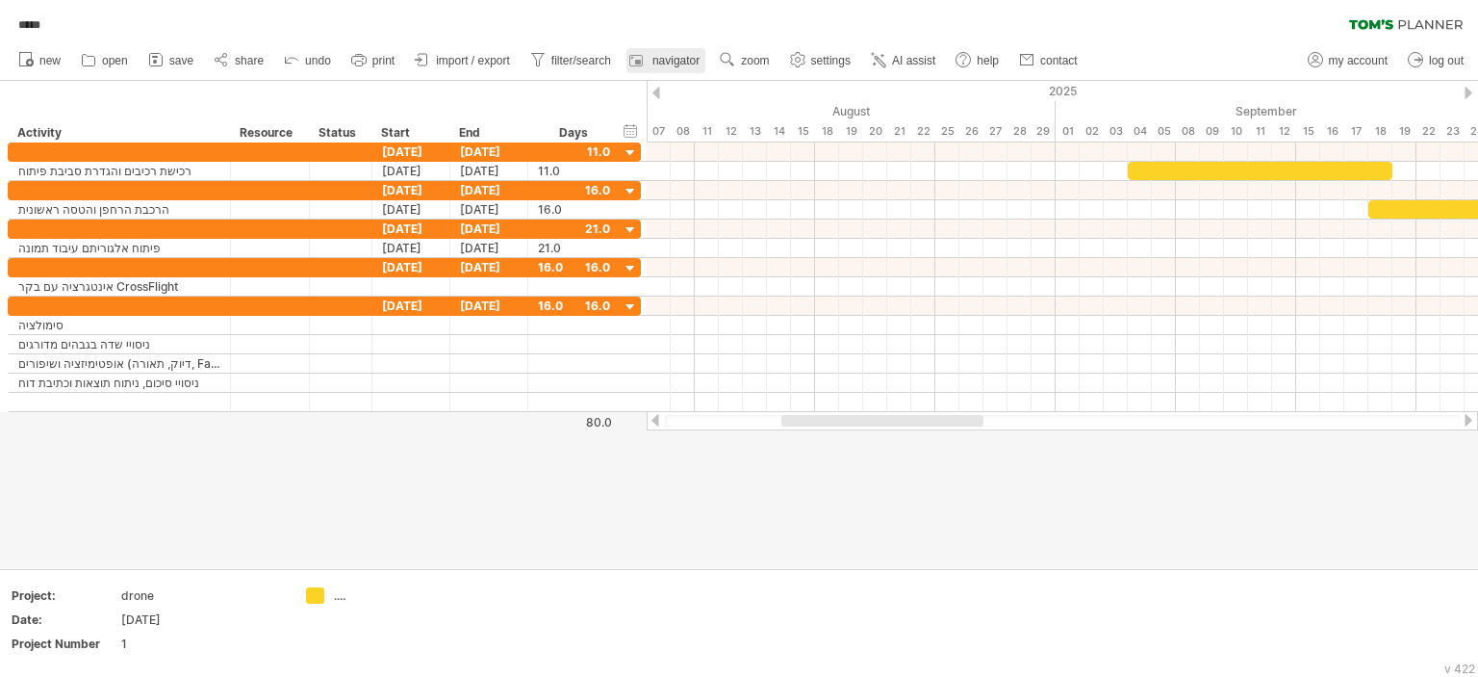
click at [673, 60] on span "navigator" at bounding box center [676, 60] width 47 height 13
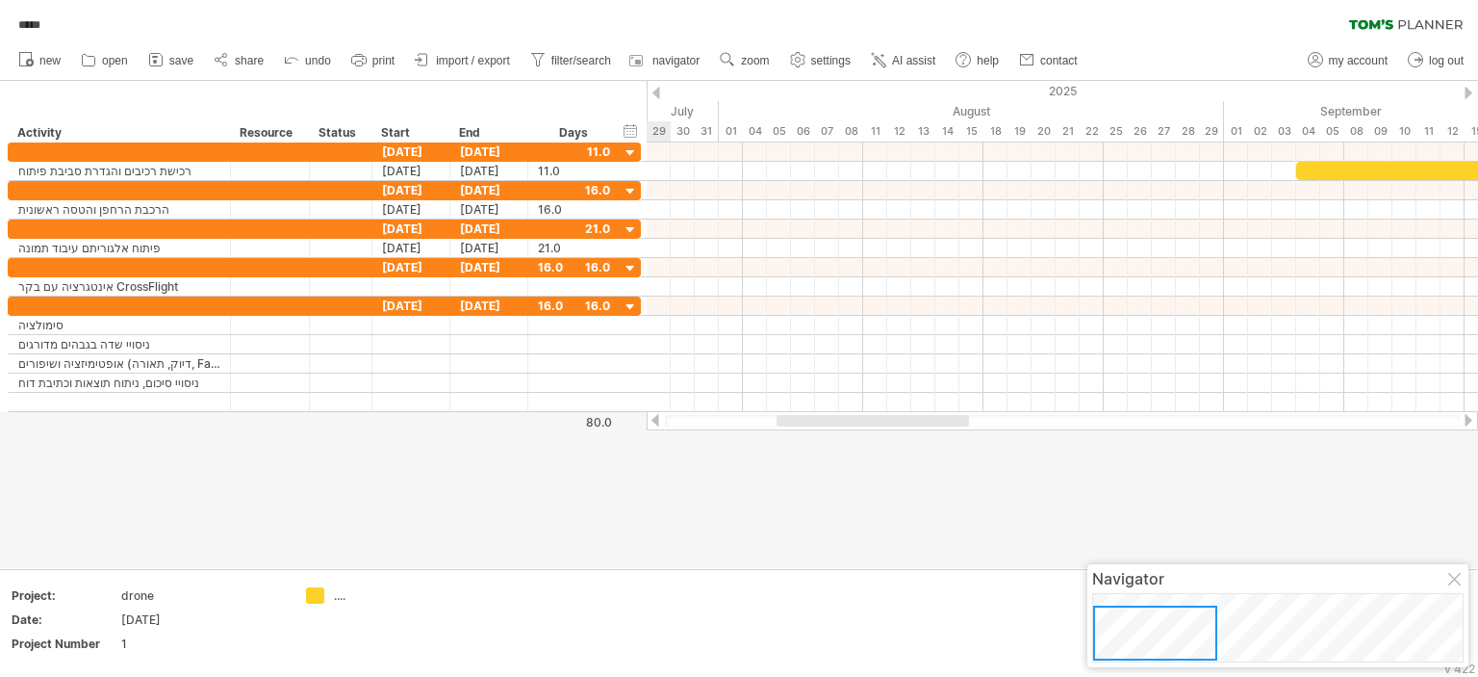
drag, startPoint x: 1217, startPoint y: 618, endPoint x: 1101, endPoint y: 610, distance: 116.7
click at [1104, 610] on div at bounding box center [1155, 632] width 124 height 55
click at [440, 453] on div at bounding box center [739, 324] width 1478 height 487
click at [632, 138] on div "hide start/end/duration show start/end/duration" at bounding box center [631, 130] width 18 height 20
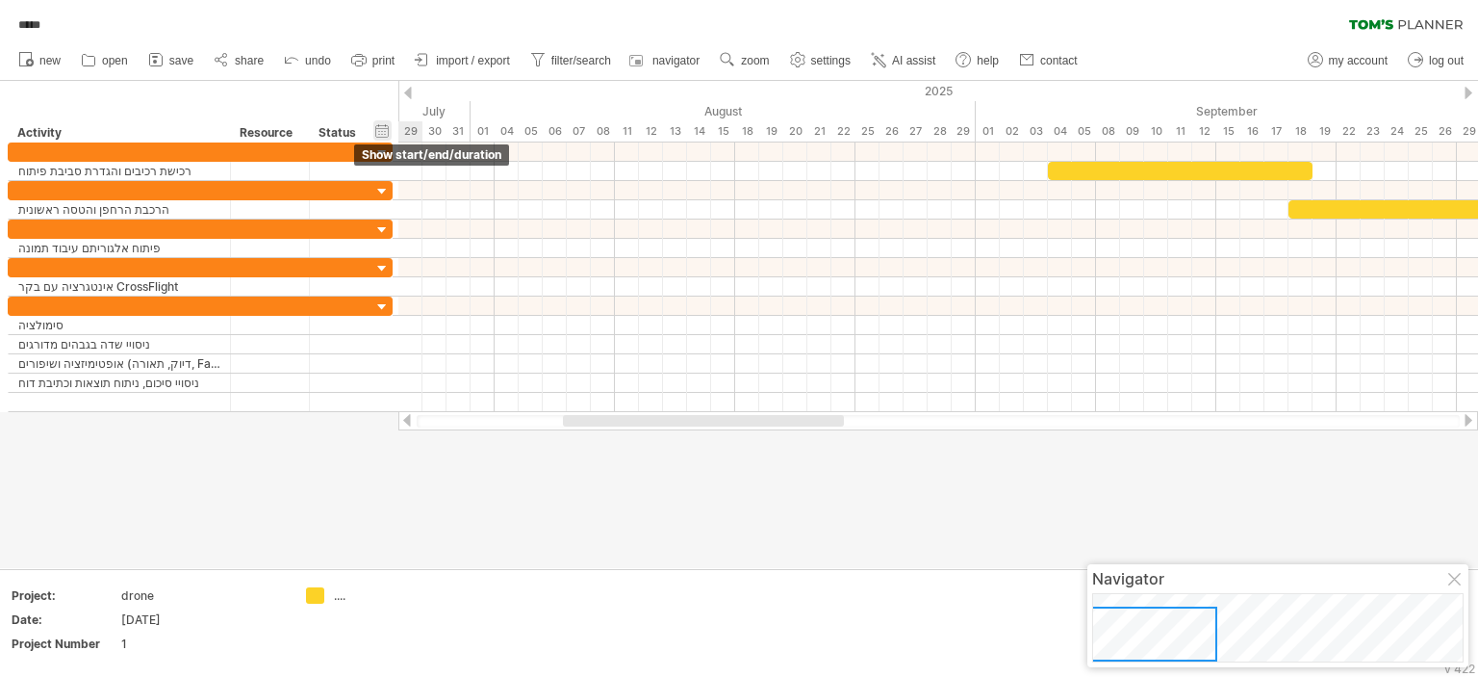
click at [381, 128] on div "hide start/end/duration show start/end/duration" at bounding box center [382, 130] width 18 height 20
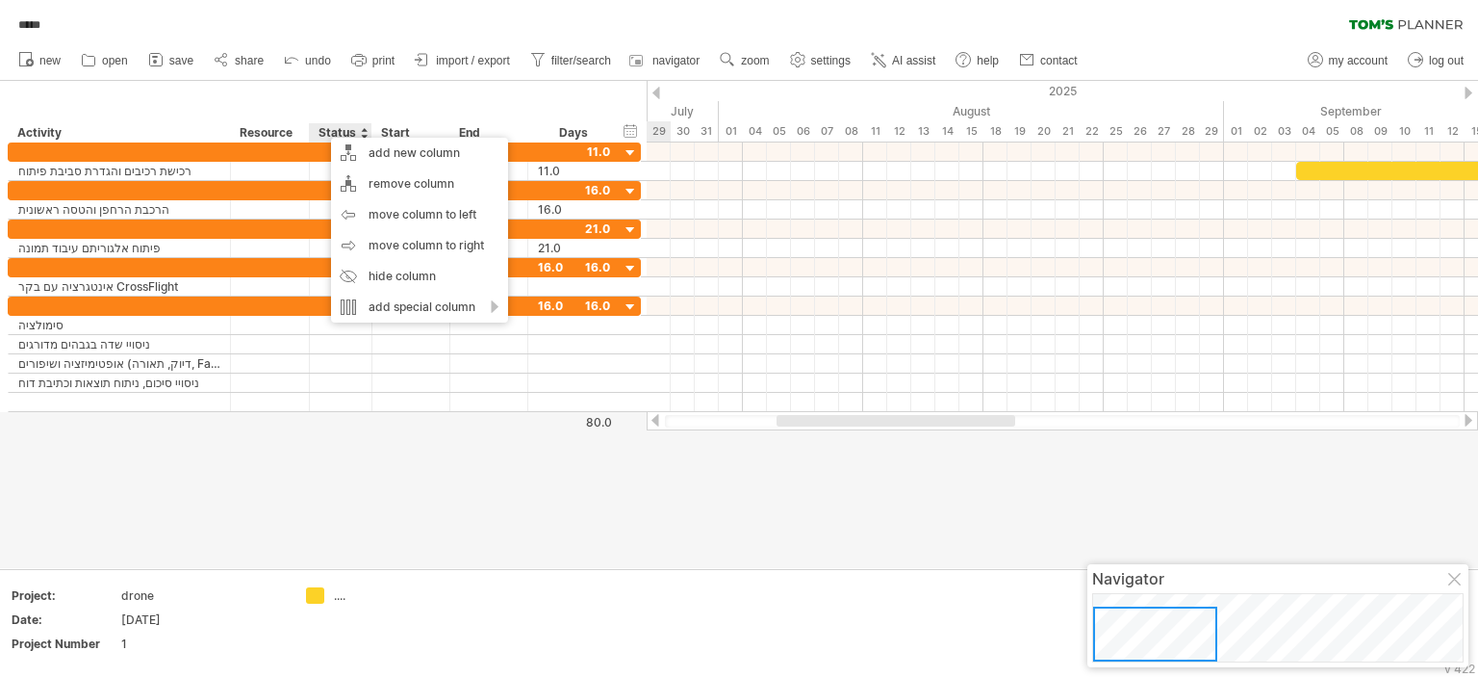
click at [321, 128] on div "Status" at bounding box center [340, 132] width 42 height 19
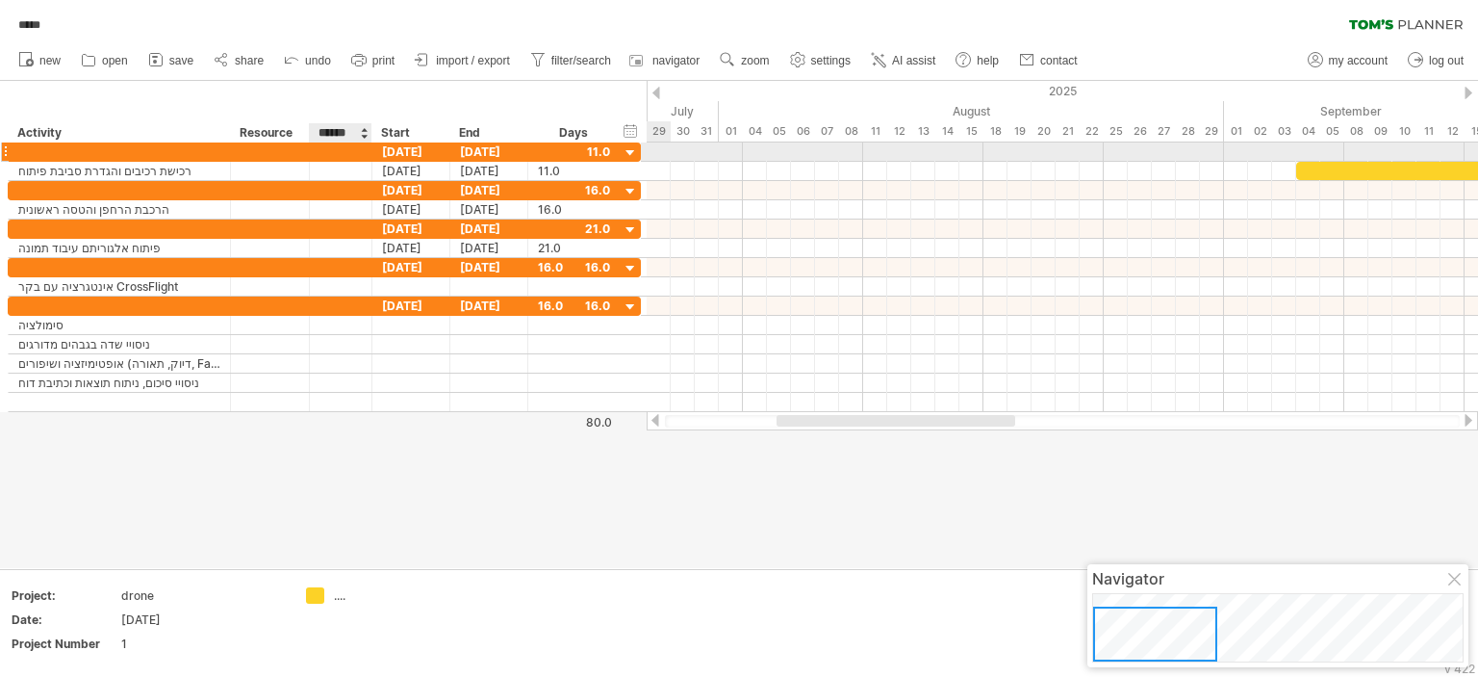
click at [335, 149] on div at bounding box center [341, 151] width 42 height 18
click at [335, 149] on input "text" at bounding box center [341, 151] width 42 height 18
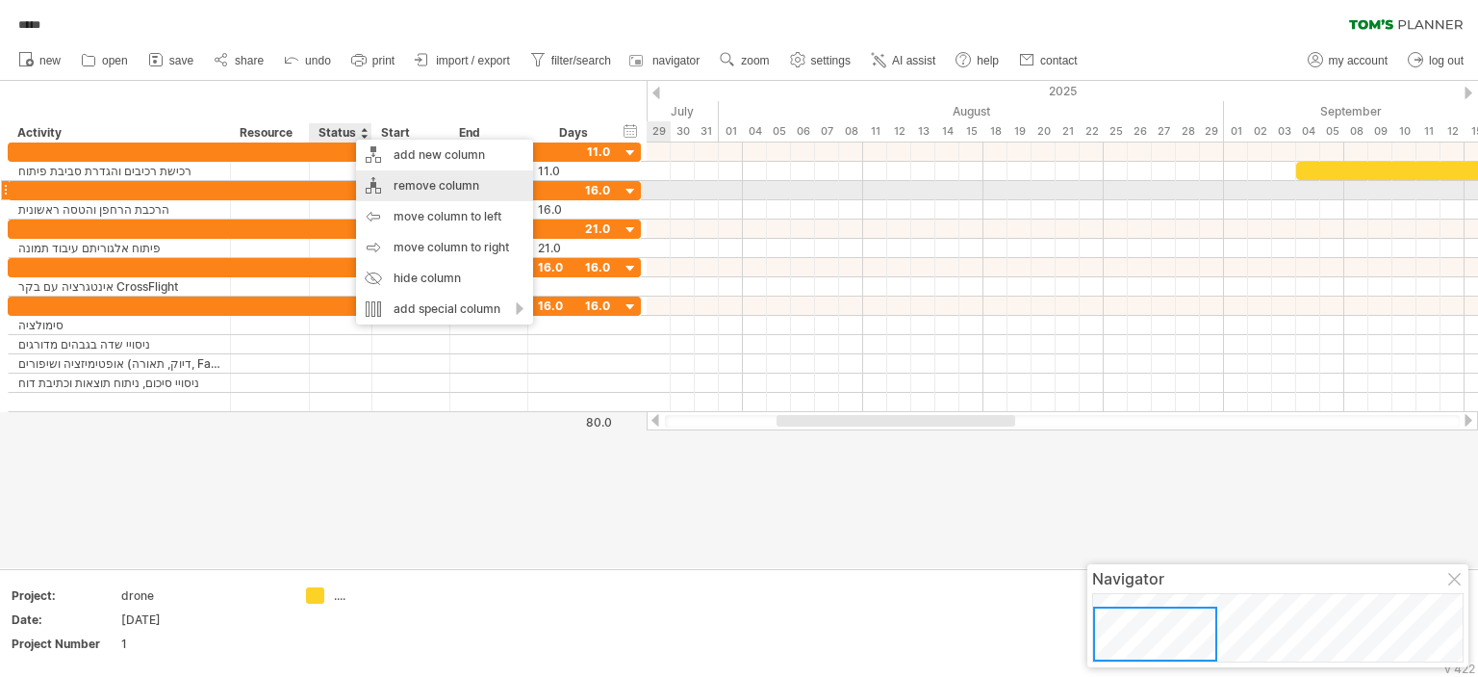
click at [427, 182] on div "remove column" at bounding box center [444, 185] width 177 height 31
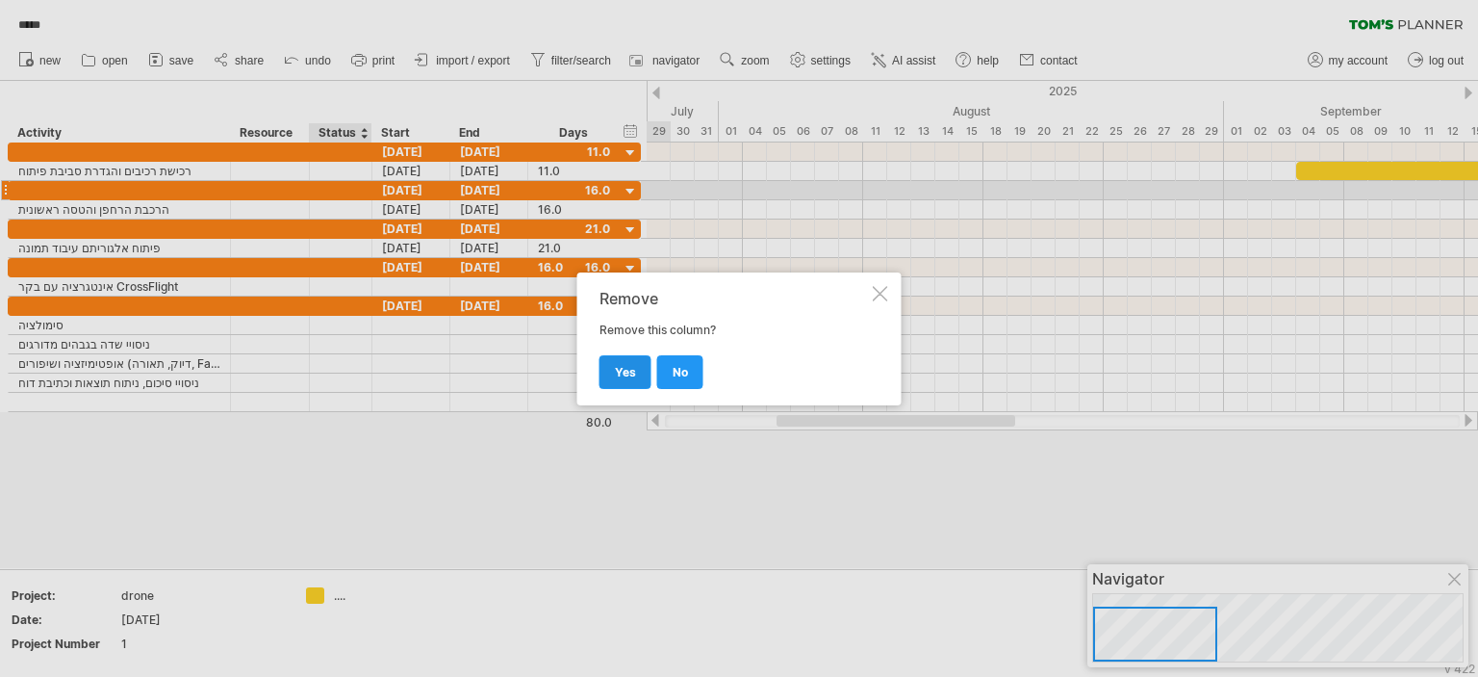
click at [618, 371] on span "yes" at bounding box center [625, 372] width 21 height 14
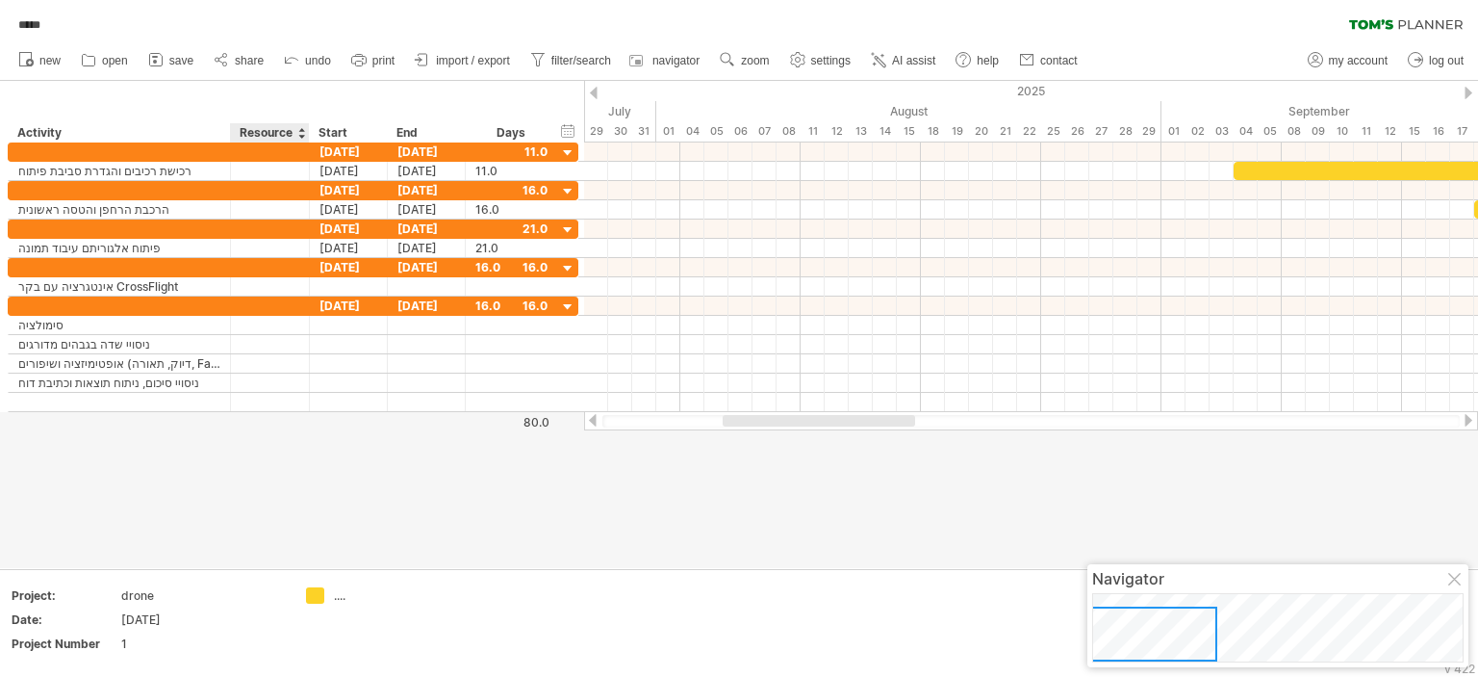
click at [274, 131] on div "Resource" at bounding box center [269, 132] width 59 height 19
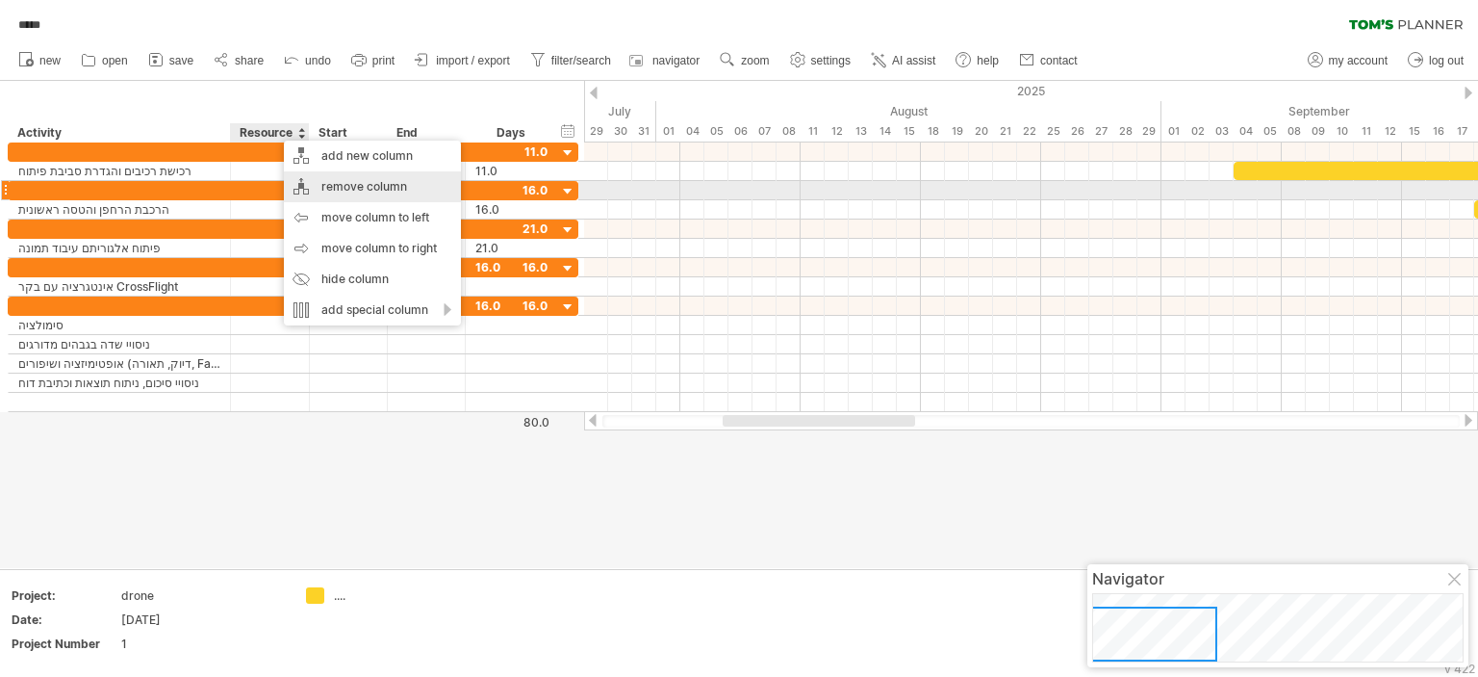
click at [358, 194] on div "remove column" at bounding box center [372, 186] width 177 height 31
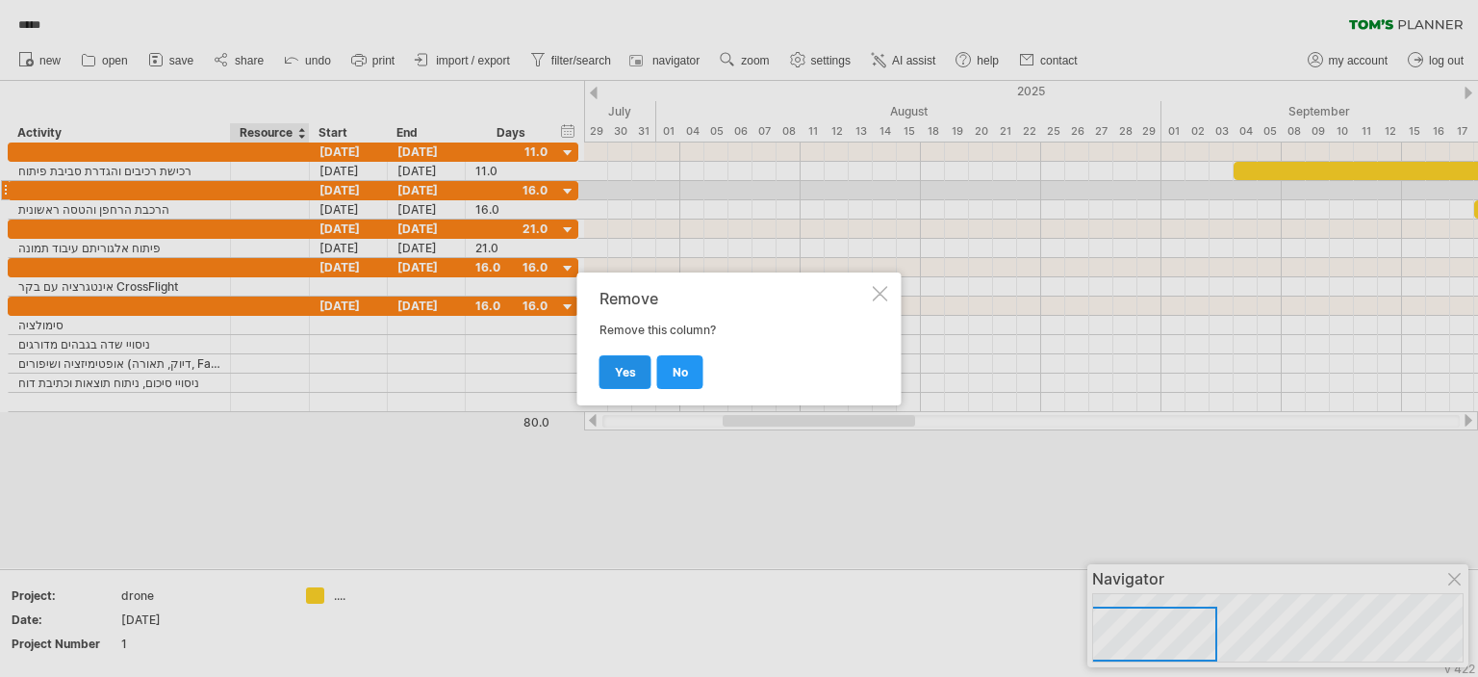
click at [606, 361] on link "yes" at bounding box center [626, 372] width 52 height 34
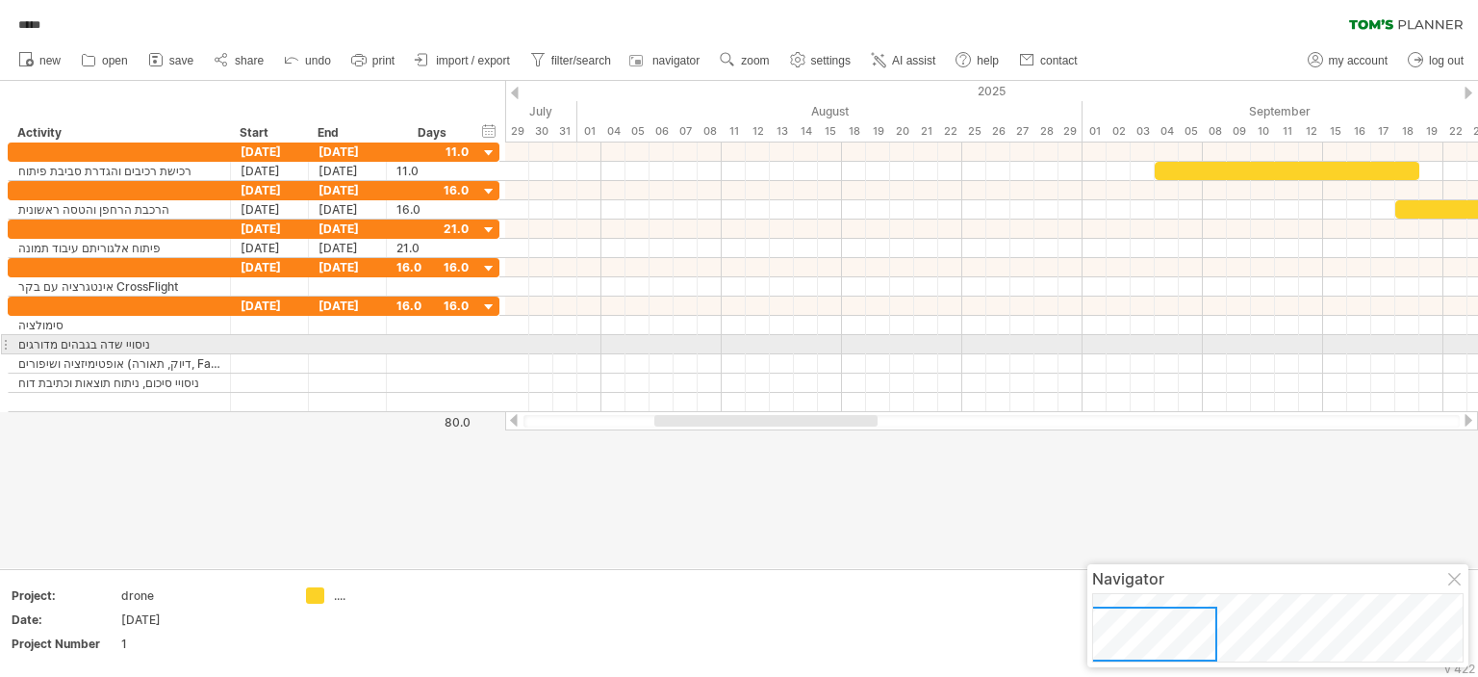
click at [5, 339] on div at bounding box center [5, 344] width 8 height 20
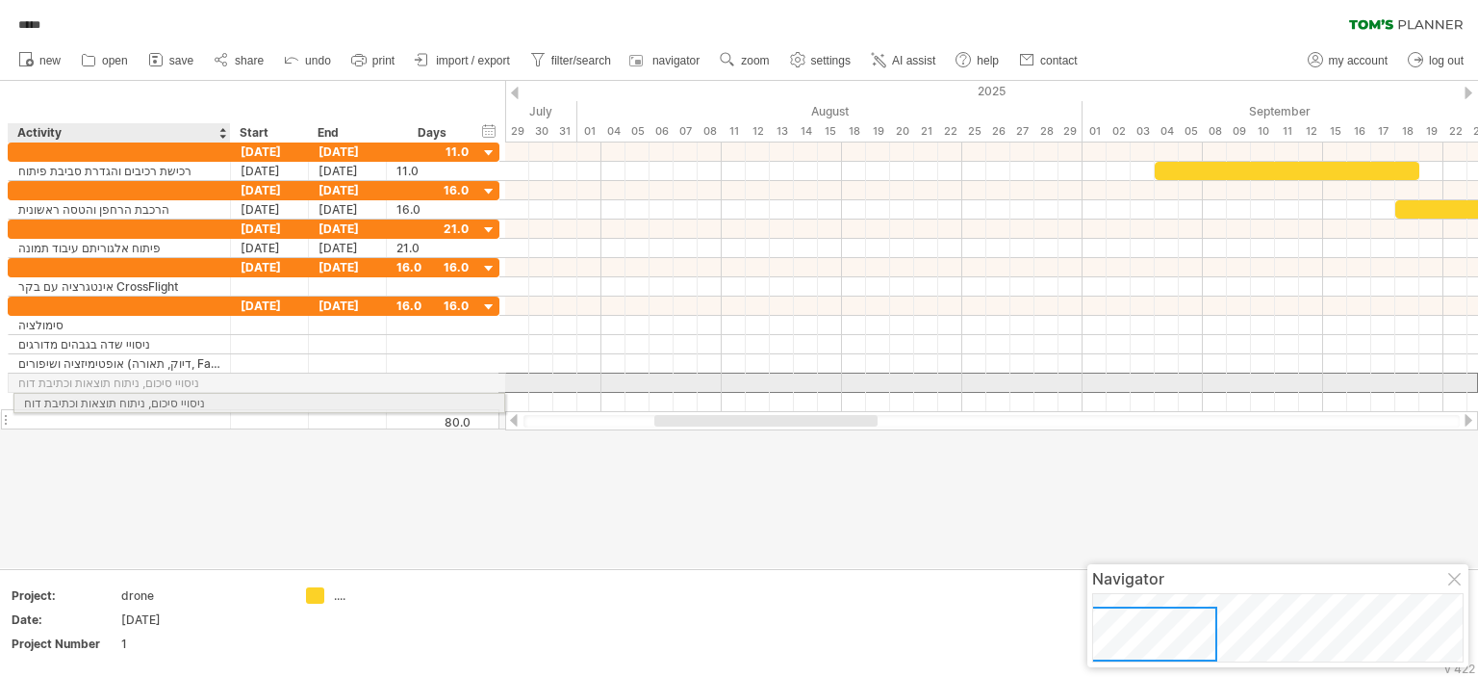
drag, startPoint x: 36, startPoint y: 376, endPoint x: 36, endPoint y: 399, distance: 23.1
click at [36, 399] on div "**********" at bounding box center [254, 362] width 492 height 133
drag, startPoint x: 22, startPoint y: 378, endPoint x: 22, endPoint y: 399, distance: 21.2
click at [22, 399] on div "**********" at bounding box center [254, 353] width 492 height 115
drag, startPoint x: 33, startPoint y: 362, endPoint x: 33, endPoint y: 396, distance: 33.7
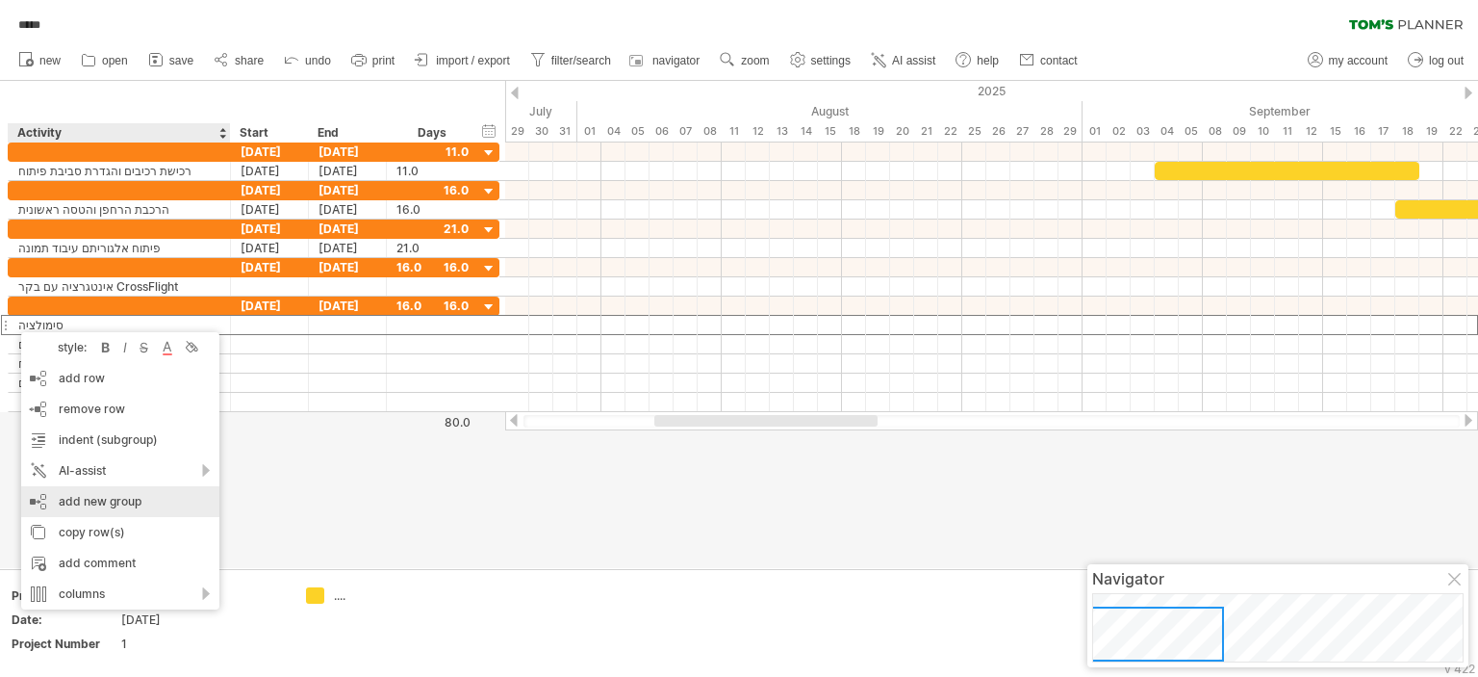
click at [143, 499] on div "add new group" at bounding box center [120, 501] width 198 height 31
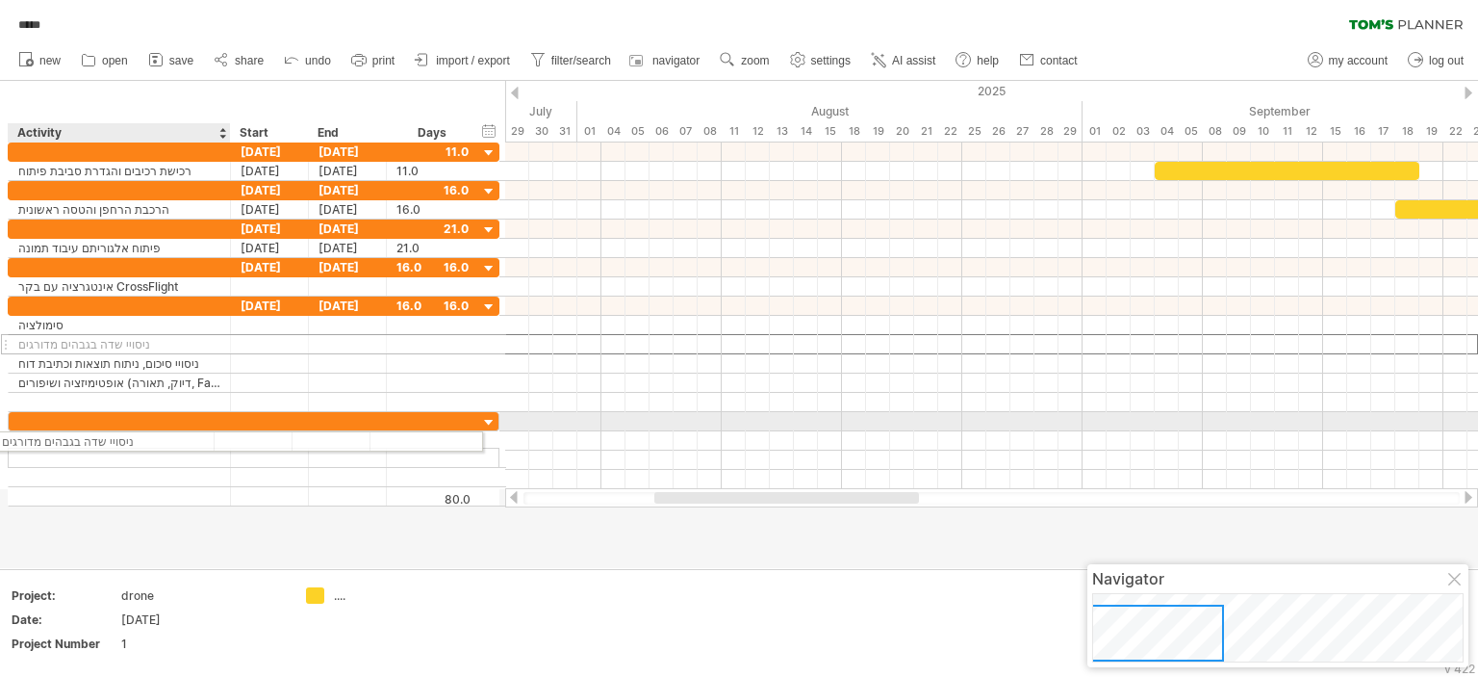
drag, startPoint x: 58, startPoint y: 348, endPoint x: 32, endPoint y: 438, distance: 93.2
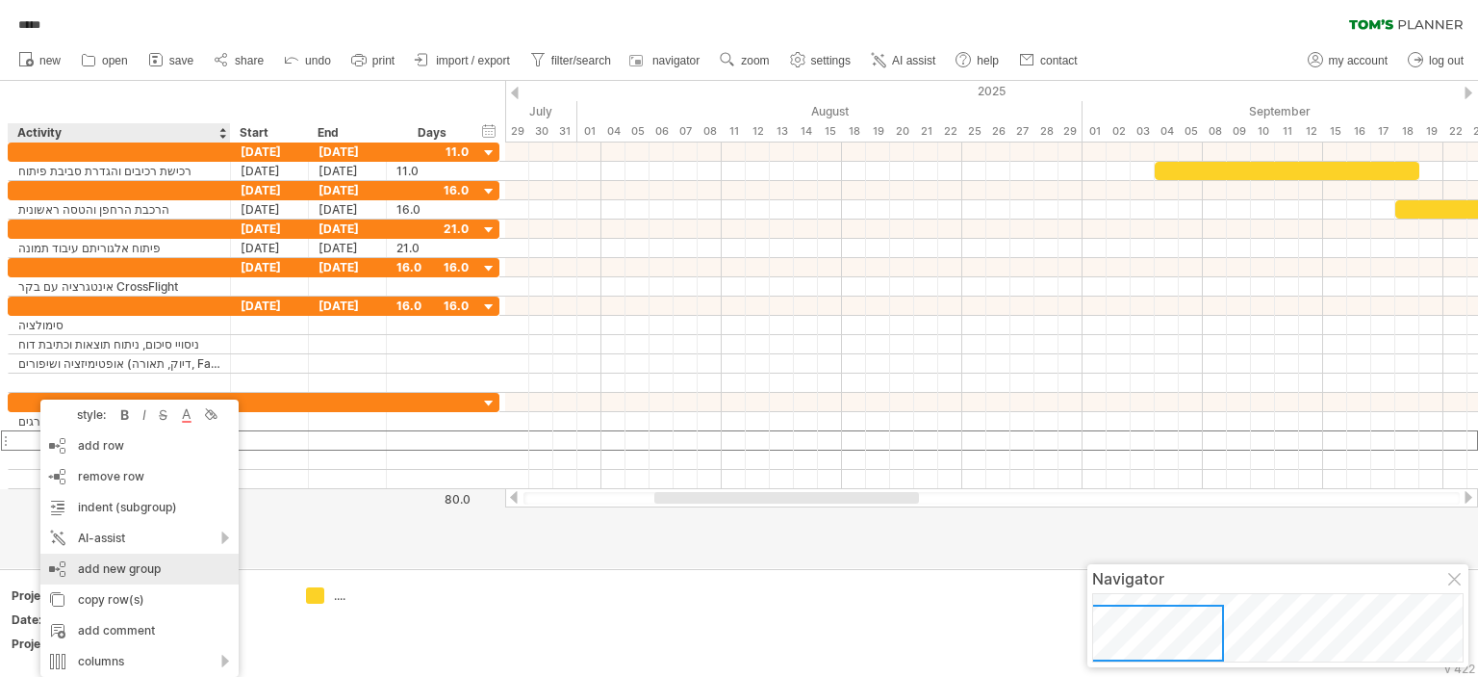
click at [140, 561] on div "add new group" at bounding box center [139, 568] width 198 height 31
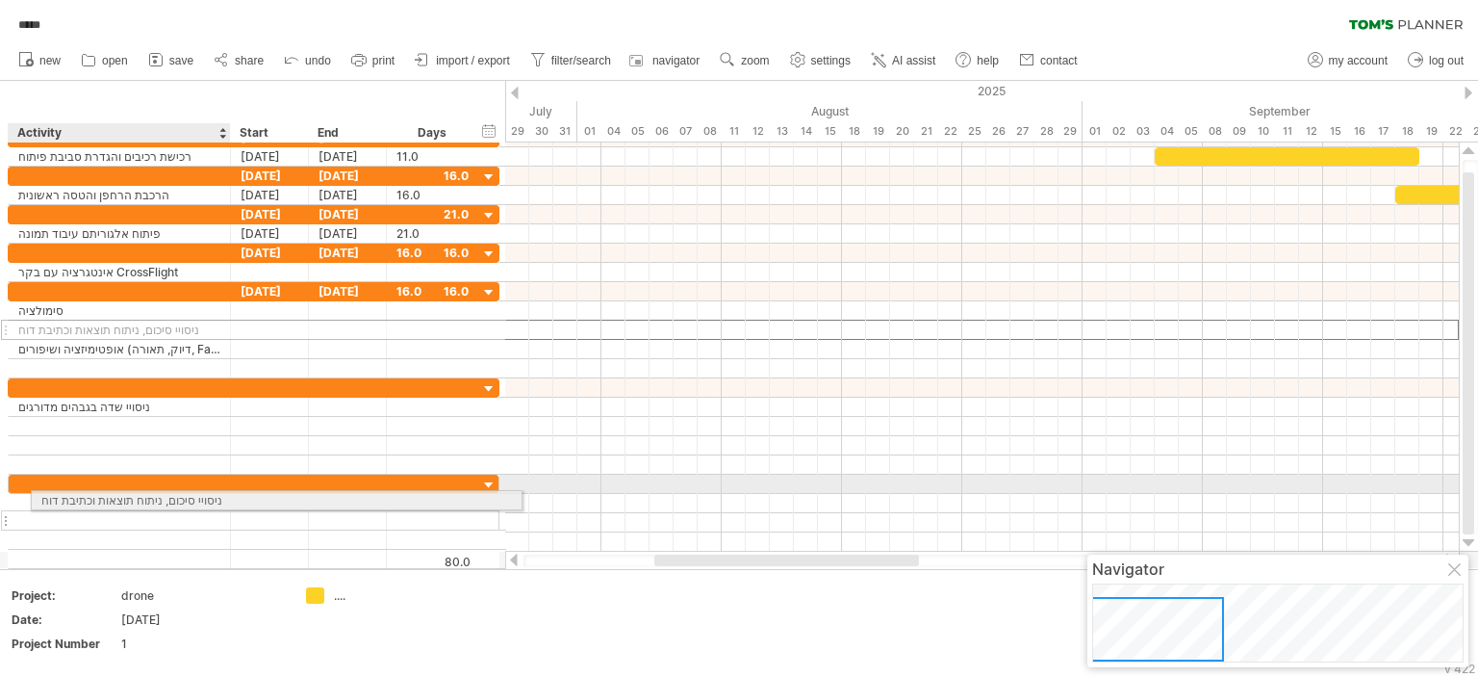
drag, startPoint x: 37, startPoint y: 326, endPoint x: 49, endPoint y: 497, distance: 170.8
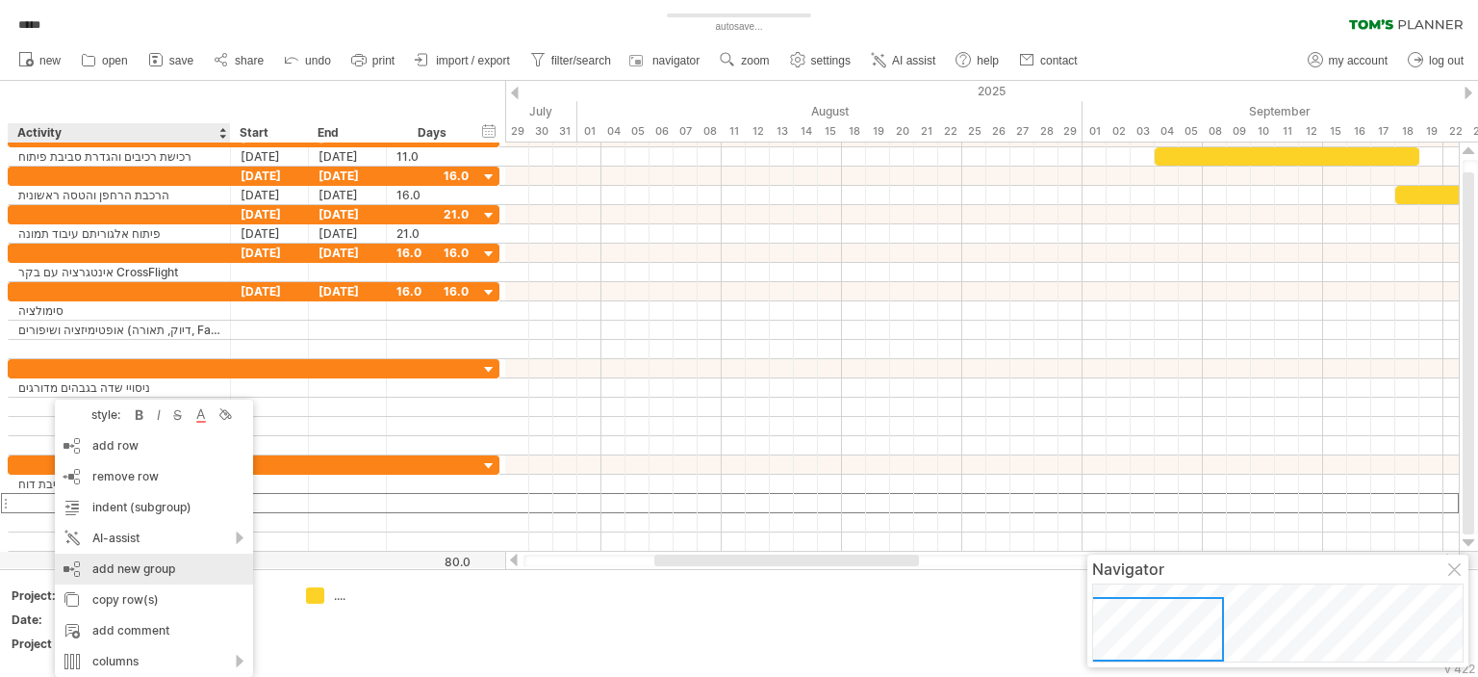
click at [128, 569] on div "add new group" at bounding box center [154, 568] width 198 height 31
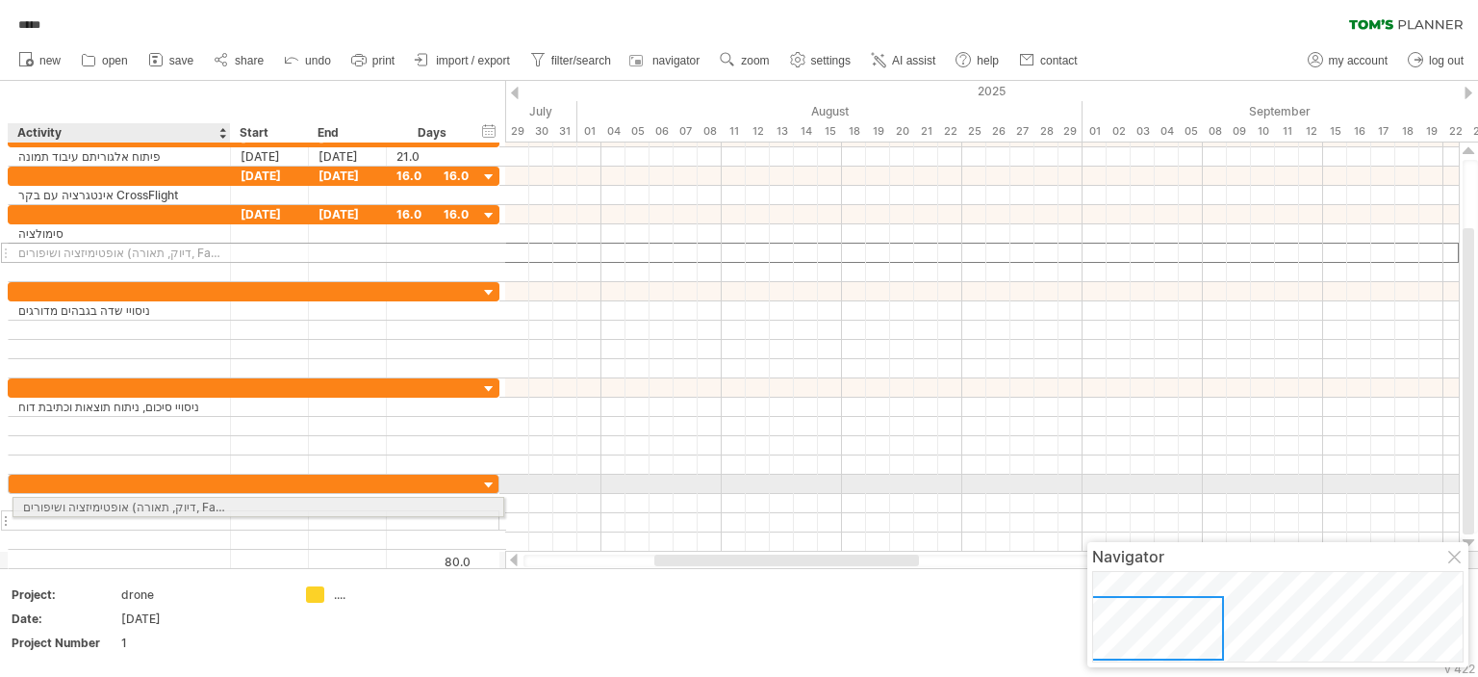
drag, startPoint x: 113, startPoint y: 250, endPoint x: 112, endPoint y: 503, distance: 253.1
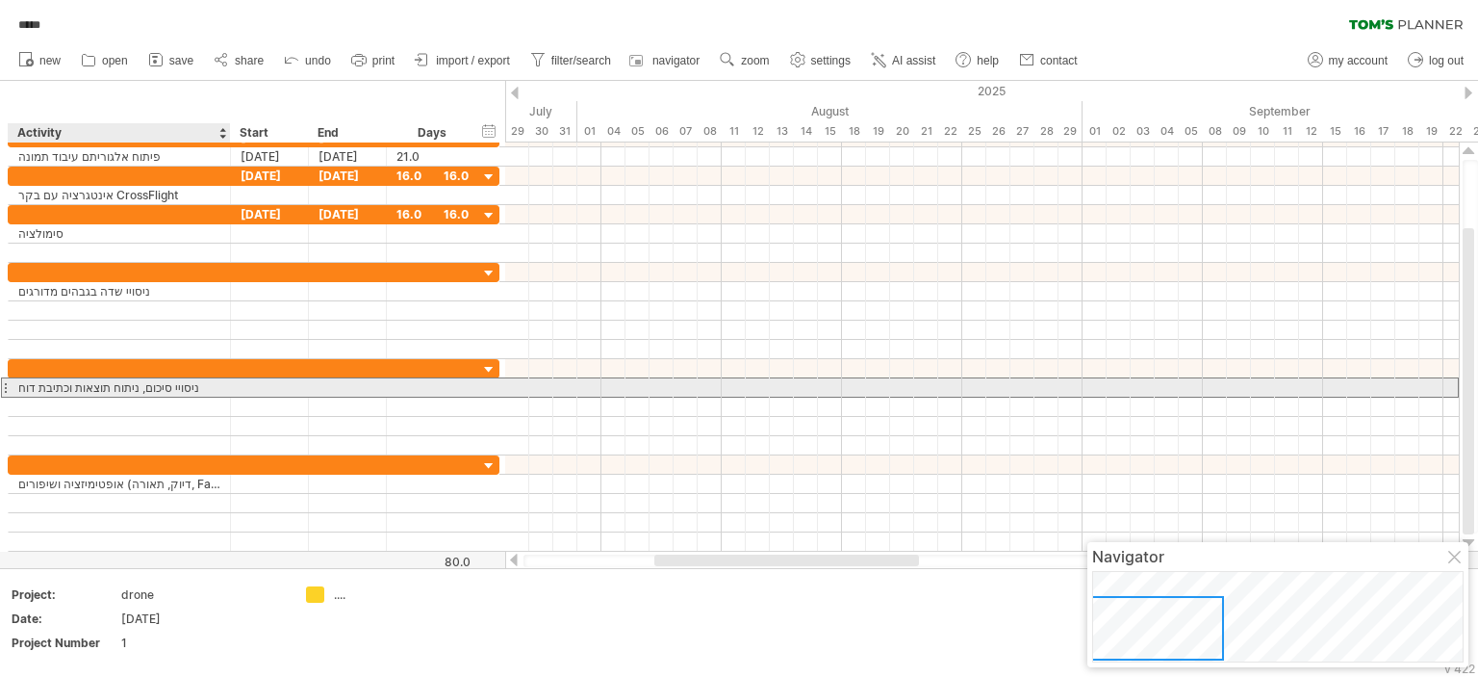
click at [150, 384] on div "ניסויי סיכום, ניתוח תוצאות וכתיבת דוח" at bounding box center [119, 387] width 202 height 18
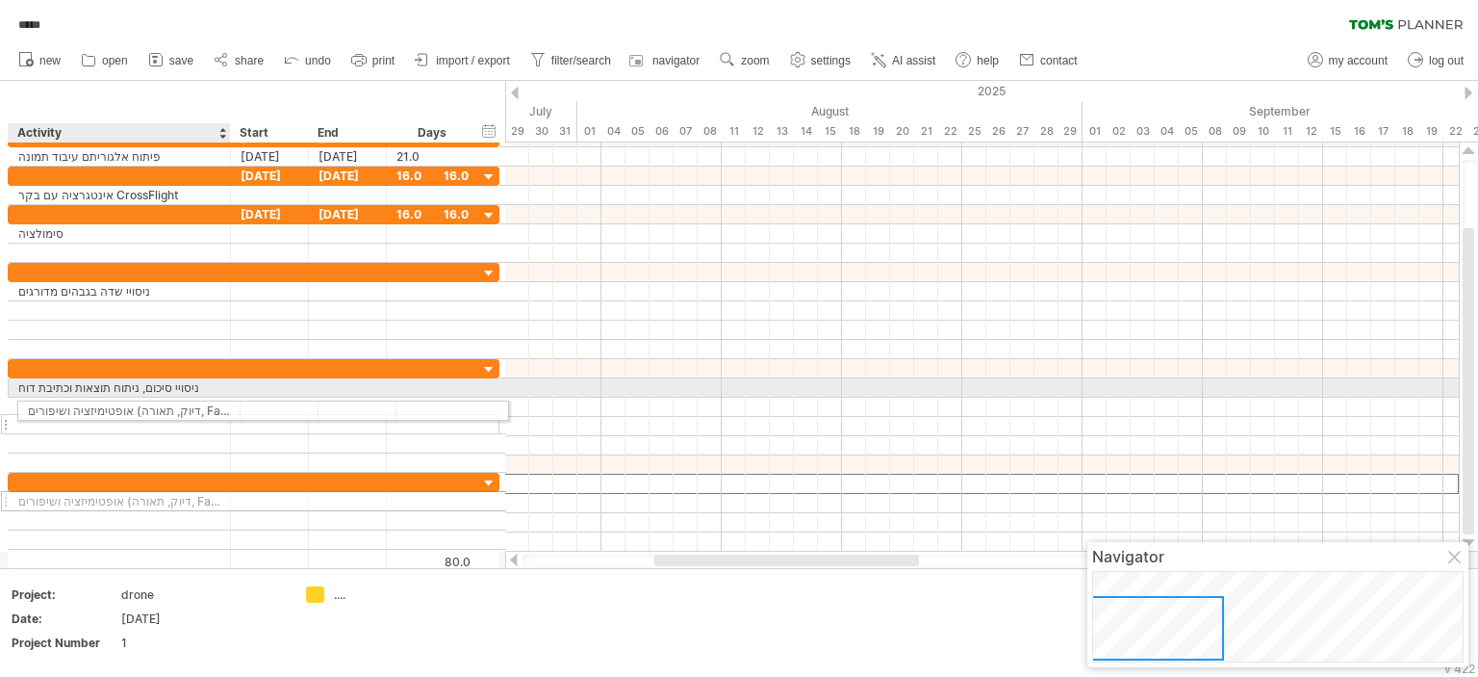
drag, startPoint x: 127, startPoint y: 480, endPoint x: 131, endPoint y: 407, distance: 73.2
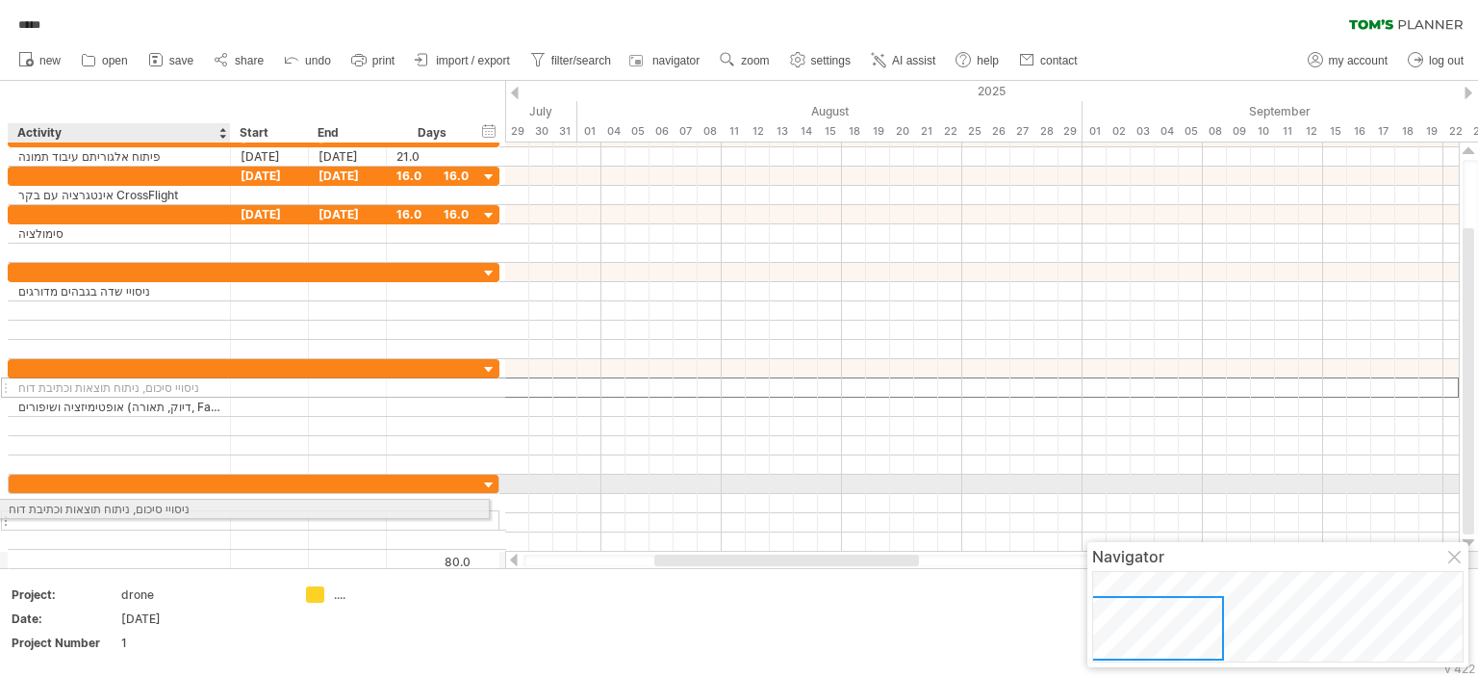
drag, startPoint x: 142, startPoint y: 384, endPoint x: 130, endPoint y: 505, distance: 121.9
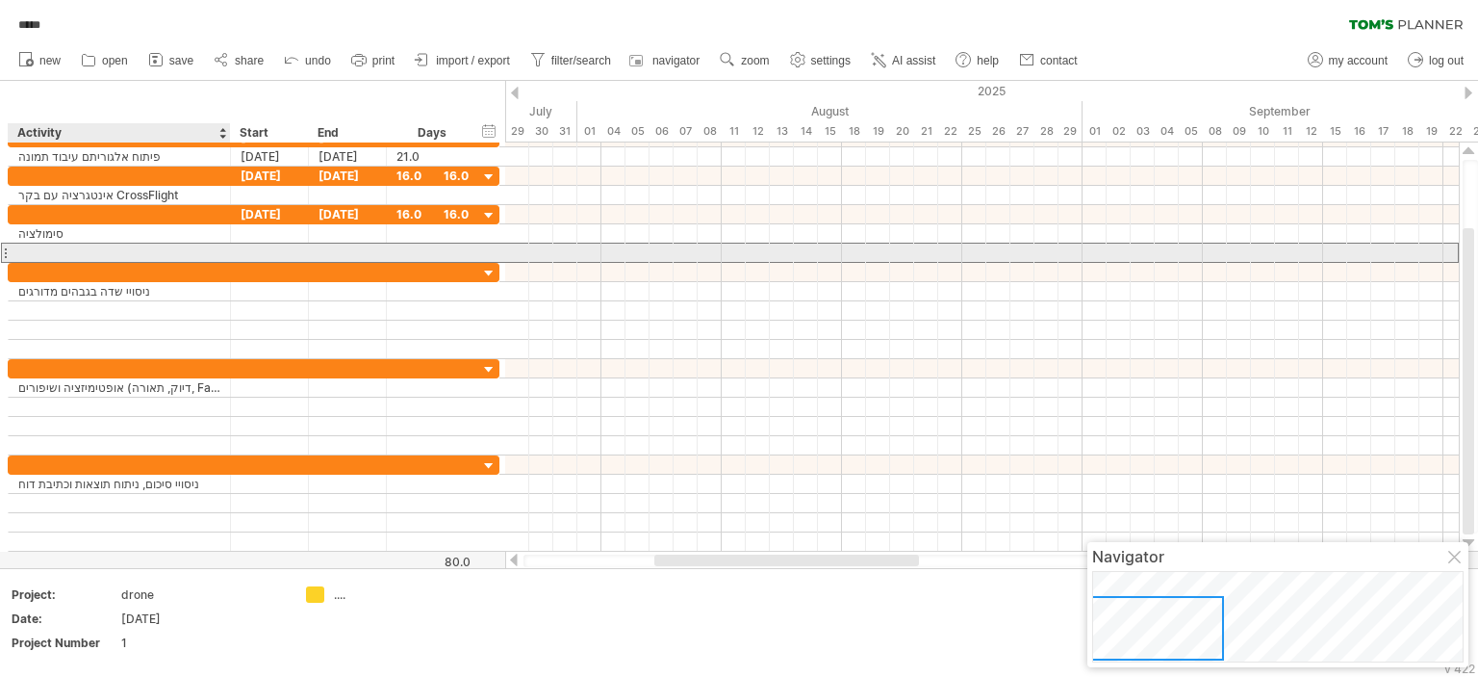
click at [38, 257] on div at bounding box center [119, 252] width 202 height 18
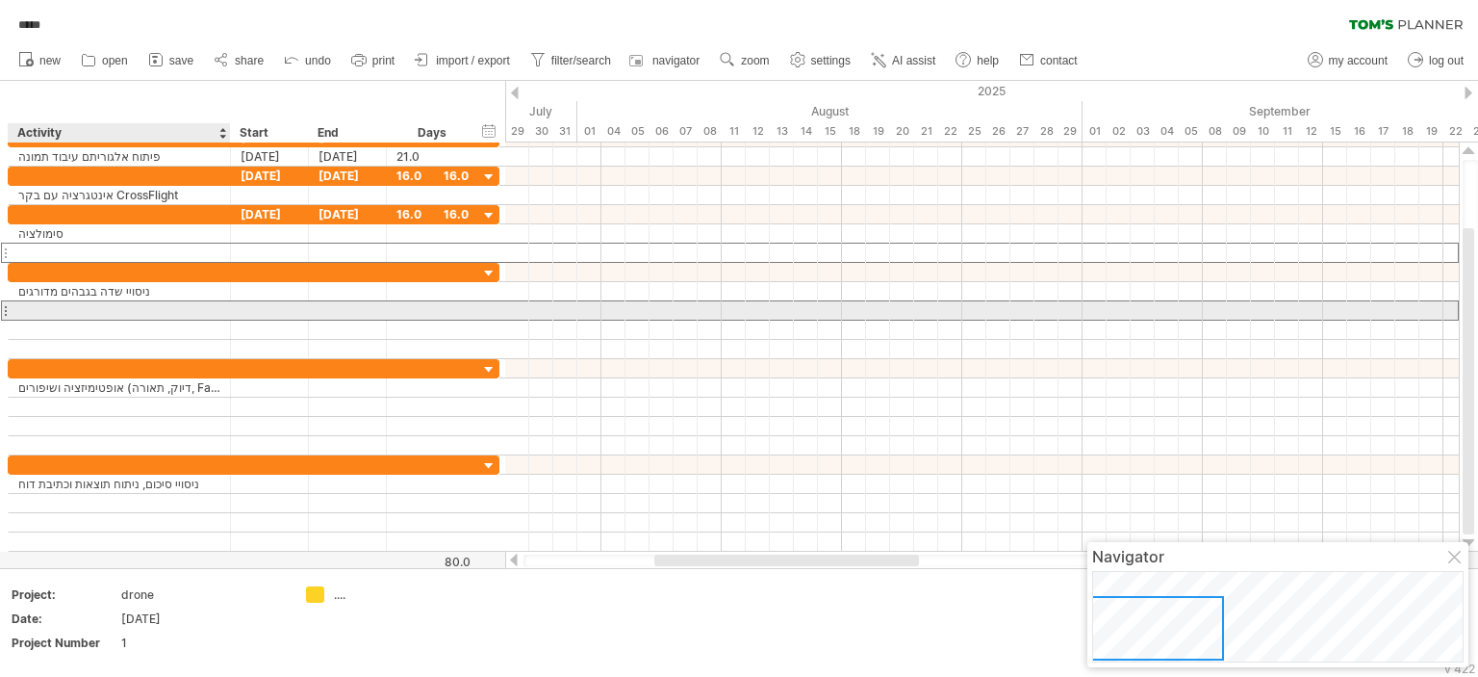
click at [31, 304] on div at bounding box center [119, 310] width 202 height 18
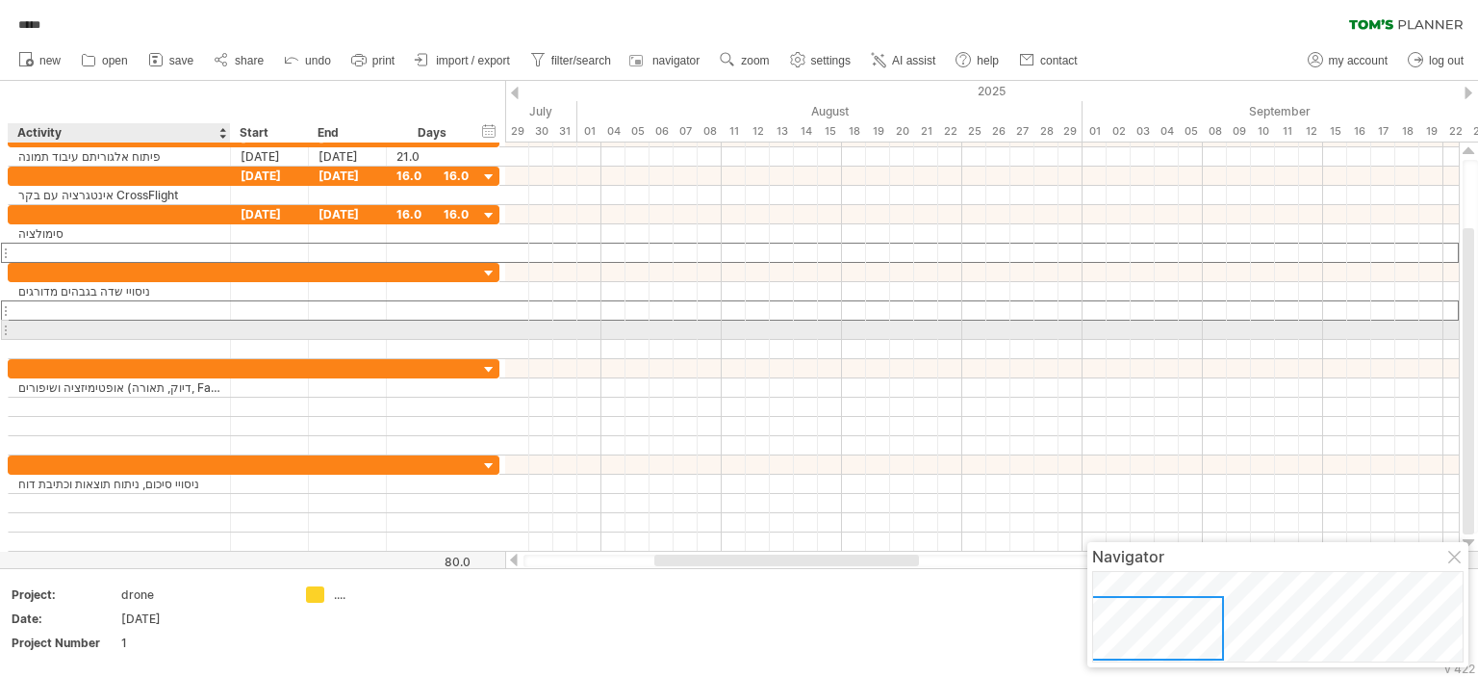
click at [31, 330] on div at bounding box center [119, 329] width 202 height 18
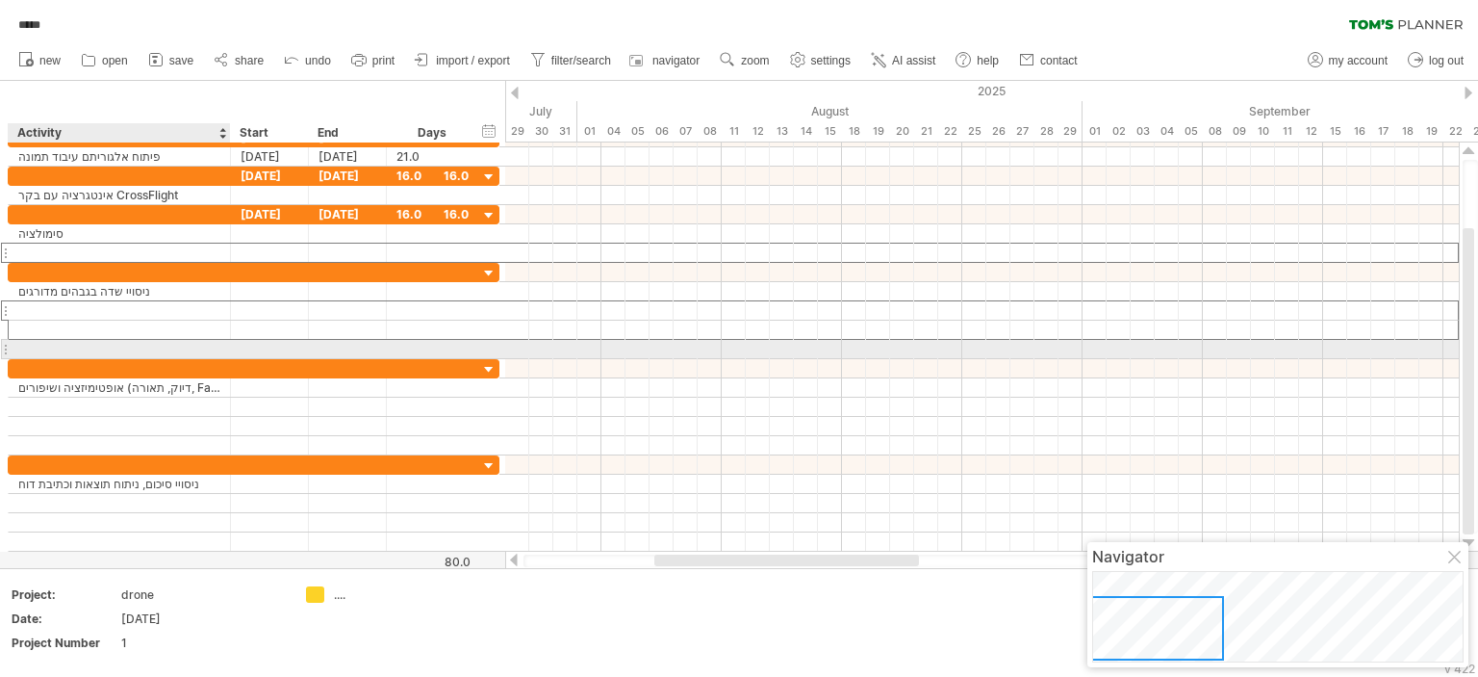
click at [30, 349] on div at bounding box center [119, 349] width 202 height 18
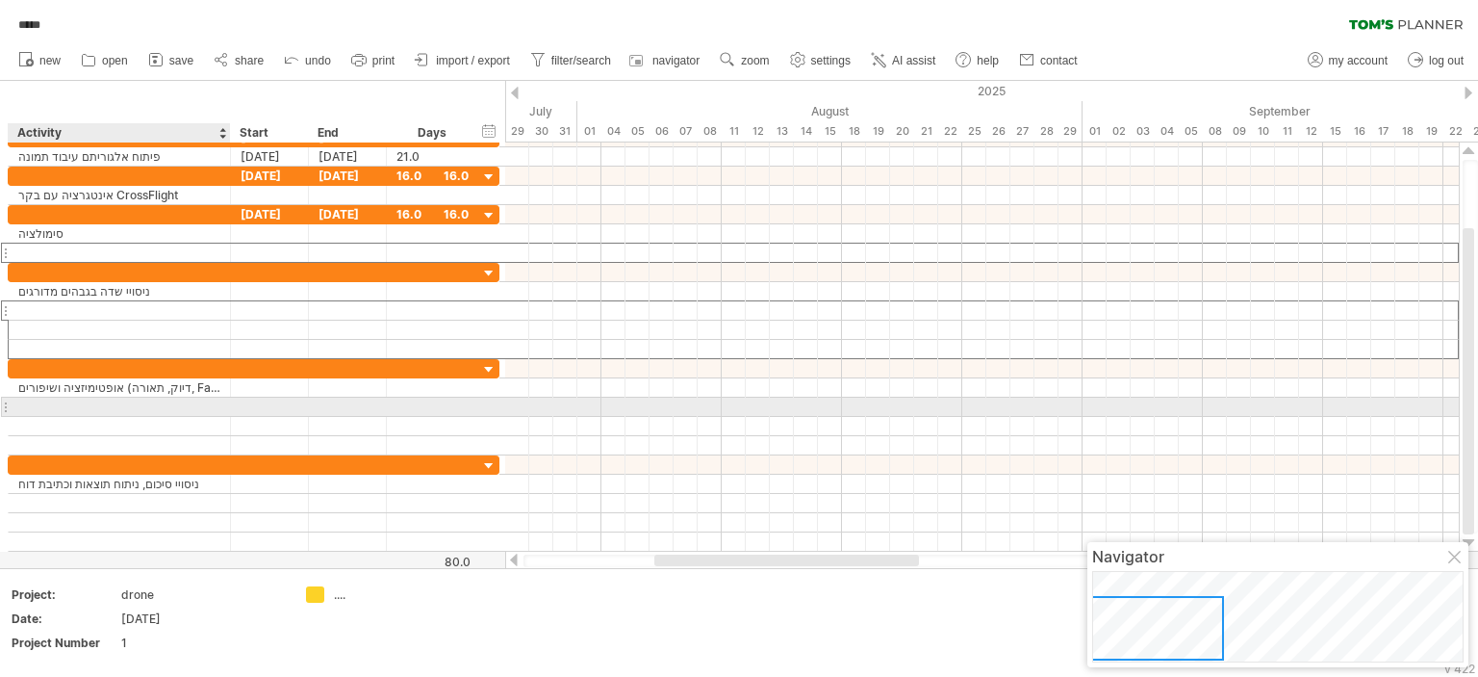
click at [29, 398] on div at bounding box center [119, 406] width 202 height 18
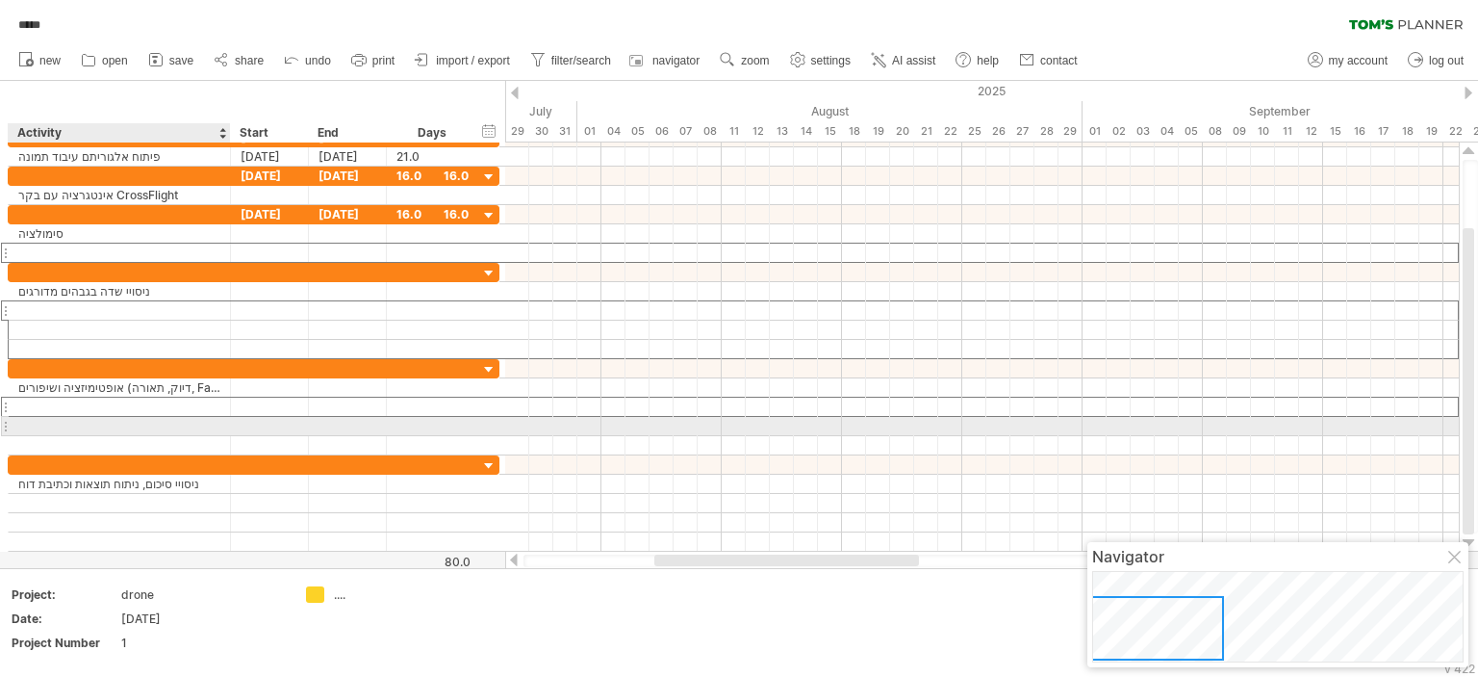
click at [30, 422] on div at bounding box center [119, 426] width 202 height 18
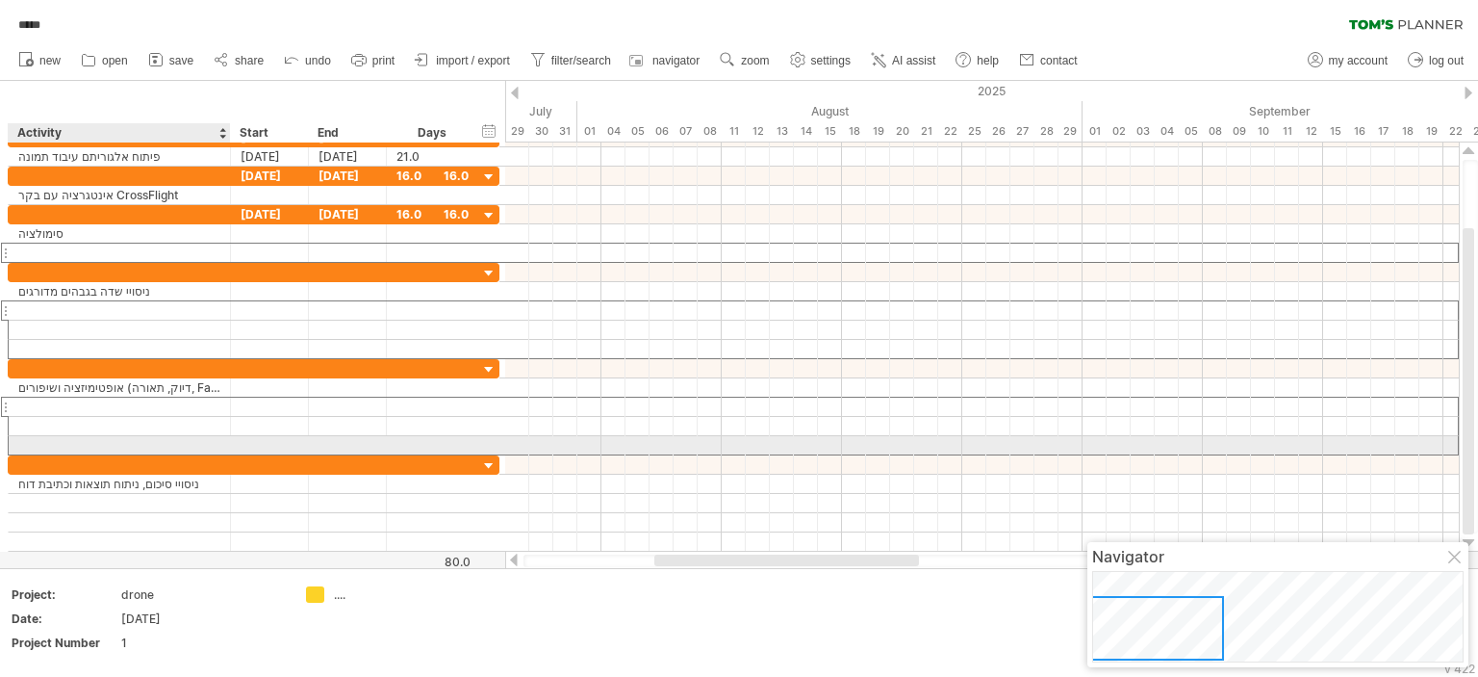
click at [29, 440] on div at bounding box center [119, 445] width 202 height 18
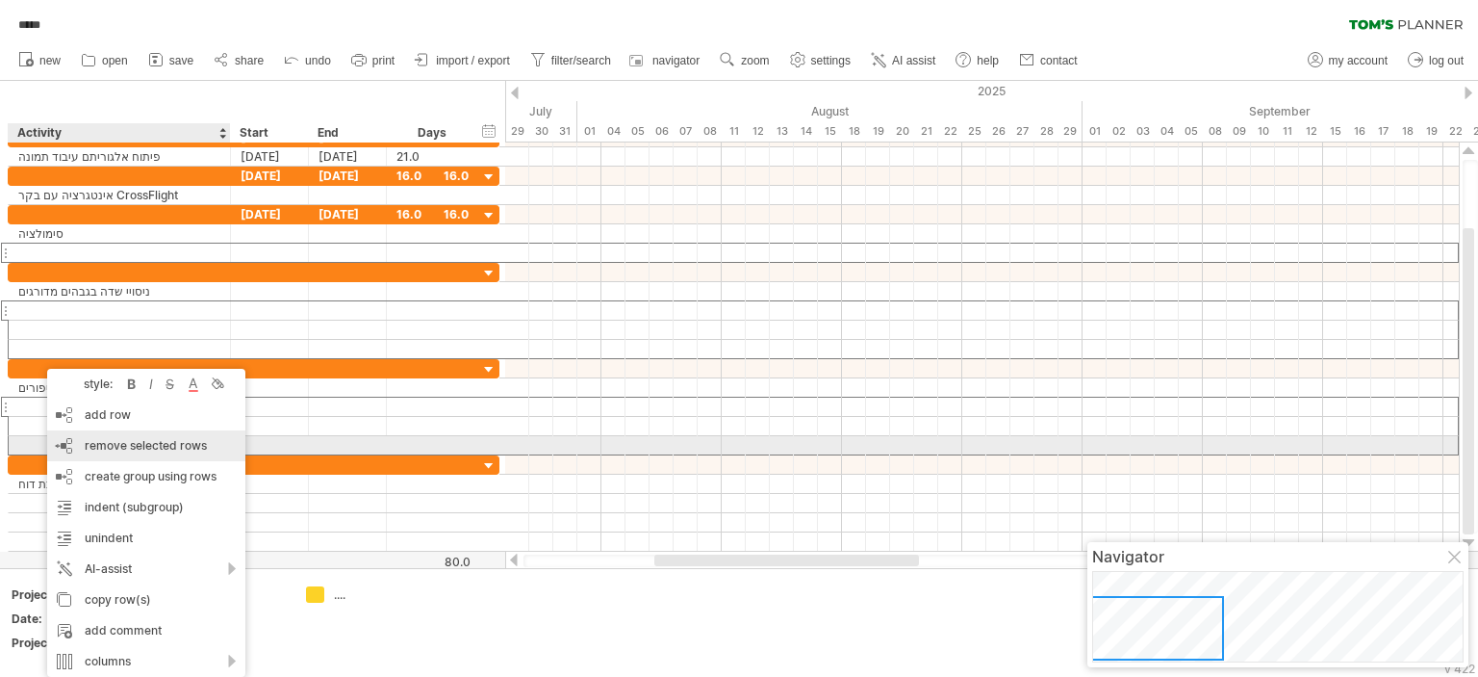
click at [115, 449] on span "remove selected rows" at bounding box center [146, 445] width 122 height 14
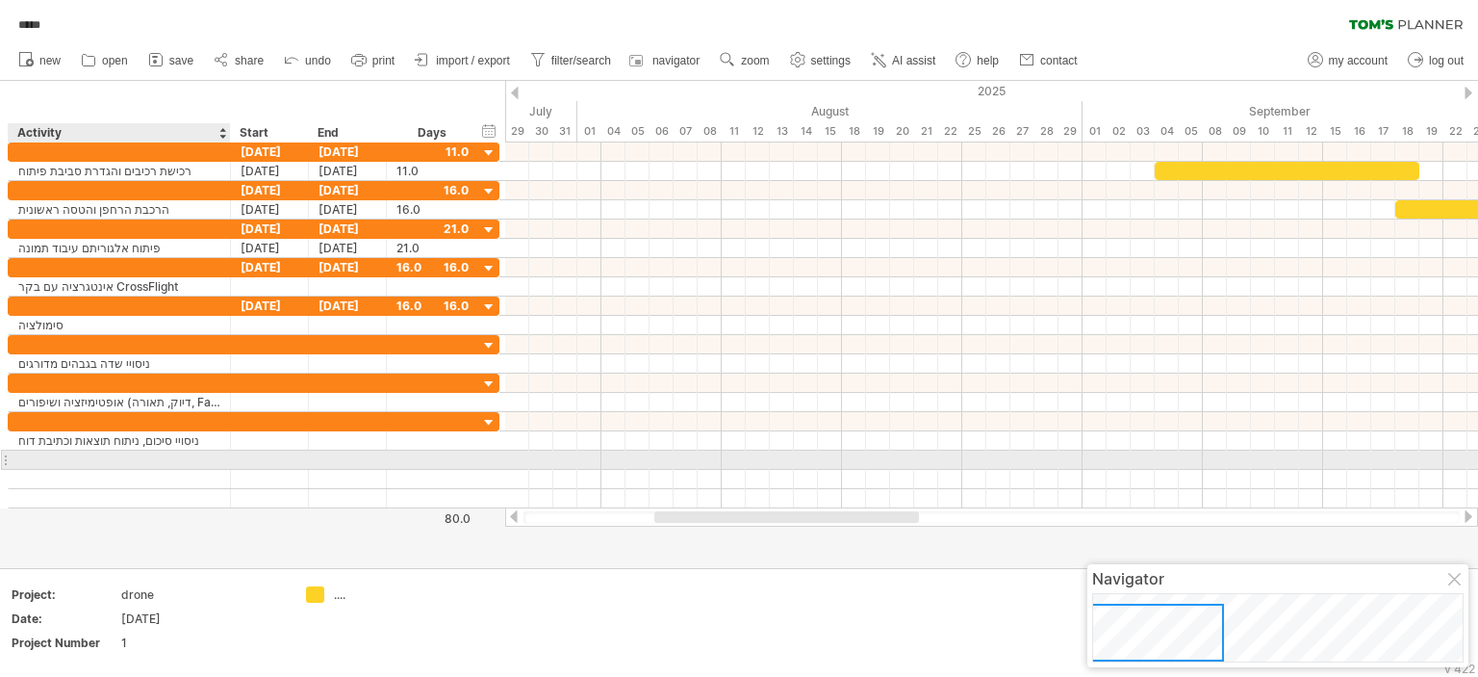
click at [42, 451] on div at bounding box center [119, 459] width 202 height 18
click at [36, 471] on div at bounding box center [119, 479] width 202 height 18
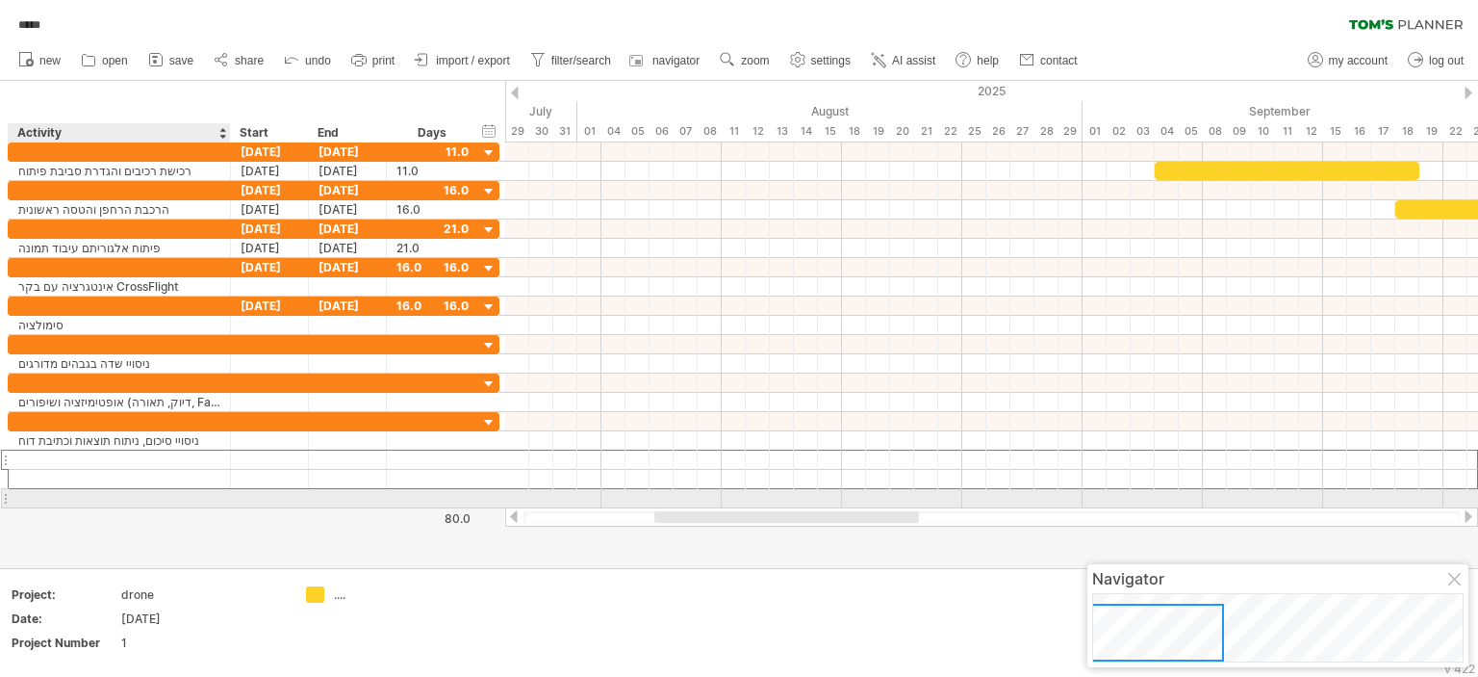
click at [37, 498] on div at bounding box center [119, 498] width 202 height 18
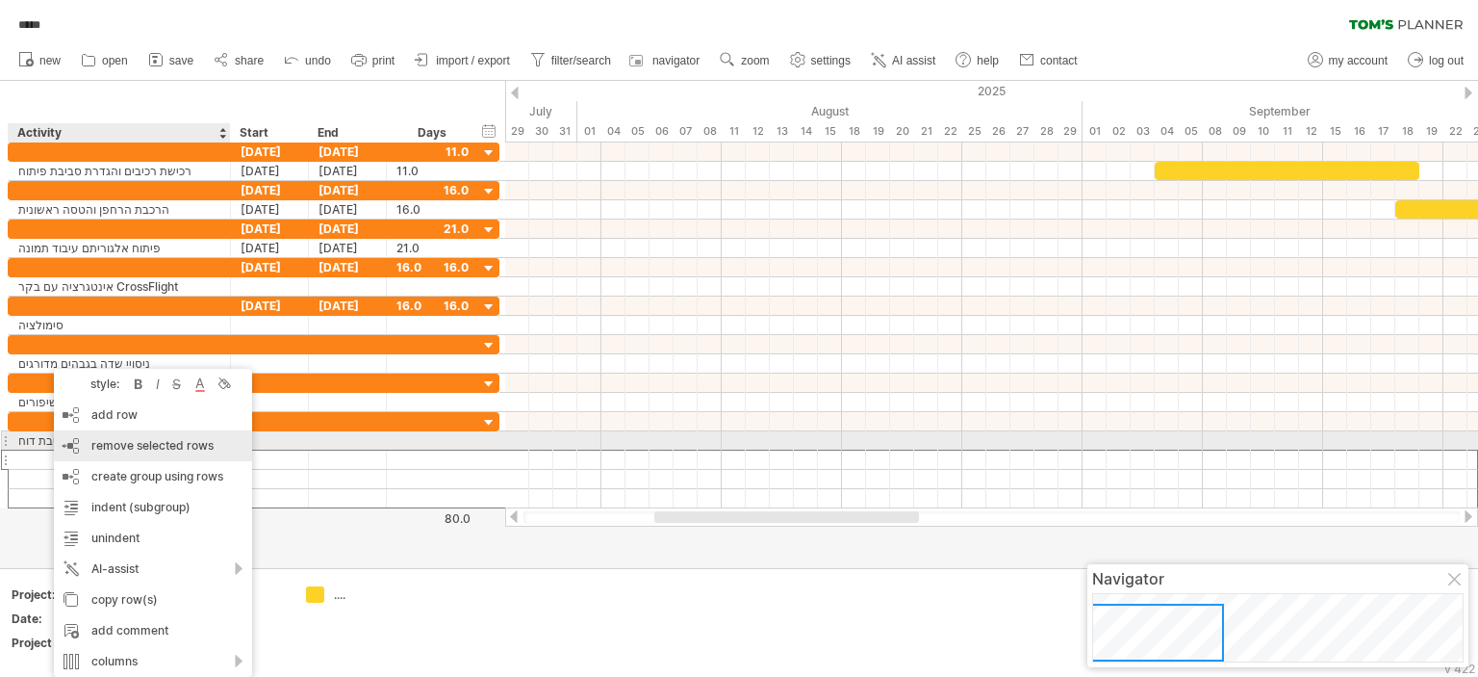
click at [131, 440] on span "remove selected rows" at bounding box center [152, 445] width 122 height 14
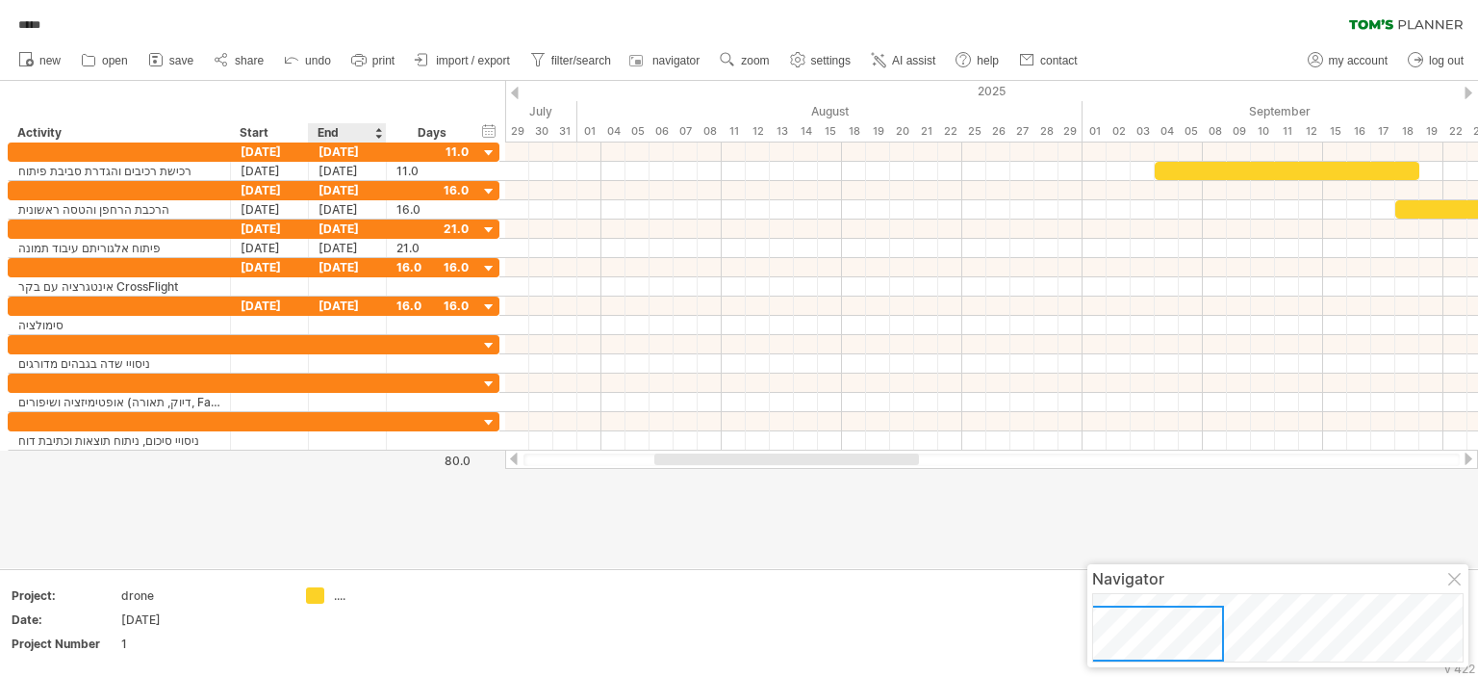
click at [346, 493] on div at bounding box center [739, 324] width 1478 height 487
